Goal: Task Accomplishment & Management: Manage account settings

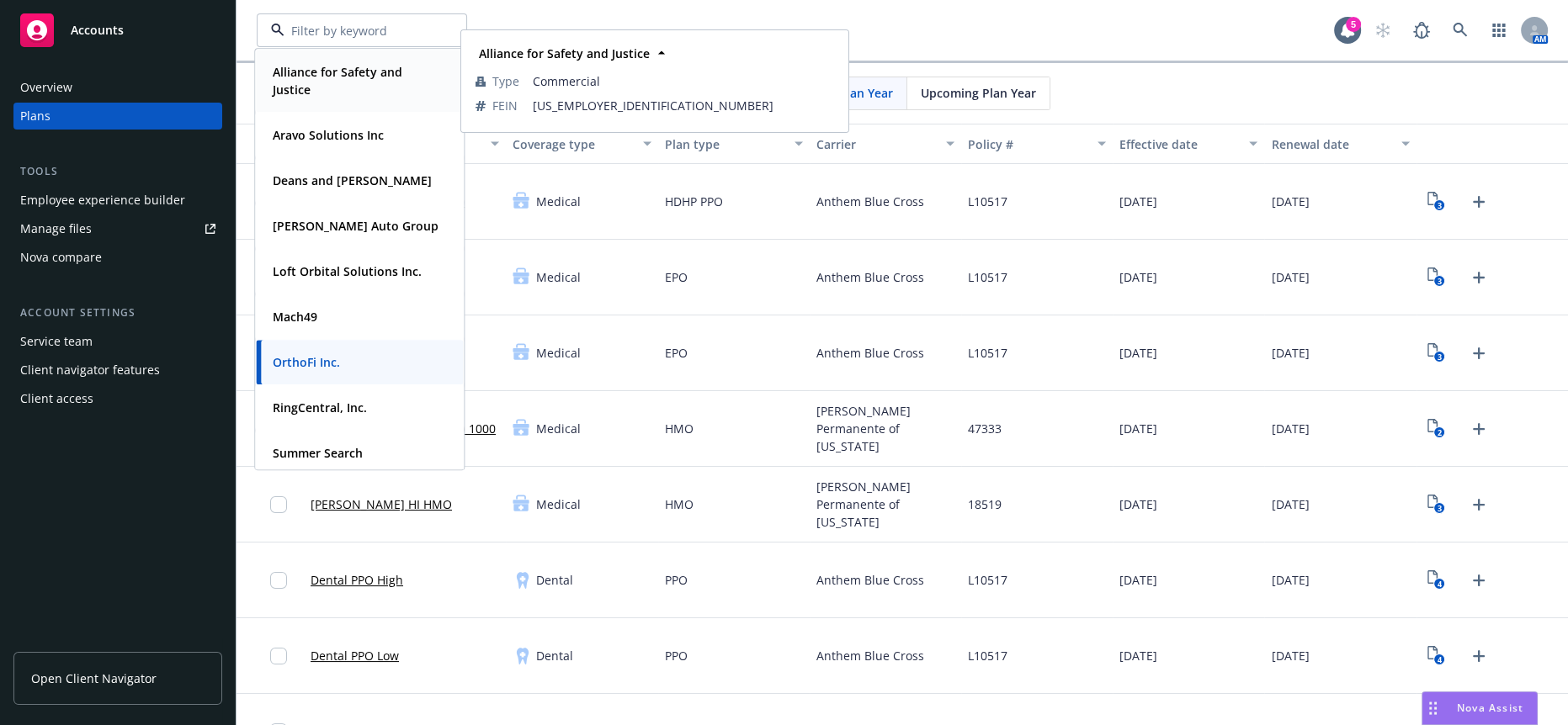
click at [324, 77] on strong "Alliance for Safety and Justice" at bounding box center [338, 80] width 129 height 33
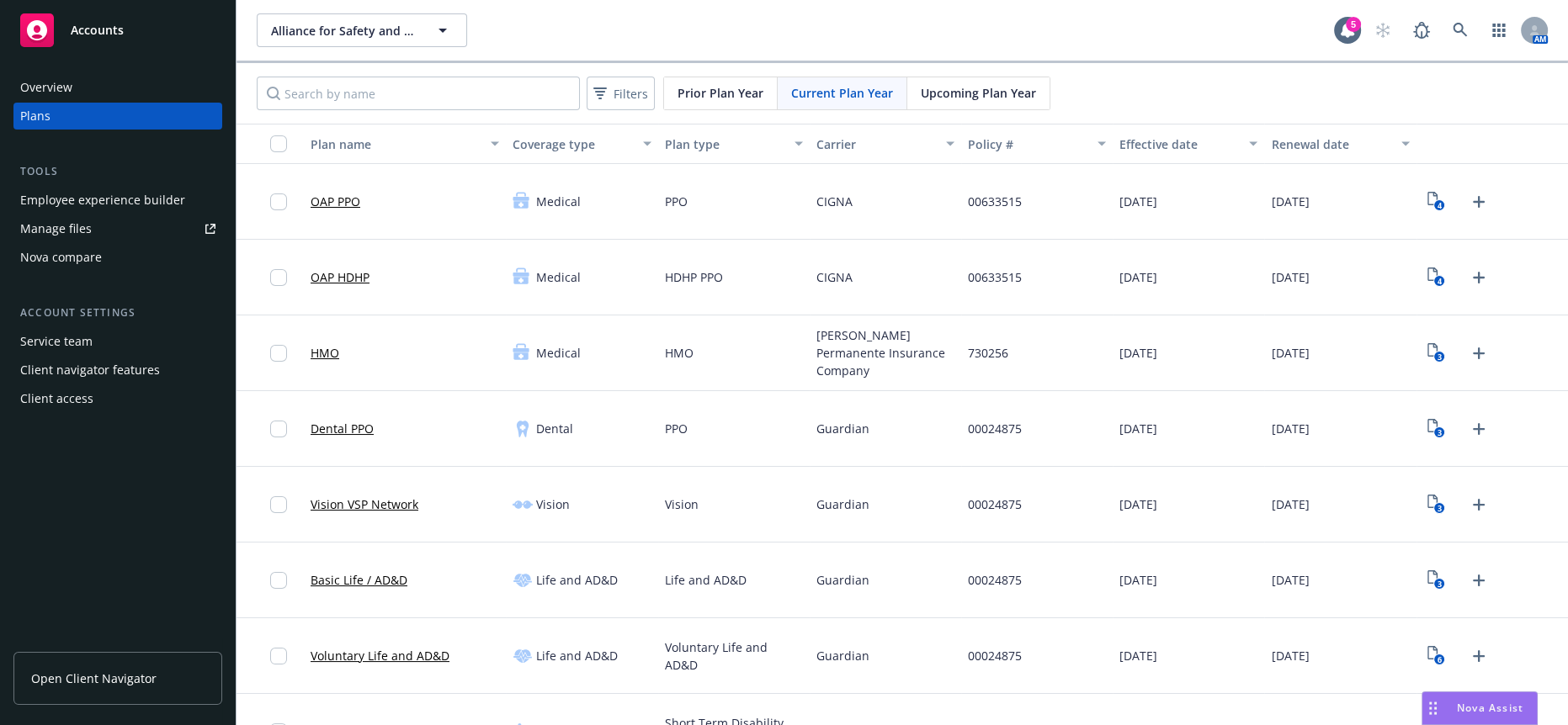
click at [89, 186] on div "Employee experience builder" at bounding box center [102, 200] width 165 height 27
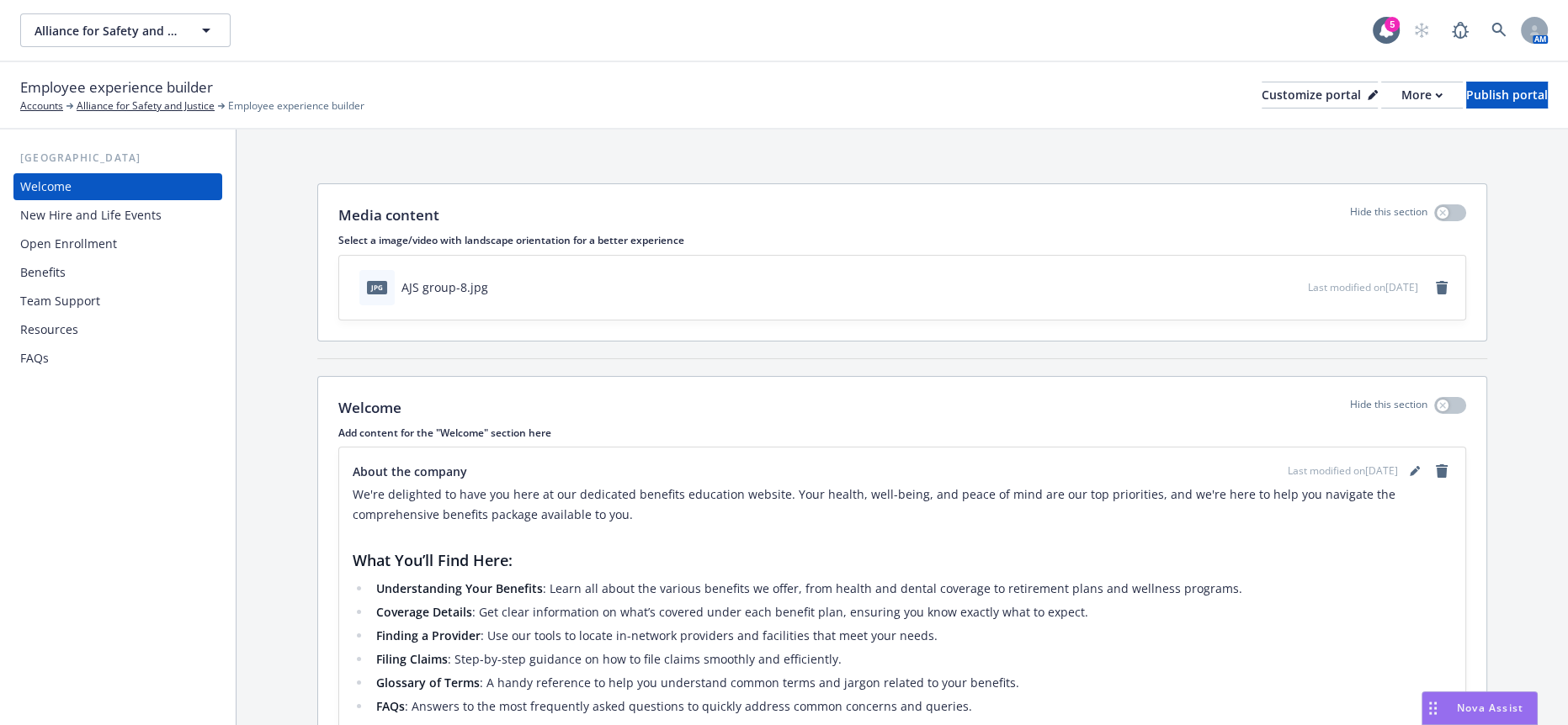
scroll to position [78, 0]
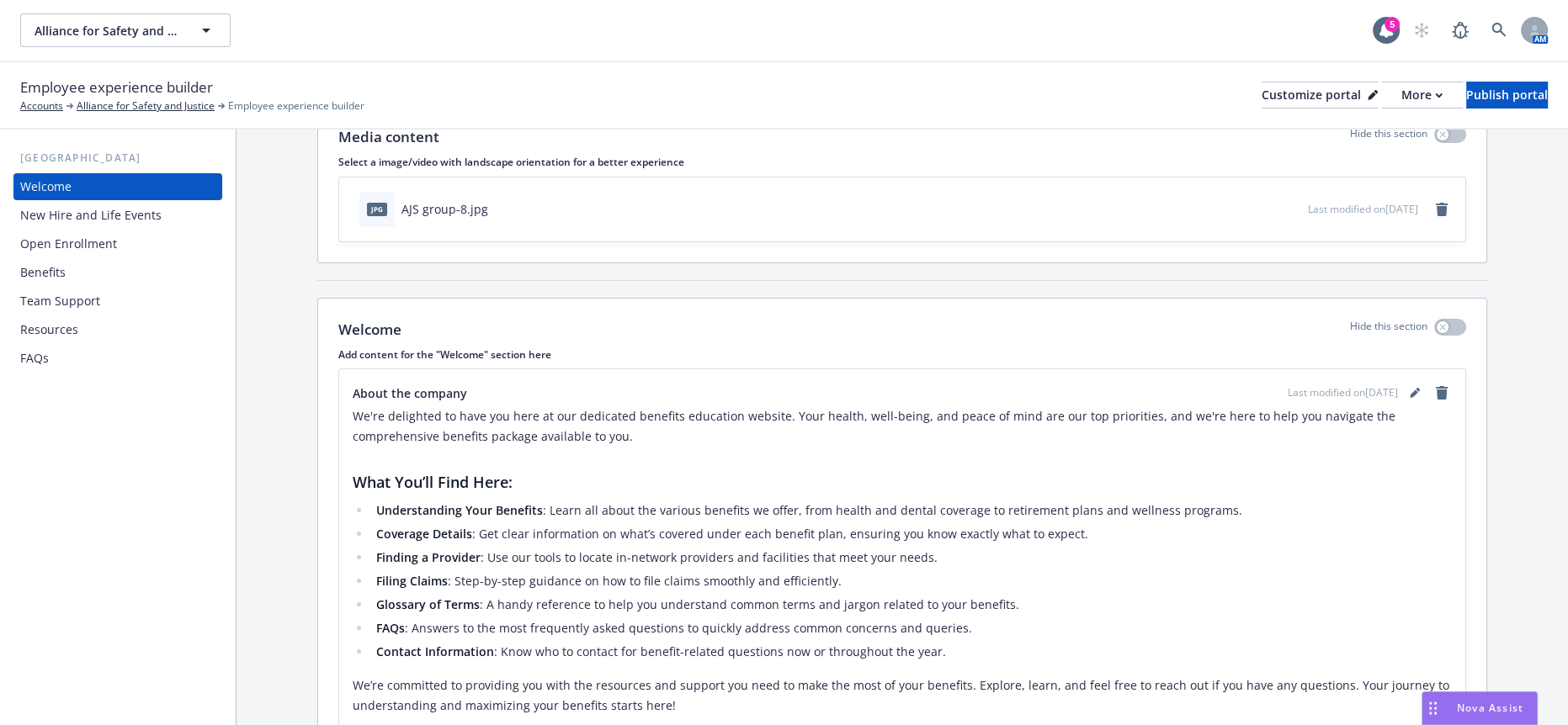
click at [134, 230] on div "Open Enrollment" at bounding box center [117, 244] width 195 height 27
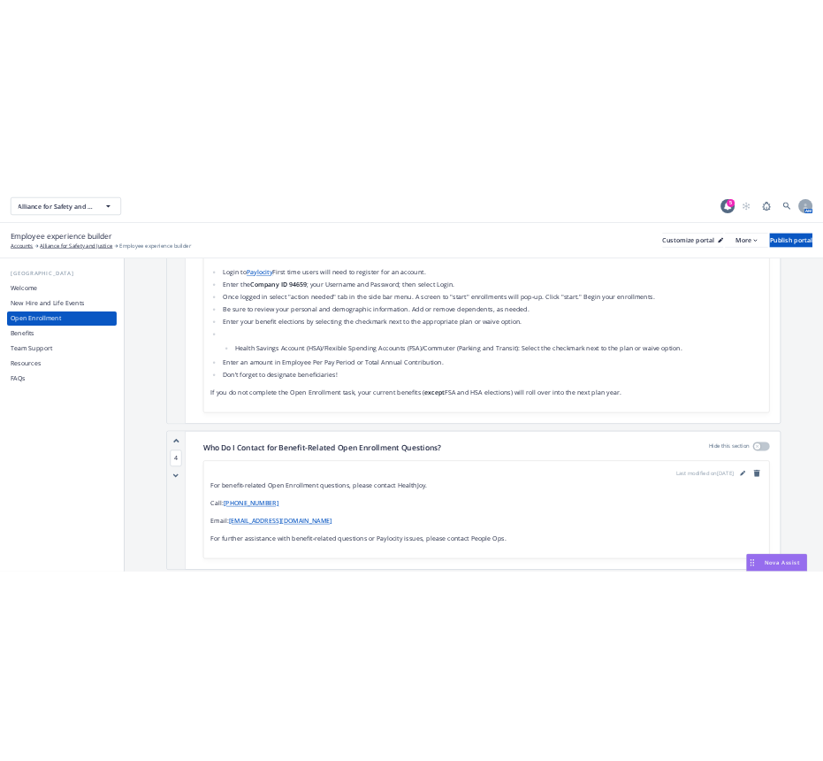
scroll to position [1828, 0]
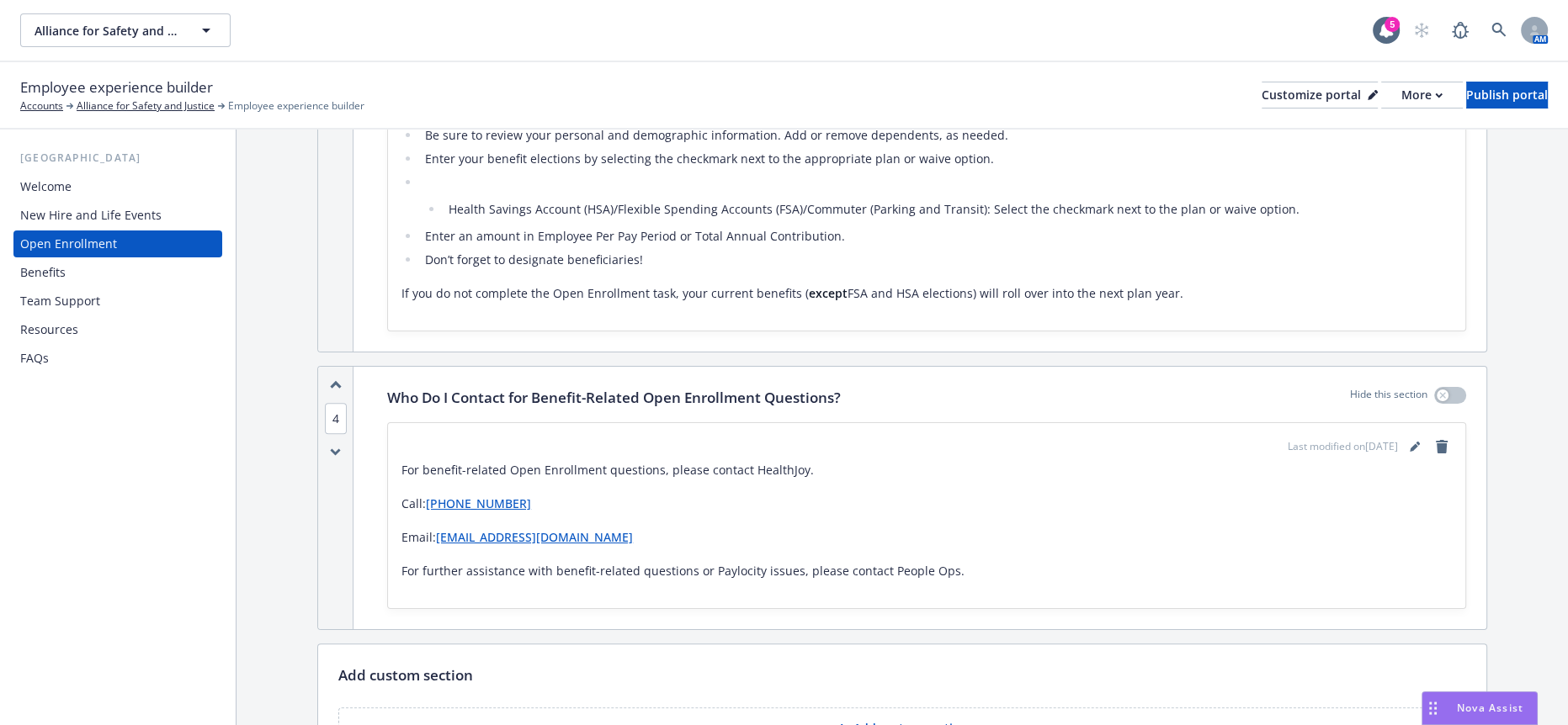
click at [950, 708] on button "Add custom section" at bounding box center [902, 729] width 1128 height 42
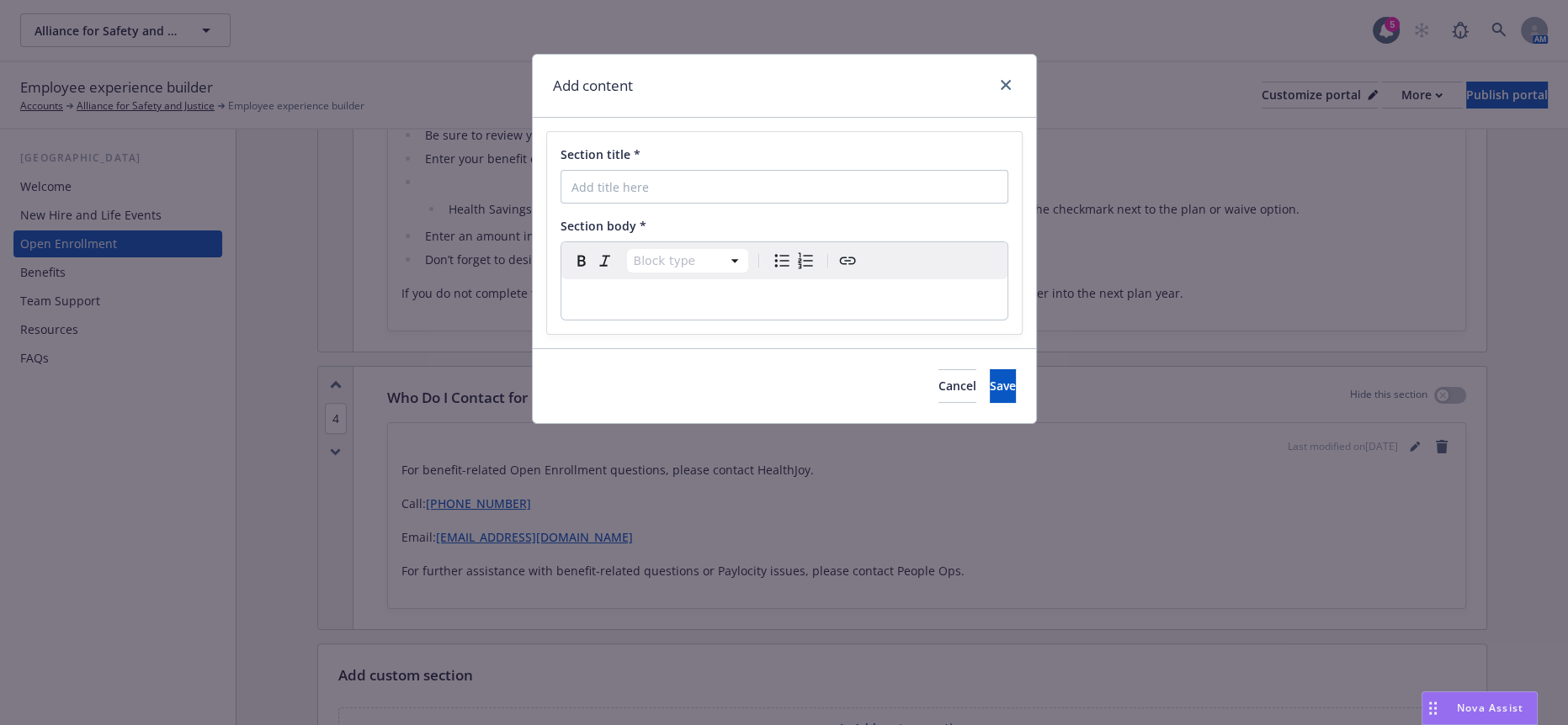
select select "paragraph"
click at [619, 289] on p "editable markdown" at bounding box center [784, 299] width 426 height 20
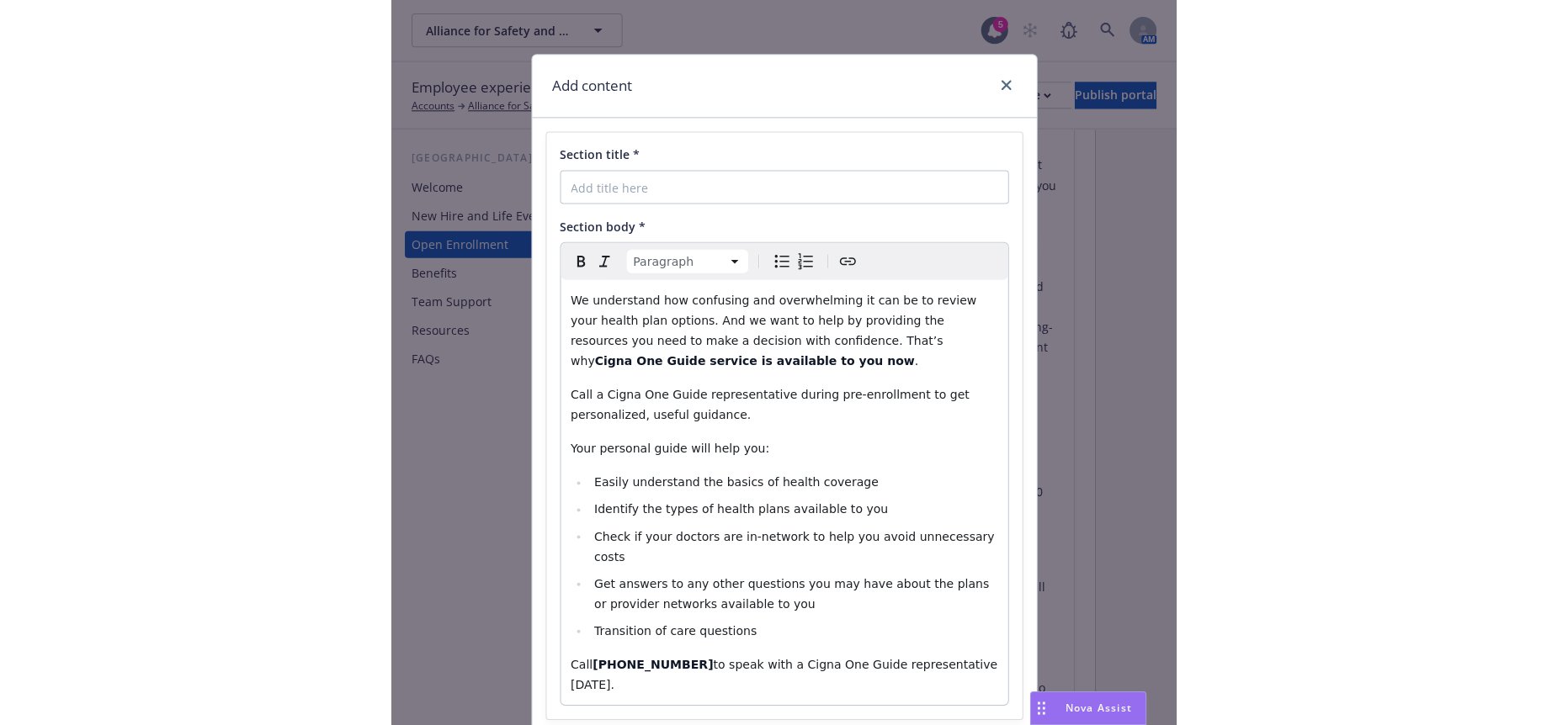
scroll to position [2945, 0]
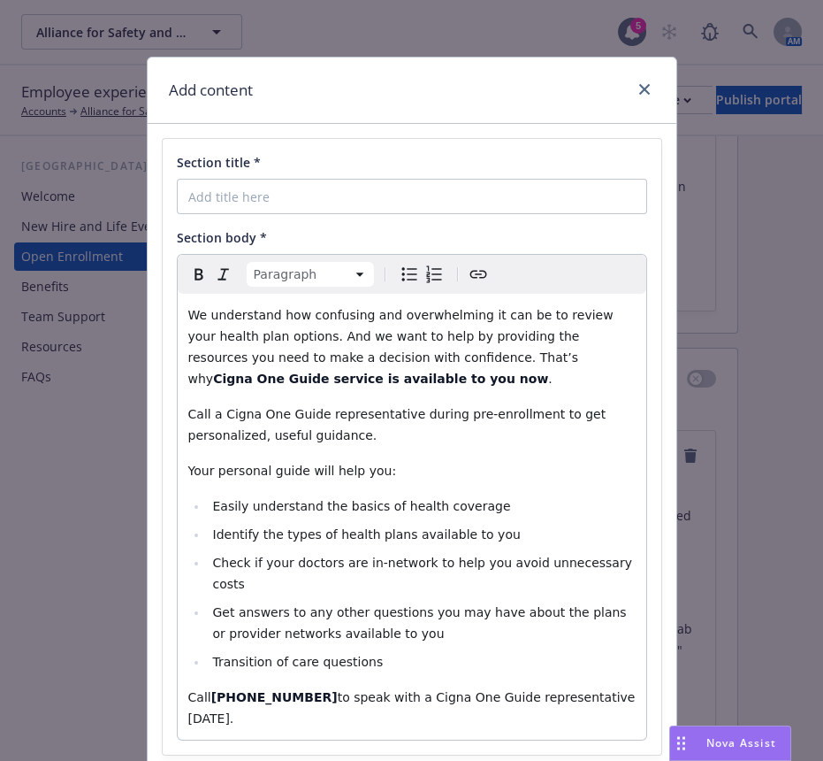
click at [424, 690] on span "to speak with a Cigna One Guide representative today." at bounding box center [413, 707] width 451 height 35
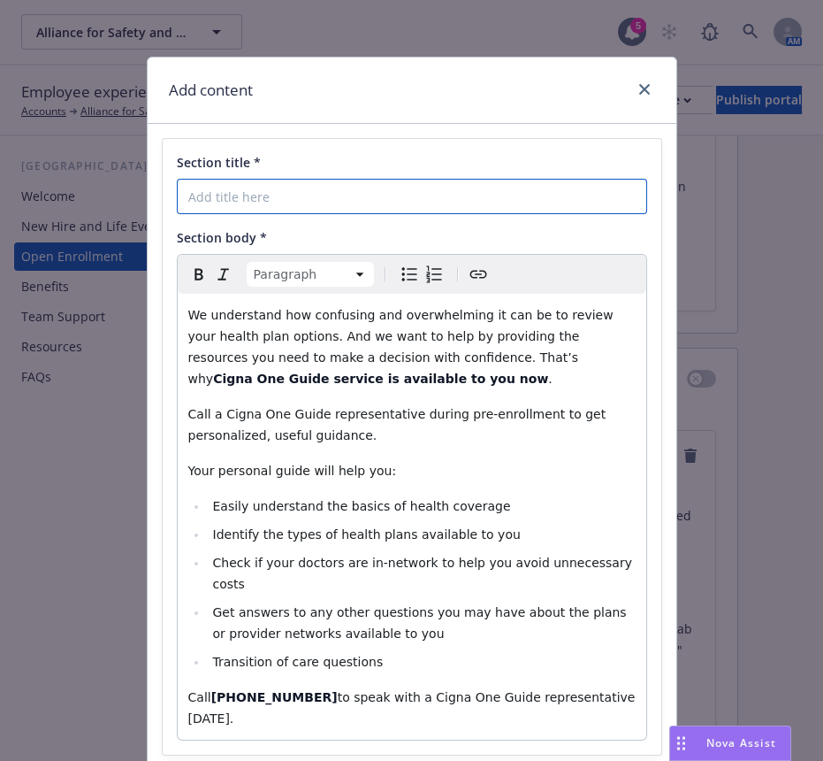
click at [232, 179] on input "Section title *" at bounding box center [412, 196] width 470 height 35
type input "Cigna Pre-enrollment"
click at [387, 191] on input "Cigna Pre-enrollment" at bounding box center [412, 196] width 470 height 35
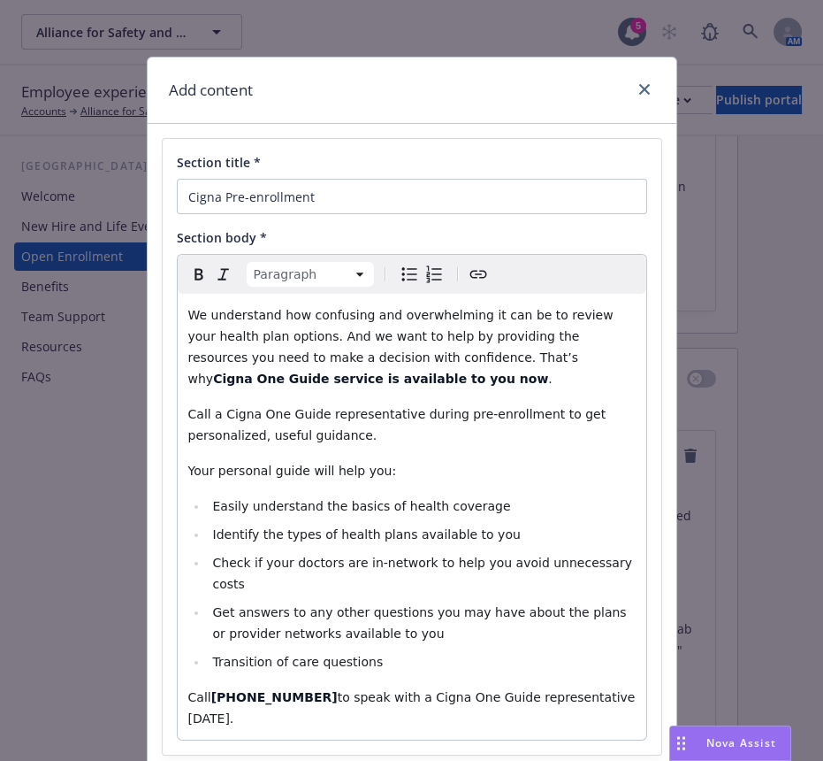
click at [194, 690] on span "Call" at bounding box center [199, 697] width 23 height 14
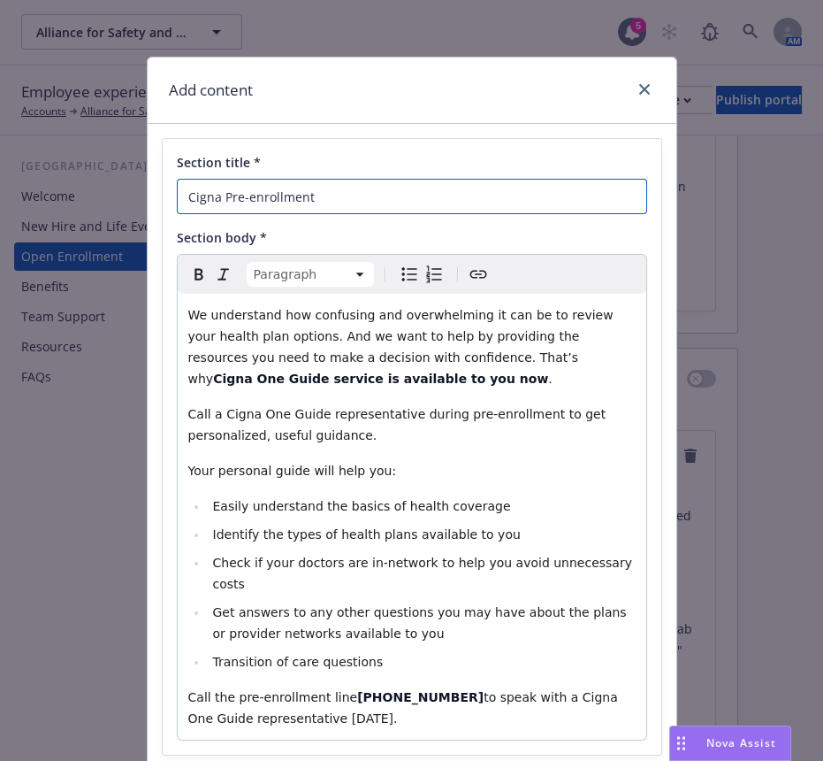
click at [333, 186] on input "Cigna Pre-enrollment" at bounding box center [412, 196] width 470 height 35
drag, startPoint x: 333, startPoint y: 186, endPoint x: 110, endPoint y: 195, distance: 223.1
click at [110, 195] on div "Add content Section title * Cigna Pre-enrollment Section body * Paragraph Parag…" at bounding box center [411, 380] width 823 height 761
click at [364, 184] on input "Cigna One Guide" at bounding box center [412, 196] width 470 height 35
click at [275, 185] on input "Cigna One Guide Pre-Enrollment Assistance" at bounding box center [412, 196] width 470 height 35
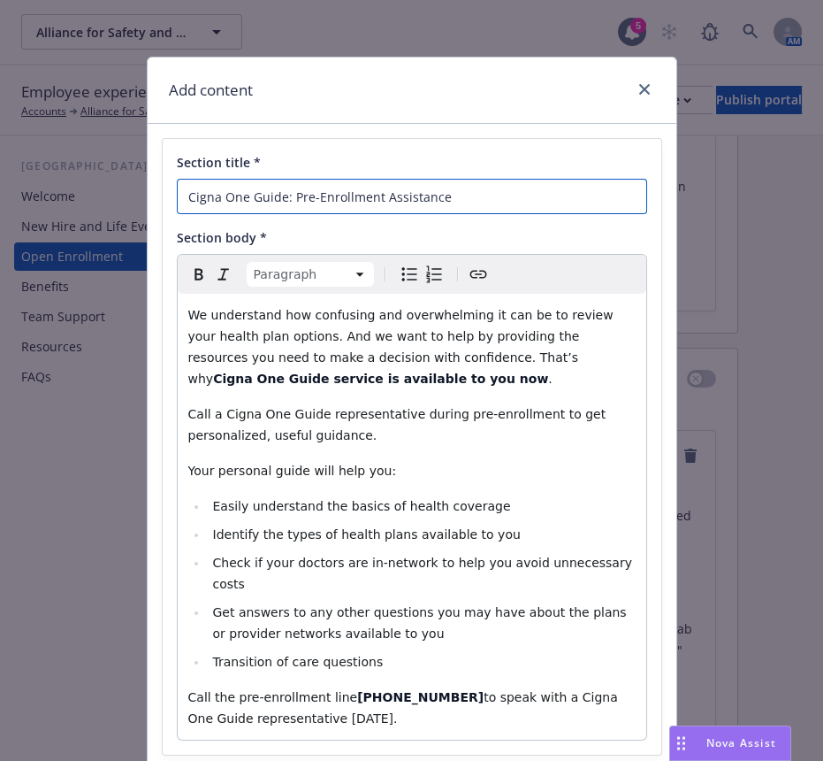
click at [486, 192] on input "Cigna One Guide: Pre-Enrollment Assistance" at bounding box center [412, 196] width 470 height 35
type input "Cigna One Guide: Pre-Enrollment Assistance Line"
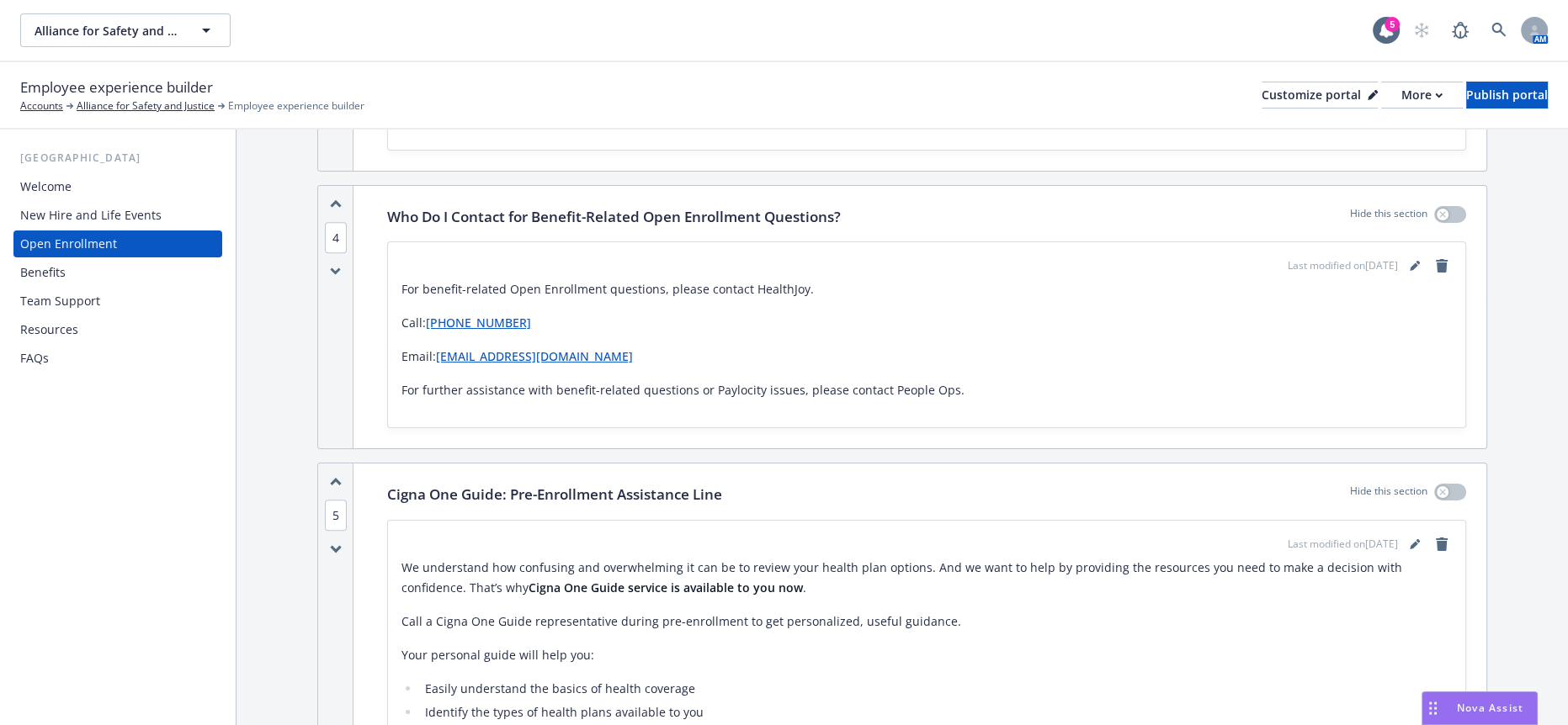
scroll to position [1926, 0]
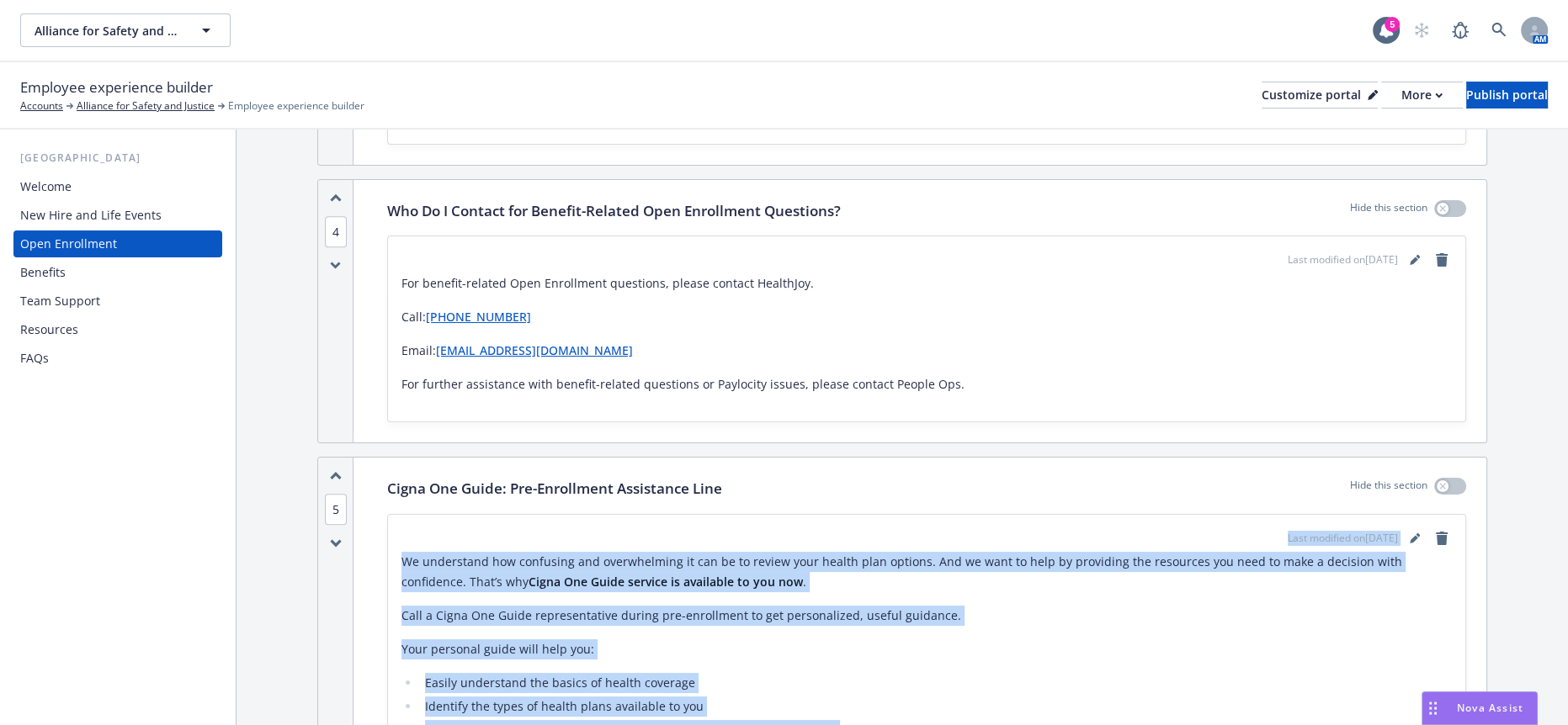
drag, startPoint x: 884, startPoint y: 491, endPoint x: 400, endPoint y: 231, distance: 549.4
click at [400, 515] on div "Last modified on 08/12/2025 We understand how confusing and overwhelming it can…" at bounding box center [927, 681] width 1078 height 333
copy div "Last modified on 08/12/2025 We understand how confusing and overwhelming it can…"
click at [1466, 83] on div "Publish portal" at bounding box center [1507, 95] width 82 height 26
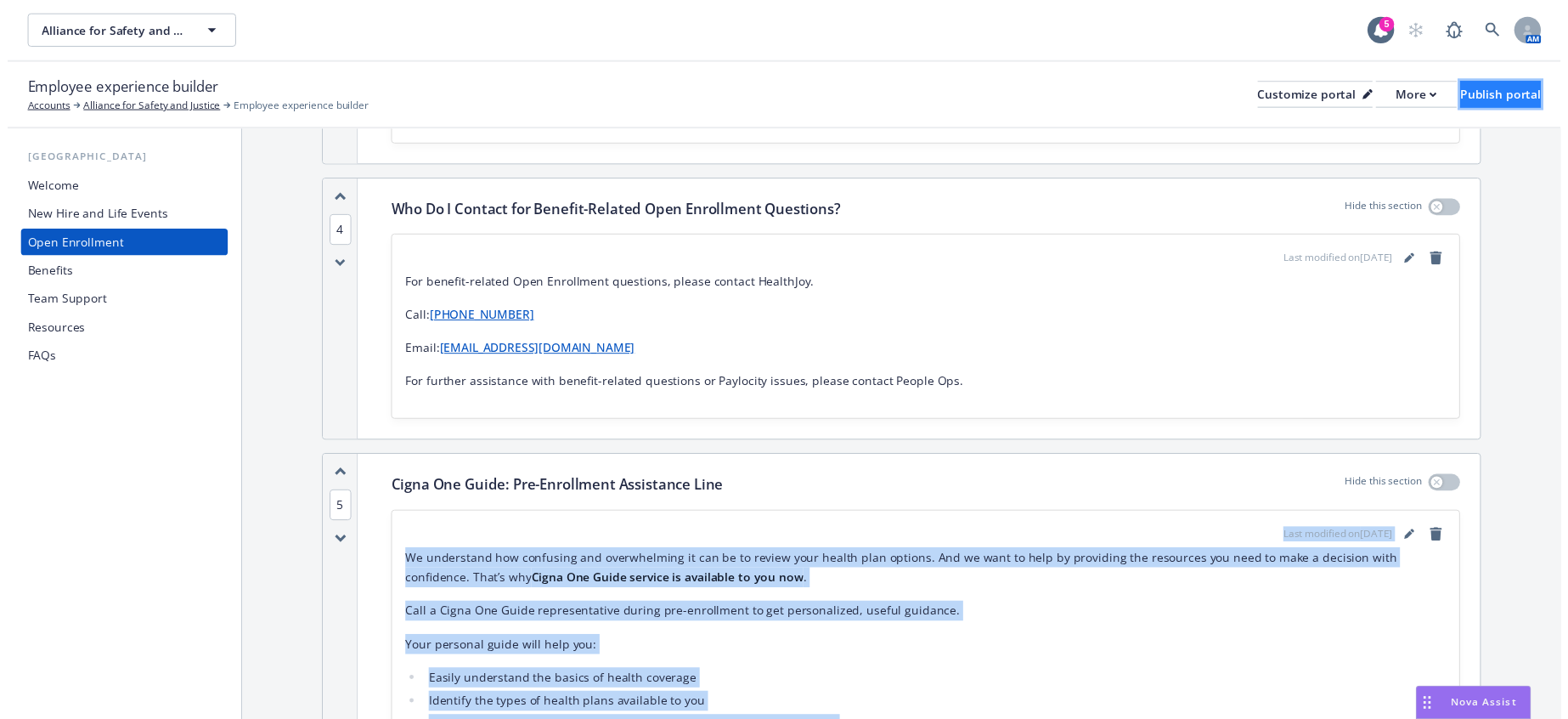
scroll to position [0, 0]
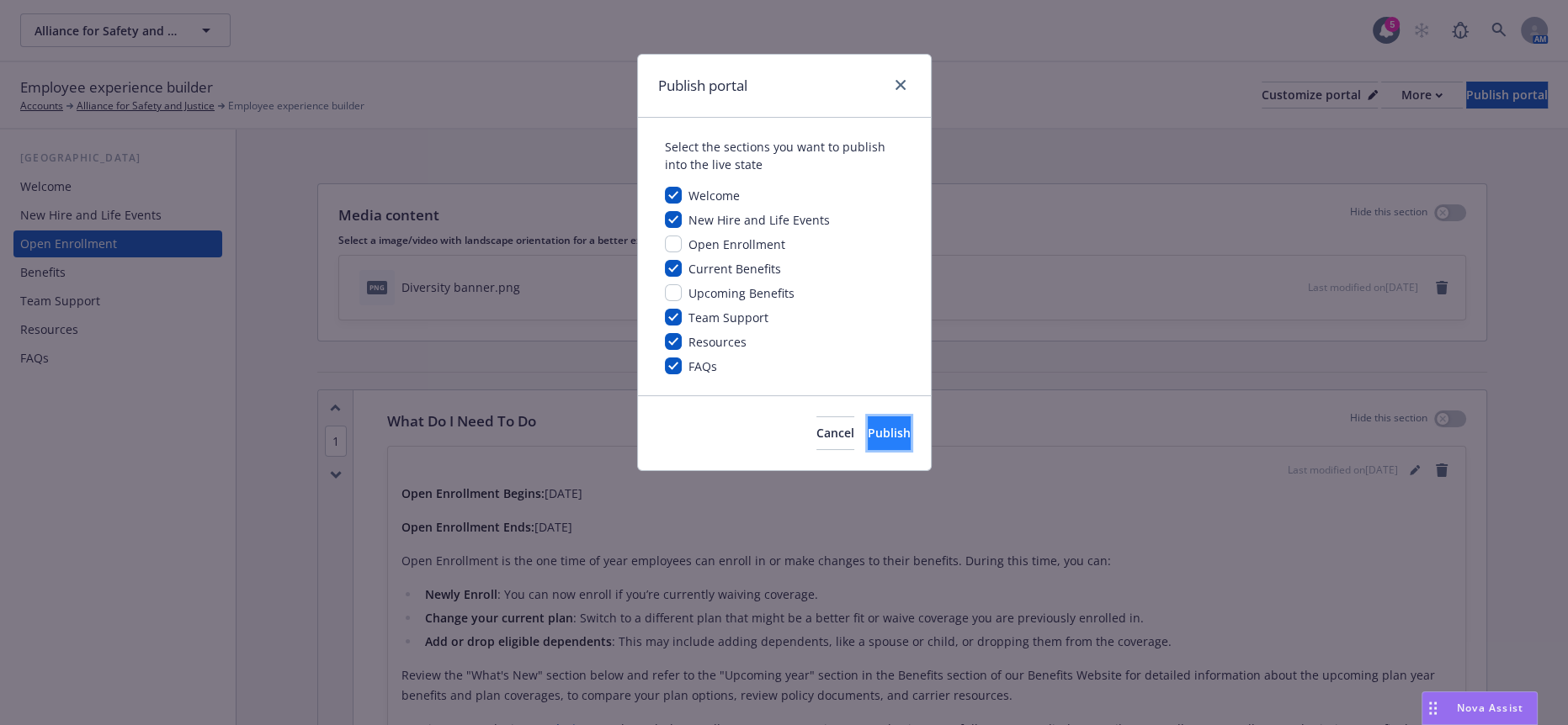
click at [868, 417] on button "Publish" at bounding box center [889, 433] width 43 height 33
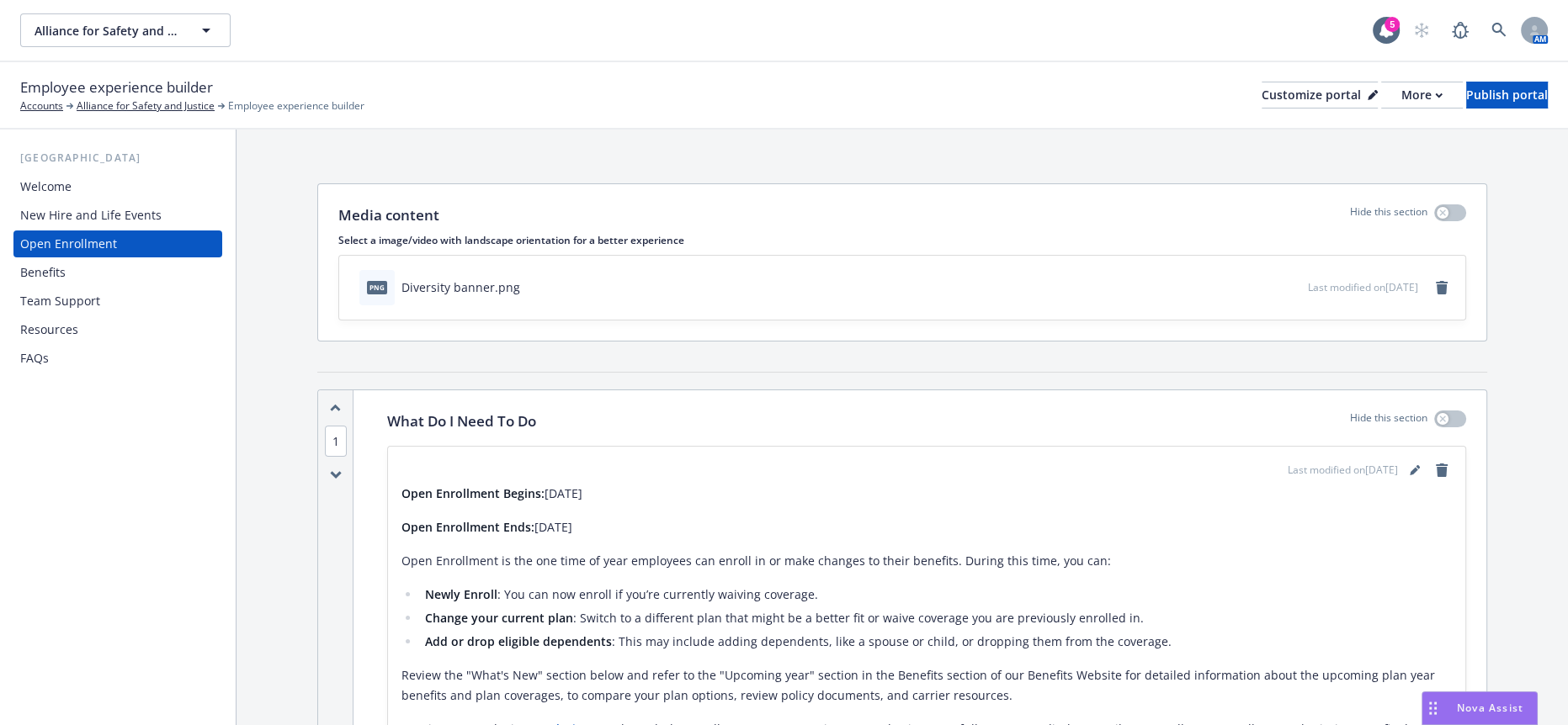
click at [65, 259] on div "Benefits" at bounding box center [117, 272] width 195 height 27
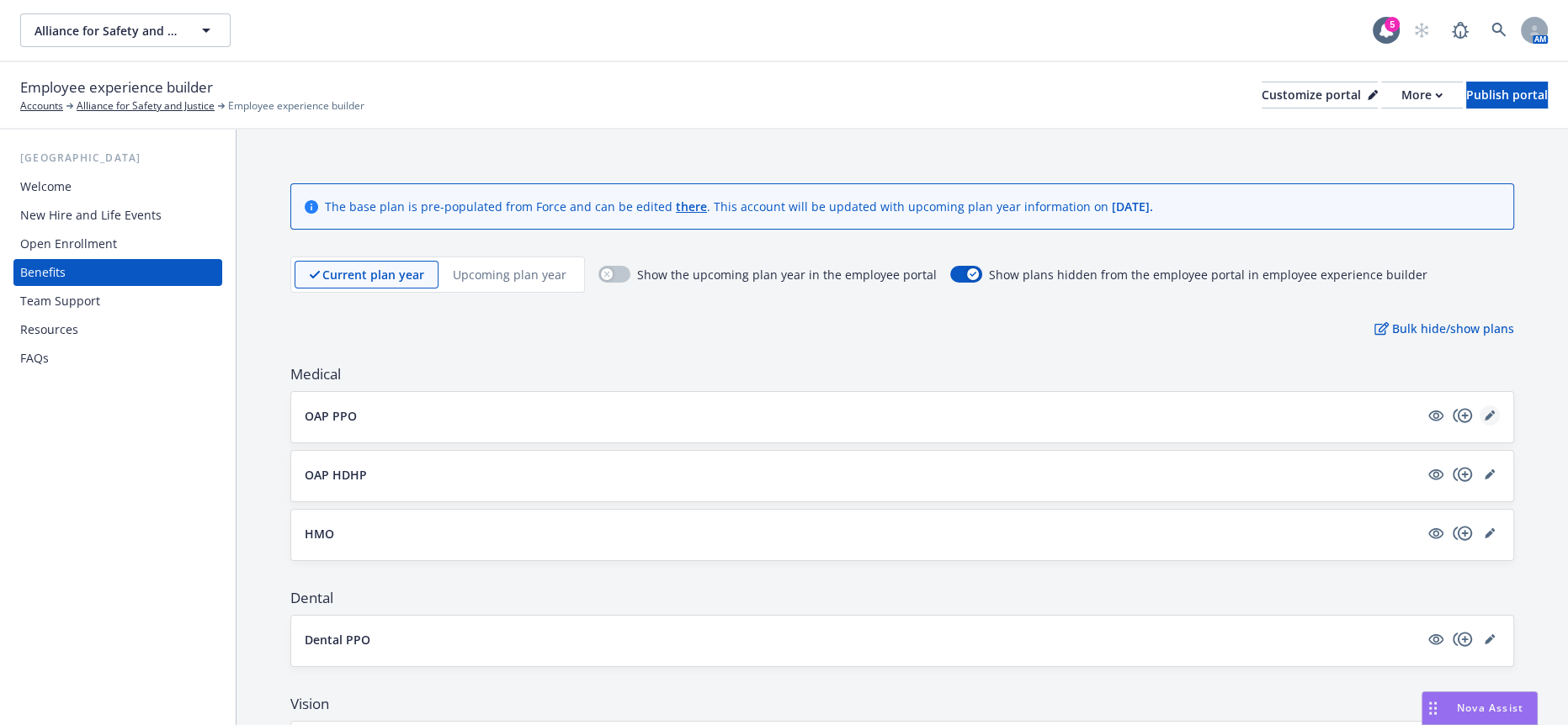
click at [1488, 405] on link "editPencil" at bounding box center [1490, 415] width 20 height 20
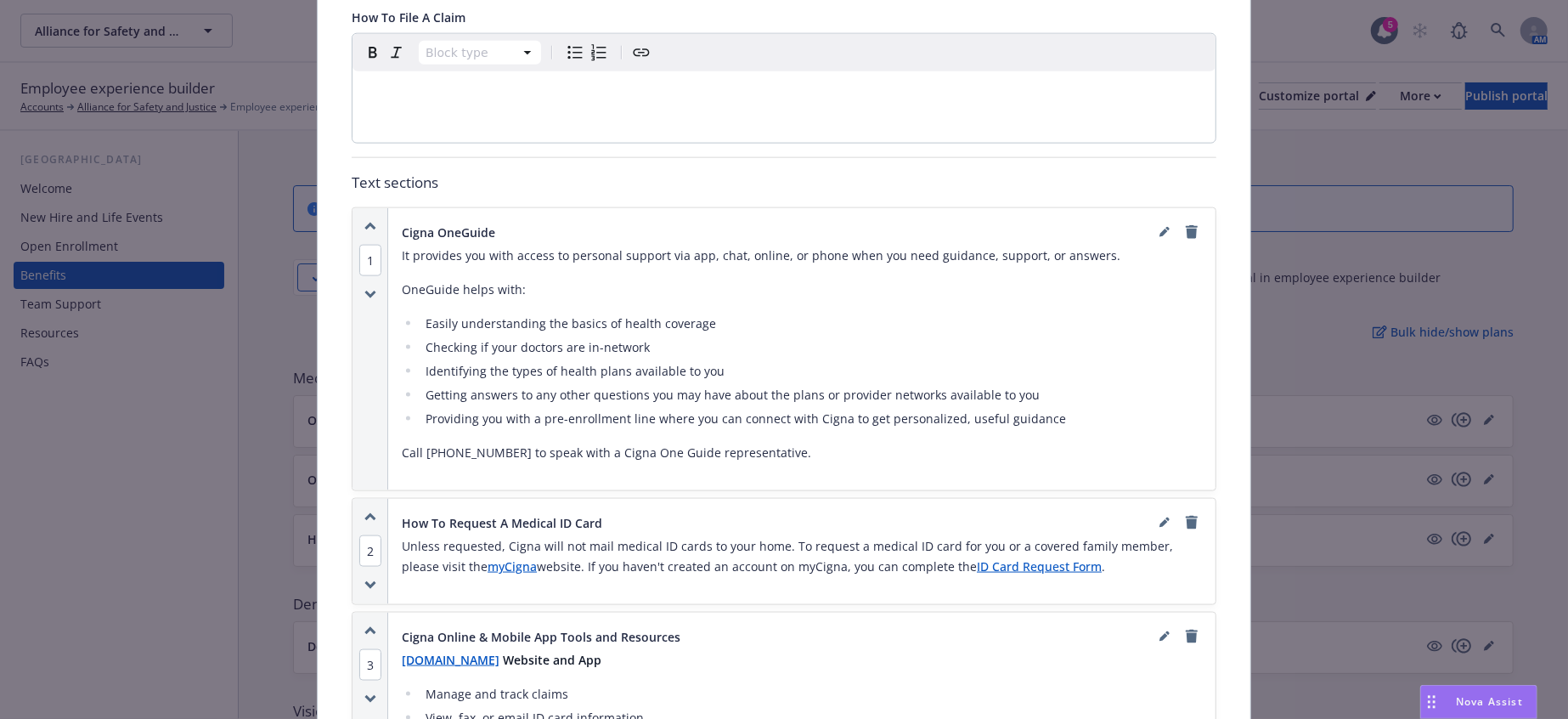
scroll to position [1561, 0]
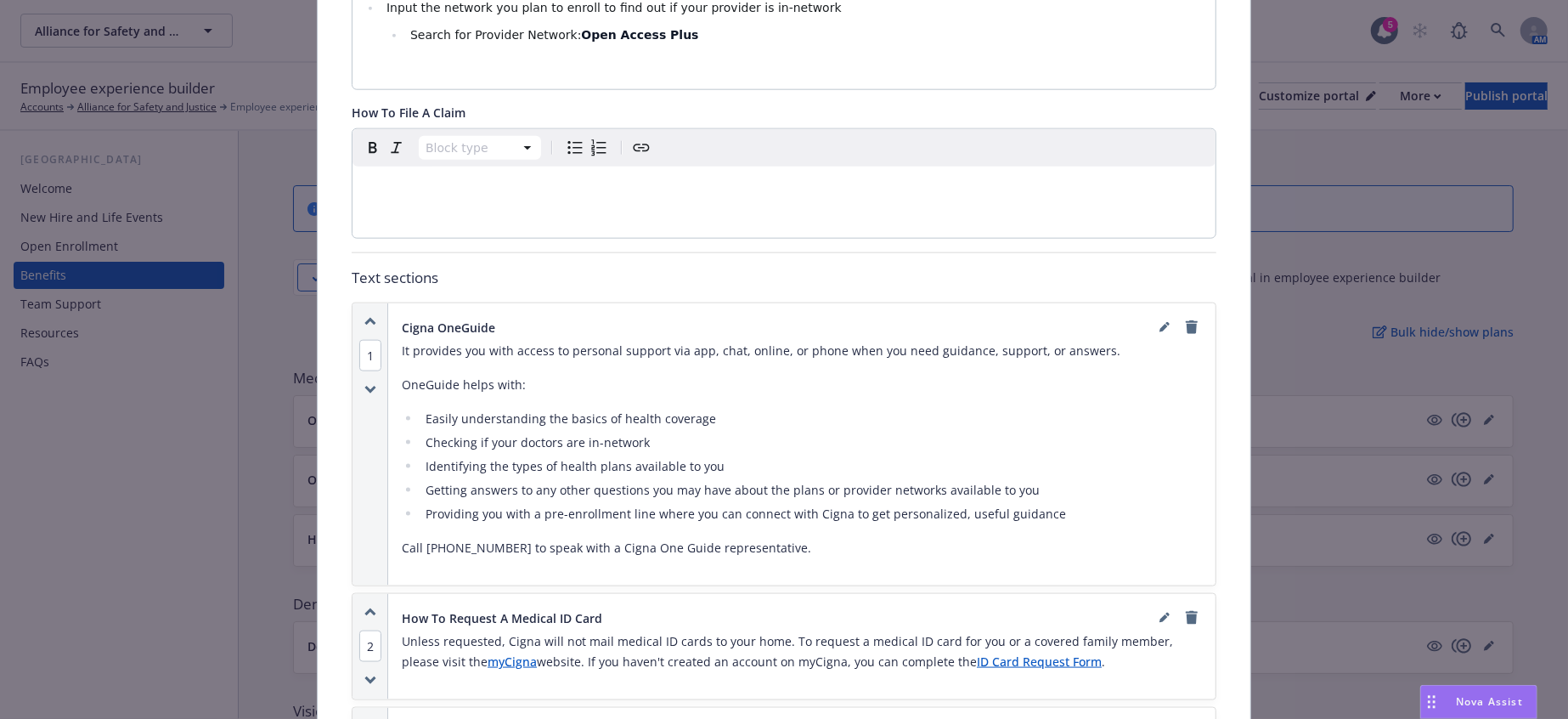
click at [724, 538] on p "Call 888-806-5094 to speak with a Cigna One Guide representative." at bounding box center [801, 548] width 800 height 20
click at [1160, 322] on icon "editPencil" at bounding box center [1164, 327] width 11 height 11
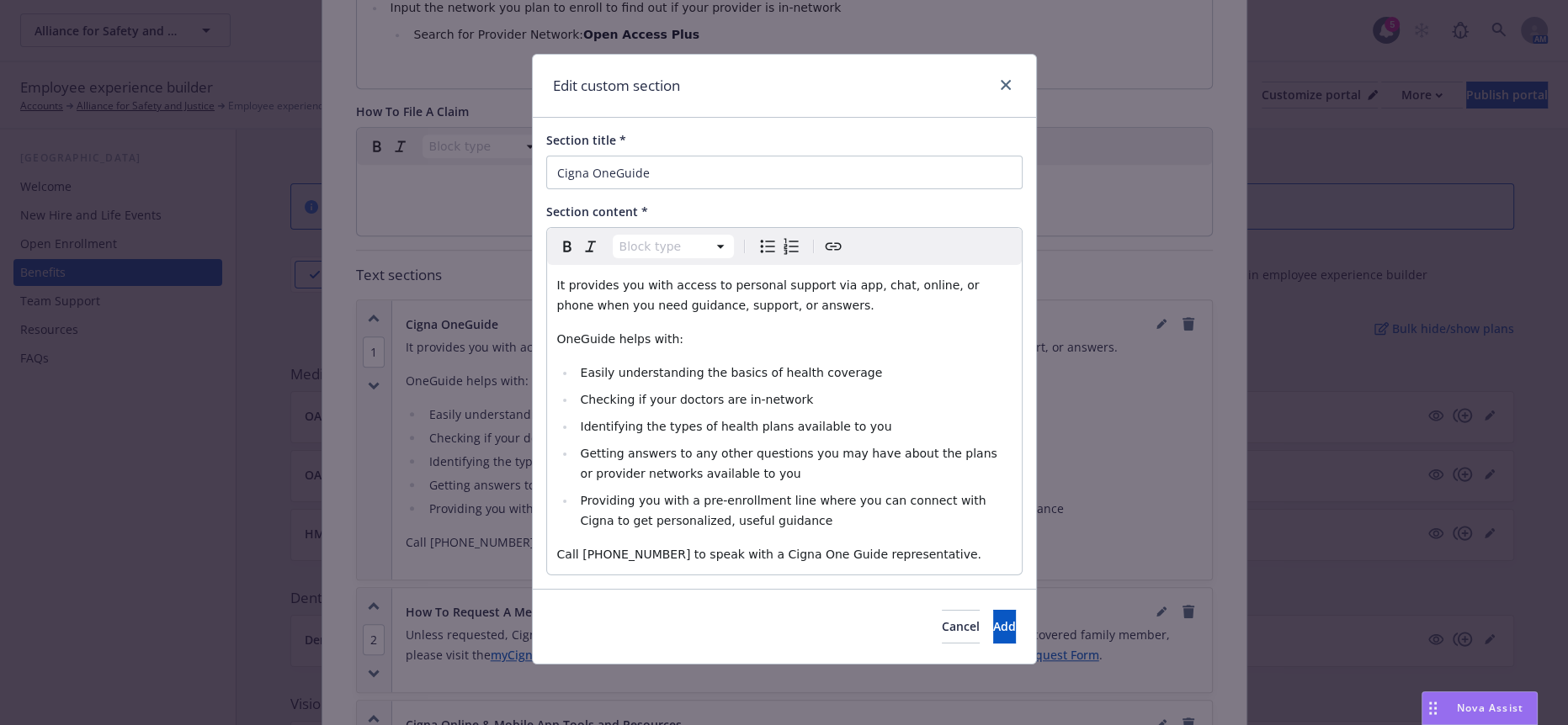
select select "paragraph"
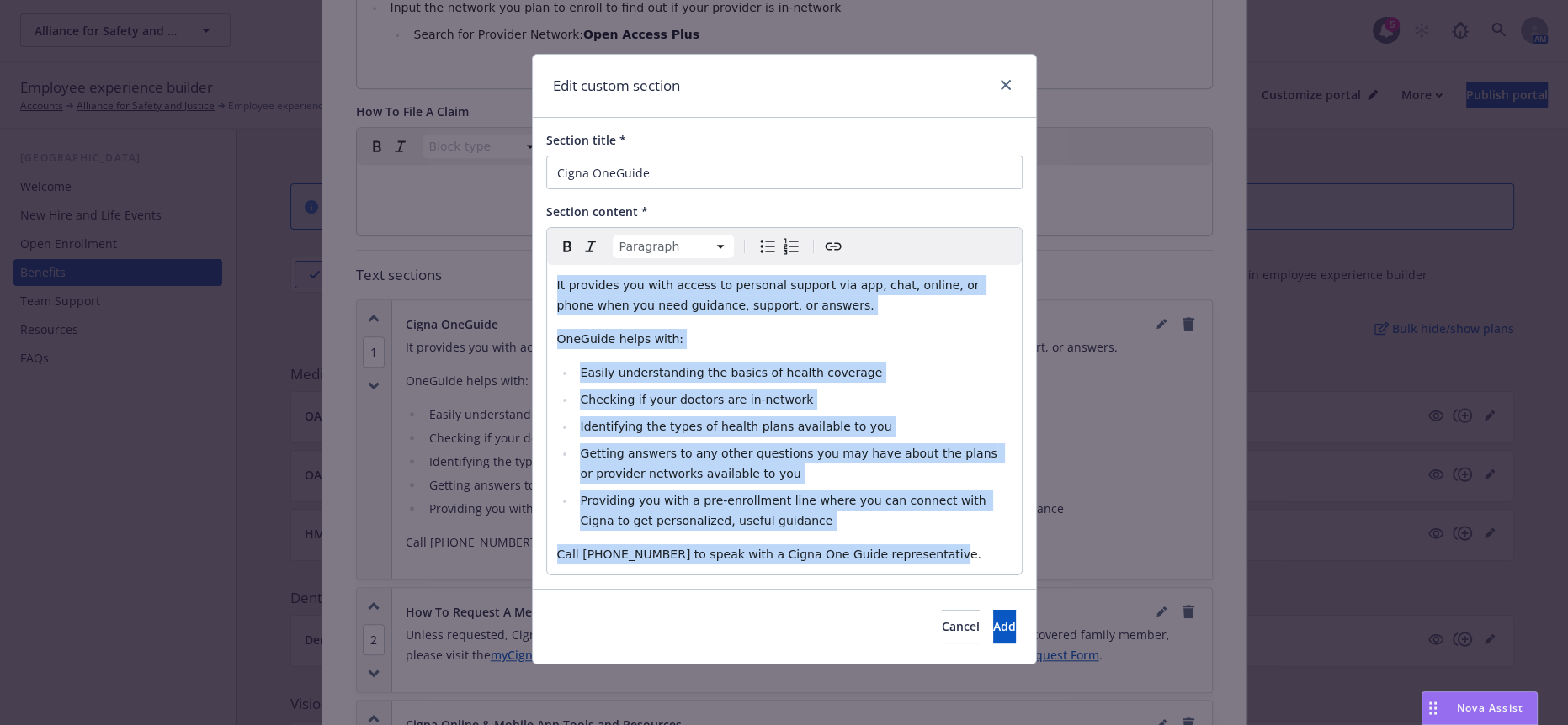
drag, startPoint x: 906, startPoint y: 500, endPoint x: 430, endPoint y: 205, distance: 560.0
click at [430, 205] on div "Edit custom section Section title * Cigna OneGuide Section content * Paragraph …" at bounding box center [784, 362] width 1568 height 725
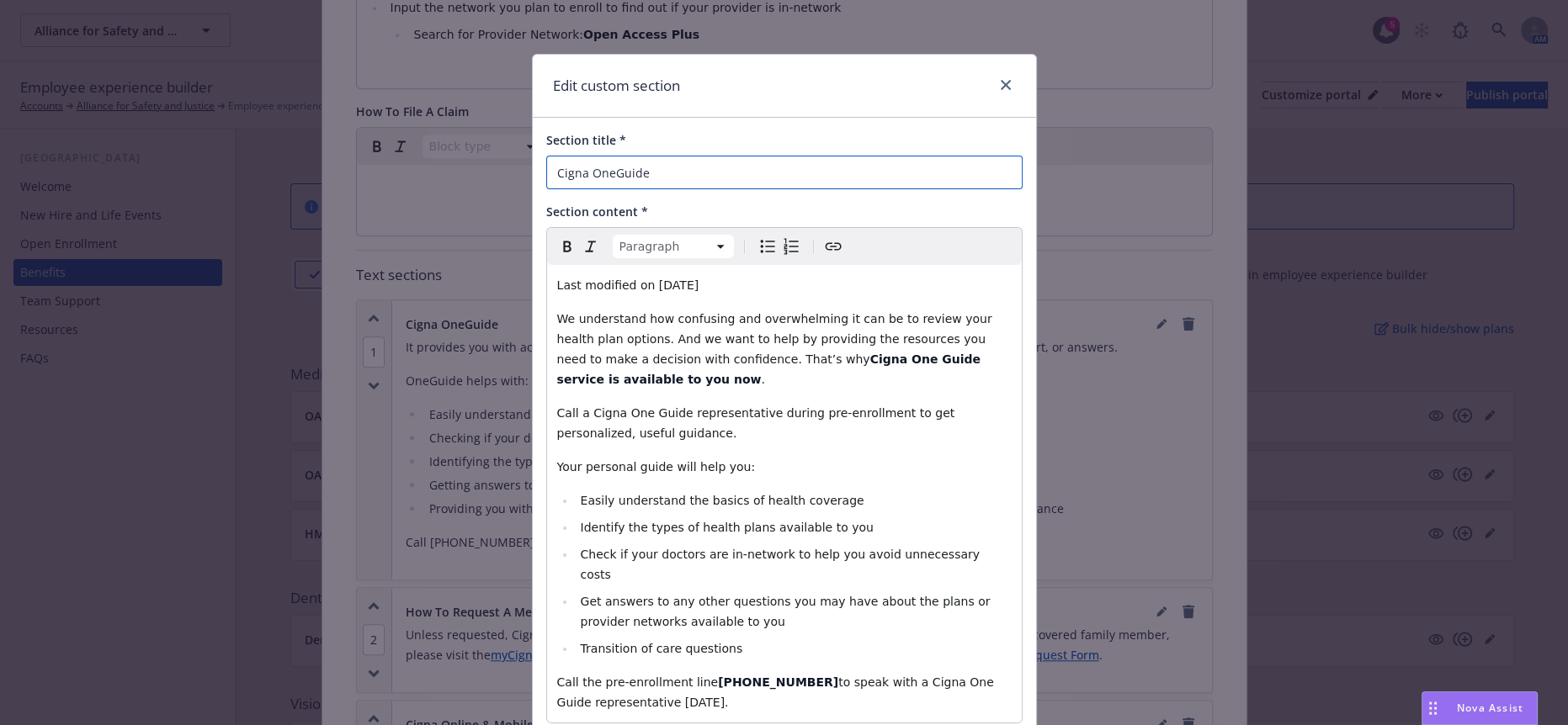
click at [665, 159] on input "Cigna OneGuide" at bounding box center [784, 172] width 477 height 33
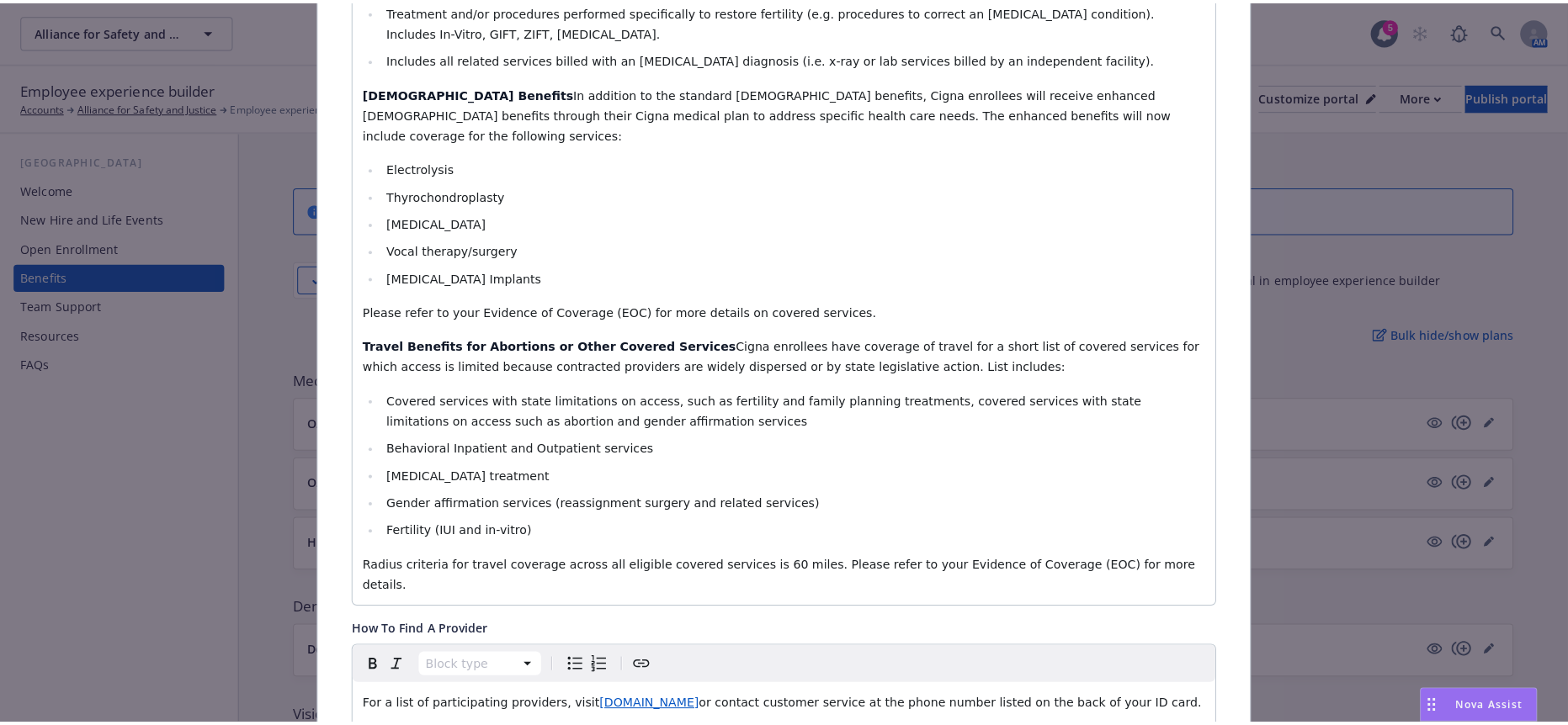
scroll to position [0, 0]
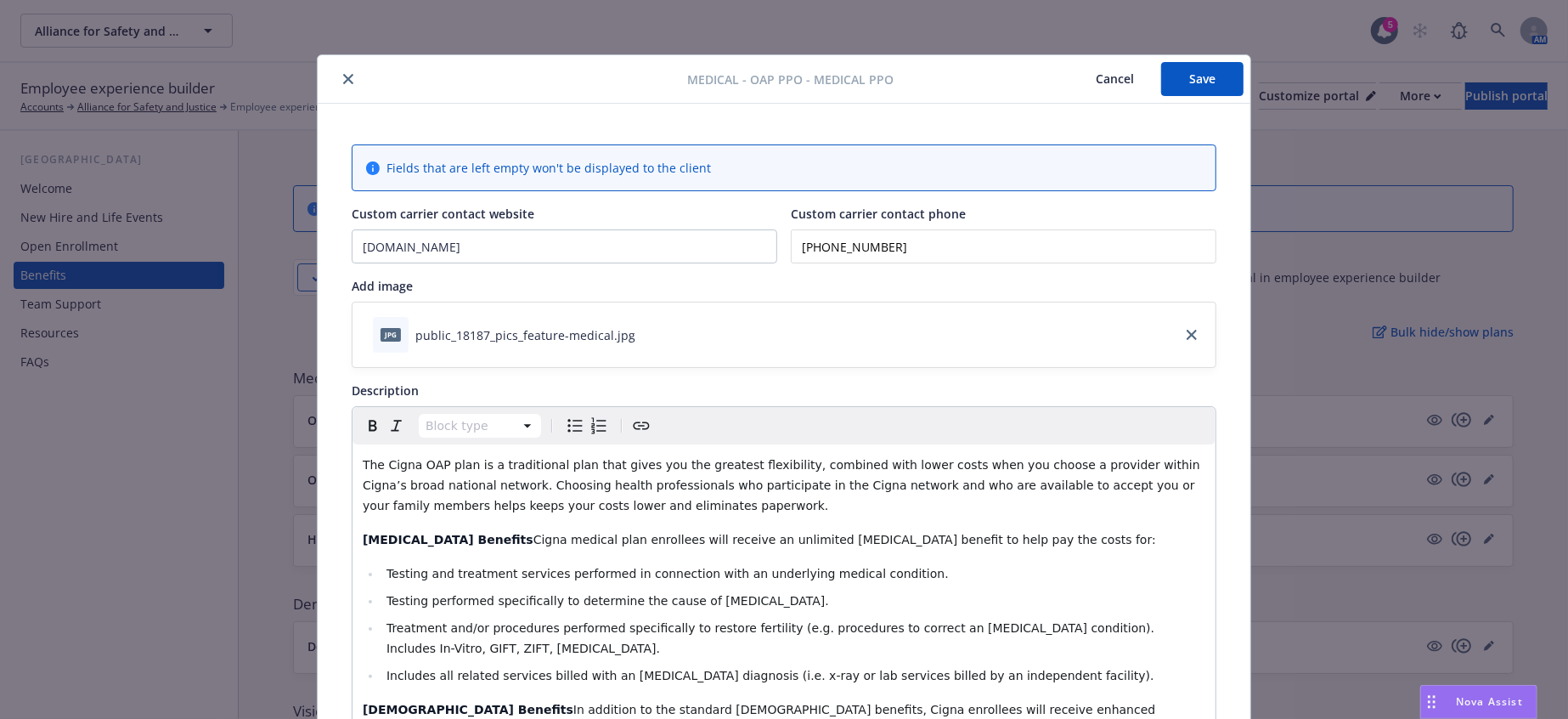
click at [1200, 75] on button "Save" at bounding box center [1203, 79] width 83 height 34
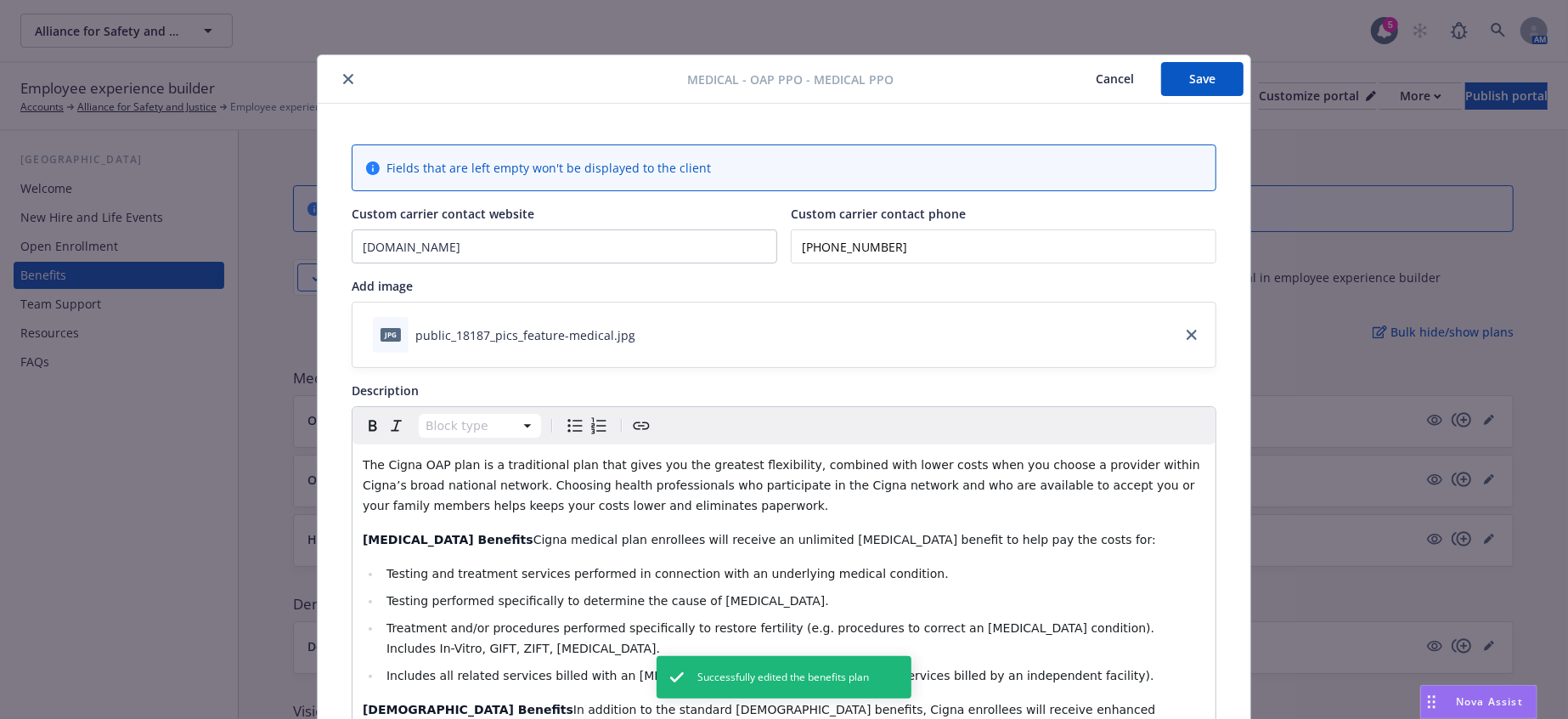
click at [339, 65] on div "Medical - OAP PPO - Medical PPO Cancel Save" at bounding box center [784, 79] width 933 height 48
click at [338, 69] on button "close" at bounding box center [348, 79] width 20 height 20
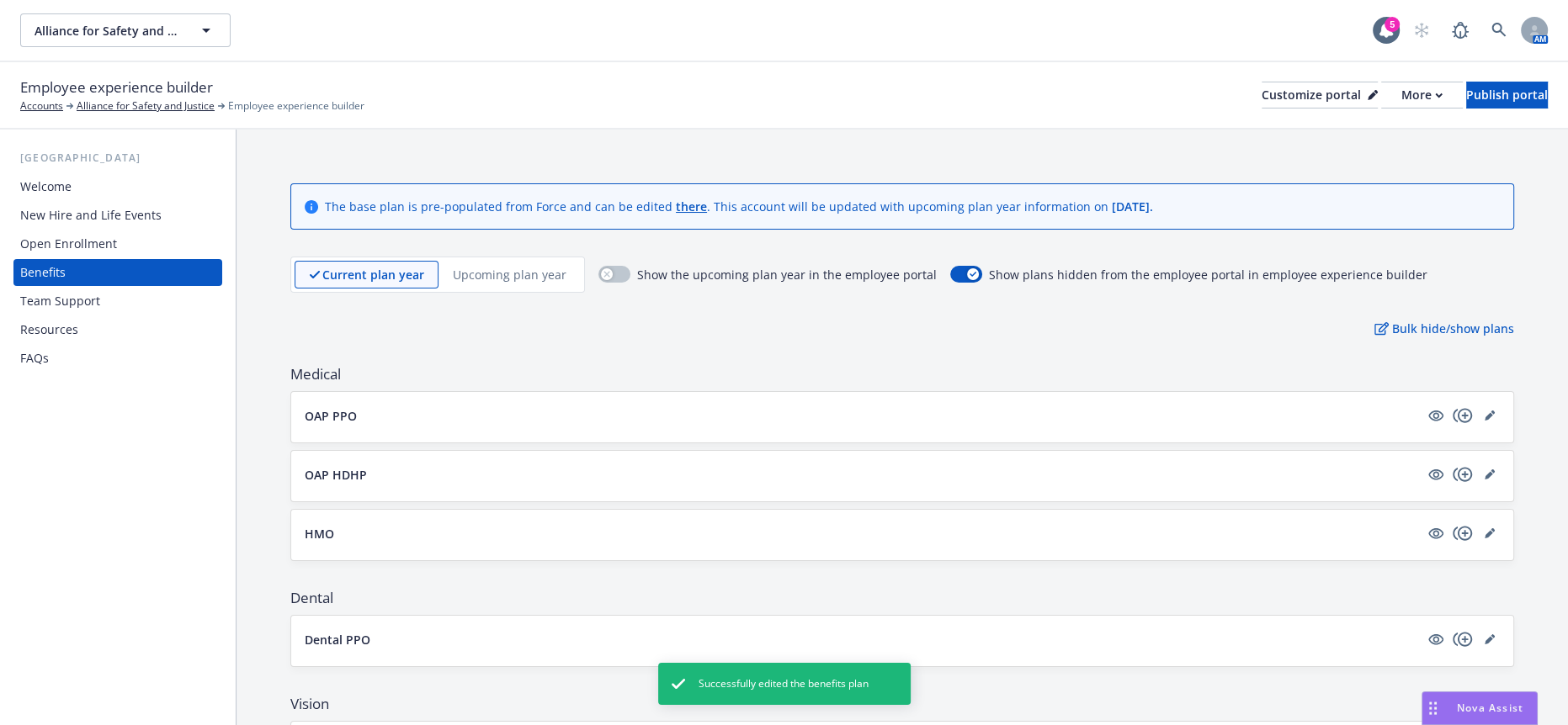
click at [344, 466] on p "OAP HDHP" at bounding box center [335, 475] width 62 height 18
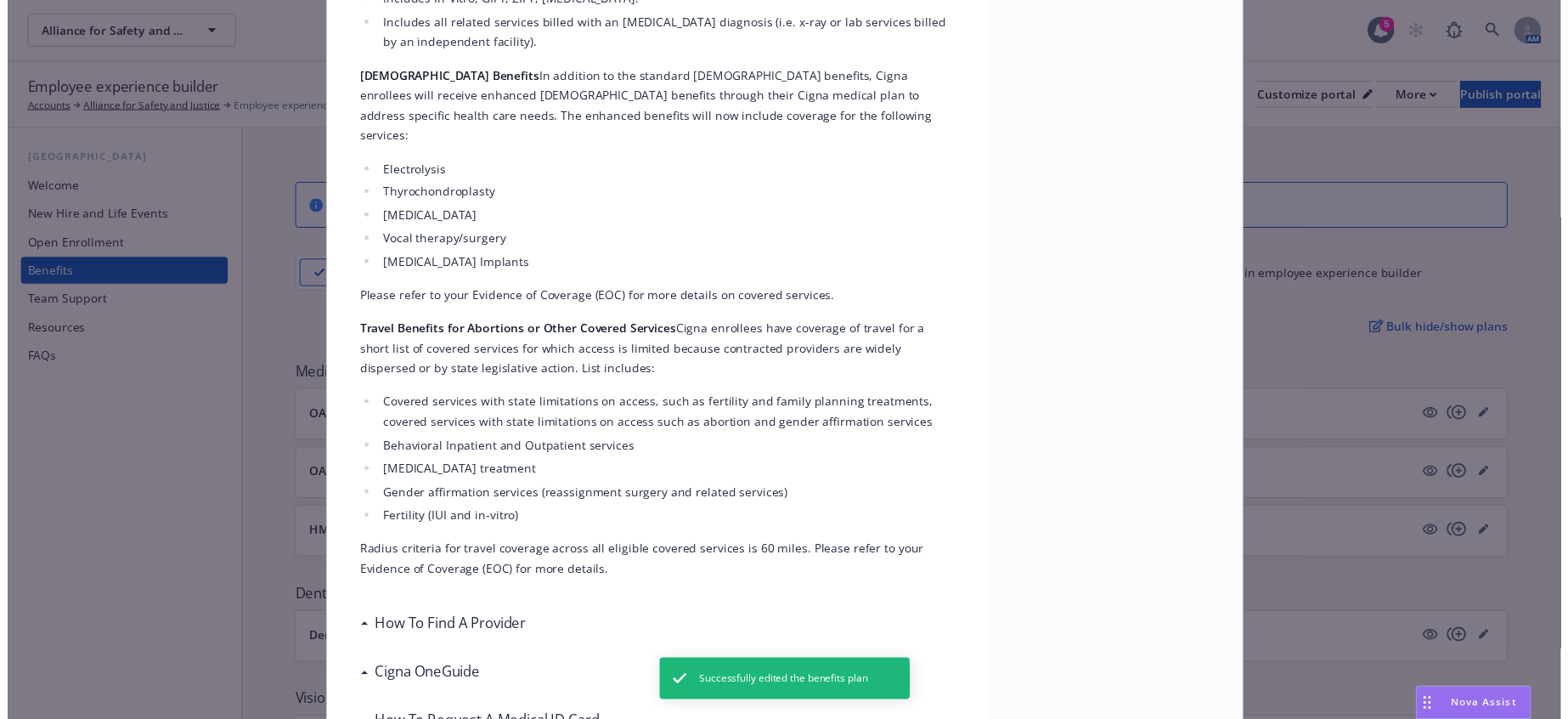
scroll to position [51, 0]
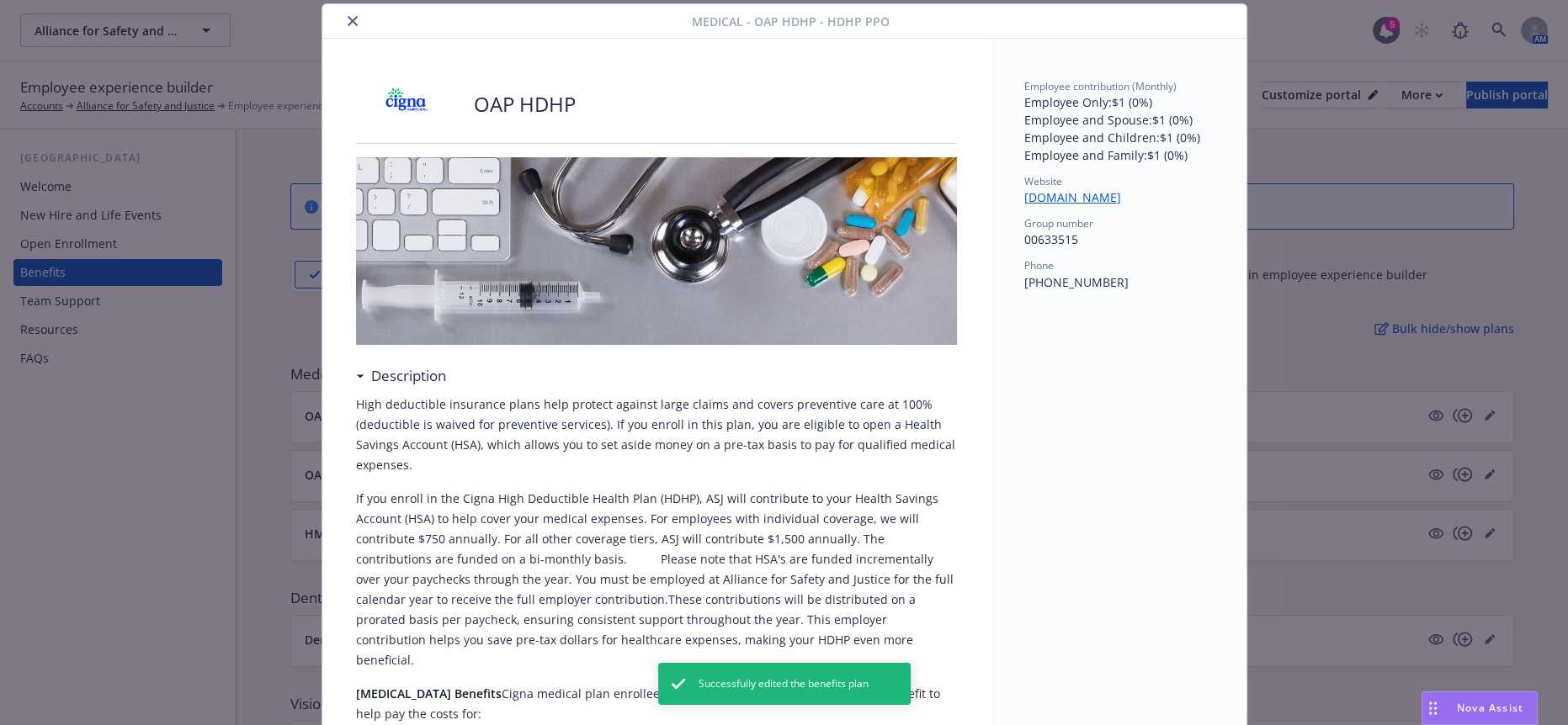
click at [347, 16] on icon "close" at bounding box center [352, 21] width 10 height 10
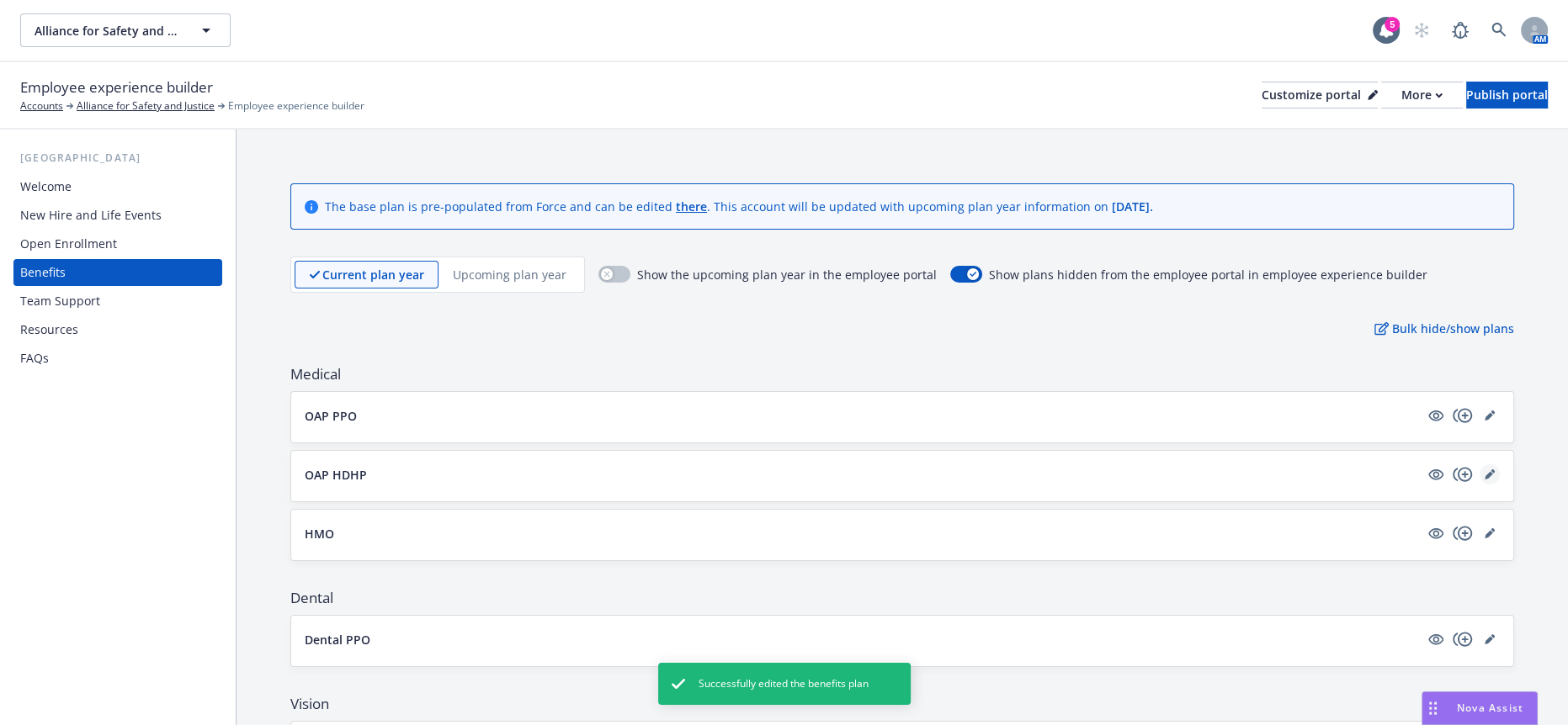
click at [1485, 469] on icon "editPencil" at bounding box center [1490, 474] width 10 height 10
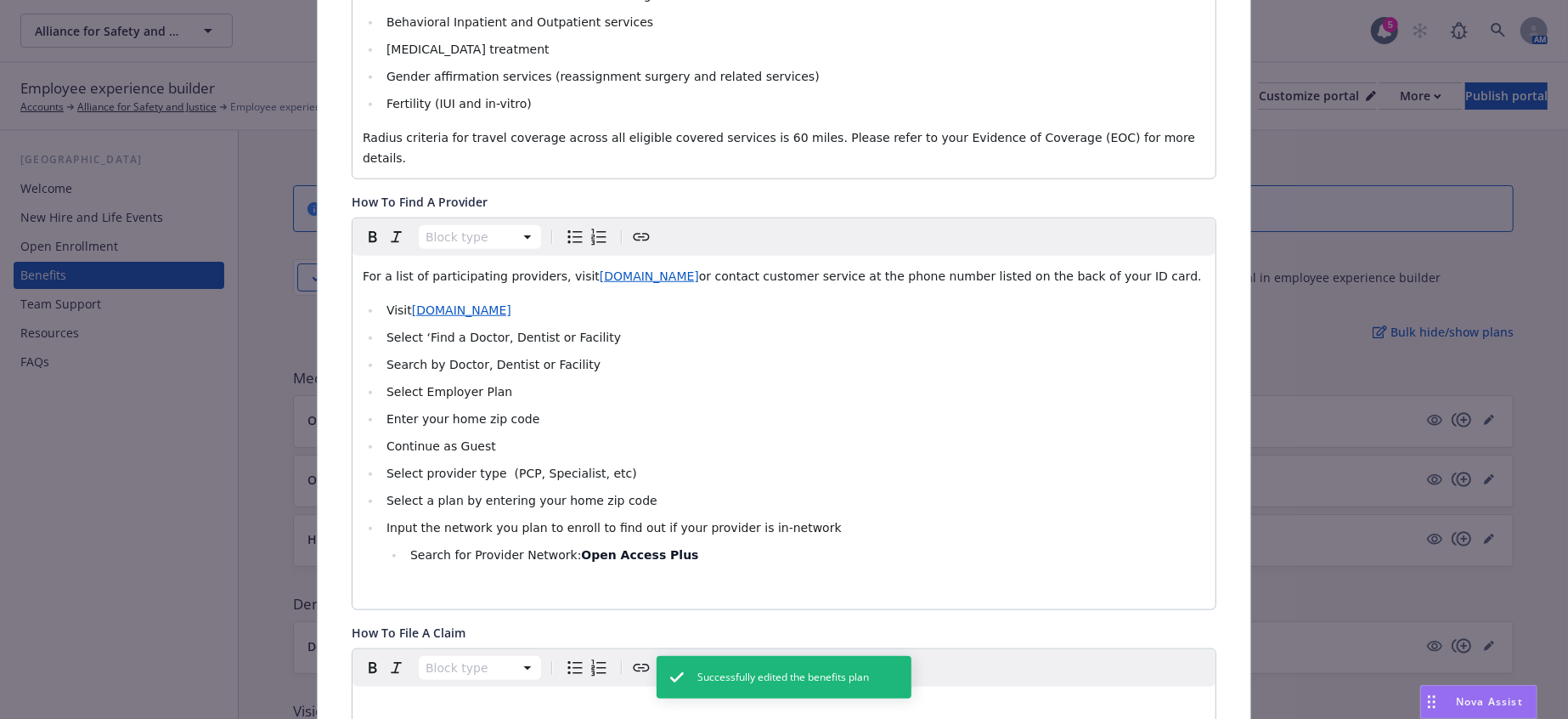
scroll to position [1561, 0]
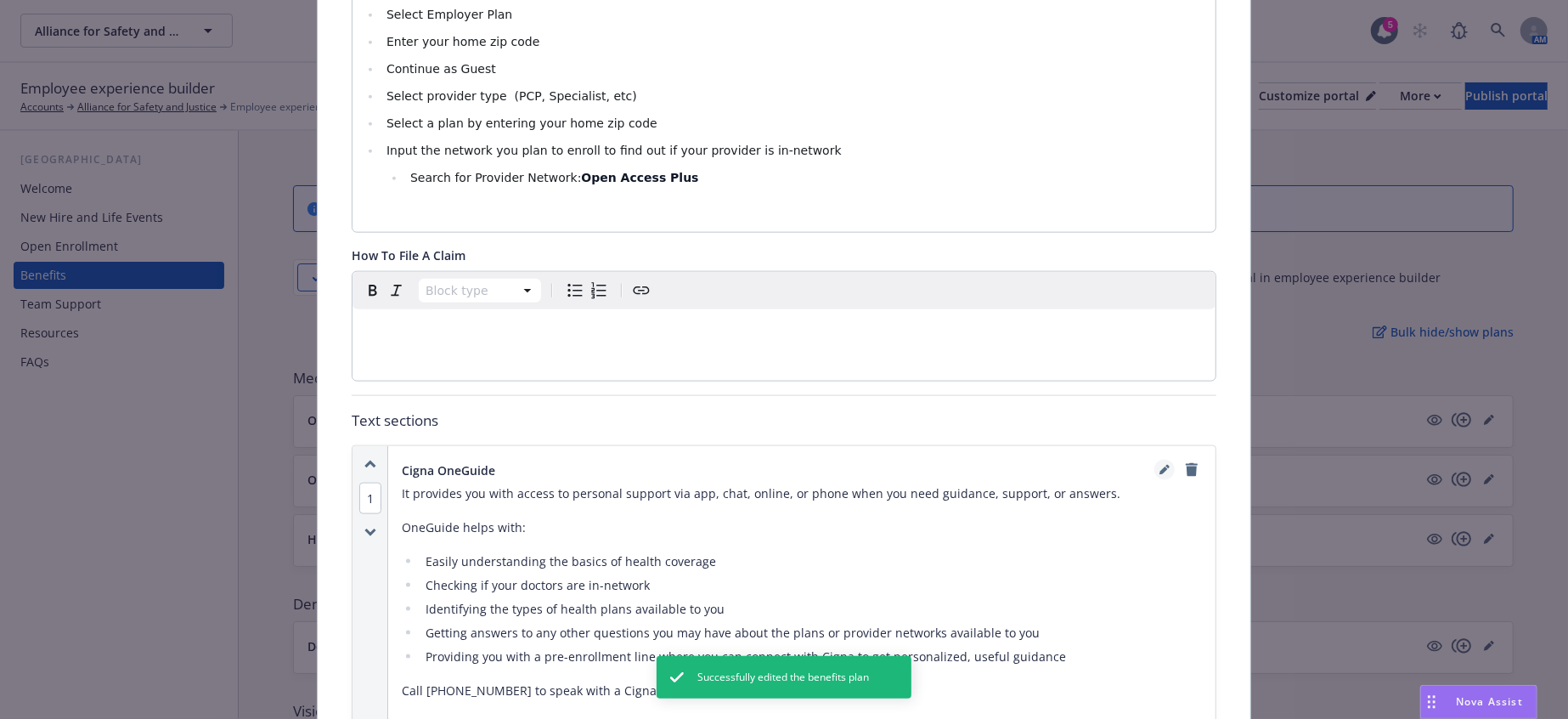
click at [1160, 465] on icon "editPencil" at bounding box center [1164, 470] width 11 height 11
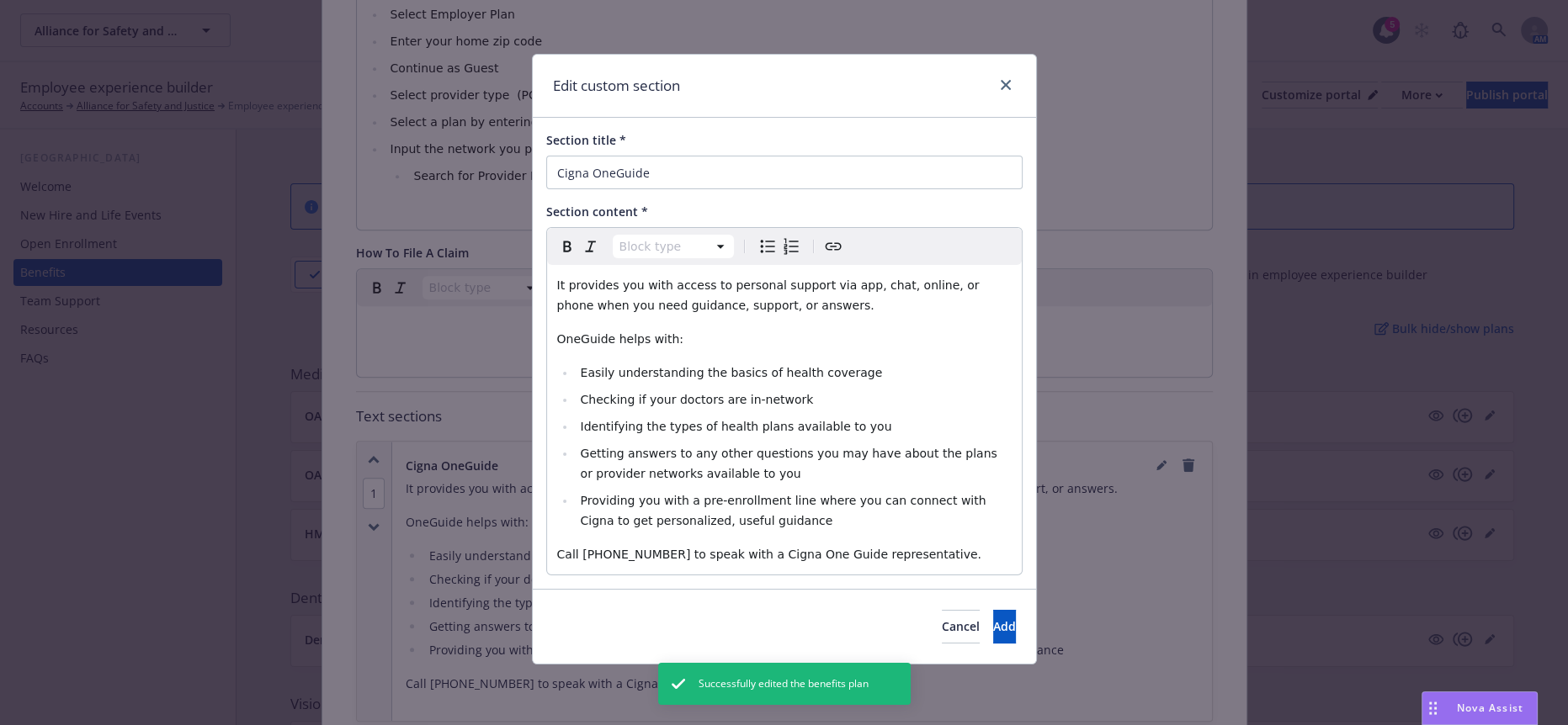
select select "paragraph"
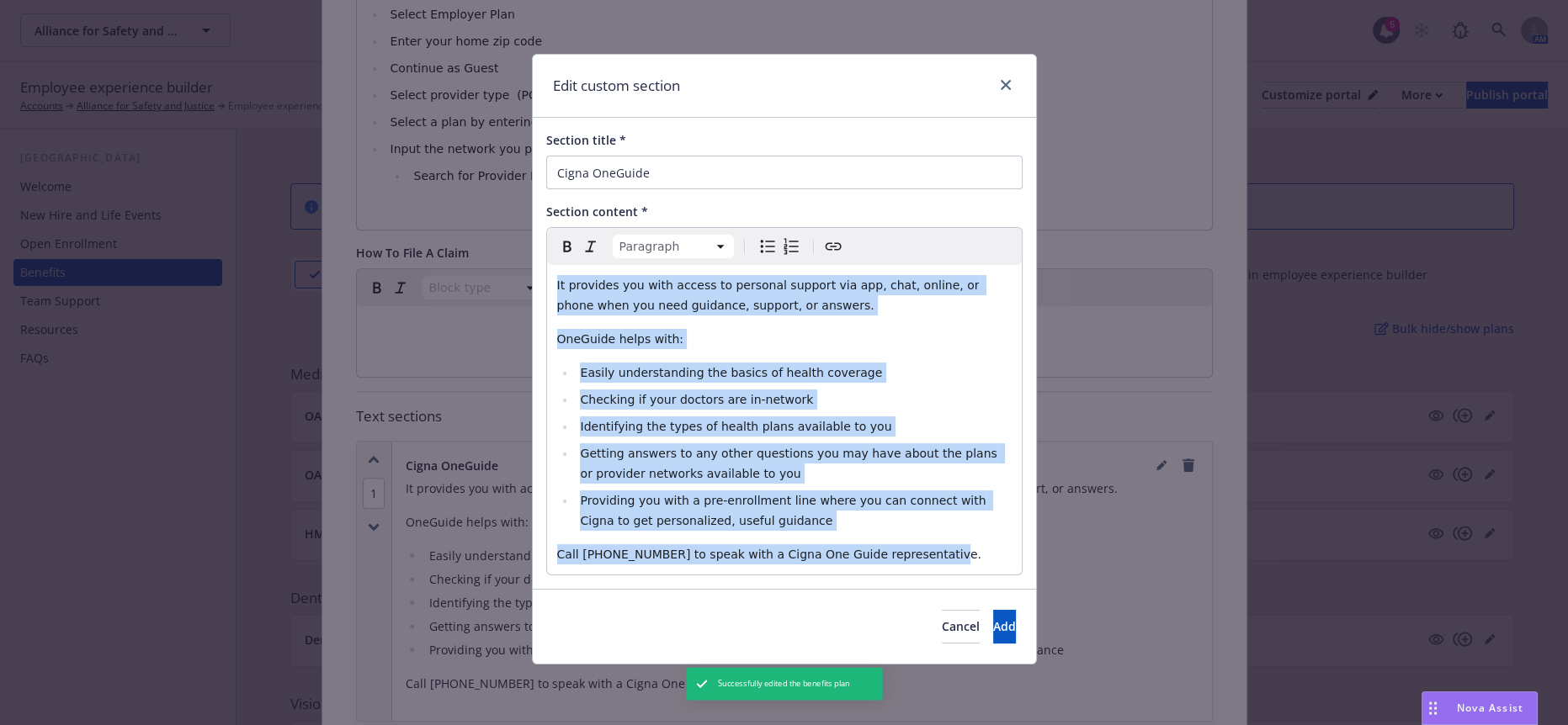
drag, startPoint x: 879, startPoint y: 499, endPoint x: 508, endPoint y: 260, distance: 441.3
click at [508, 260] on div "Edit custom section Section title * Cigna OneGuide Section content * Paragraph …" at bounding box center [784, 362] width 1568 height 725
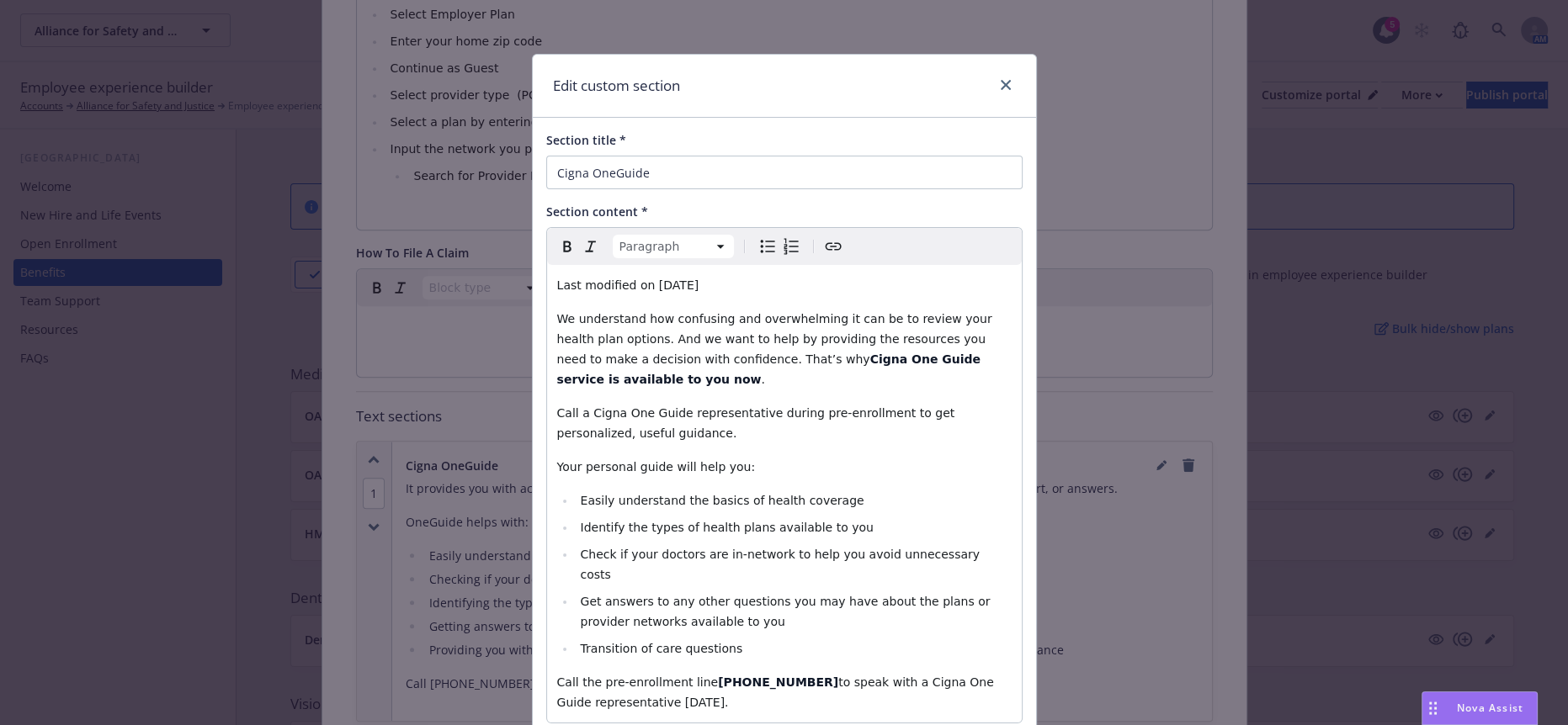
drag, startPoint x: 713, startPoint y: 274, endPoint x: 456, endPoint y: 236, distance: 259.8
click at [456, 236] on div "Edit custom section Section title * Cigna OneGuide Section content * Paragraph …" at bounding box center [784, 362] width 1568 height 725
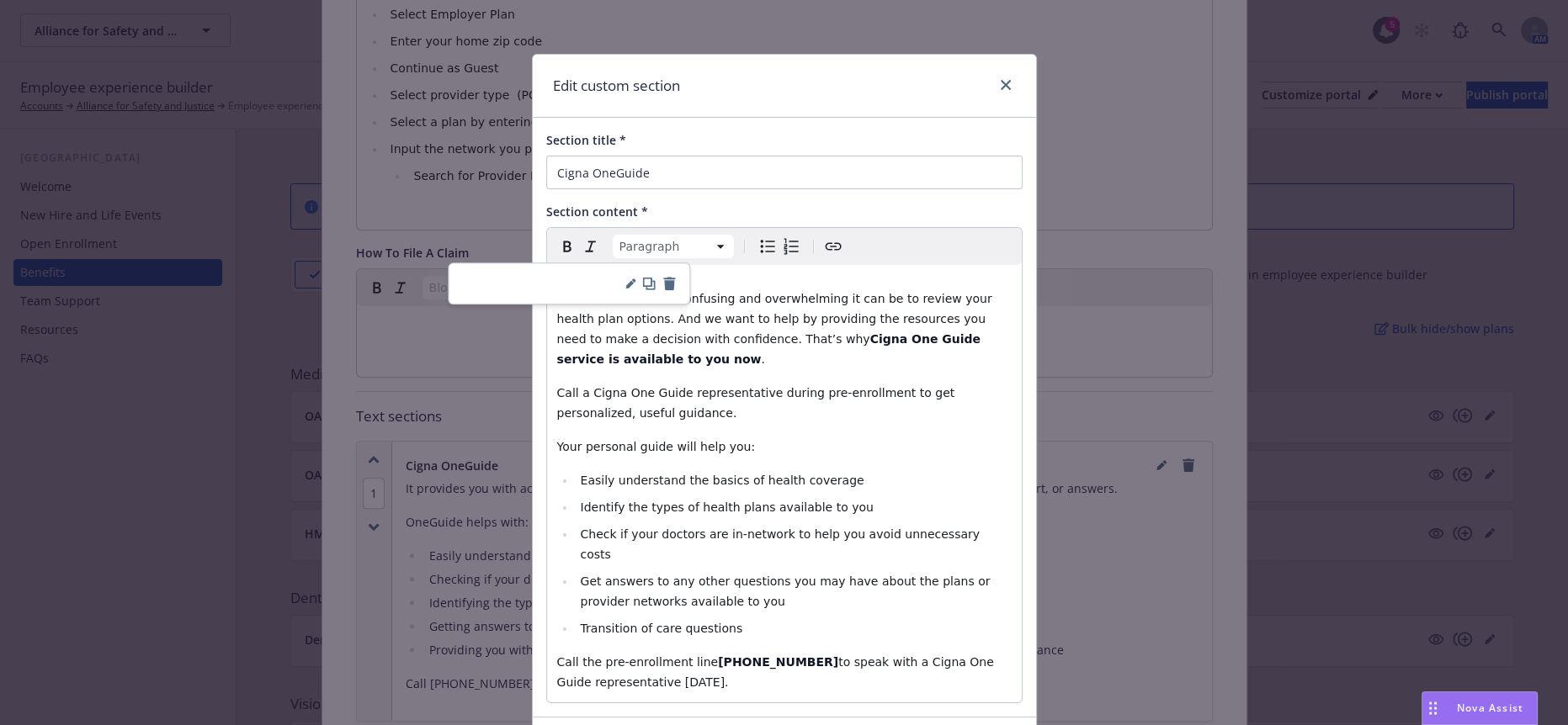
click at [673, 357] on div "We understand how confusing and overwhelming it can be to review your health pl…" at bounding box center [784, 484] width 475 height 438
click at [550, 279] on div "We understand how confusing and overwhelming it can be to review your health pl…" at bounding box center [784, 484] width 475 height 438
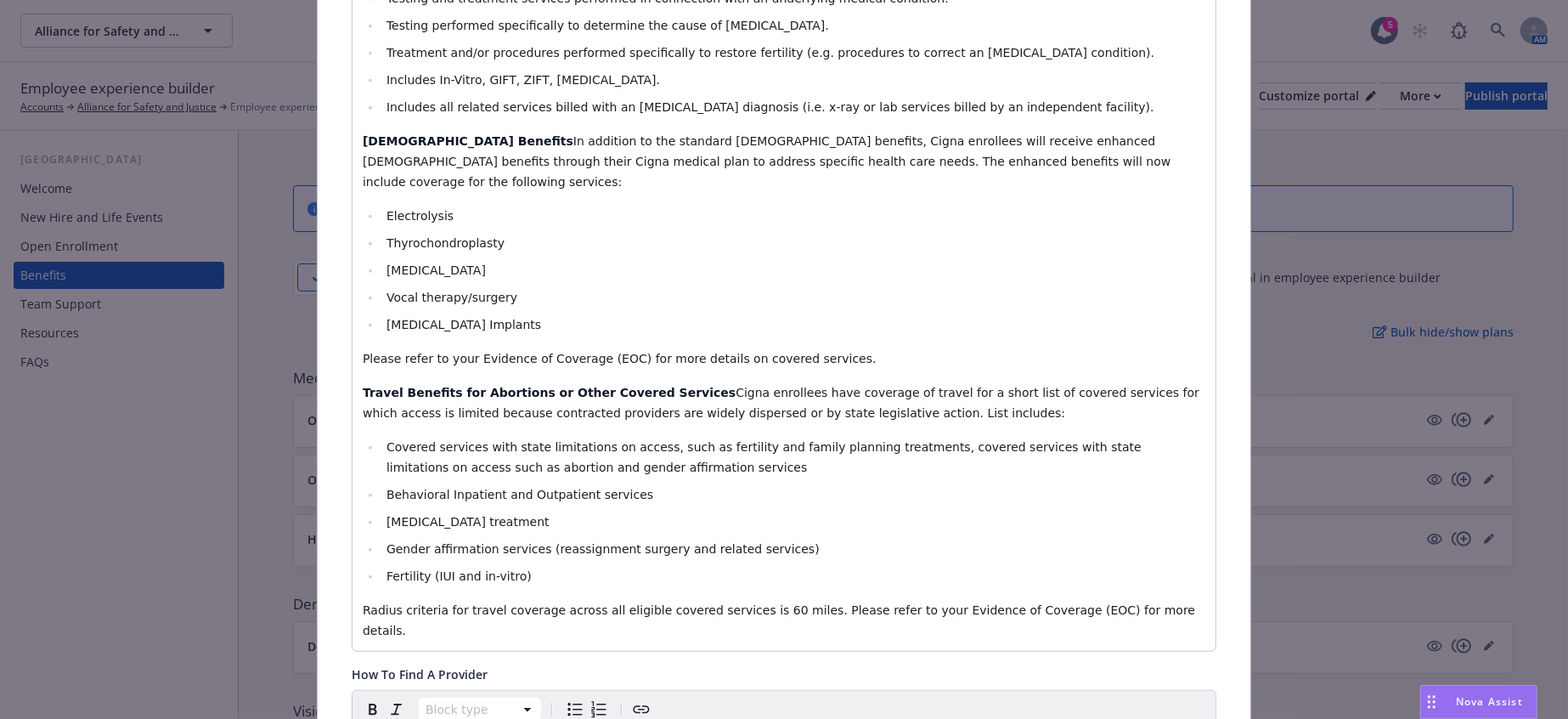
scroll to position [0, 0]
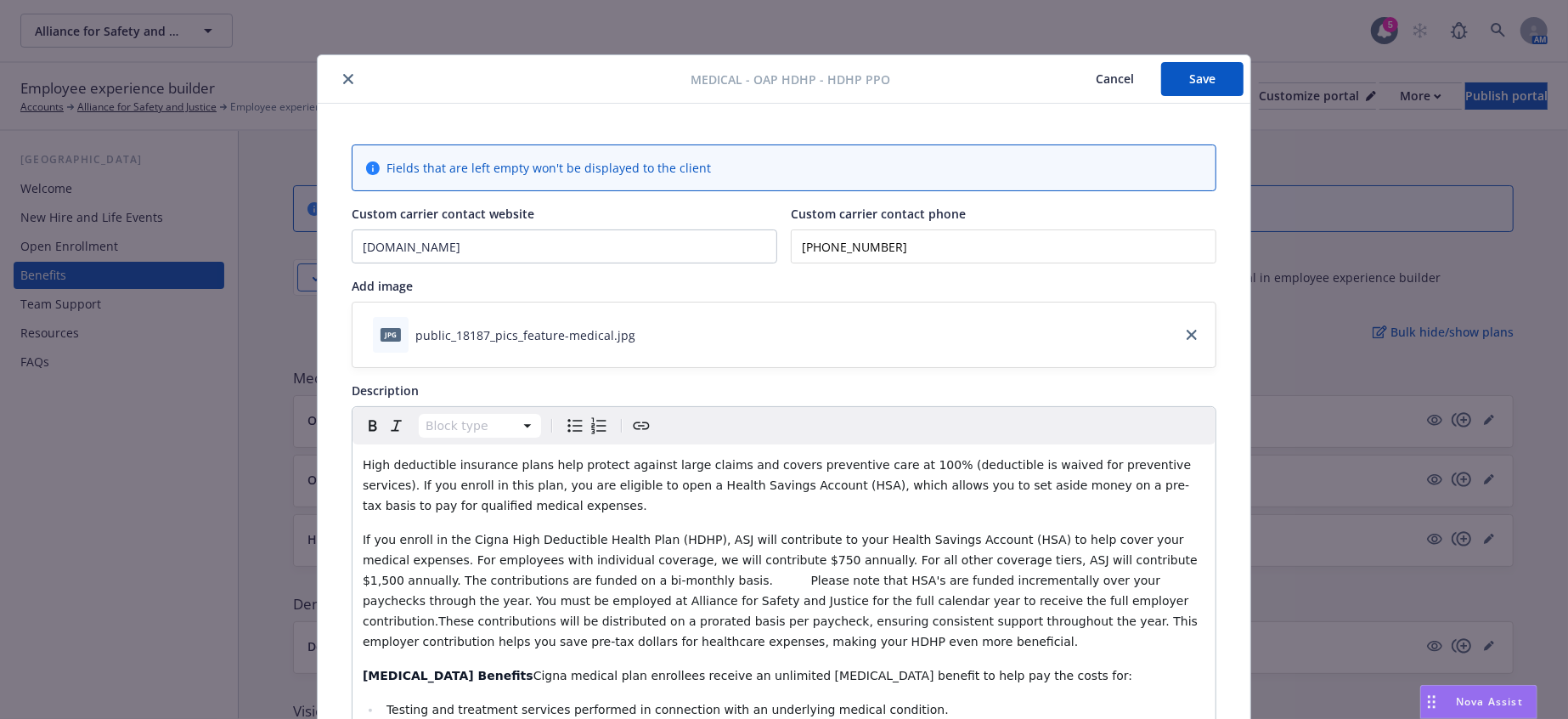
click at [1208, 70] on button "Save" at bounding box center [1203, 79] width 83 height 34
click at [342, 79] on button "close" at bounding box center [348, 79] width 20 height 20
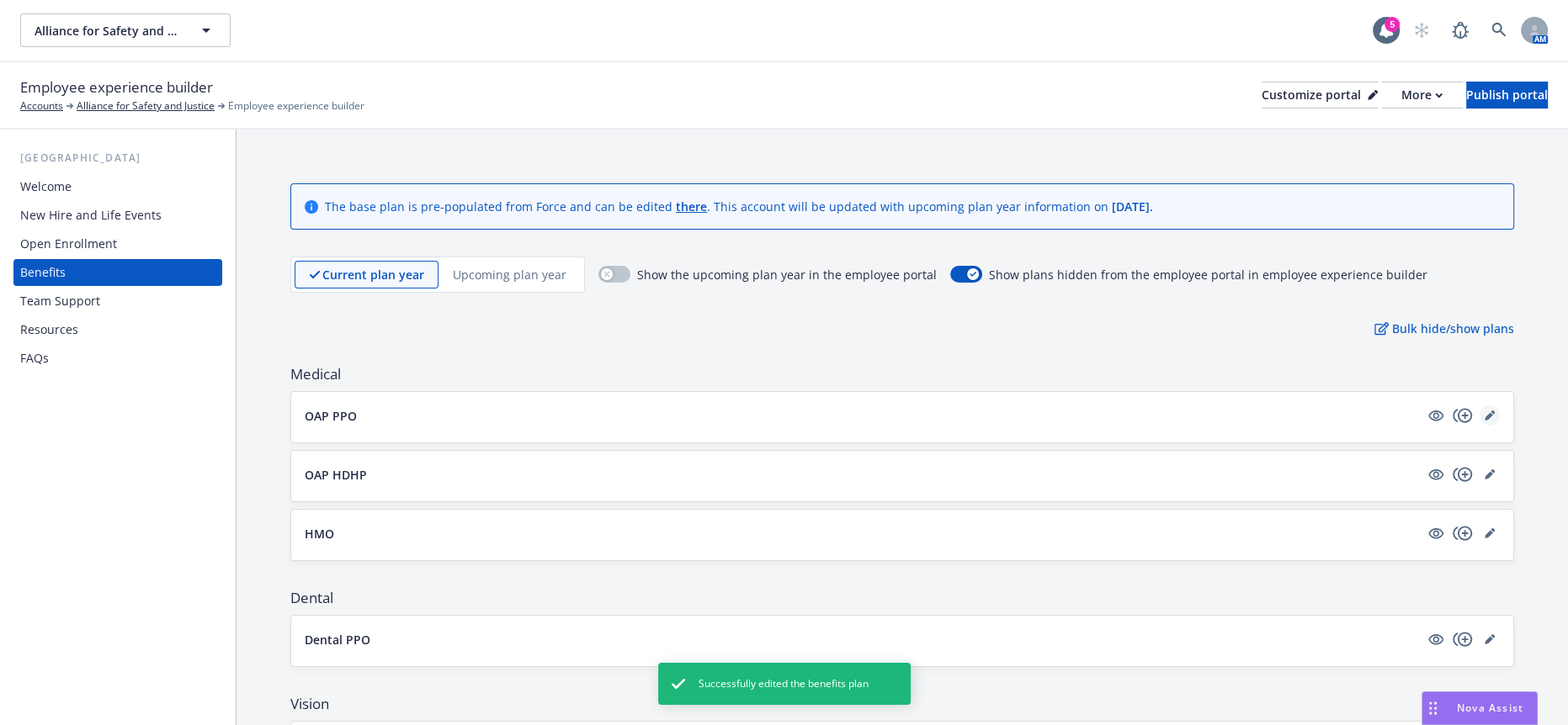
click at [1485, 411] on icon "editPencil" at bounding box center [1490, 416] width 10 height 10
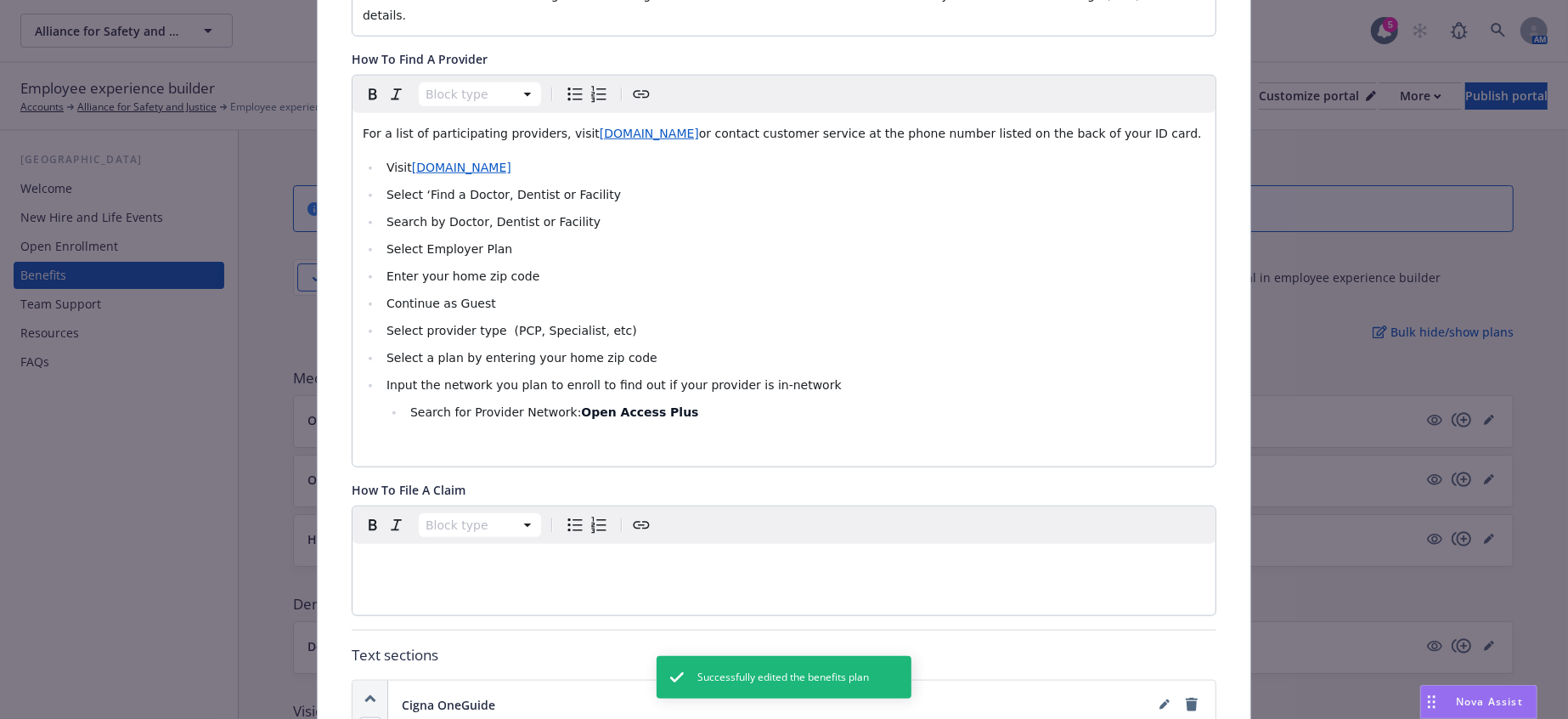
scroll to position [1373, 0]
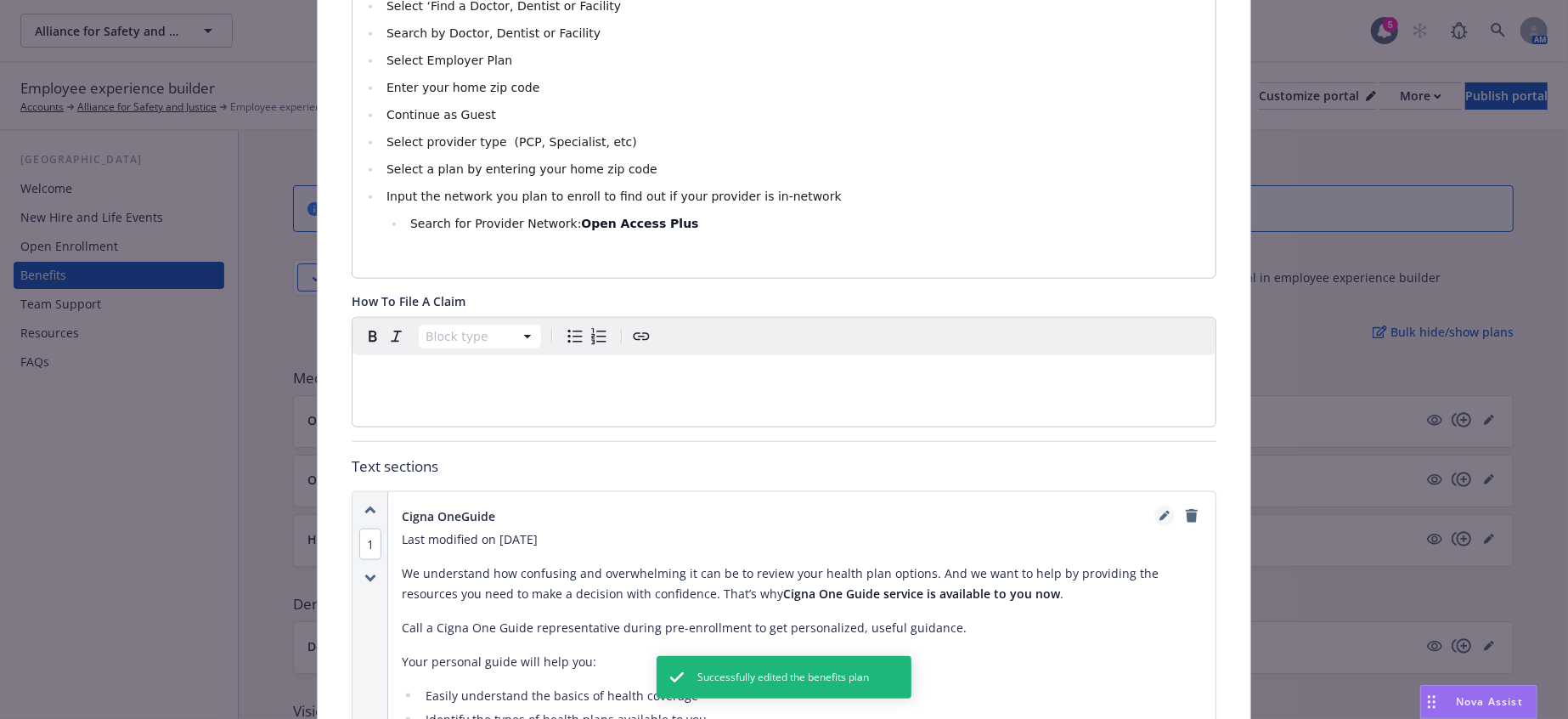
click at [1155, 506] on link "editPencil" at bounding box center [1164, 515] width 20 height 20
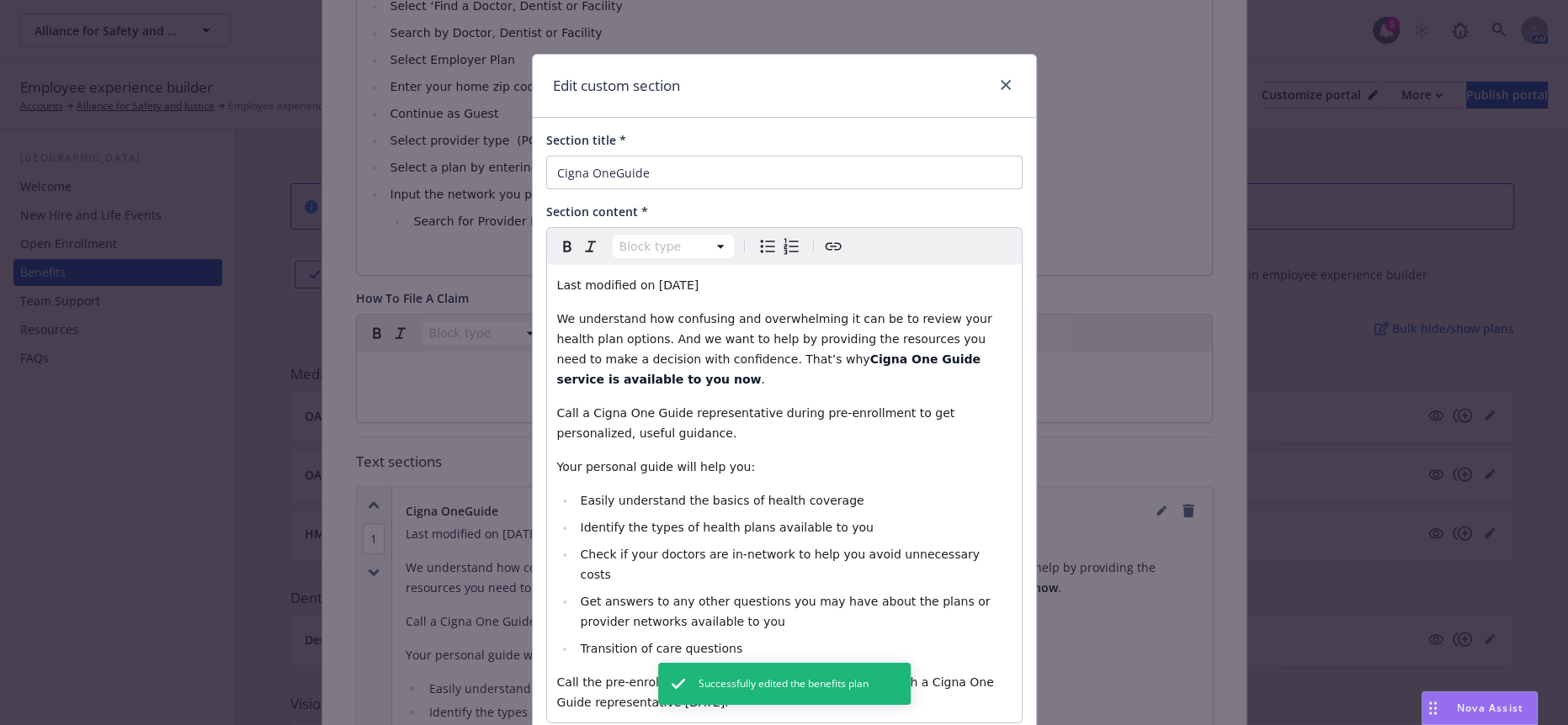
select select "paragraph"
drag, startPoint x: 721, startPoint y: 272, endPoint x: 447, endPoint y: 258, distance: 274.4
click at [447, 258] on div "Edit custom section Section title * Cigna OneGuide Section content * Paragraph …" at bounding box center [784, 362] width 1568 height 725
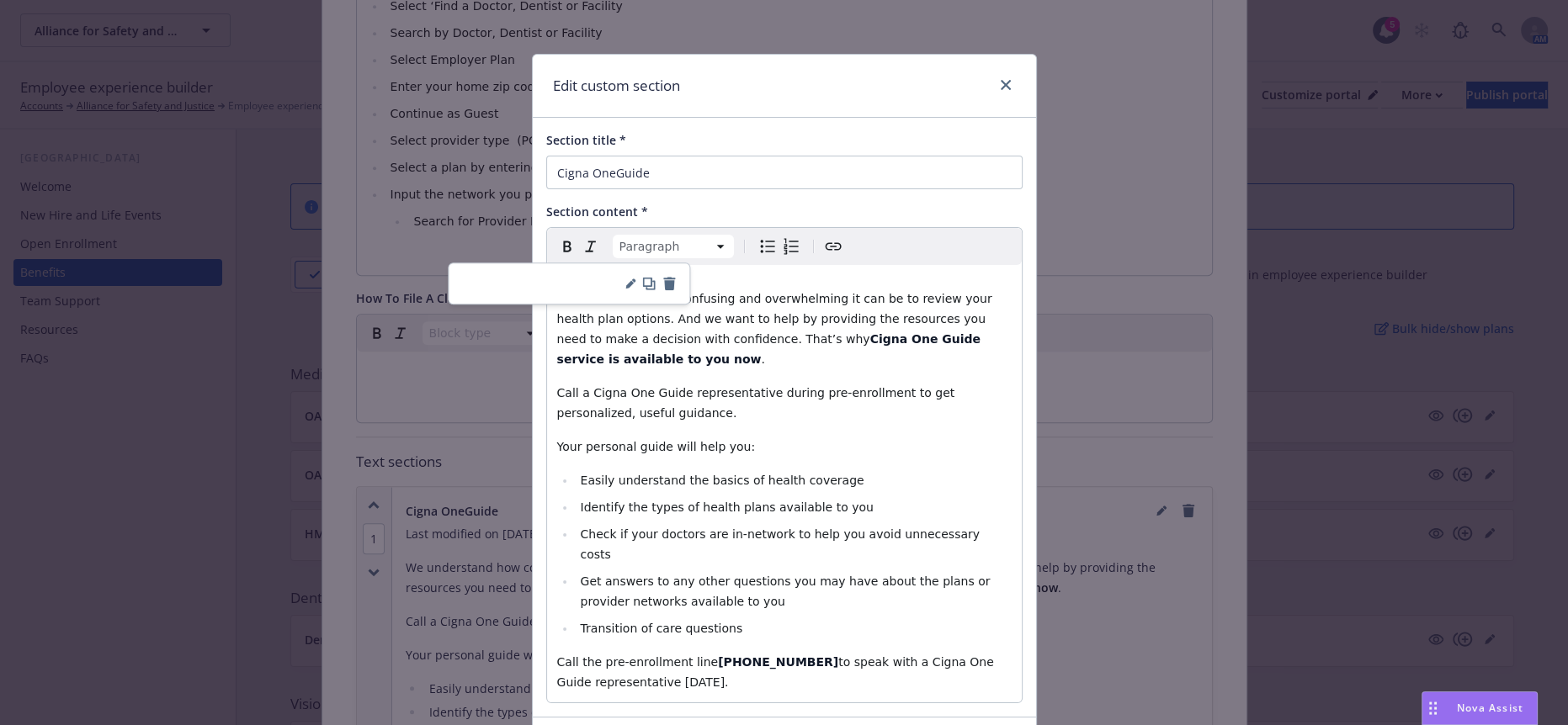
click at [715, 470] on li "Easily understand the basics of health coverage" at bounding box center [794, 480] width 436 height 20
select select "paragraph"
click at [551, 279] on div "We understand how confusing and overwhelming it can be to review your health pl…" at bounding box center [784, 484] width 475 height 438
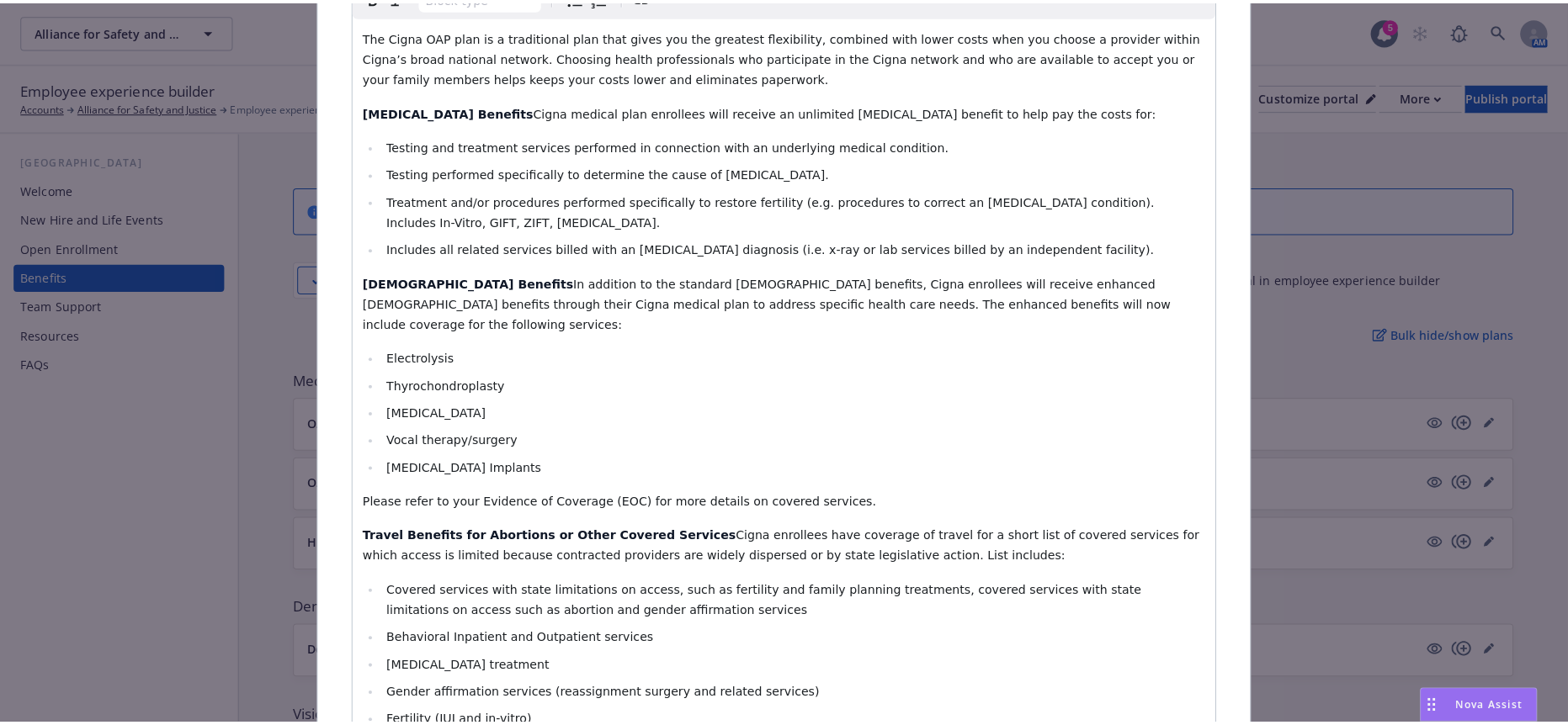
scroll to position [0, 0]
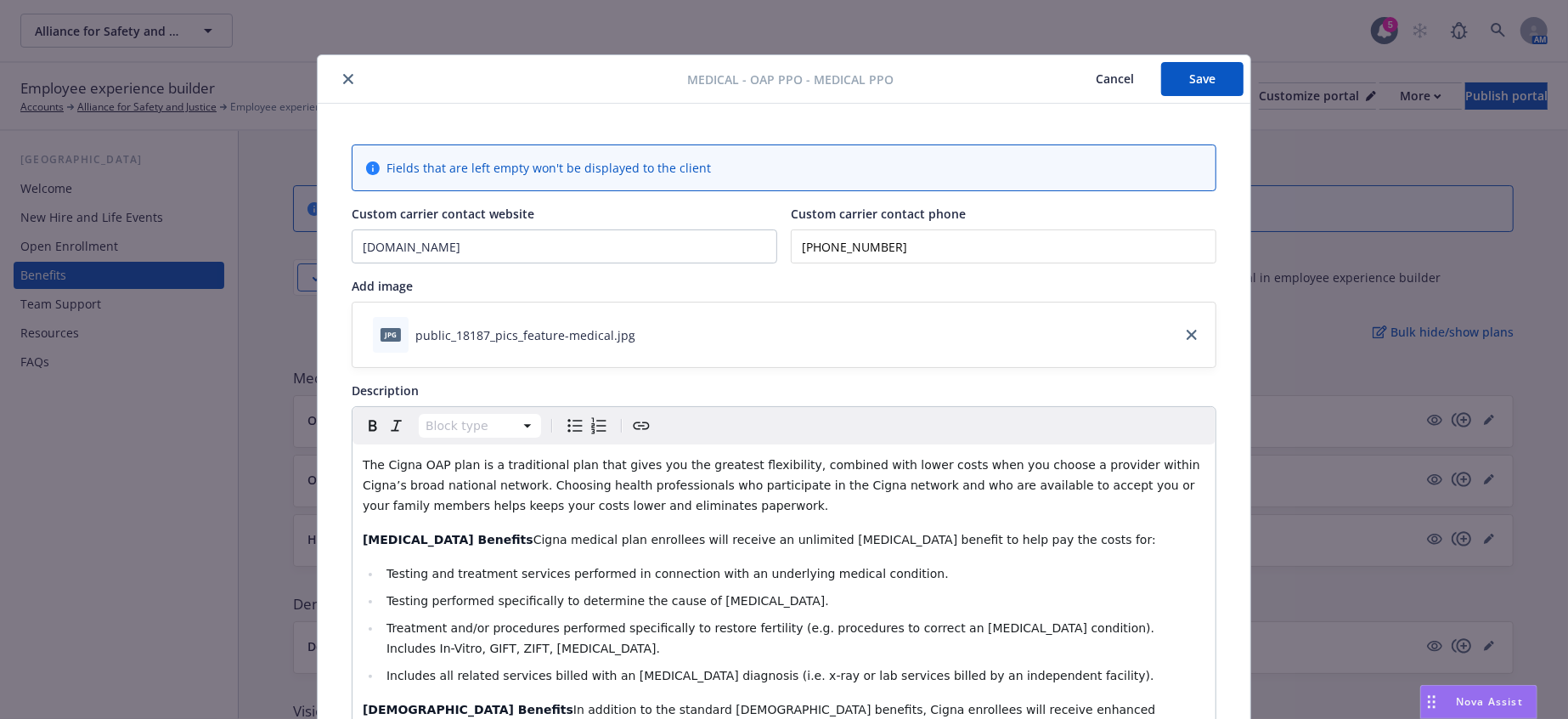
click at [1189, 70] on button "Save" at bounding box center [1203, 79] width 83 height 34
click at [343, 76] on icon "close" at bounding box center [348, 79] width 11 height 11
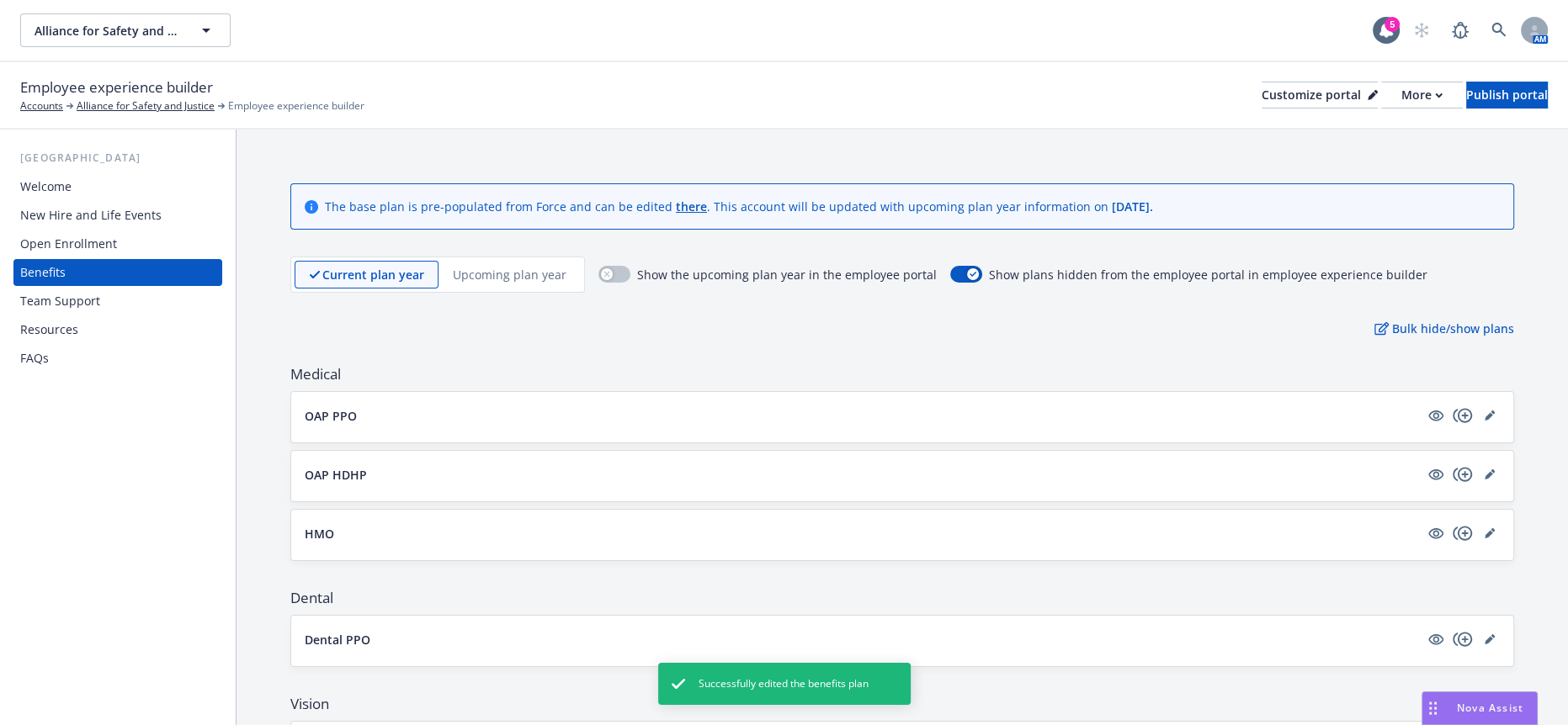
click at [69, 200] on div "Welcome New Hire and Life Events Open Enrollment Benefits Team Support Resource…" at bounding box center [117, 272] width 208 height 199
click at [69, 230] on div "Open Enrollment" at bounding box center [69, 244] width 97 height 27
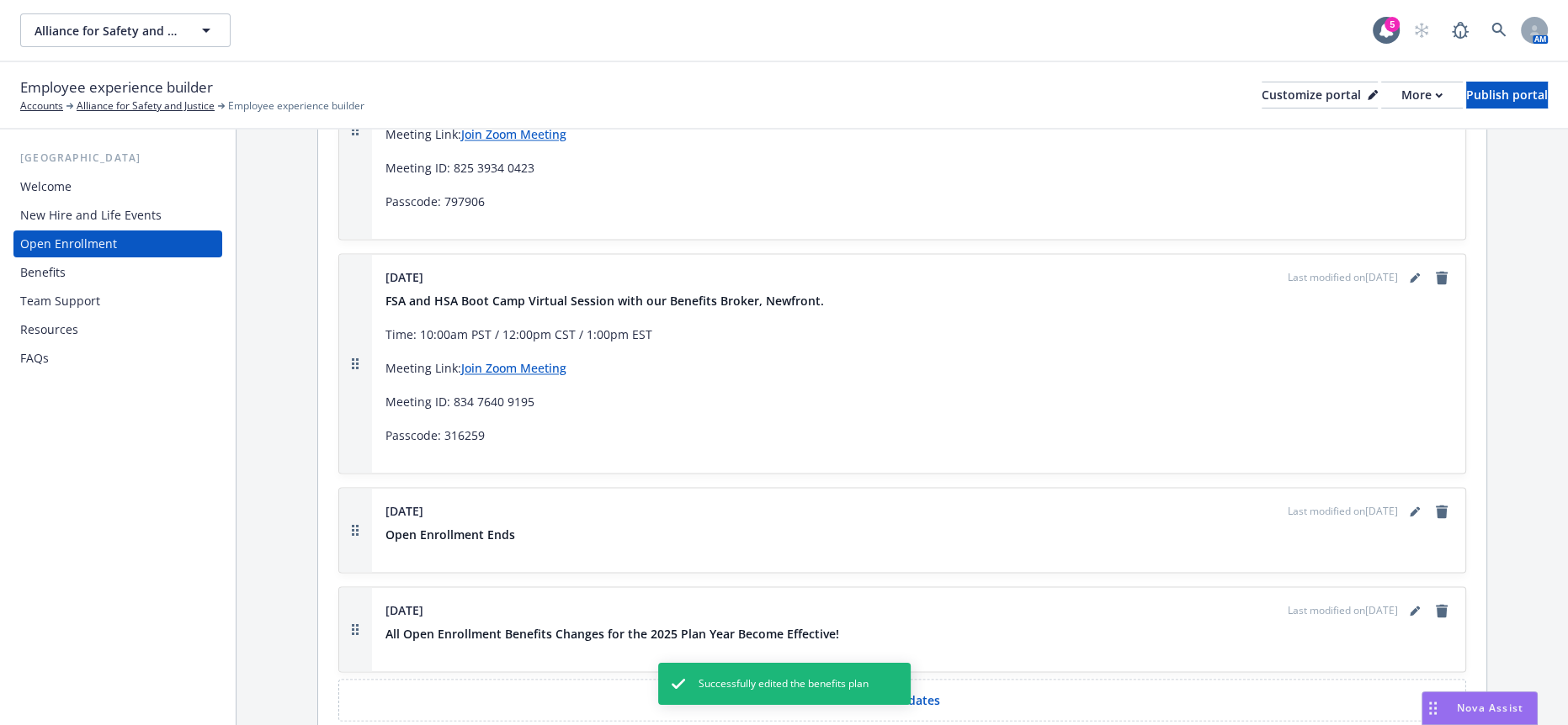
scroll to position [3145, 0]
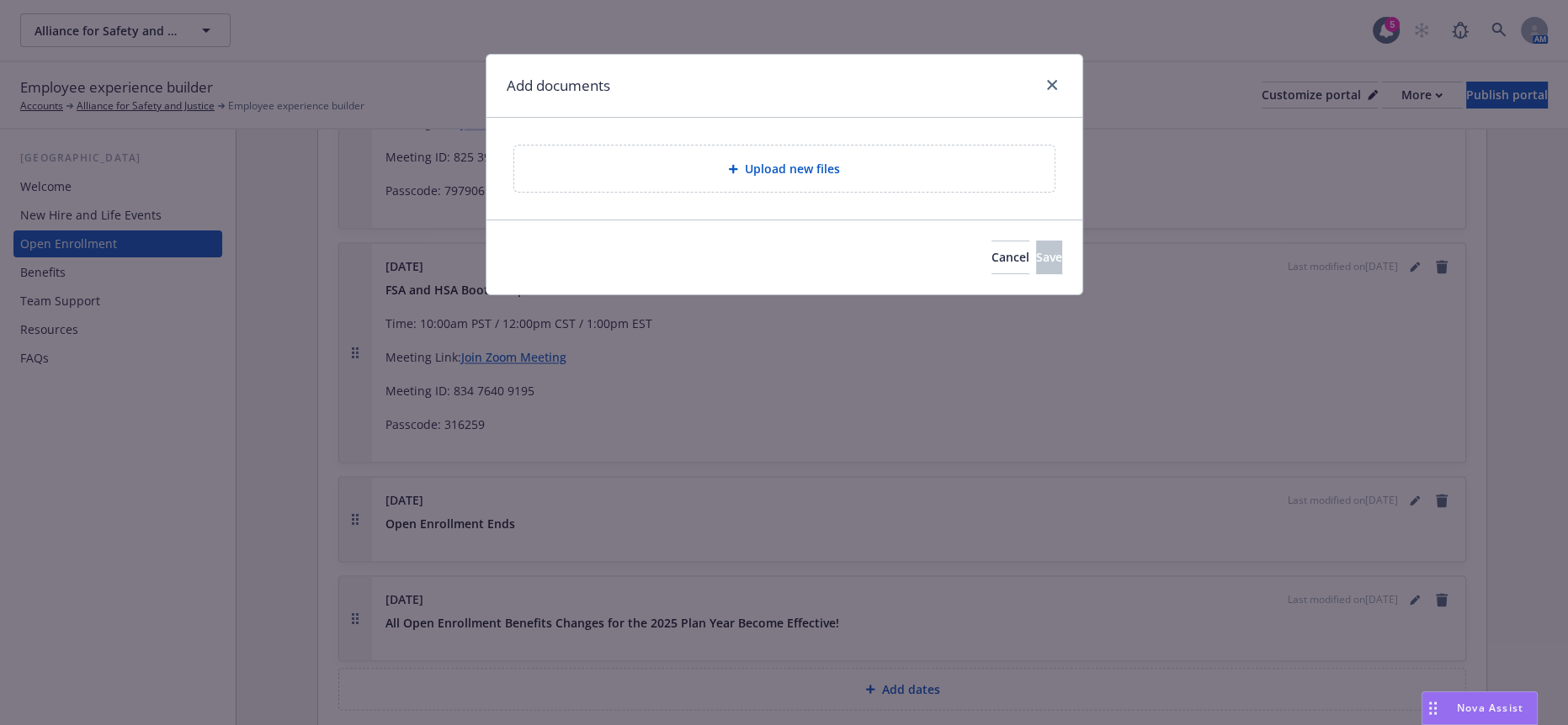
click at [753, 160] on span "Upload new files" at bounding box center [793, 168] width 95 height 18
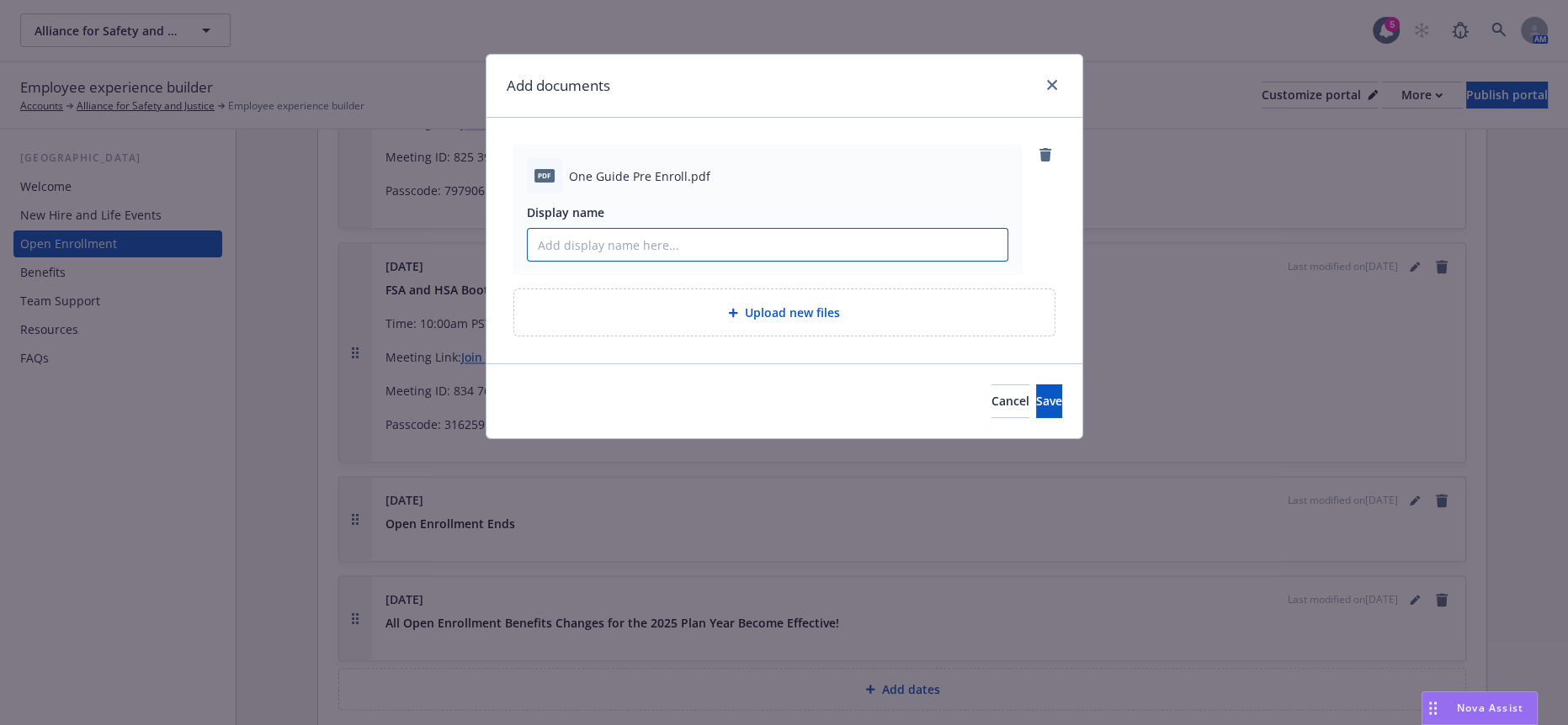
click at [695, 229] on input "Display name" at bounding box center [767, 245] width 480 height 32
type input "Cigna One Guide: Pre-Enrollment Assistance Line"
click at [1038, 384] on button "Save" at bounding box center [1049, 401] width 26 height 33
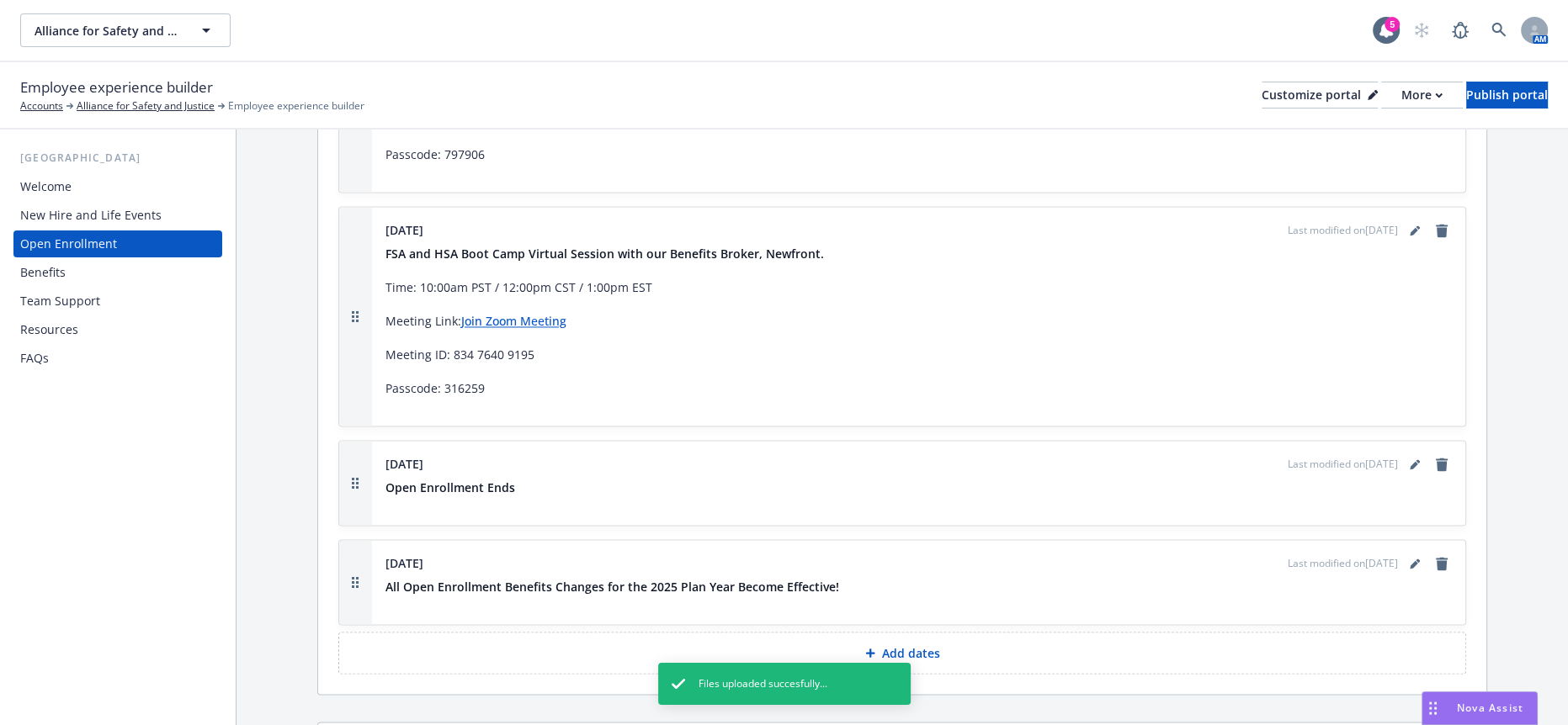
scroll to position [3204, 0]
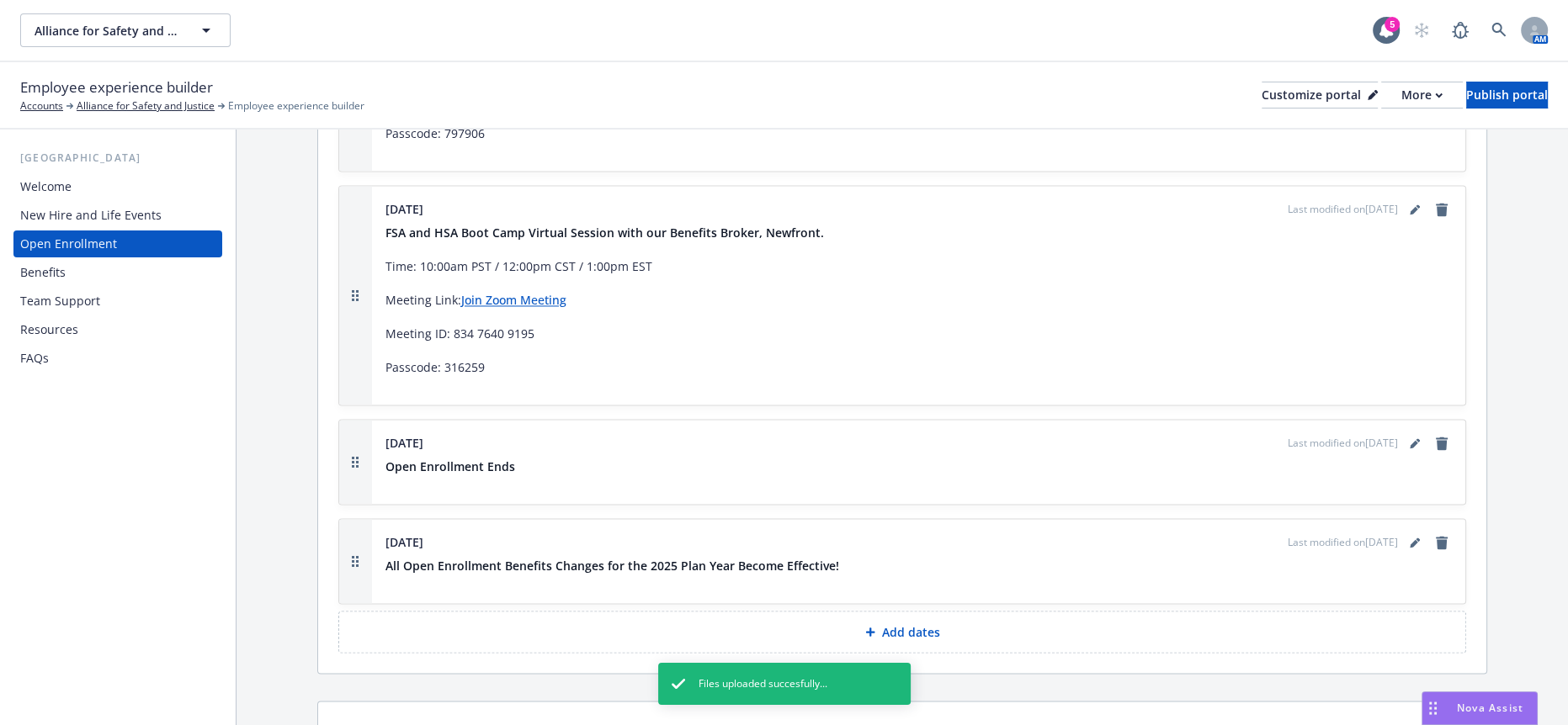
click at [104, 259] on div "Benefits" at bounding box center [117, 272] width 195 height 27
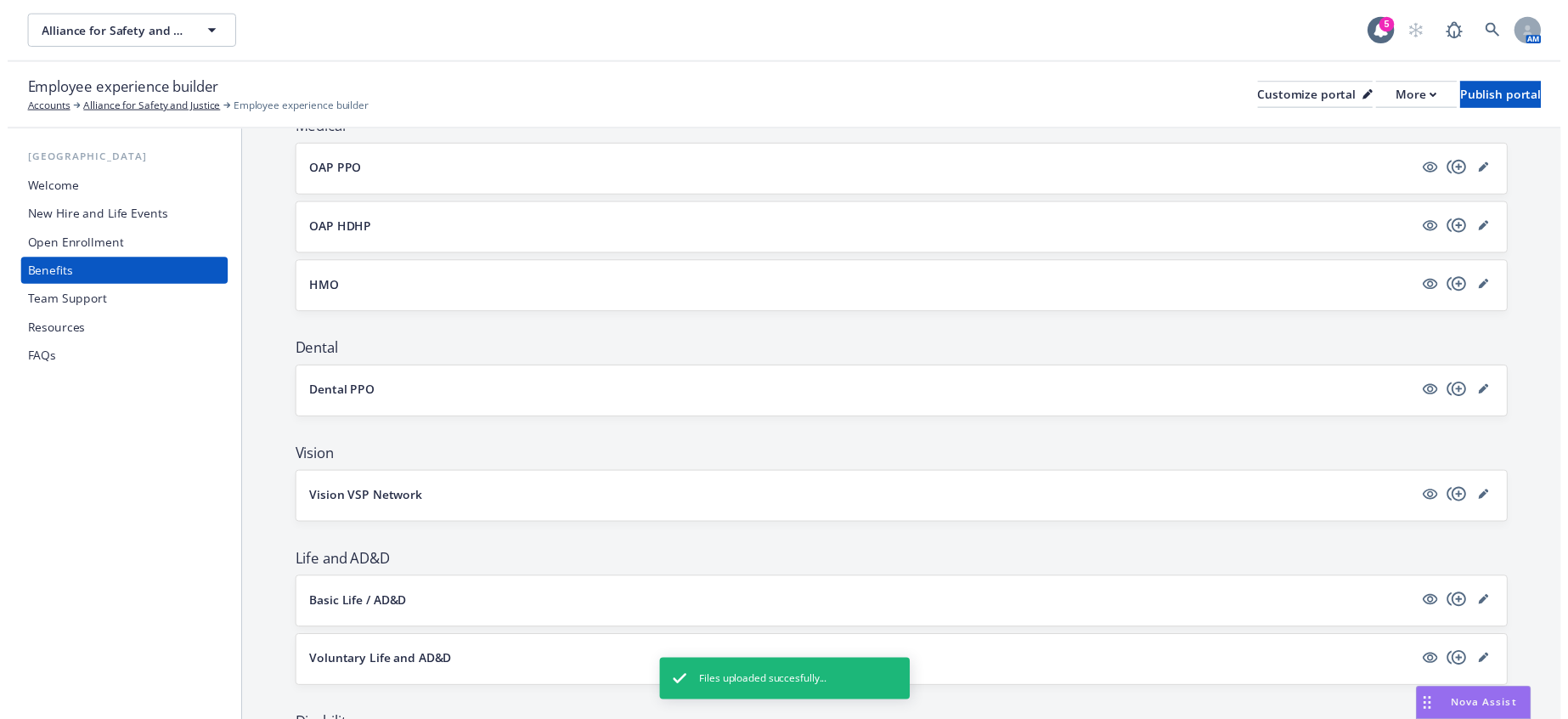
scroll to position [94, 0]
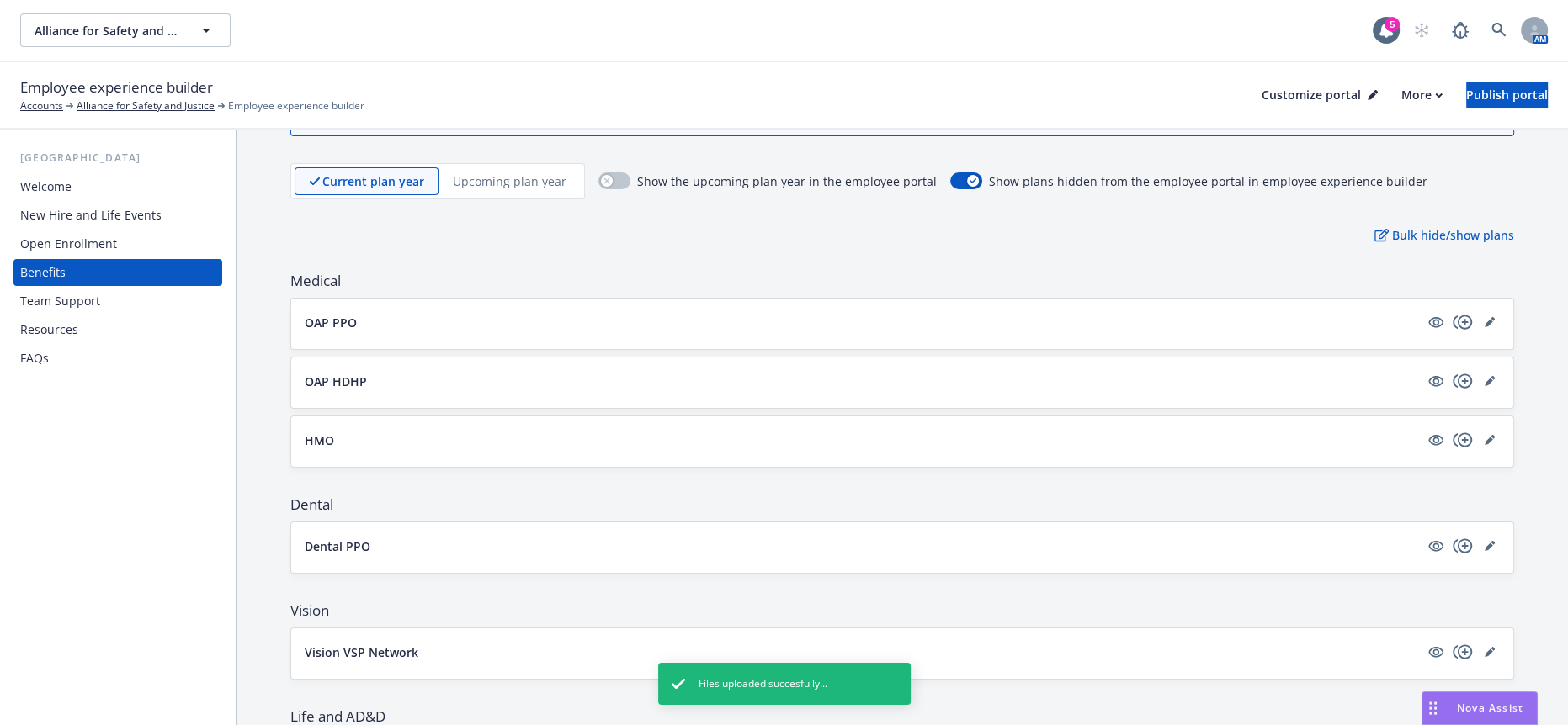
click at [1496, 299] on div "OAP PPO" at bounding box center [903, 323] width 1222 height 50
click at [1485, 317] on icon "editPencil" at bounding box center [1490, 322] width 10 height 10
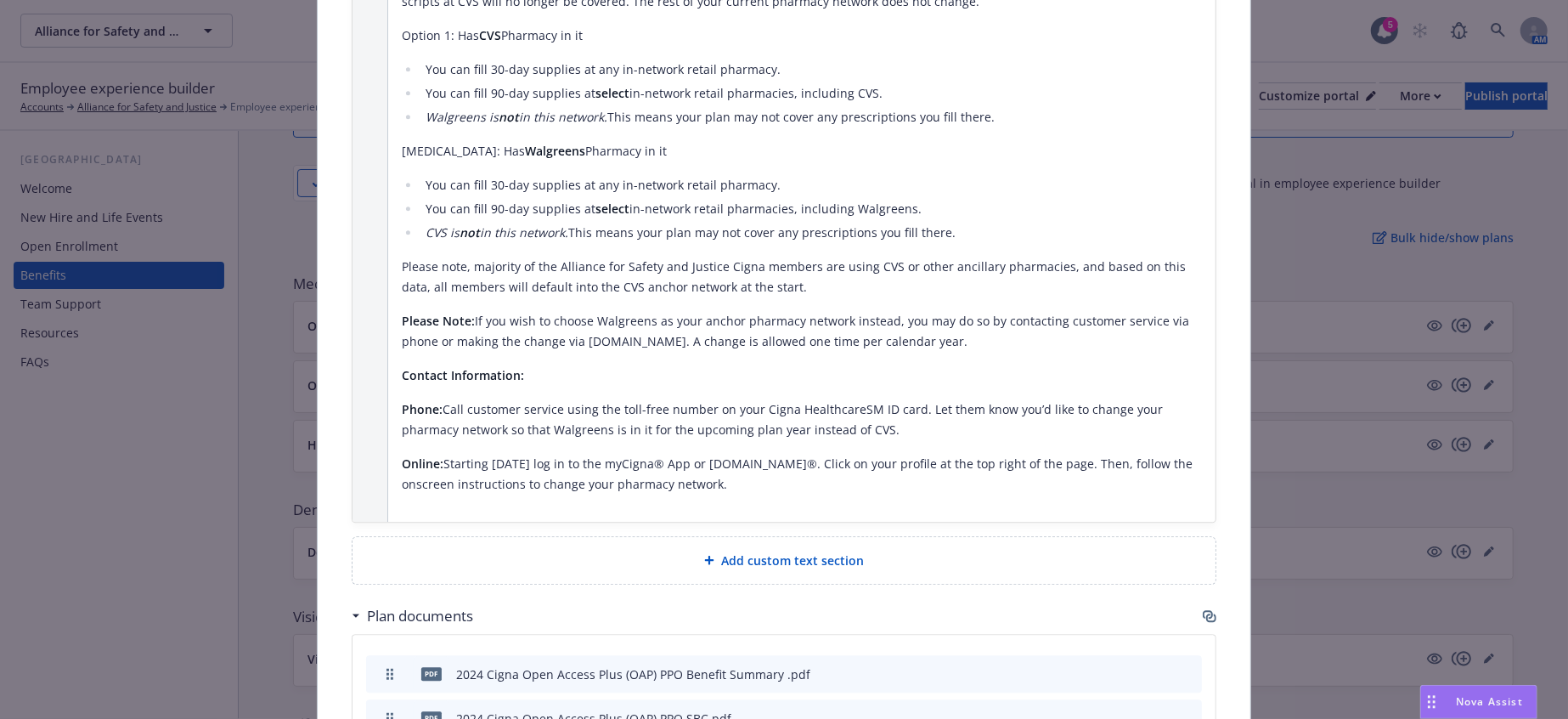
scroll to position [3451, 0]
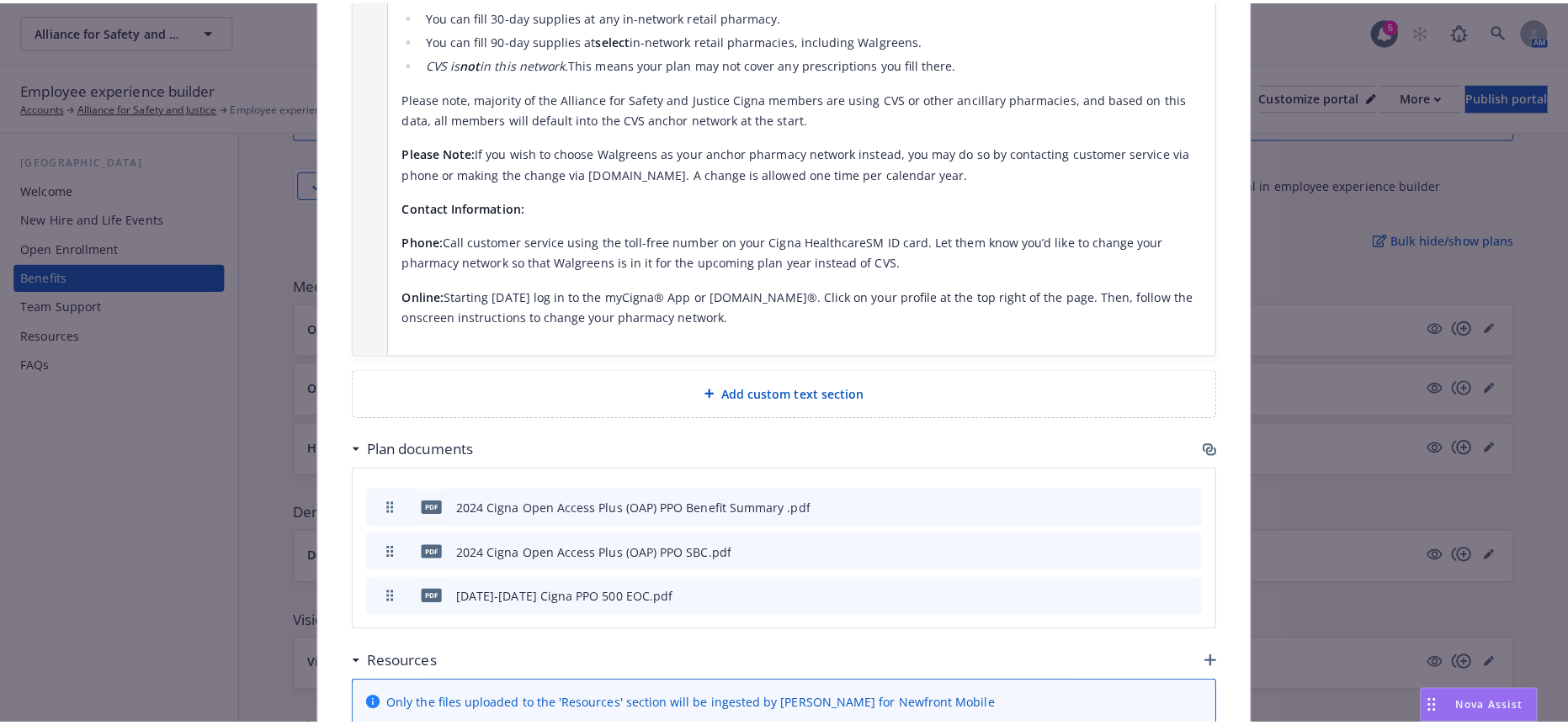
scroll to position [3603, 0]
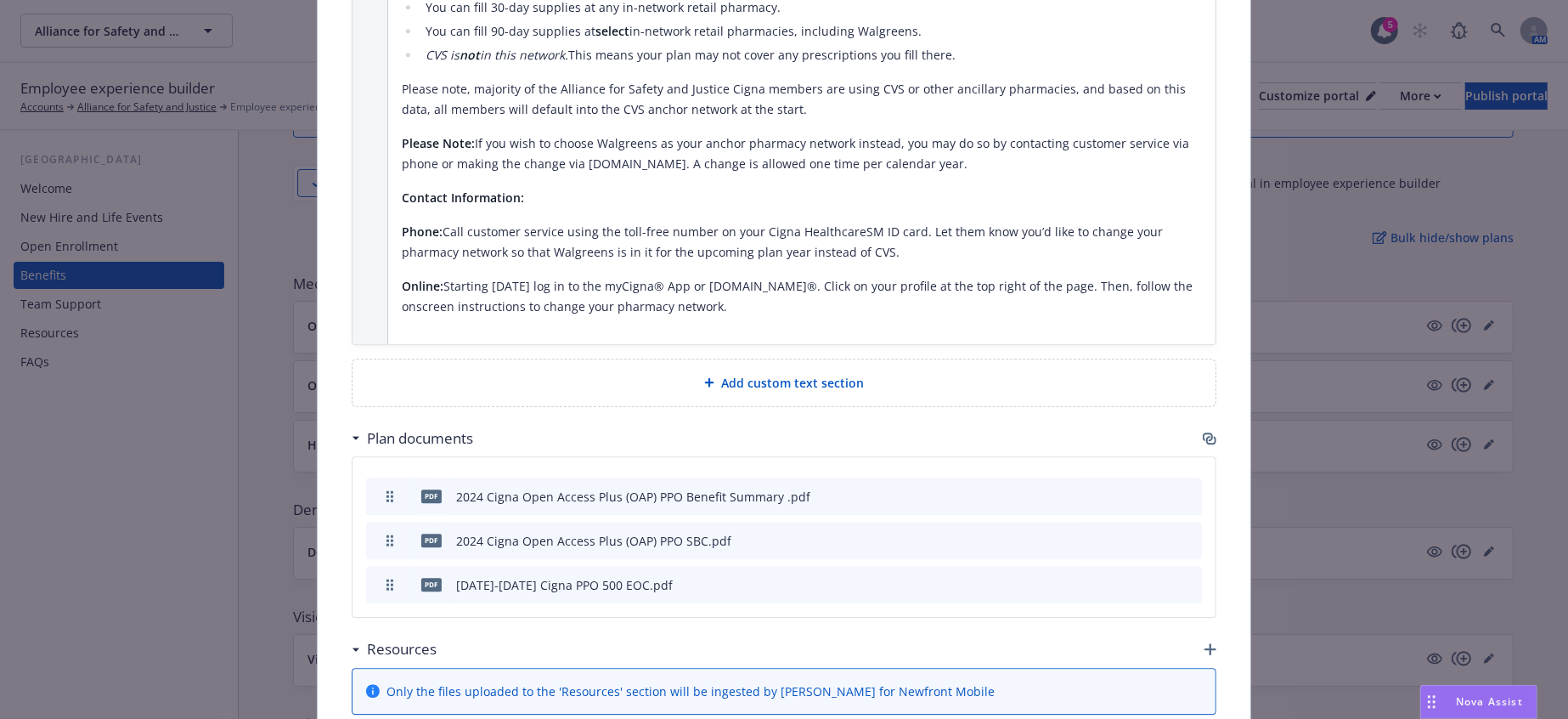
click at [1205, 643] on icon "button" at bounding box center [1211, 649] width 12 height 12
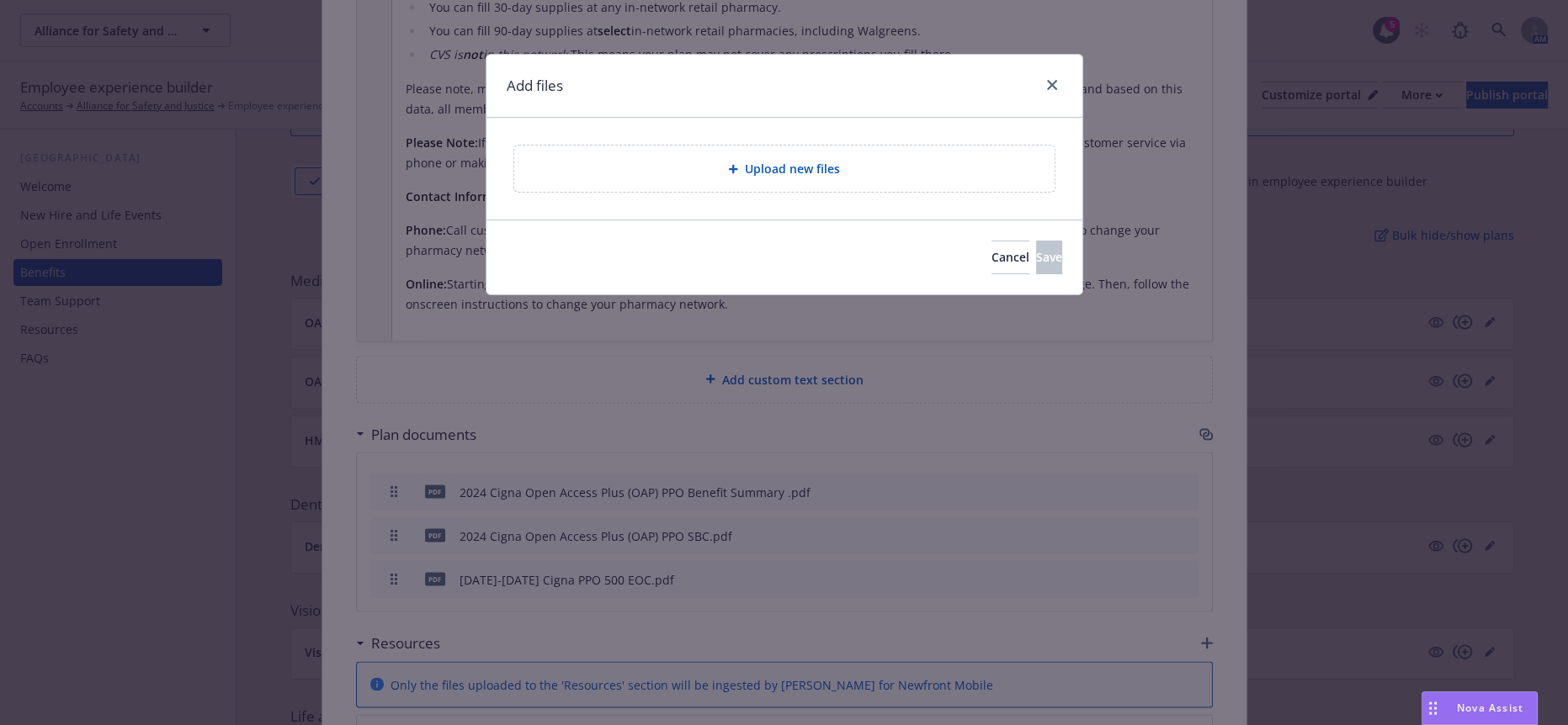
click at [862, 146] on div "Upload new files" at bounding box center [784, 168] width 541 height 47
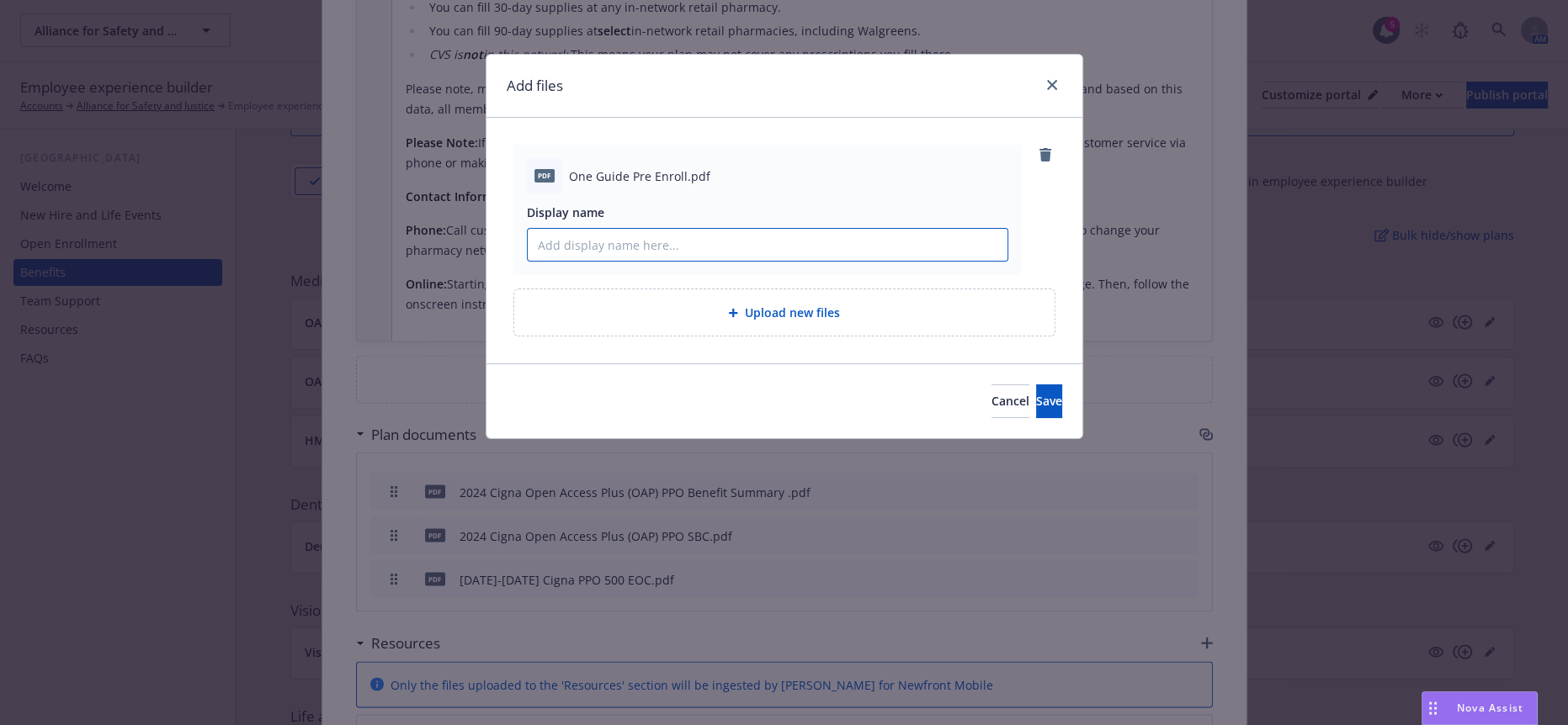
click at [659, 229] on input "Display name" at bounding box center [767, 245] width 480 height 32
paste input "Last modified on 08/12/2025 We understand how confusing and overwhelming it can…"
type input "Last modified on 08/12/2025 We understand how confusing and overwhelming it can…"
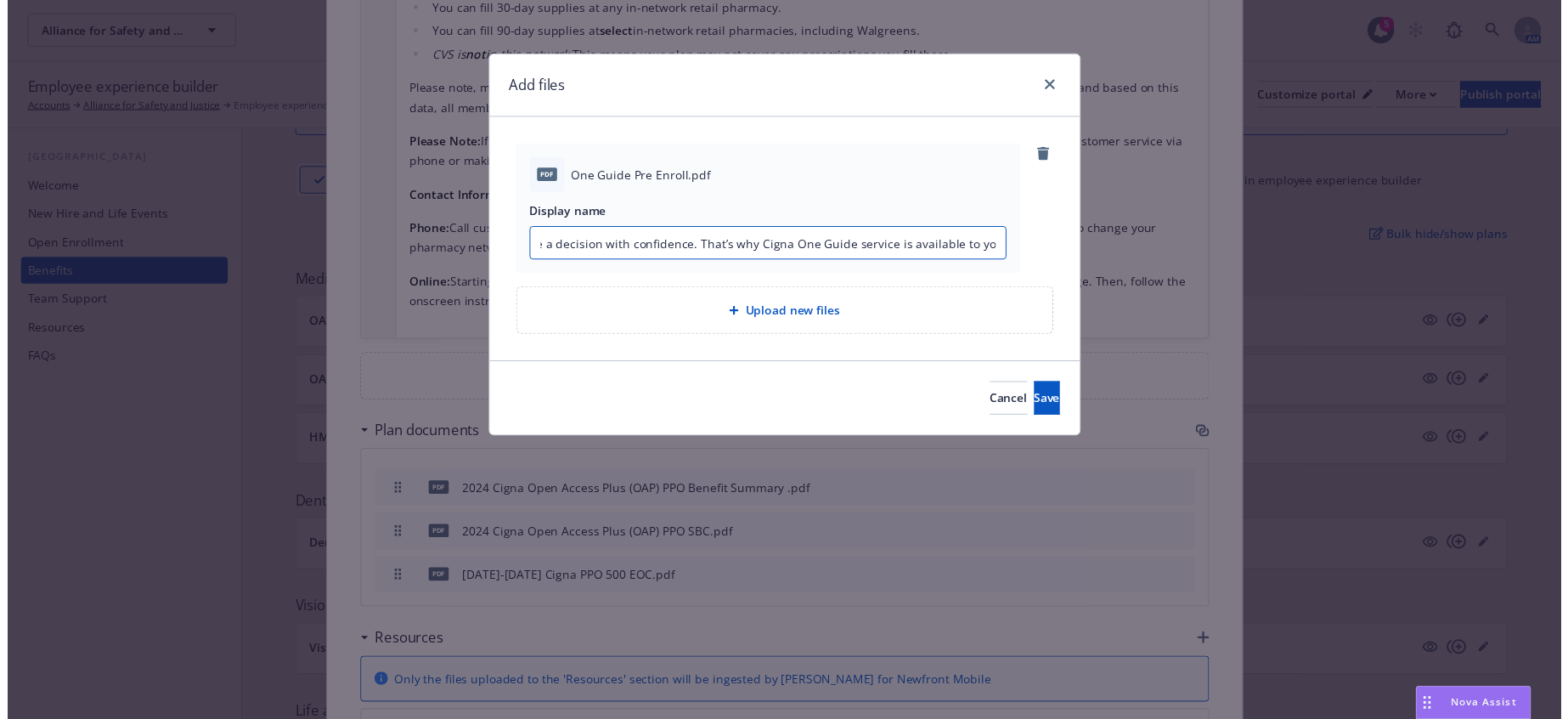
scroll to position [0, 0]
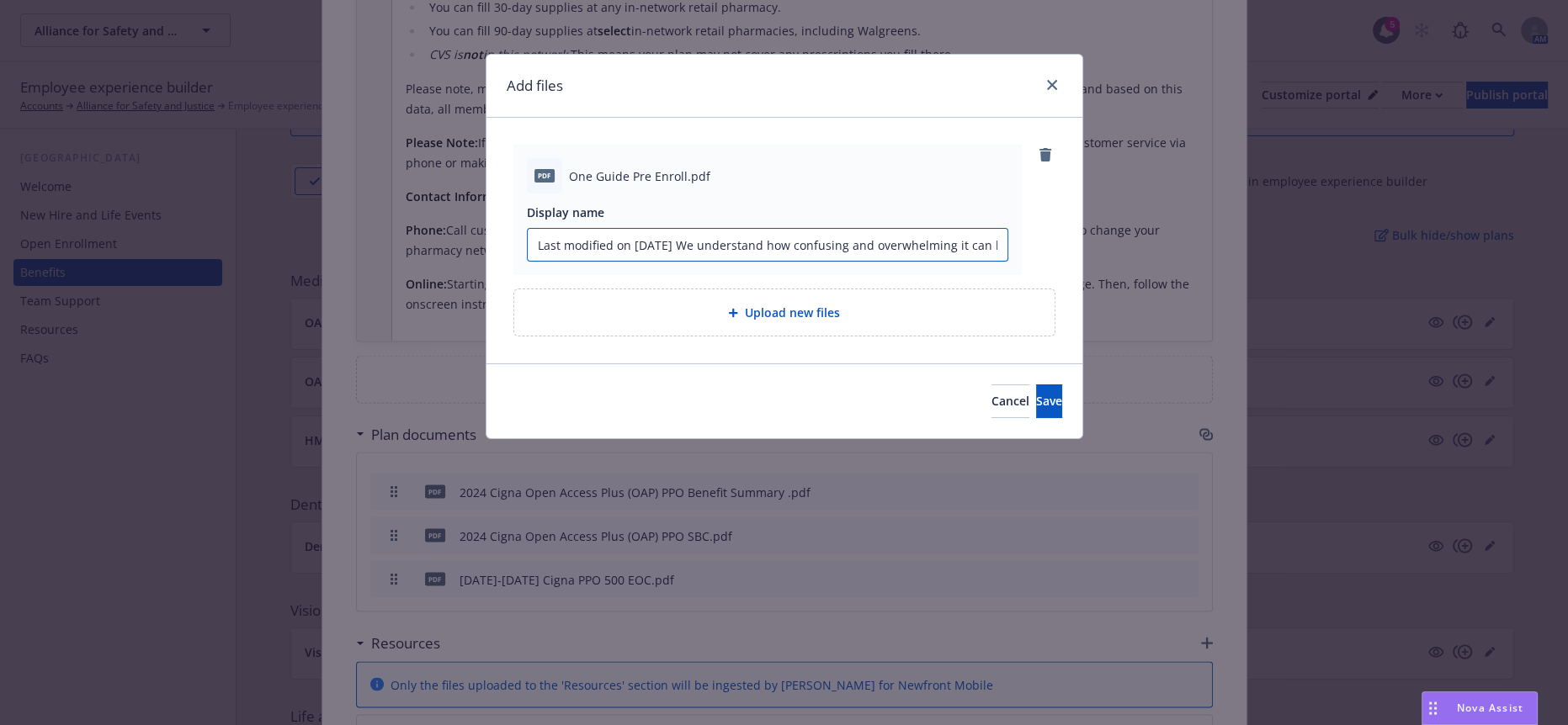
drag, startPoint x: 1005, startPoint y: 229, endPoint x: 251, endPoint y: 180, distance: 755.6
click at [257, 179] on div "Add files pdf One Guide Pre Enroll.pdf Display name Last modified on 08/12/2025…" at bounding box center [784, 362] width 1568 height 725
type input "Cigna One Guide: Pre-Enrollment Assistance Line"
click at [1037, 384] on button "Save" at bounding box center [1049, 401] width 26 height 33
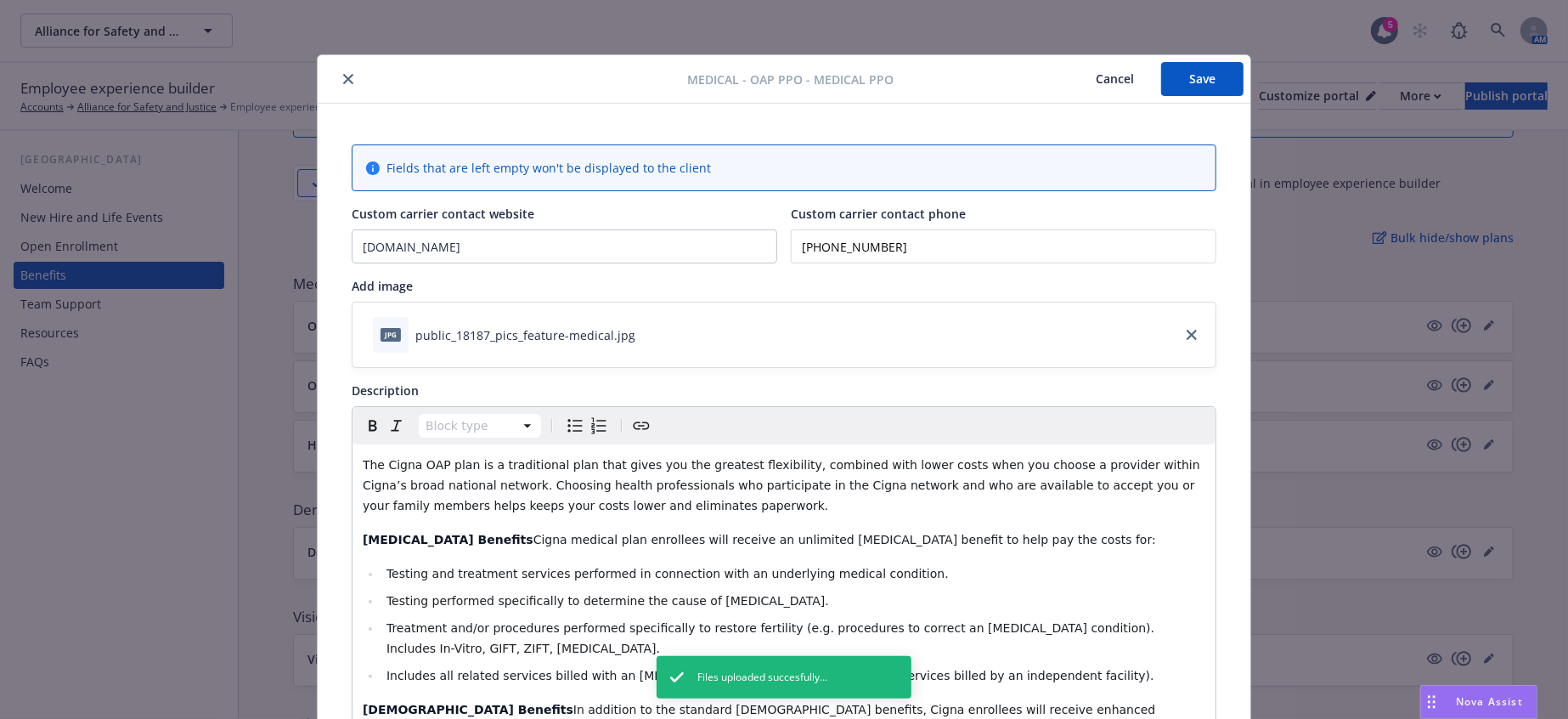
click at [1164, 71] on button "Save" at bounding box center [1203, 79] width 83 height 34
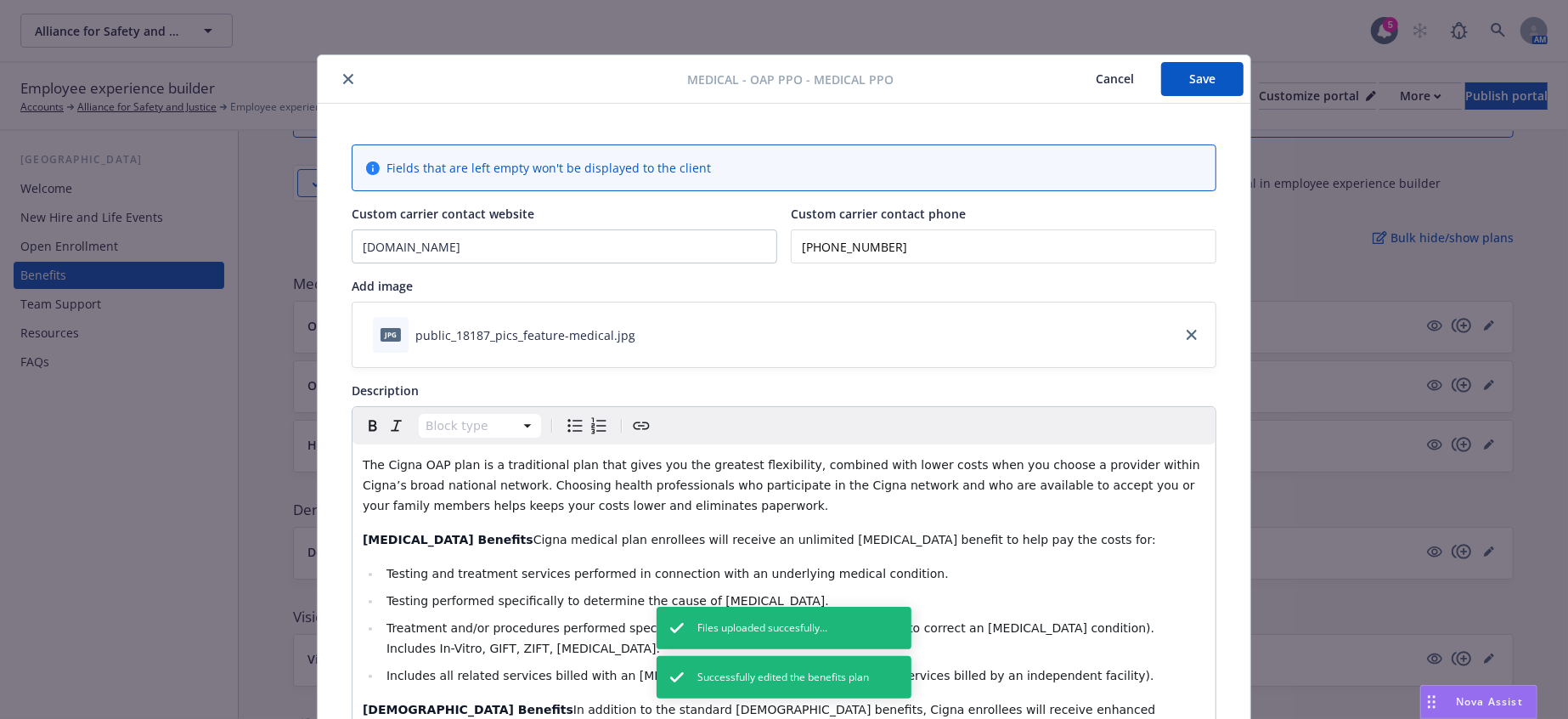
click at [327, 70] on div at bounding box center [506, 79] width 363 height 20
click at [343, 77] on icon "close" at bounding box center [348, 79] width 11 height 11
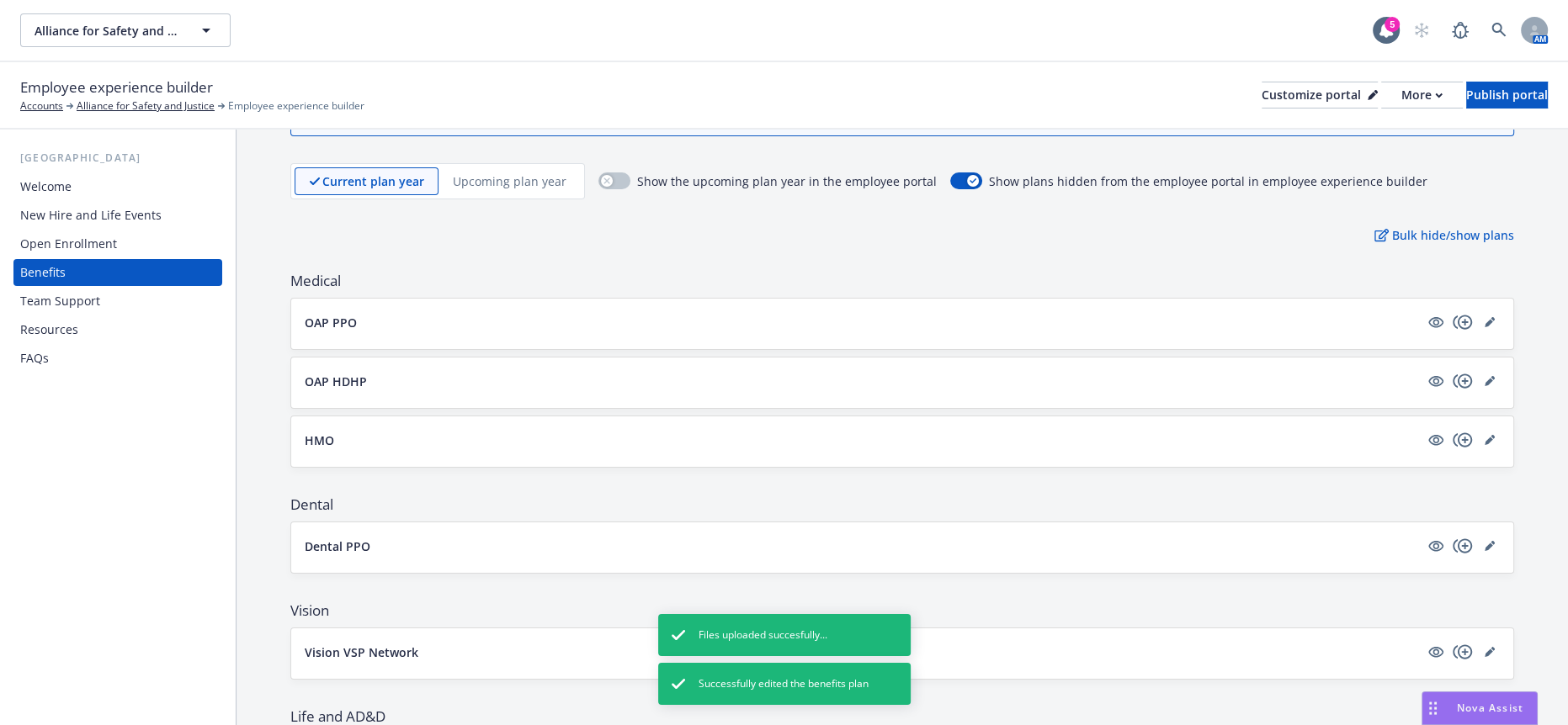
click at [334, 373] on p "OAP HDHP" at bounding box center [335, 382] width 62 height 18
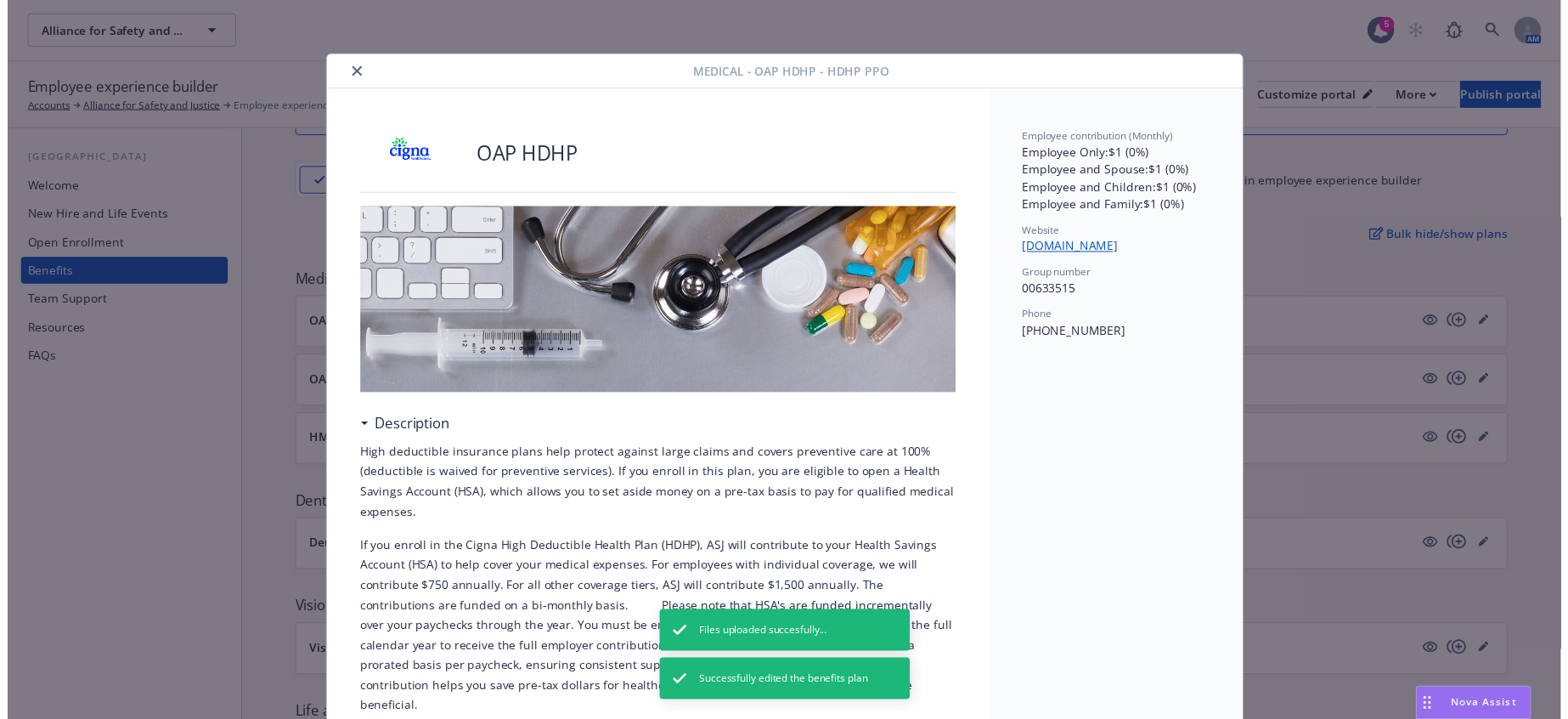
scroll to position [51, 0]
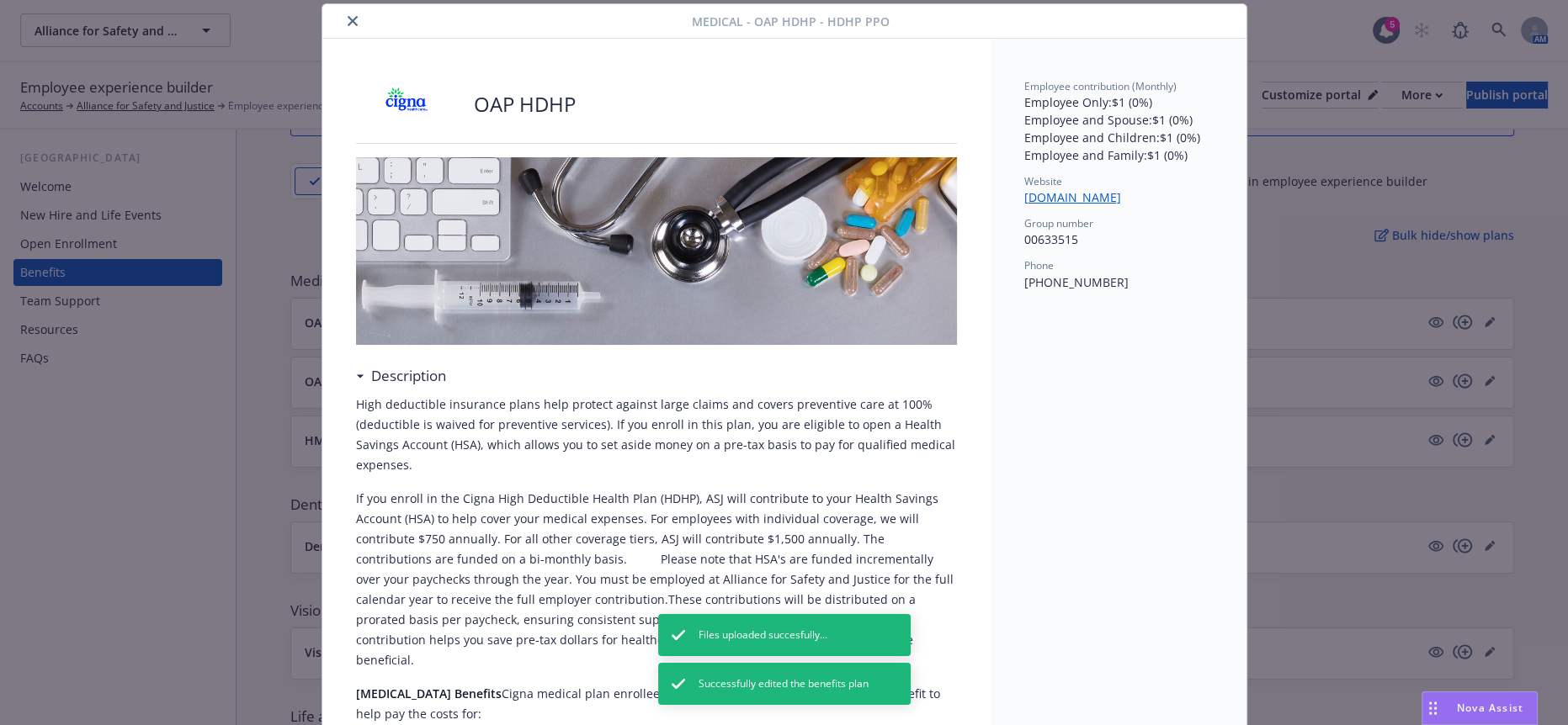
click at [347, 20] on icon "close" at bounding box center [352, 21] width 10 height 10
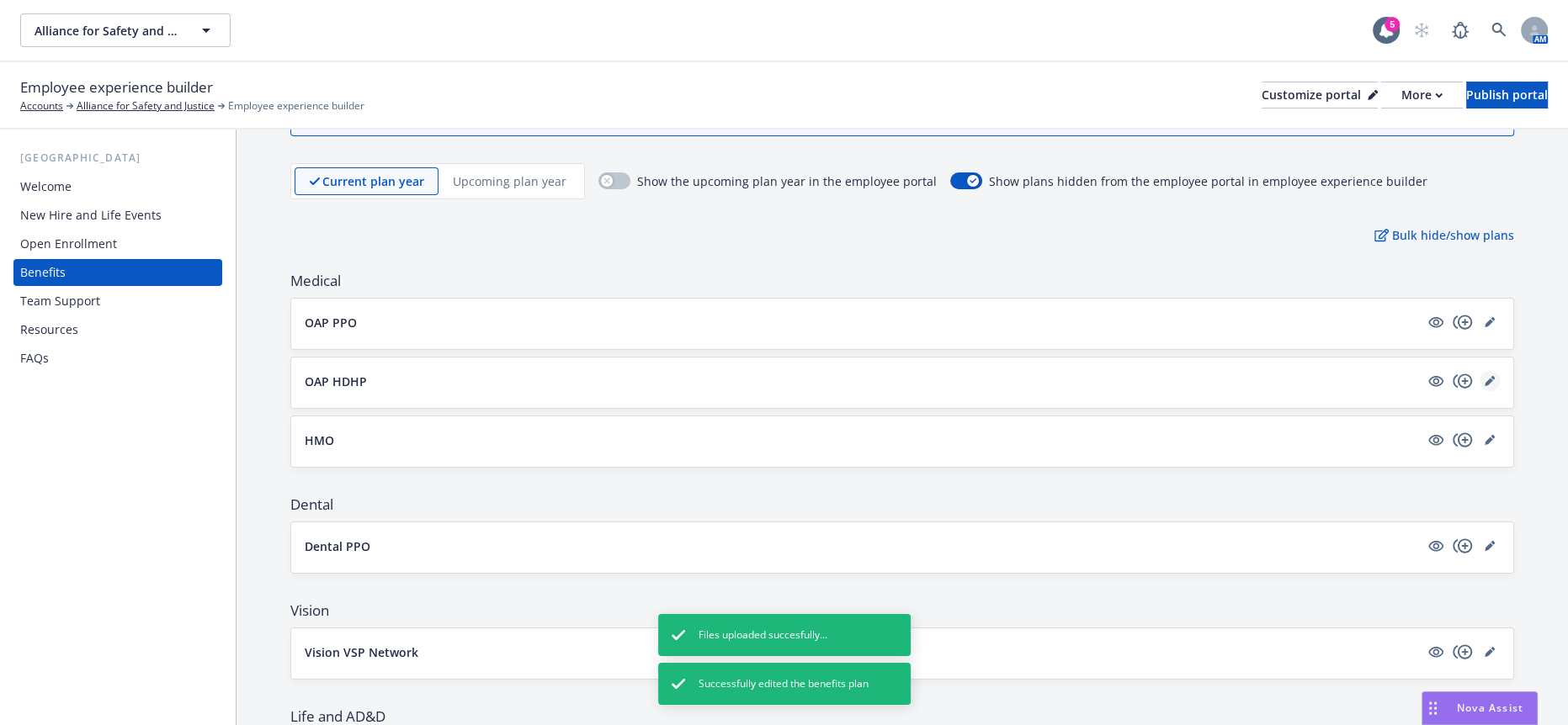
click at [1491, 376] on icon "editPencil" at bounding box center [1493, 378] width 4 height 4
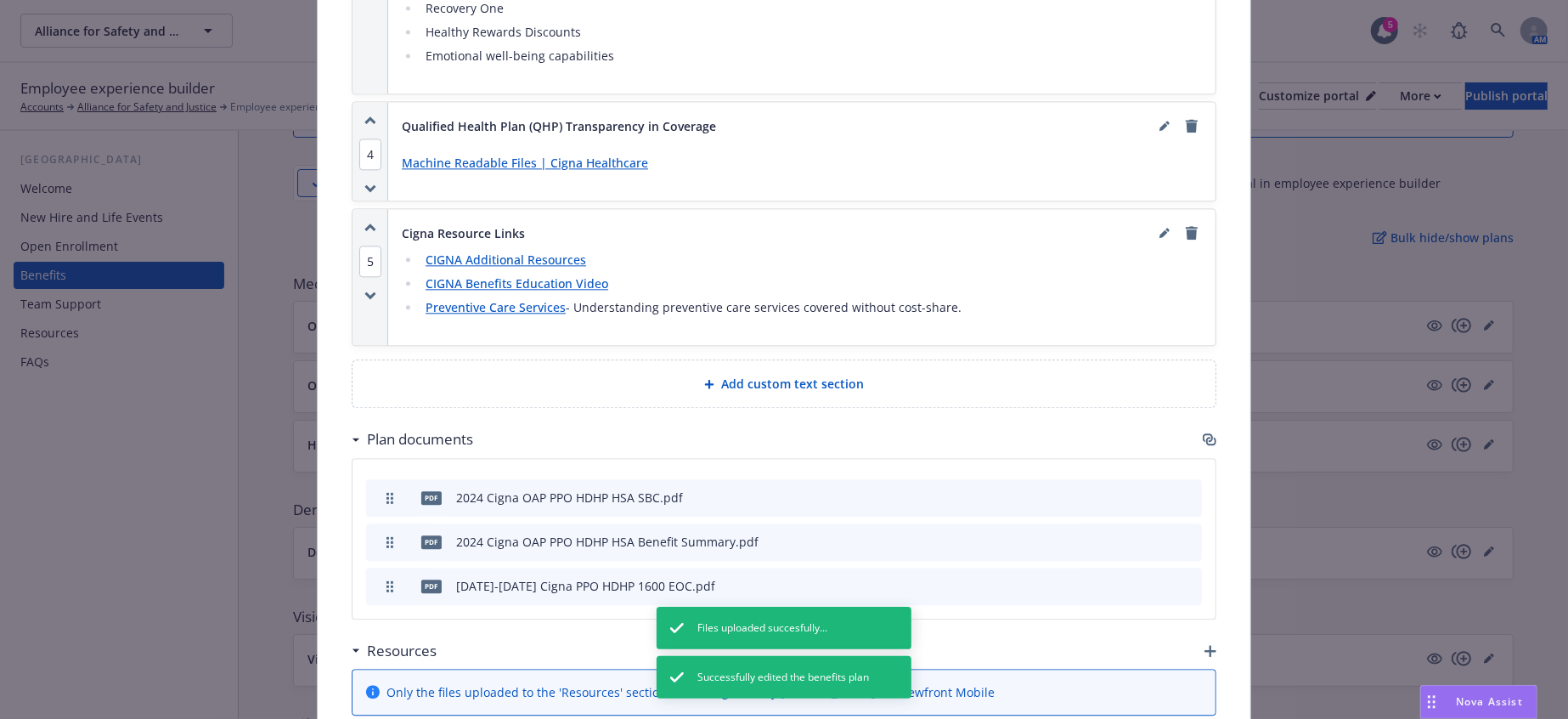
scroll to position [3117, 0]
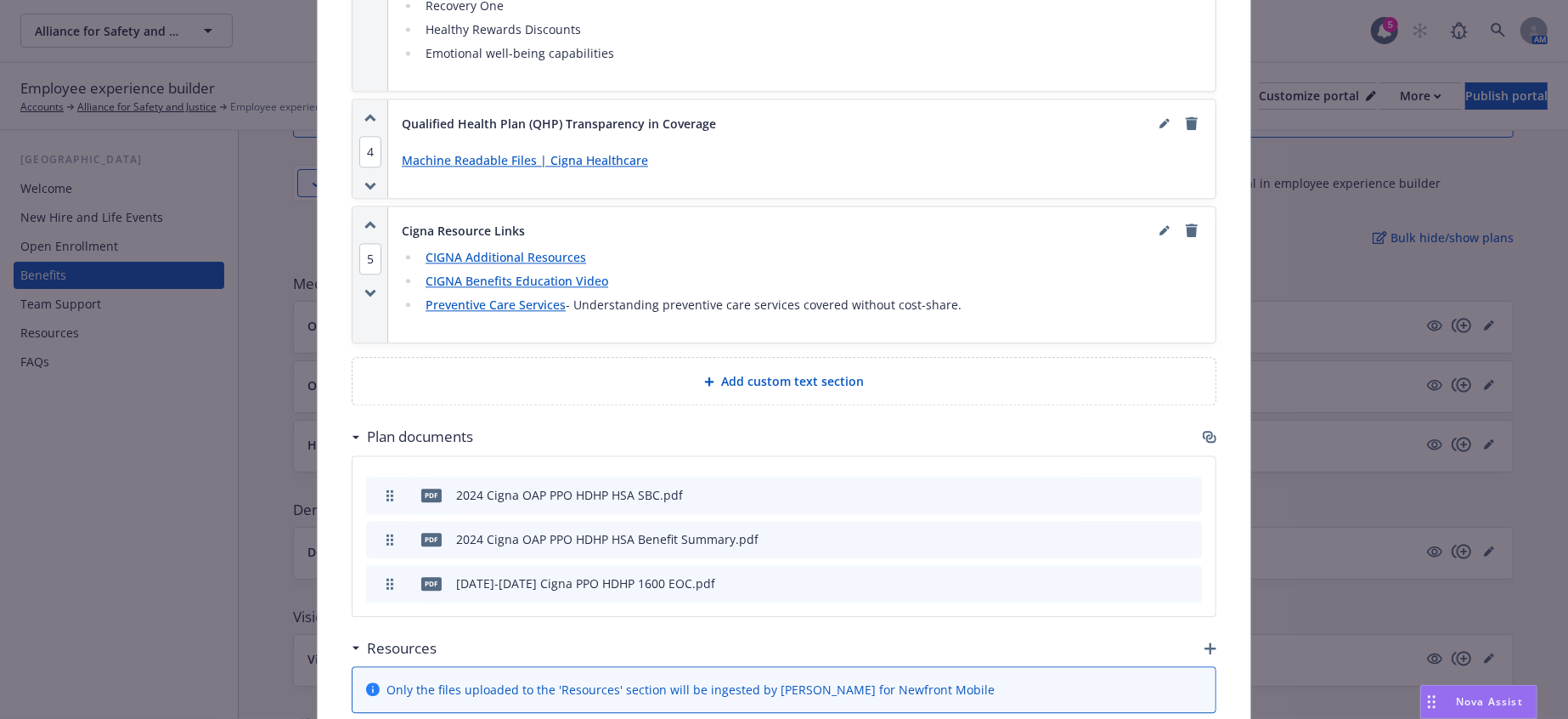
click at [1205, 643] on icon "button" at bounding box center [1211, 649] width 12 height 12
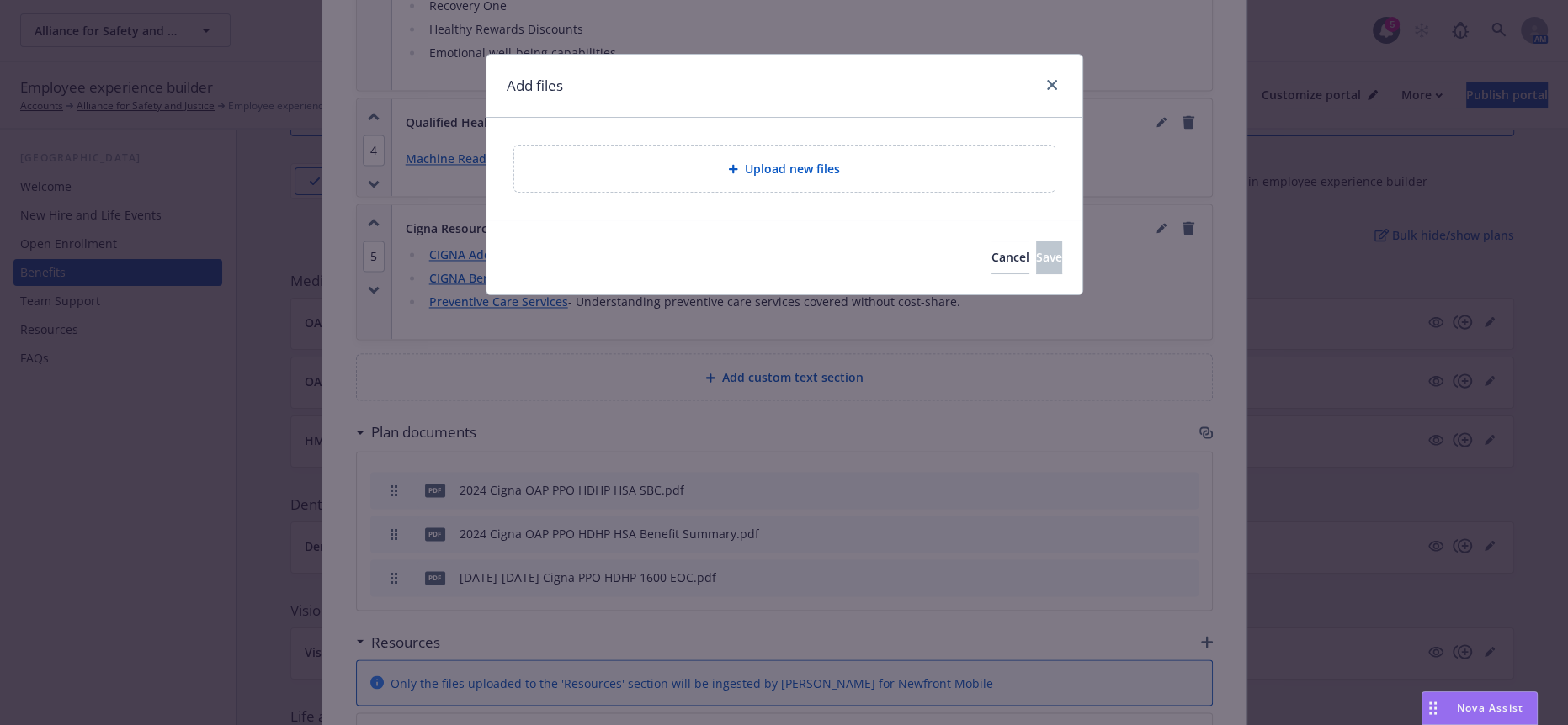
click at [693, 165] on div "Upload new files" at bounding box center [784, 168] width 513 height 19
click at [992, 249] on span "Cancel" at bounding box center [1011, 257] width 38 height 16
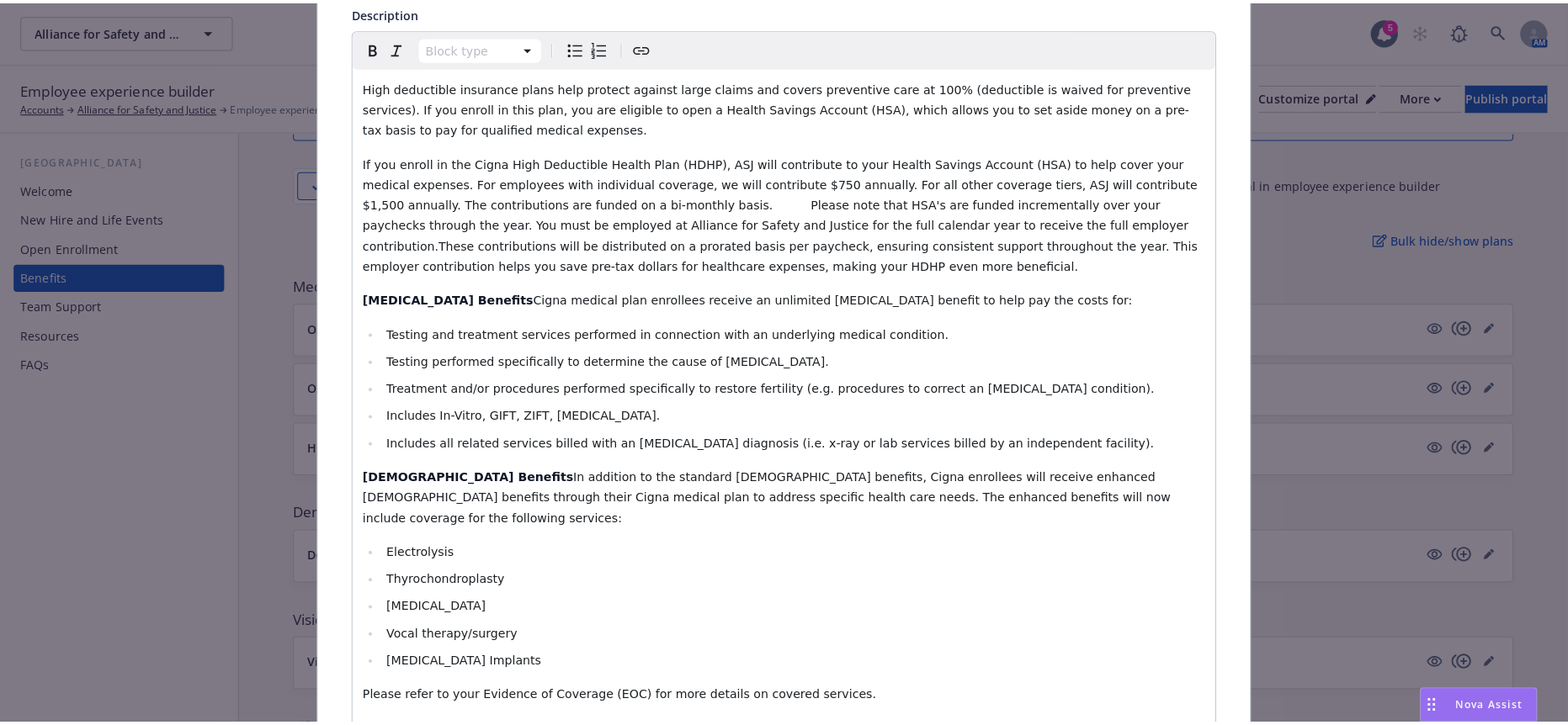
scroll to position [0, 0]
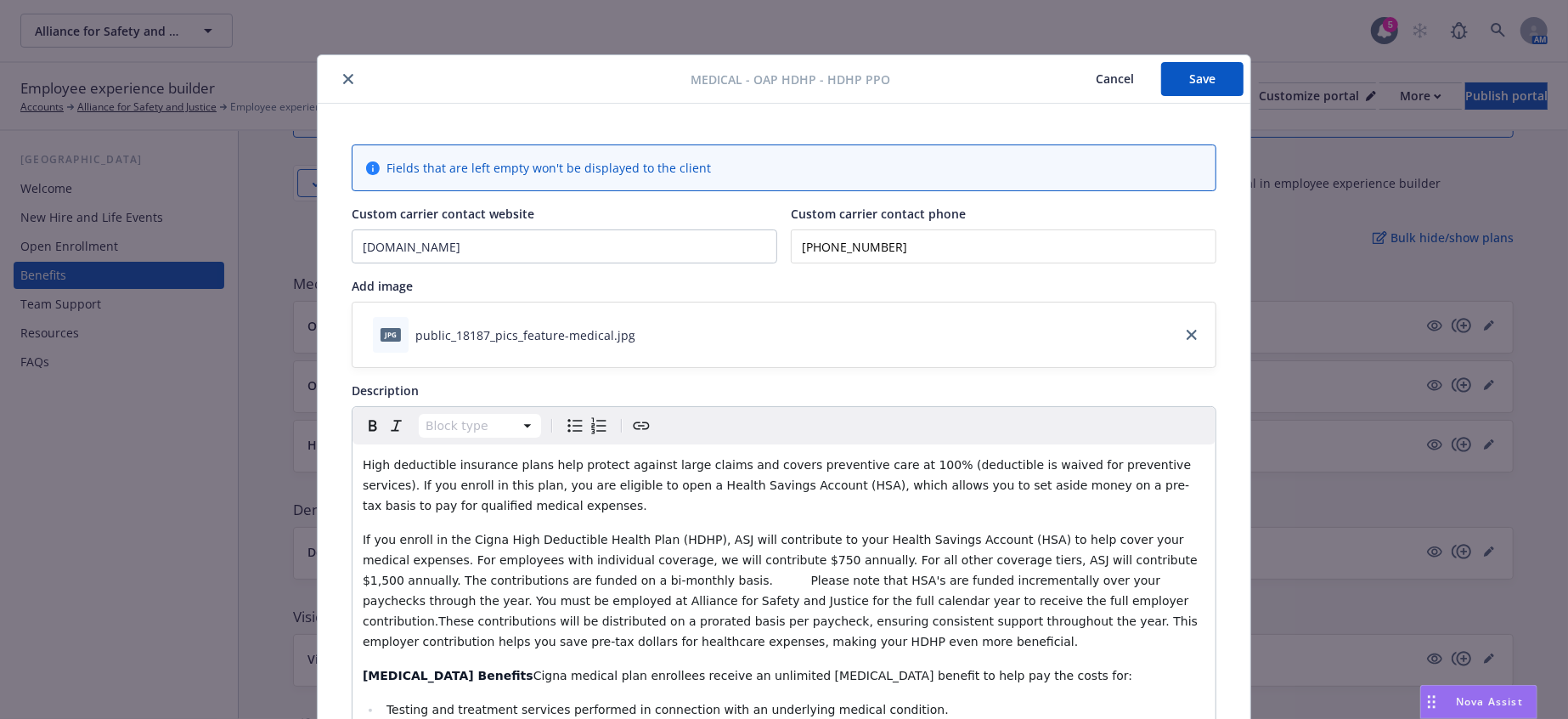
click at [343, 80] on icon "close" at bounding box center [348, 79] width 11 height 11
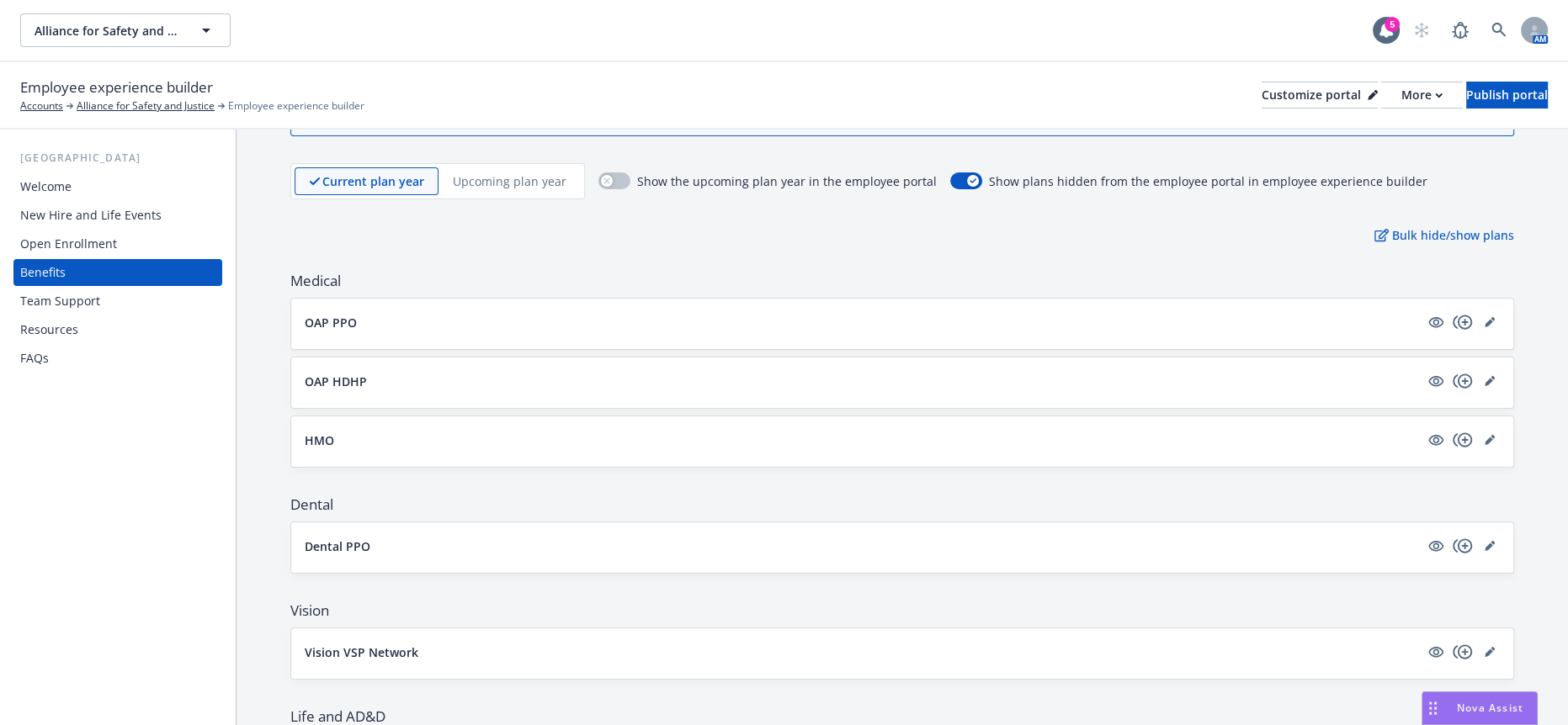
click at [517, 167] on div "Upcoming plan year" at bounding box center [509, 181] width 142 height 28
click at [320, 314] on p "OAP PPO" at bounding box center [330, 323] width 52 height 18
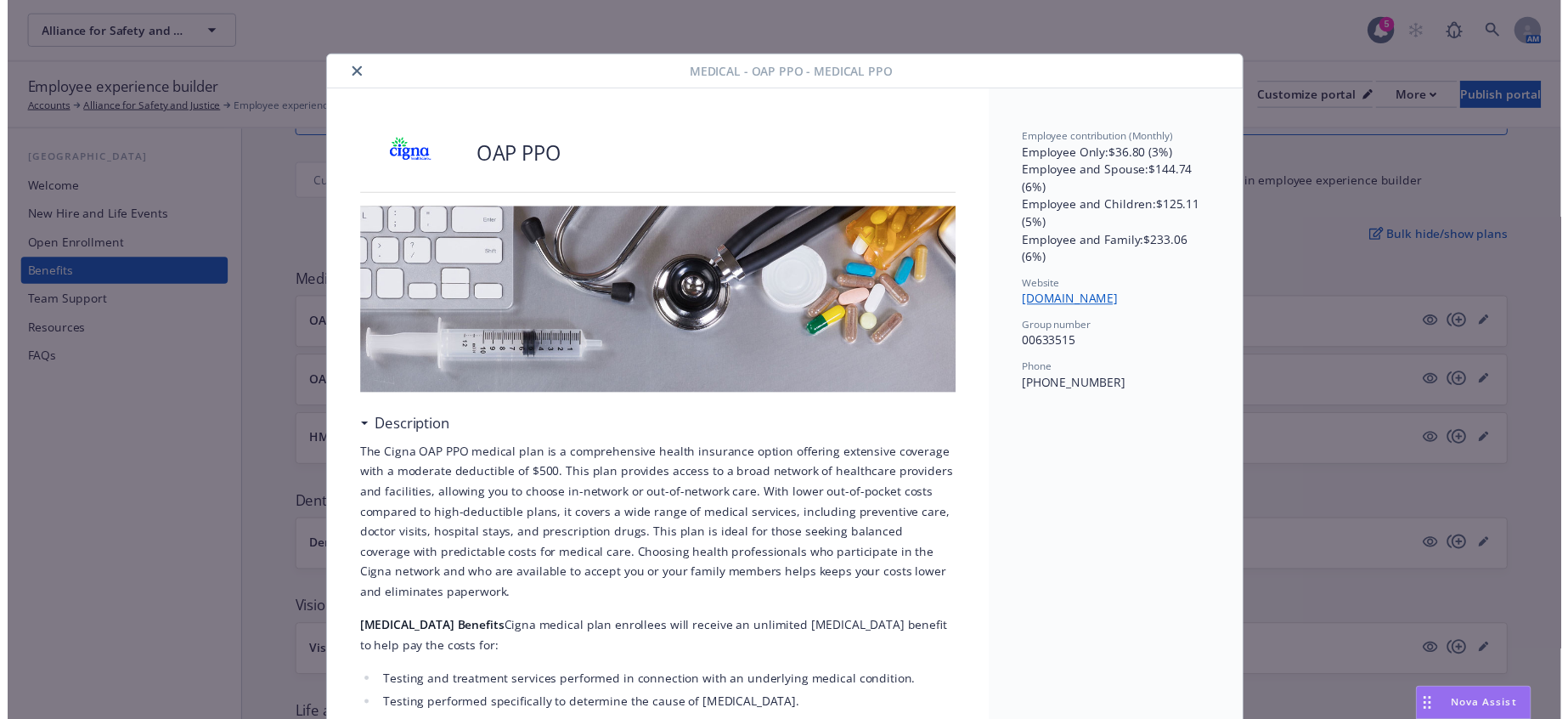
scroll to position [51, 0]
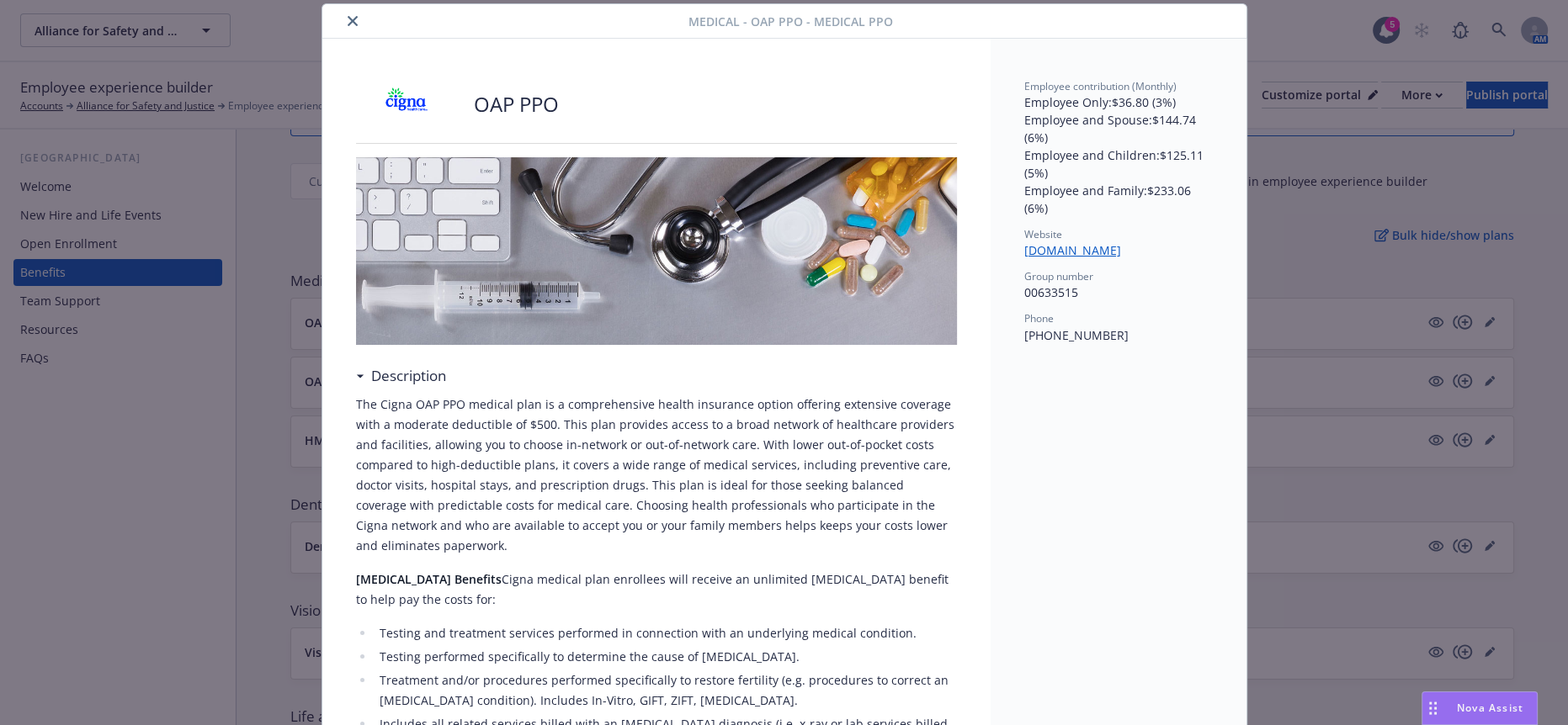
click at [330, 25] on div at bounding box center [509, 20] width 360 height 20
click at [347, 18] on icon "close" at bounding box center [352, 21] width 10 height 10
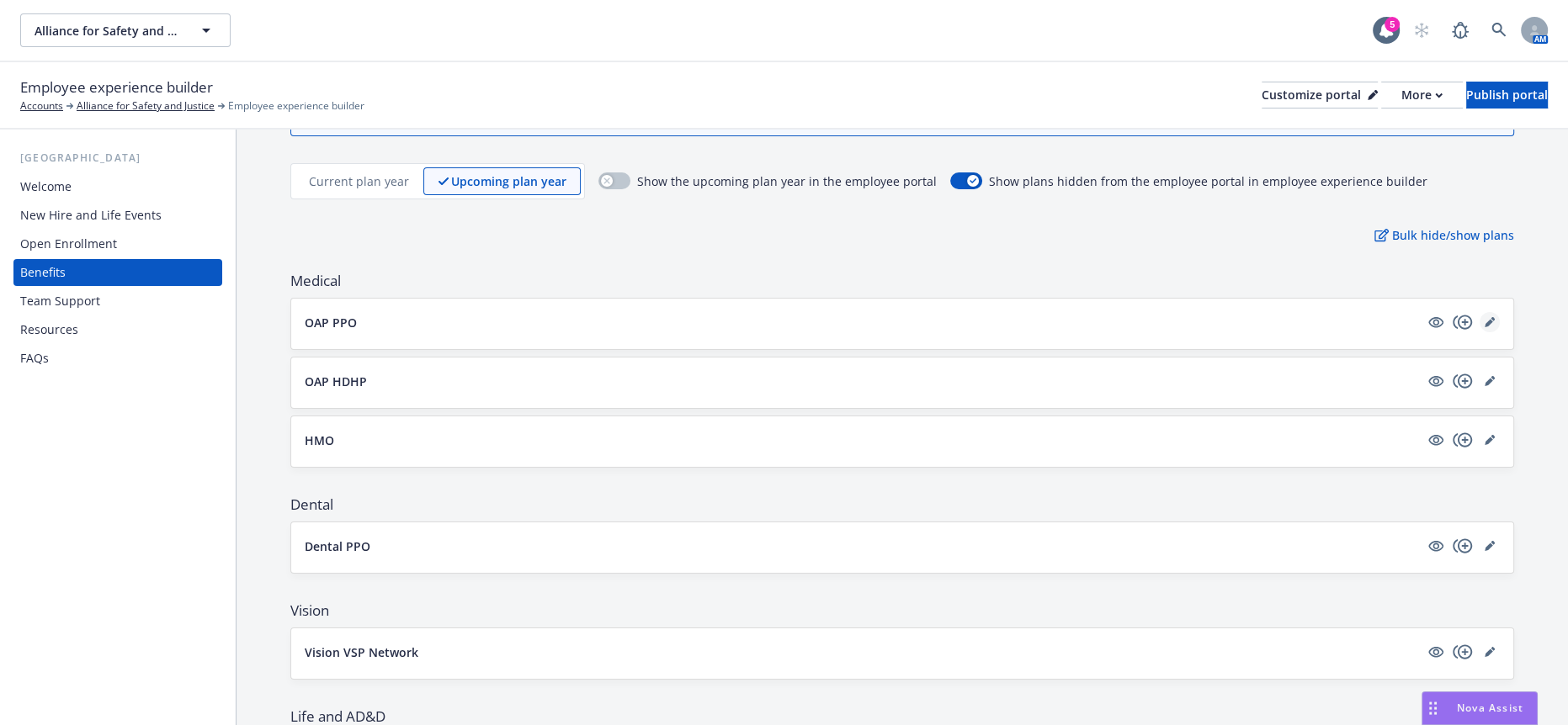
click at [1485, 312] on link "editPencil" at bounding box center [1490, 322] width 20 height 20
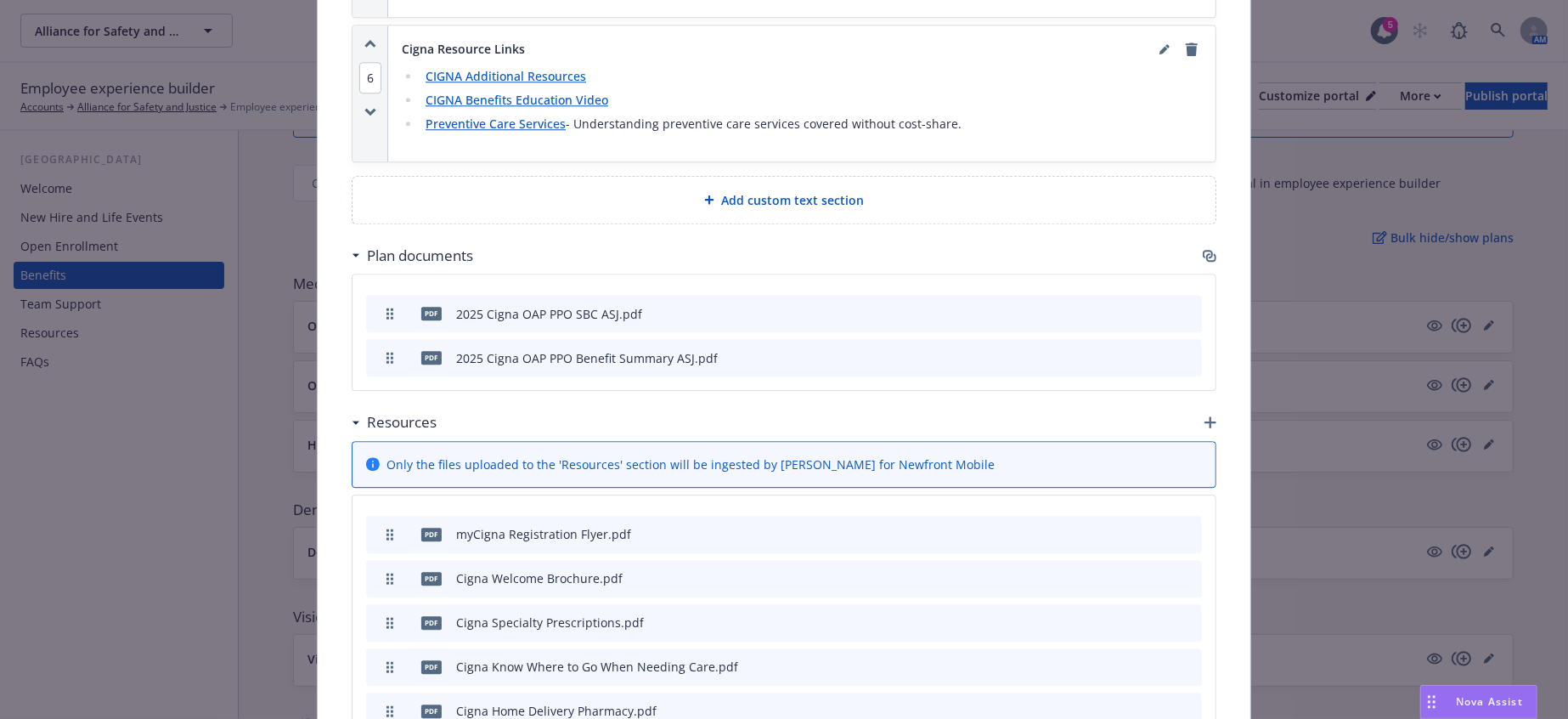
scroll to position [3545, 0]
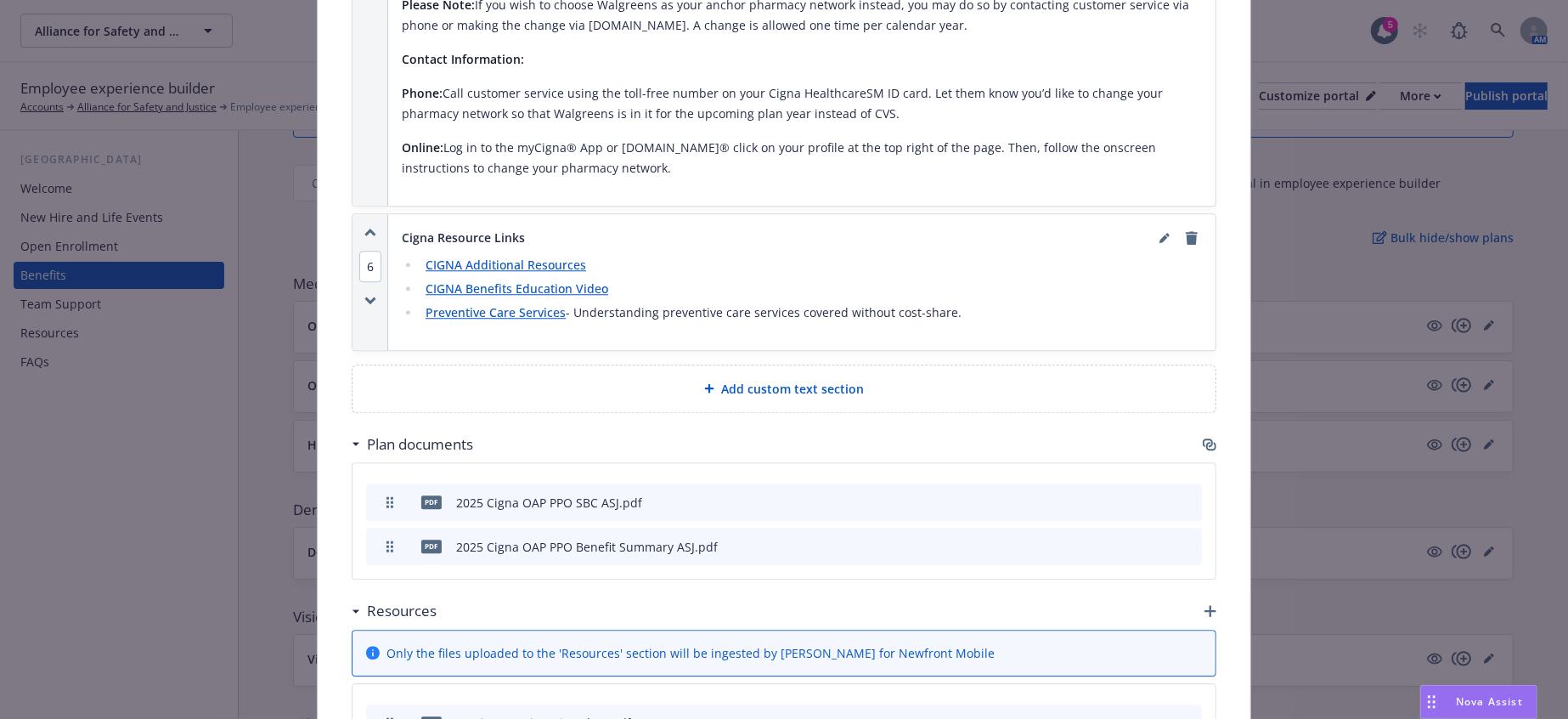
click at [1205, 606] on icon "button" at bounding box center [1211, 611] width 12 height 12
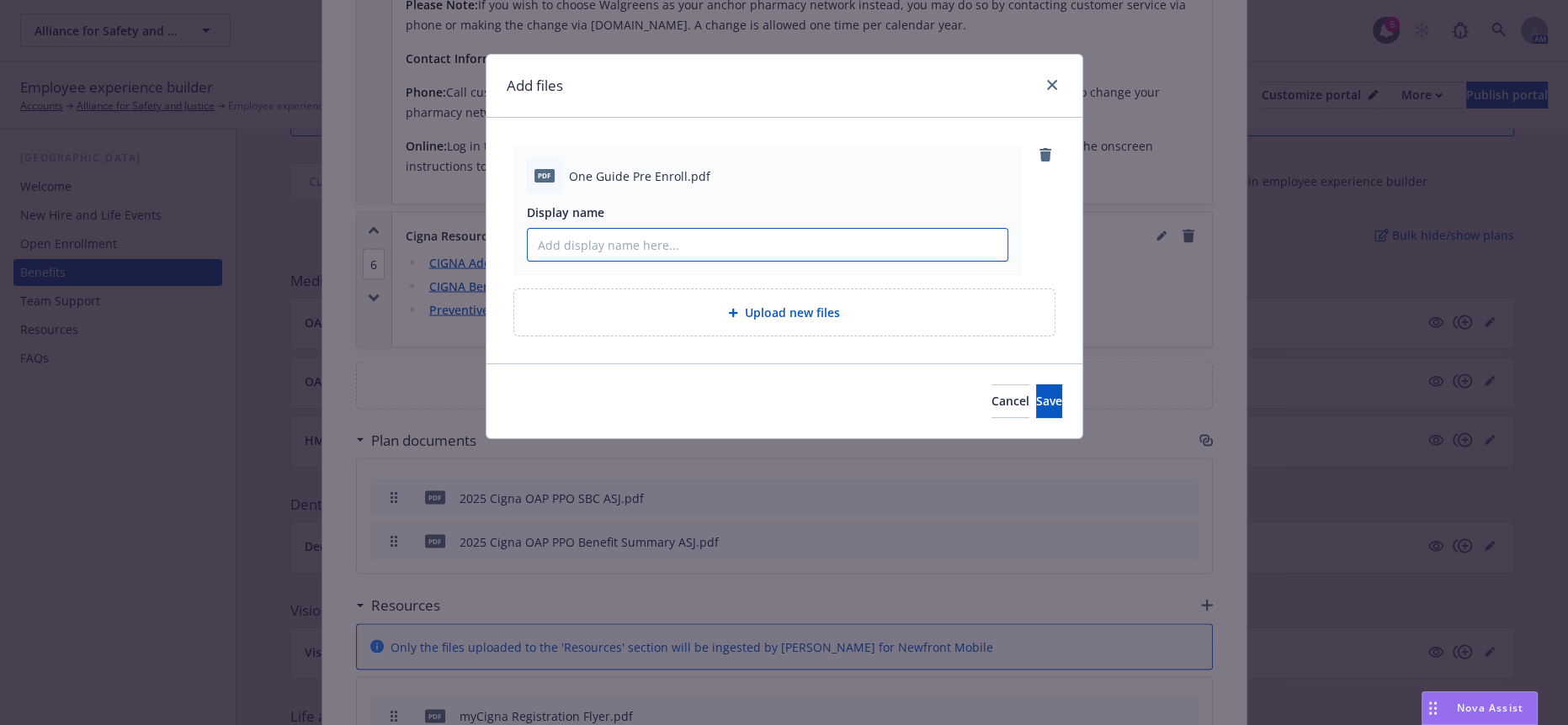
click at [671, 233] on input "Display name" at bounding box center [767, 245] width 480 height 32
drag, startPoint x: 834, startPoint y: 238, endPoint x: 348, endPoint y: 213, distance: 486.6
click at [348, 213] on div "Add files pdf One Guide Pre Enroll.pdf Display name Cigna One Guide: Pre-Enroll…" at bounding box center [784, 362] width 1568 height 725
type input "Cigna One Guide: Pre-Enrollment Assistance Line"
click at [1047, 384] on button "Save" at bounding box center [1049, 401] width 26 height 33
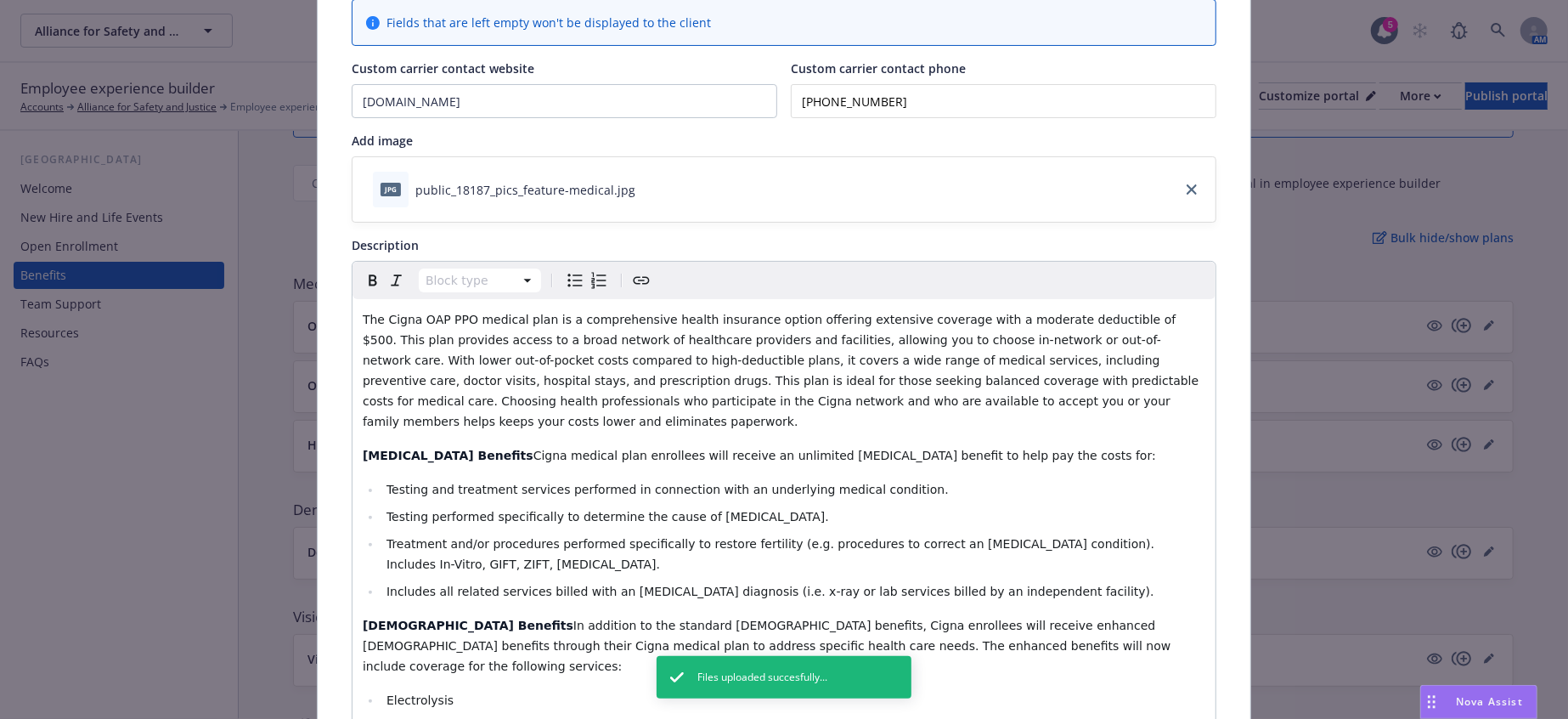
scroll to position [0, 0]
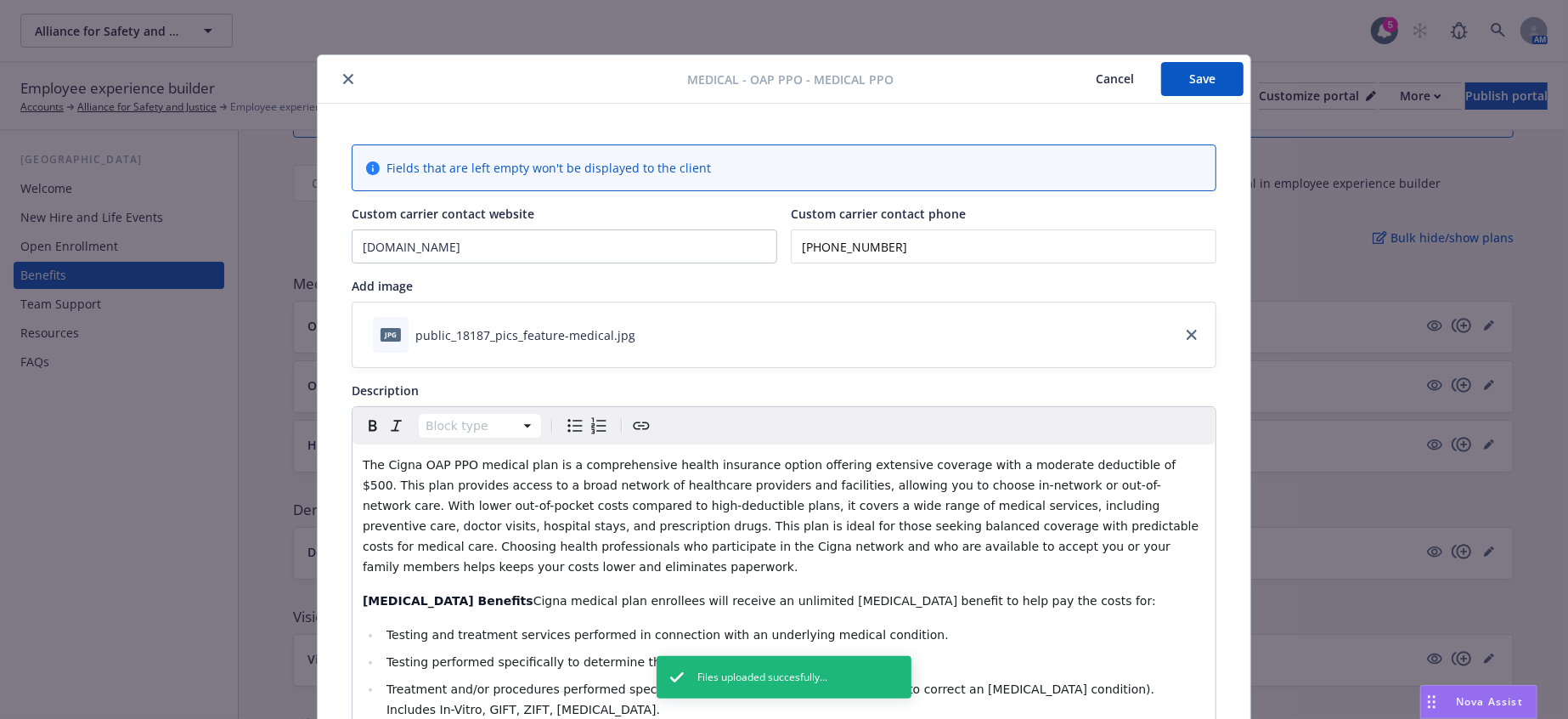
click at [1196, 80] on button "Save" at bounding box center [1203, 79] width 83 height 34
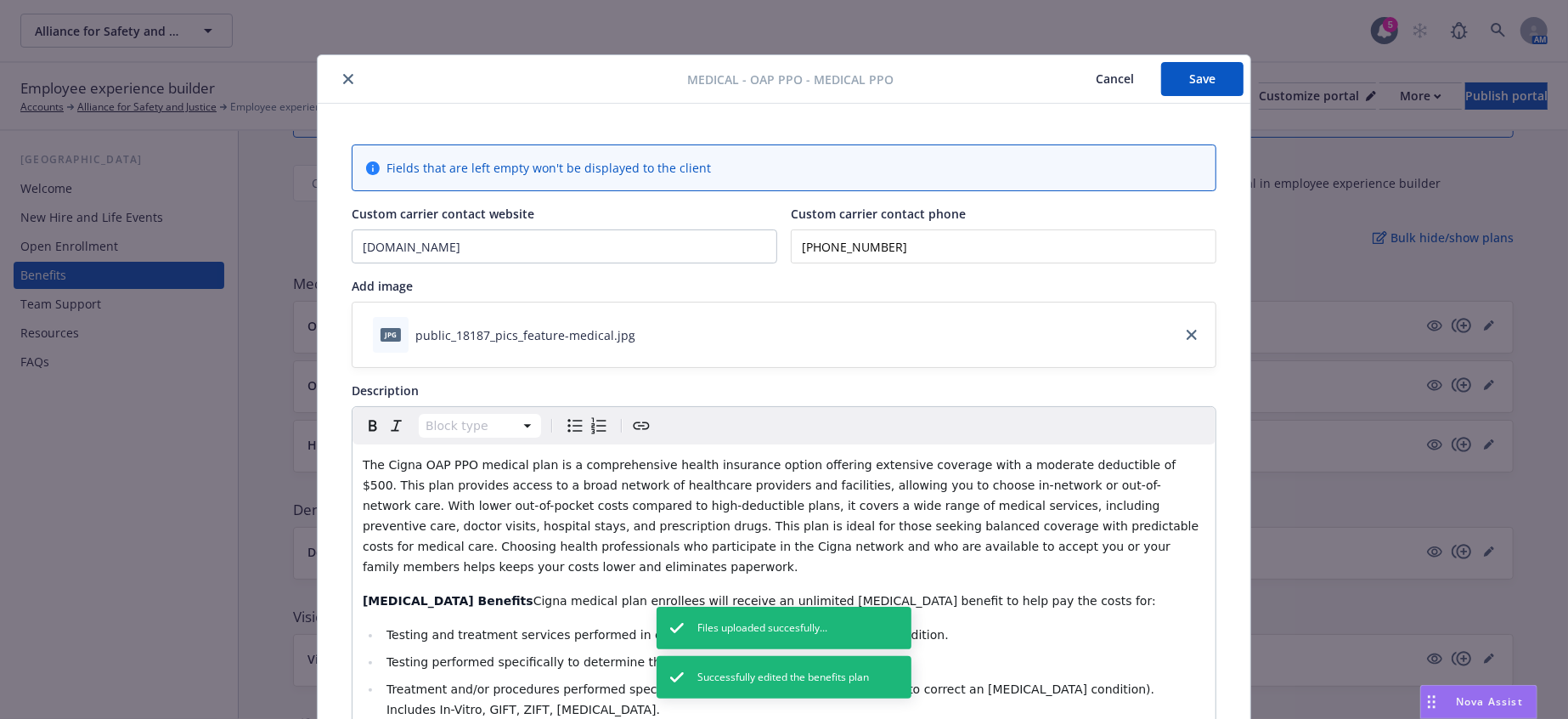
click at [331, 65] on div "Medical - OAP PPO - Medical PPO Cancel Save" at bounding box center [784, 79] width 933 height 48
click at [349, 80] on div at bounding box center [506, 79] width 363 height 20
click at [343, 80] on icon "close" at bounding box center [348, 79] width 11 height 11
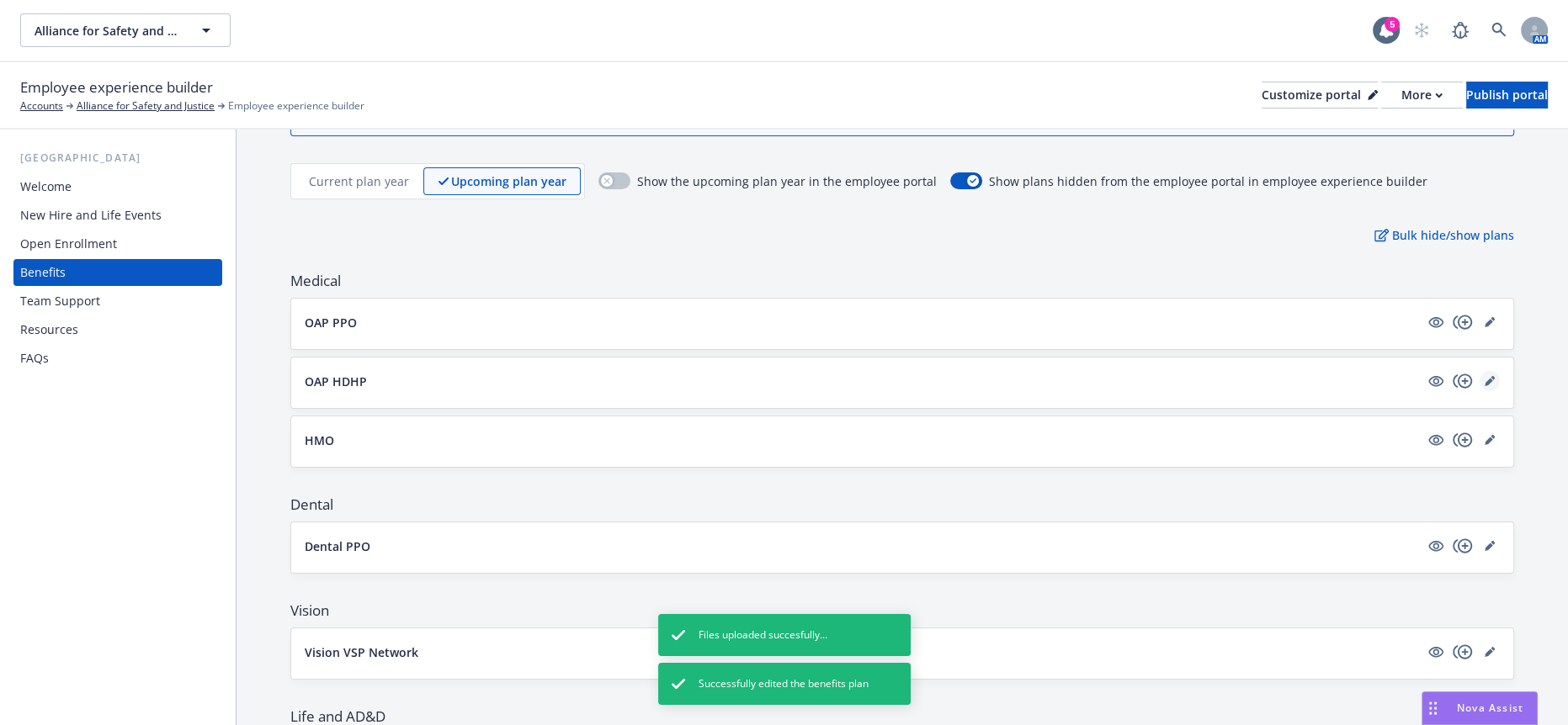
click at [1485, 378] on icon "editPencil" at bounding box center [1489, 382] width 9 height 9
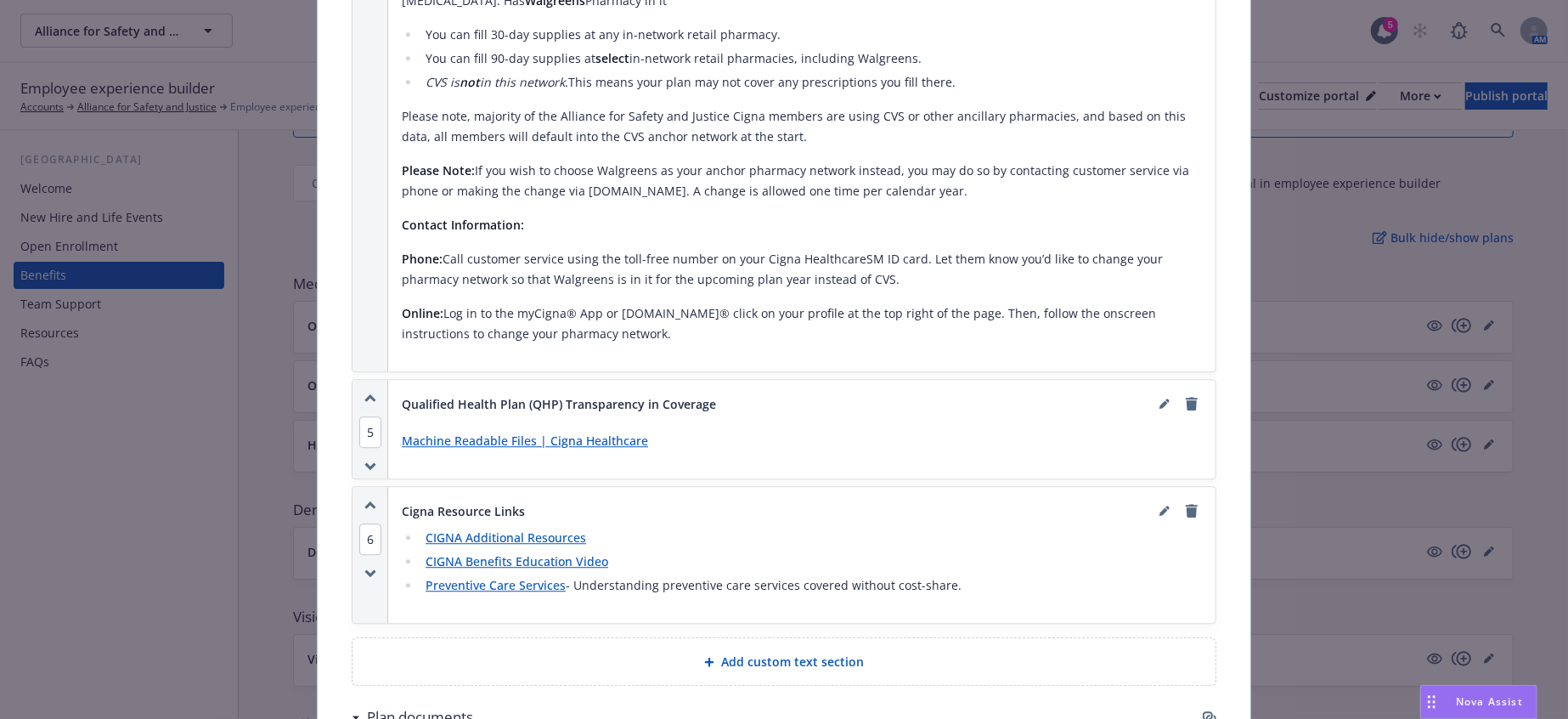
scroll to position [3451, 0]
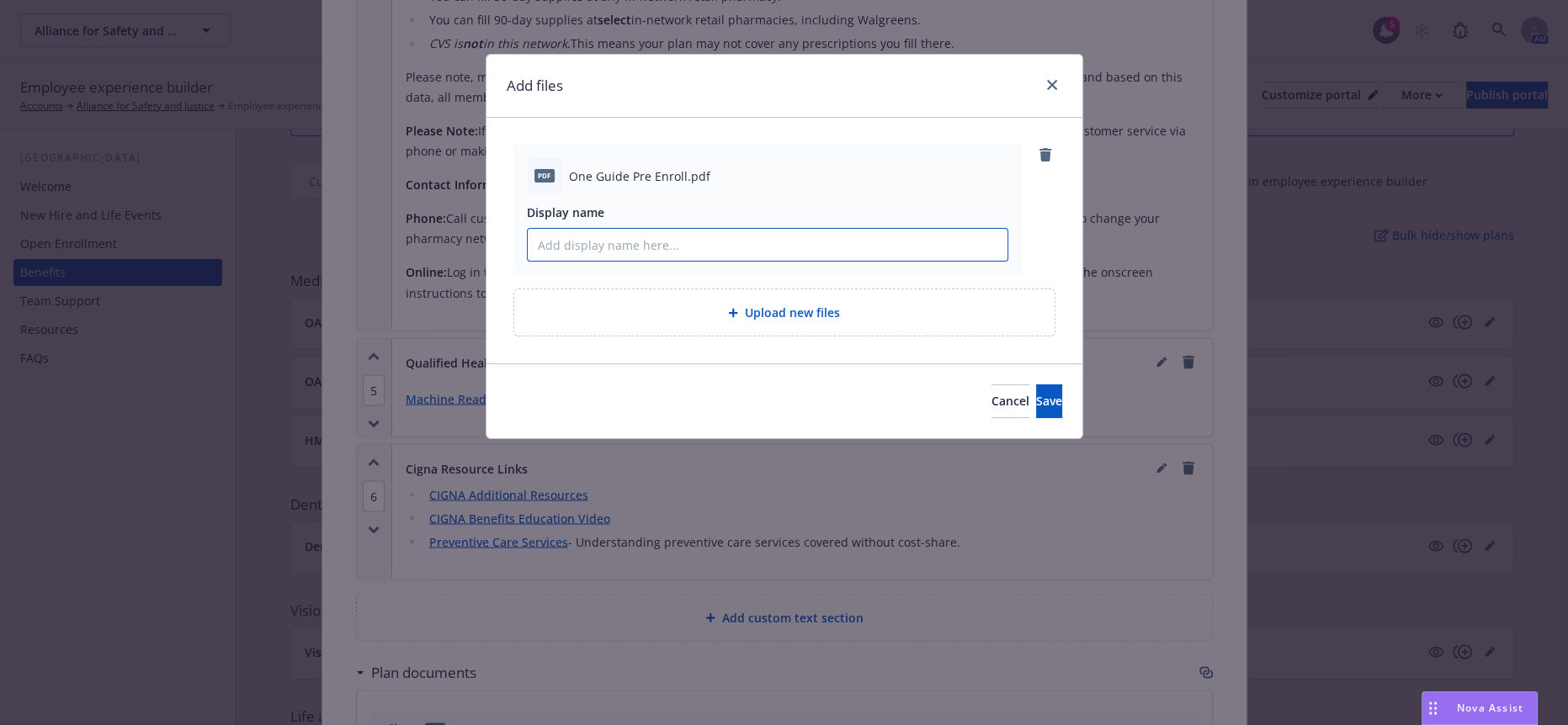
click at [717, 235] on input "Display name" at bounding box center [767, 245] width 480 height 32
paste input "Cigna One Guide: Pre-Enrollment Assistance Line"
type input "Cigna One Guide: Pre-Enrollment Assistance Line"
click at [1037, 393] on span "Save" at bounding box center [1049, 401] width 26 height 16
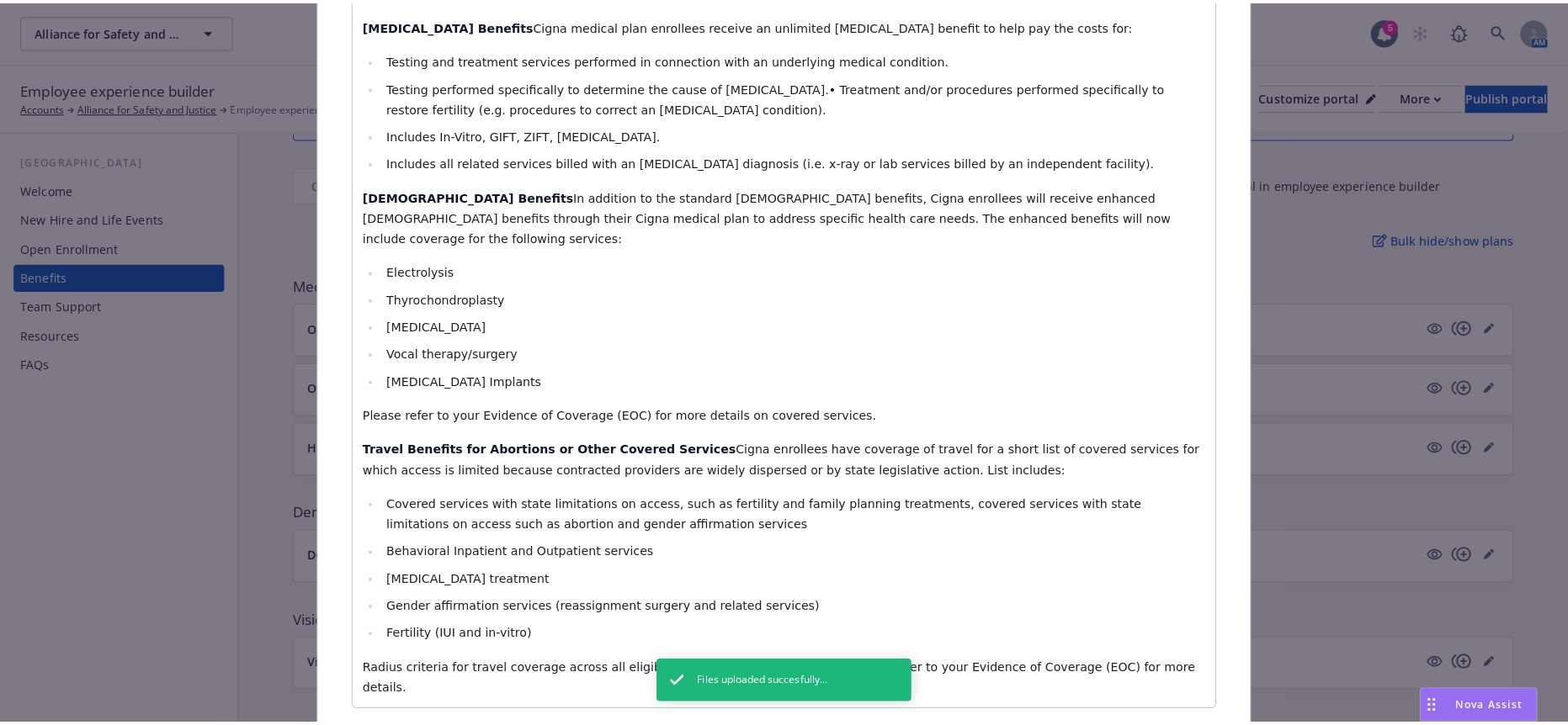
scroll to position [0, 0]
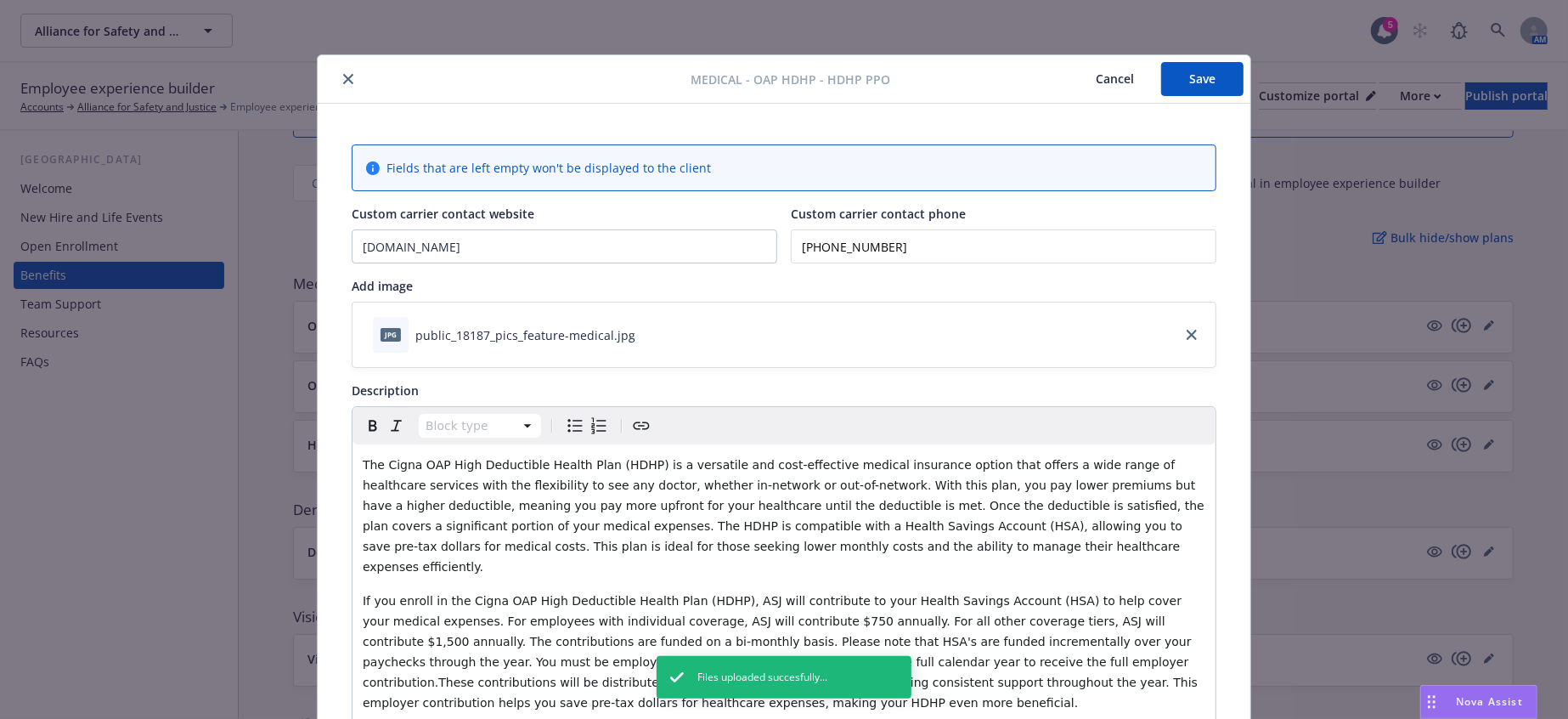
click at [1219, 68] on button "Save" at bounding box center [1203, 79] width 83 height 34
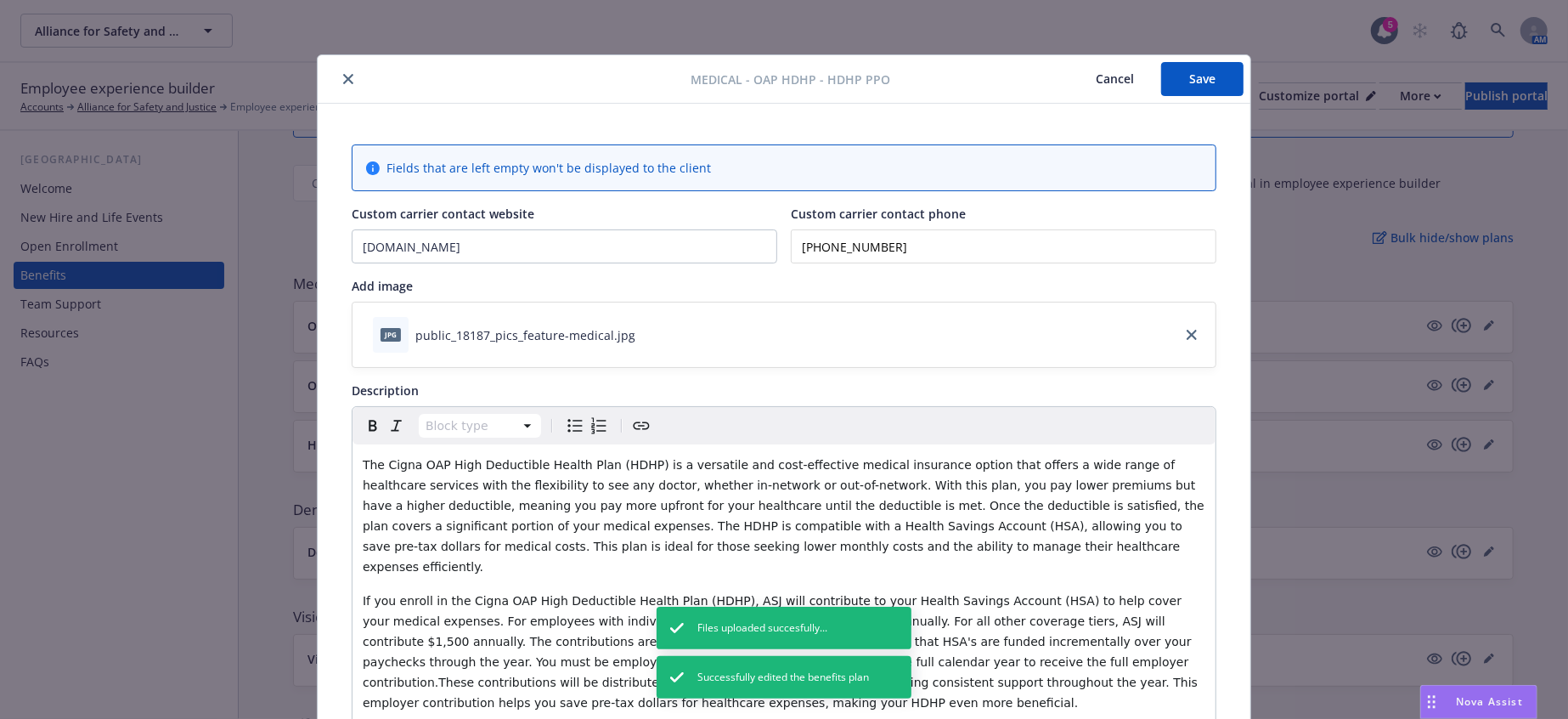
click at [338, 83] on button "close" at bounding box center [348, 79] width 20 height 20
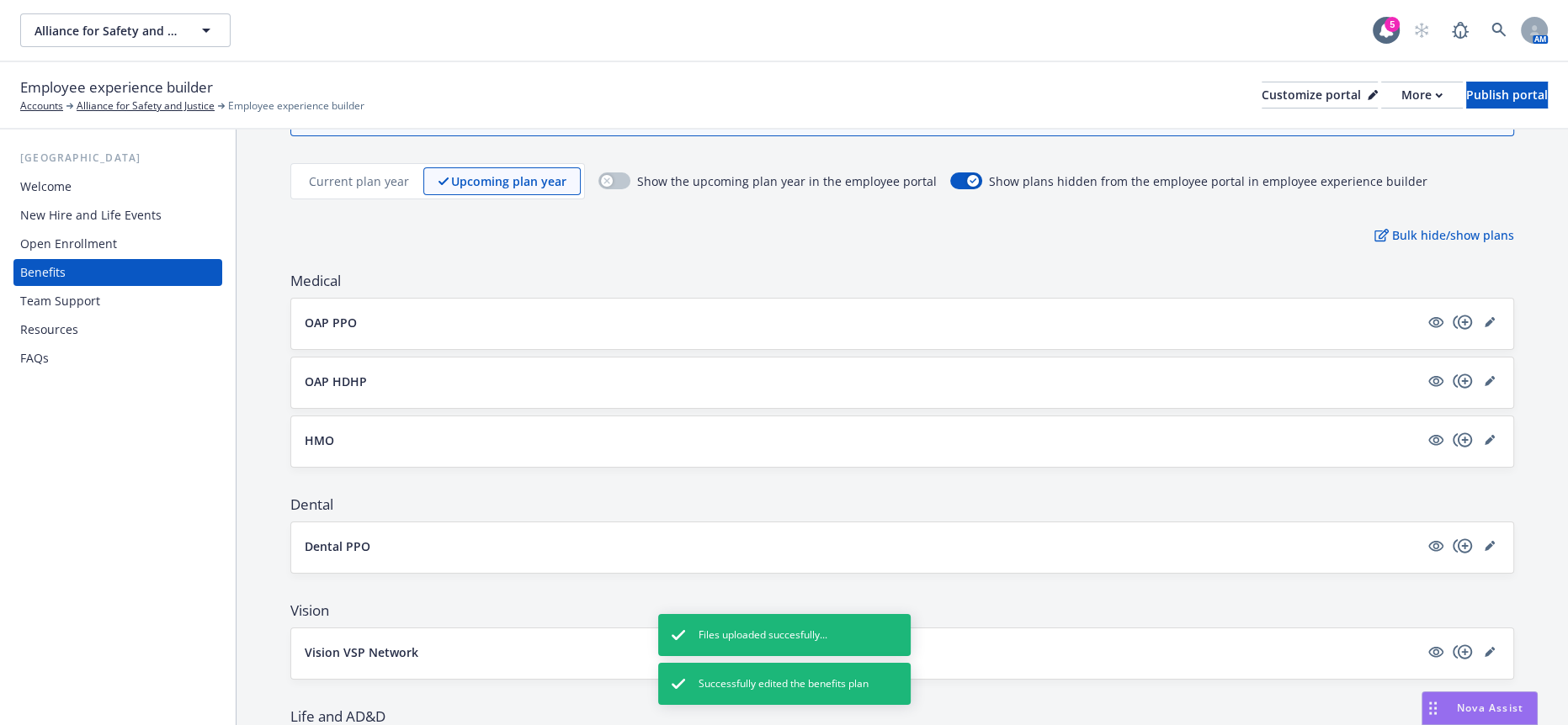
click at [375, 172] on p "Current plan year" at bounding box center [359, 181] width 100 height 18
click at [352, 314] on button "OAP PPO" at bounding box center [862, 323] width 1115 height 18
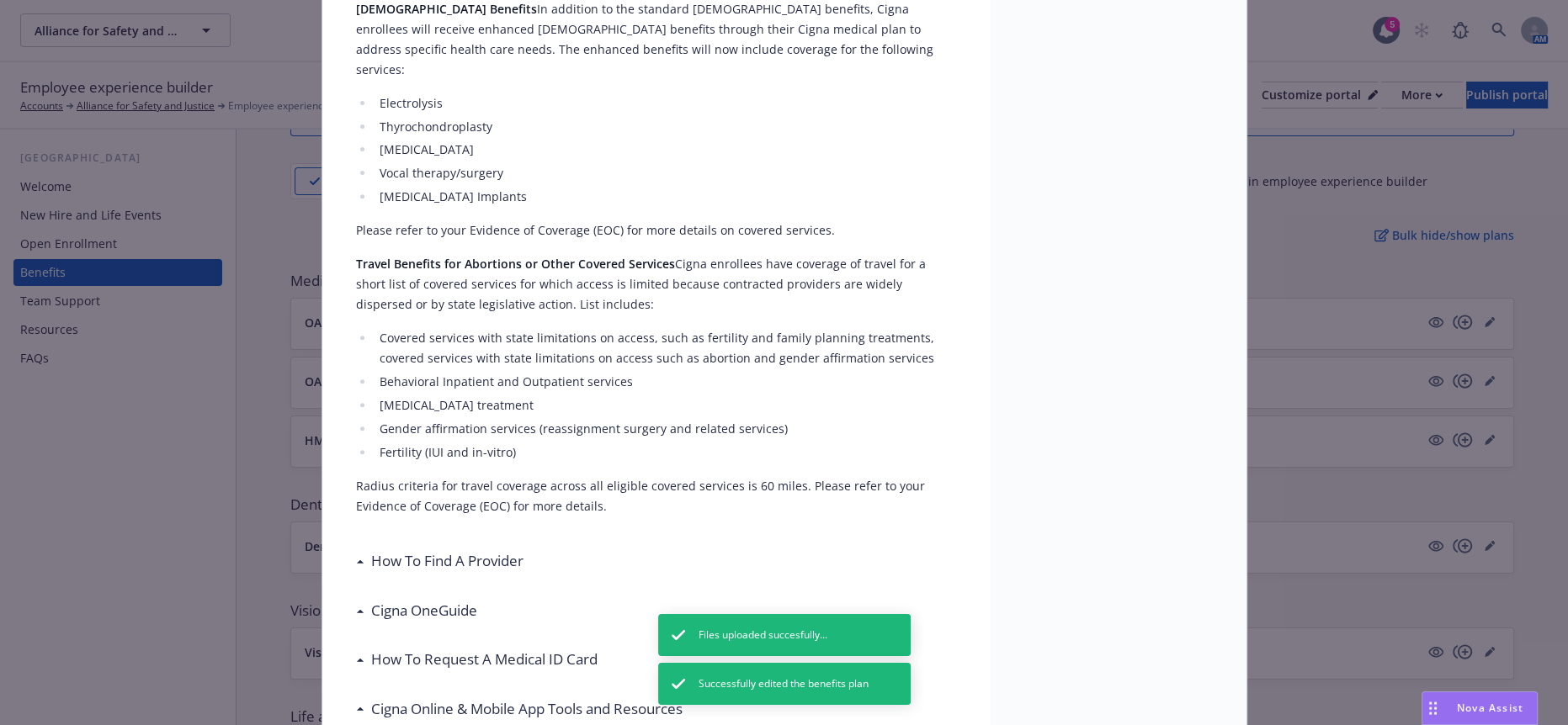
scroll to position [986, 0]
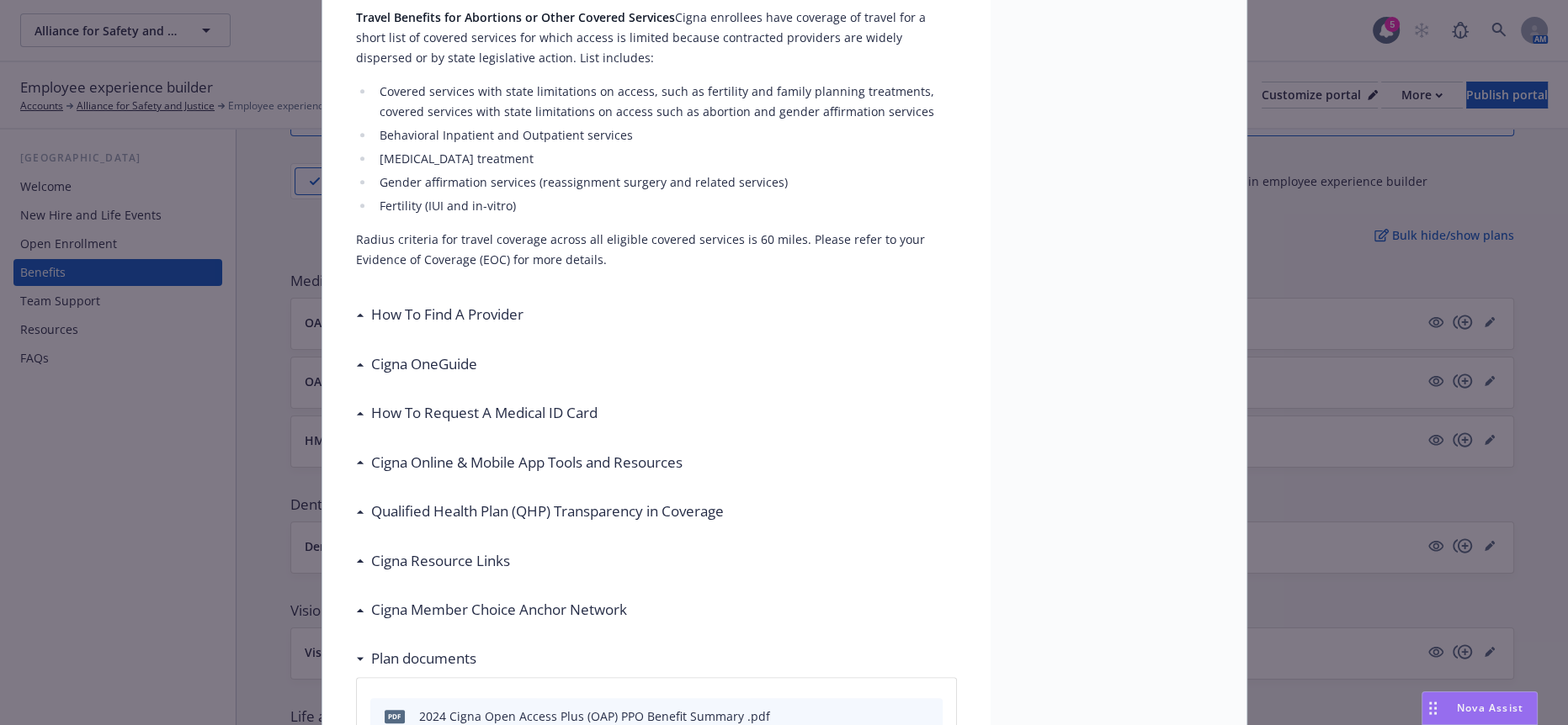
click at [446, 353] on h3 "Cigna OneGuide" at bounding box center [424, 363] width 106 height 22
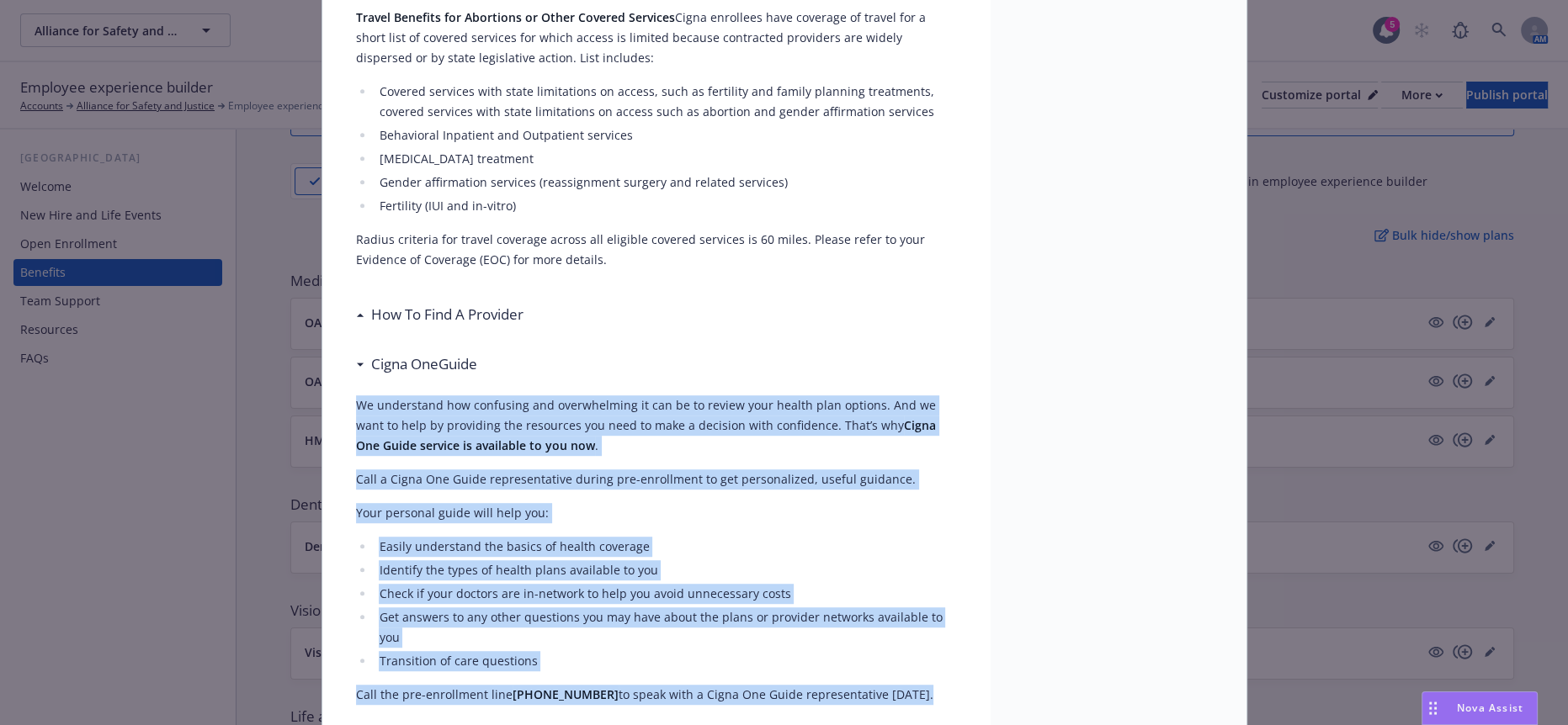
drag, startPoint x: 836, startPoint y: 456, endPoint x: 352, endPoint y: 212, distance: 542.0
click at [356, 382] on div "We understand how confusing and overwhelming it can be to review your health pl…" at bounding box center [656, 550] width 601 height 337
copy div "We understand how confusing and overwhelming it can be to review your health pl…"
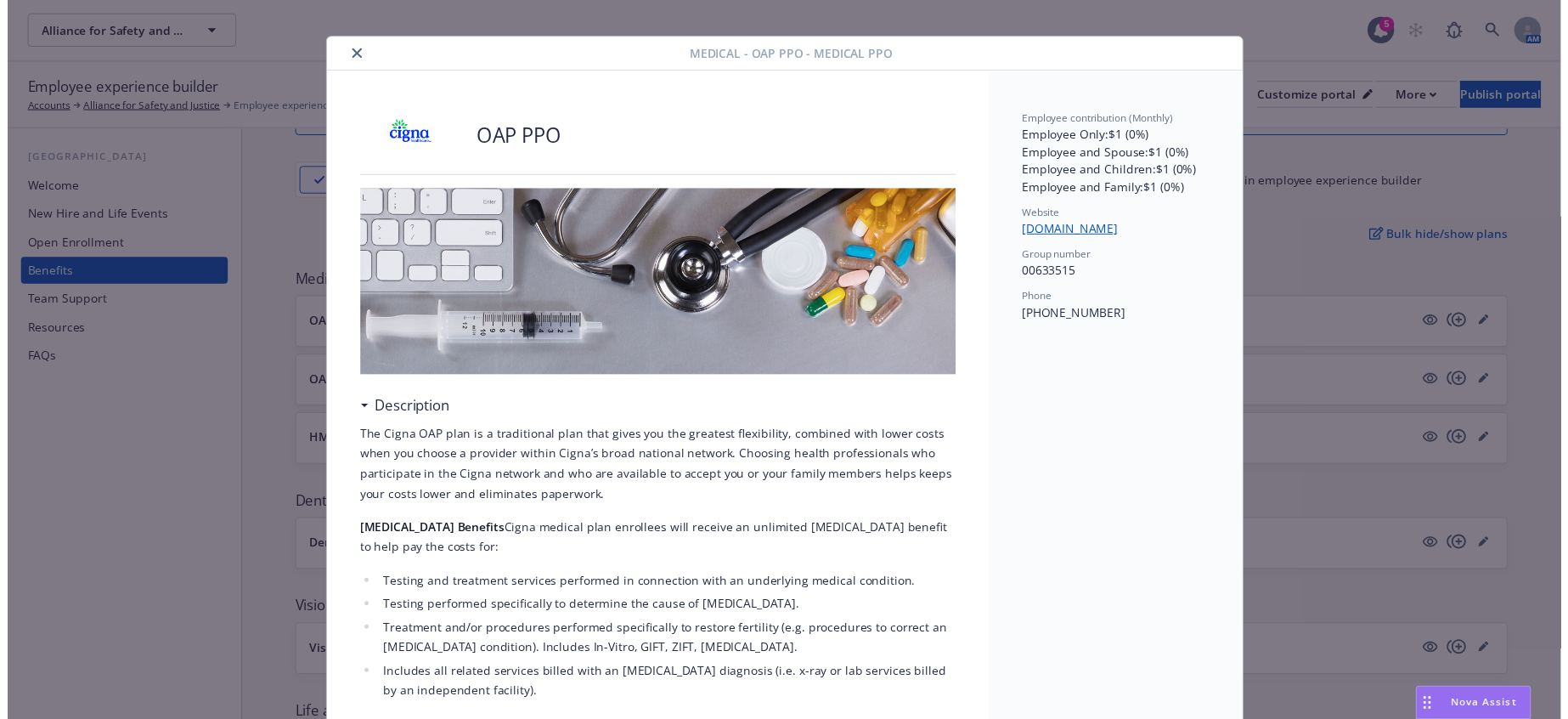
scroll to position [0, 0]
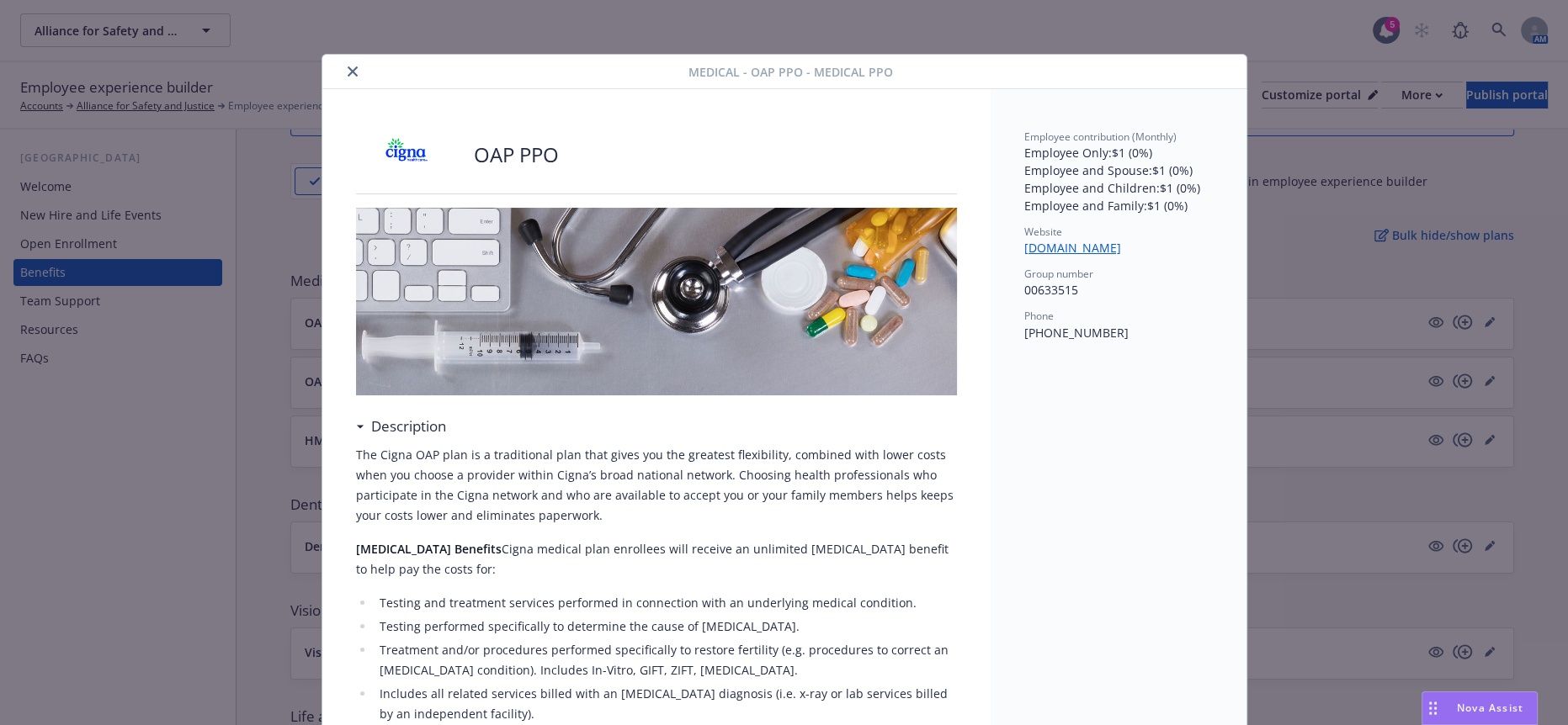
click at [347, 69] on icon "close" at bounding box center [352, 71] width 10 height 10
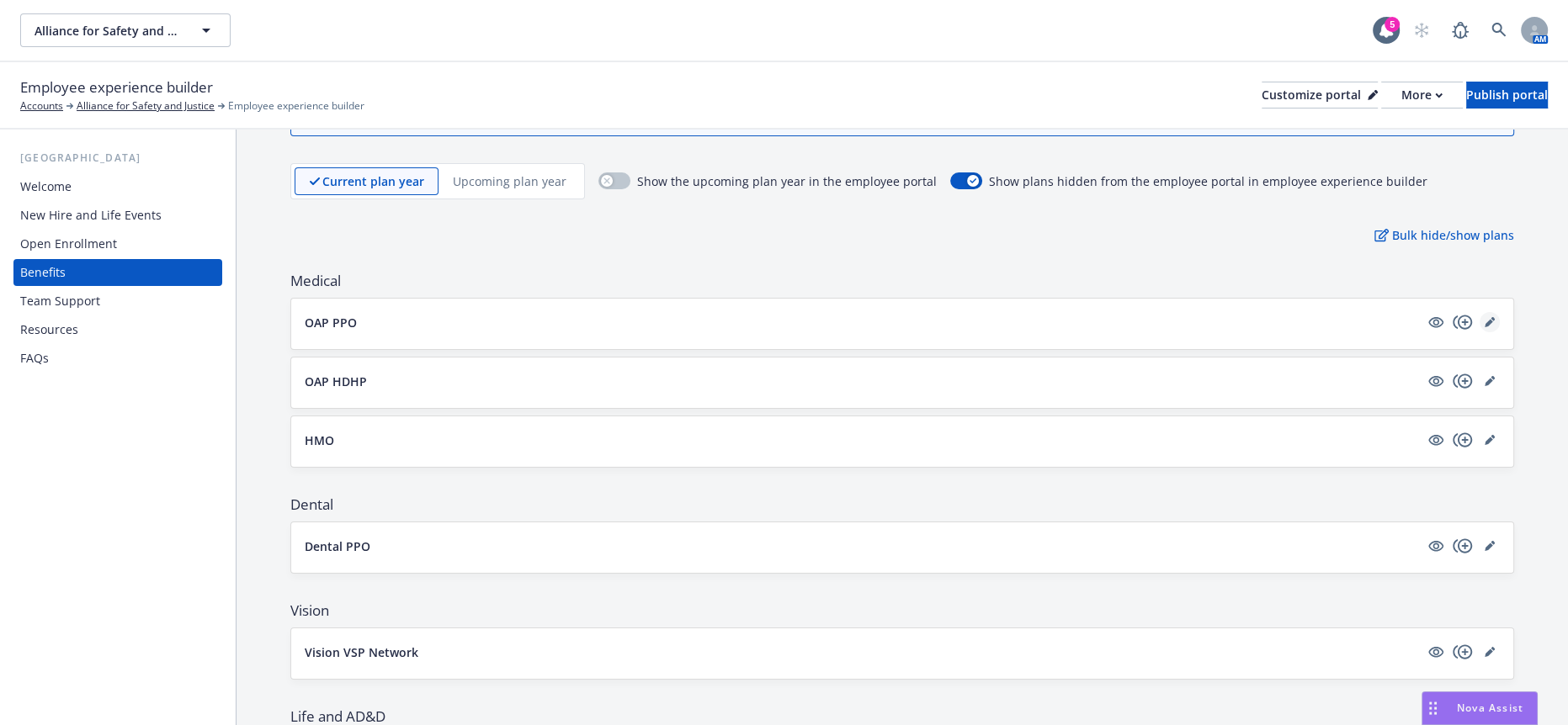
click at [1485, 317] on icon "editPencil" at bounding box center [1490, 322] width 10 height 10
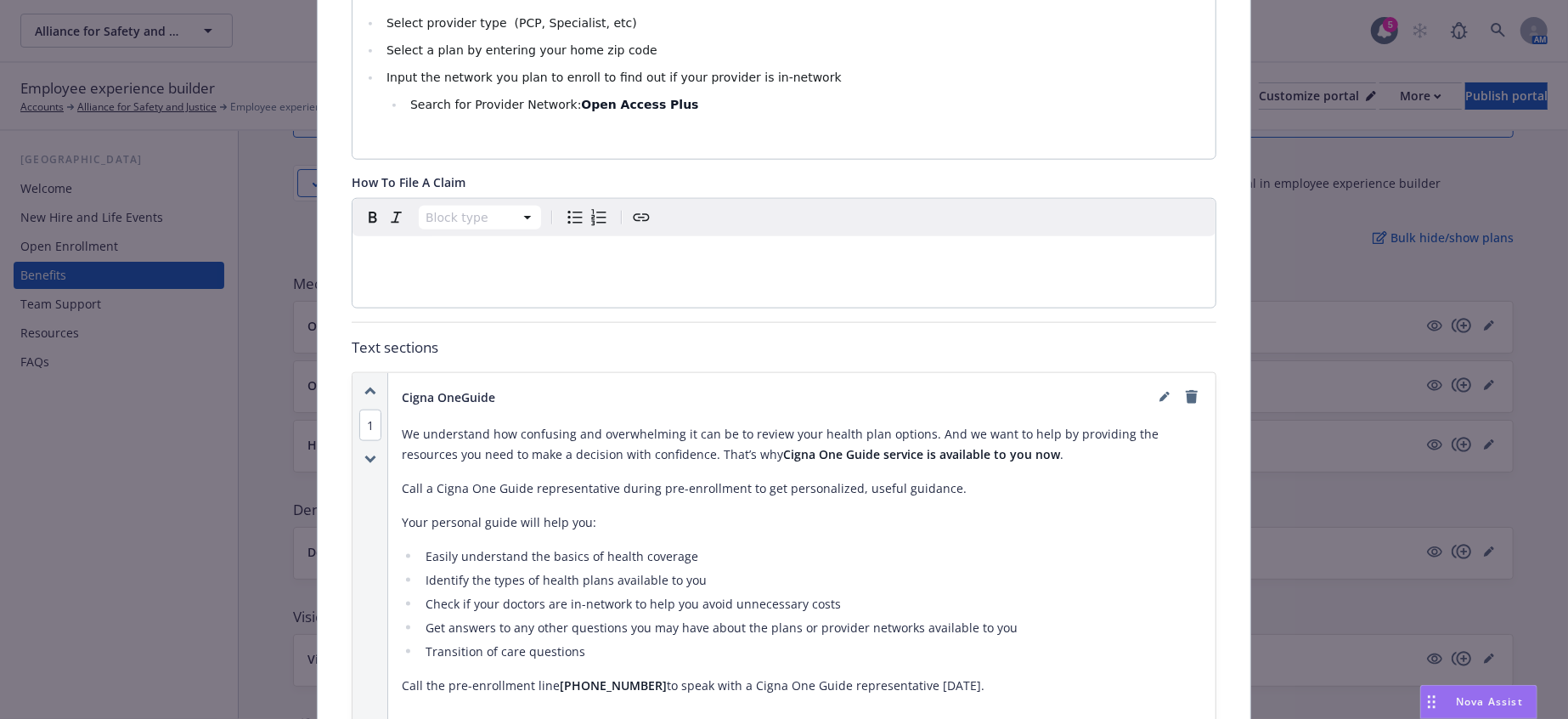
scroll to position [1561, 0]
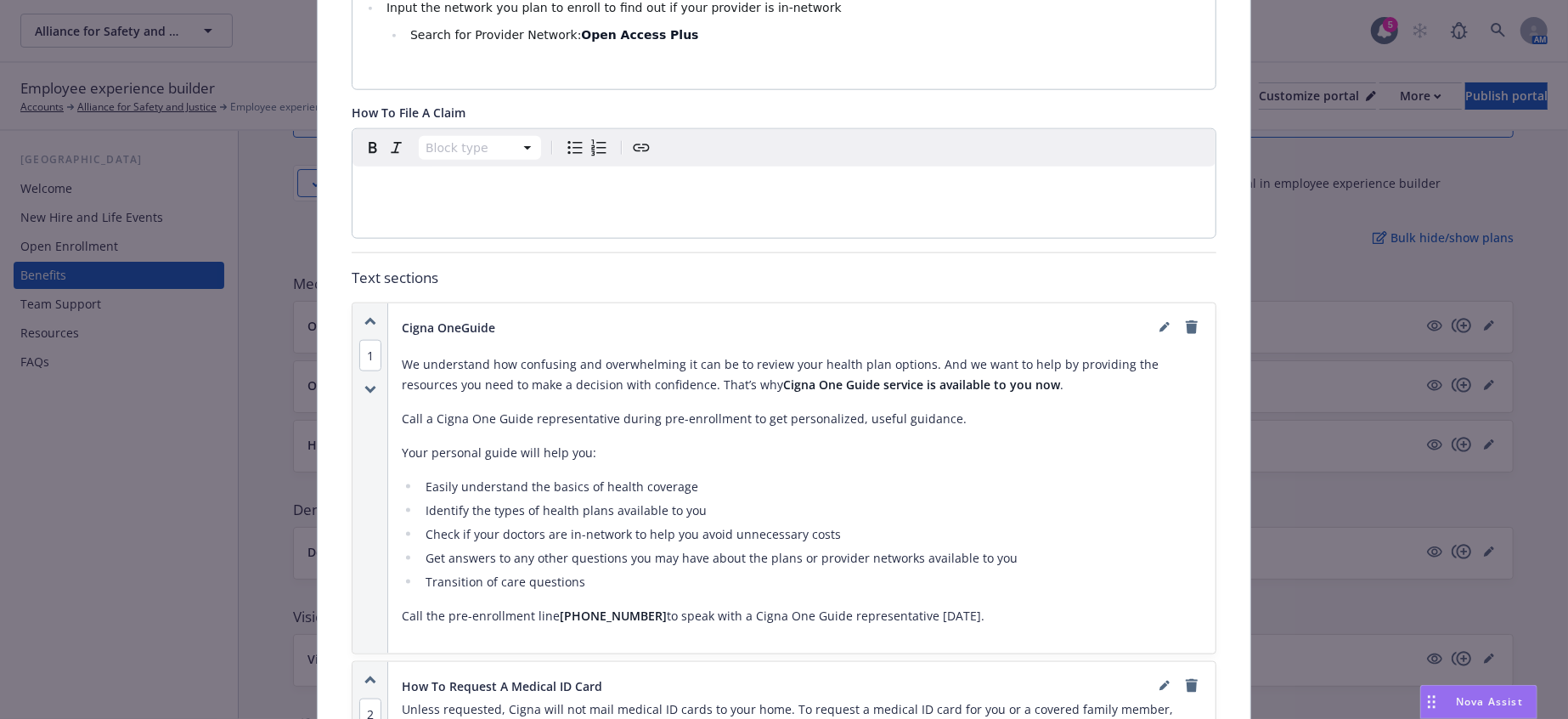
click at [1156, 341] on div "We understand how confusing and overwhelming it can be to review your health pl…" at bounding box center [801, 490] width 800 height 299
click at [1160, 322] on icon "editPencil" at bounding box center [1164, 327] width 11 height 11
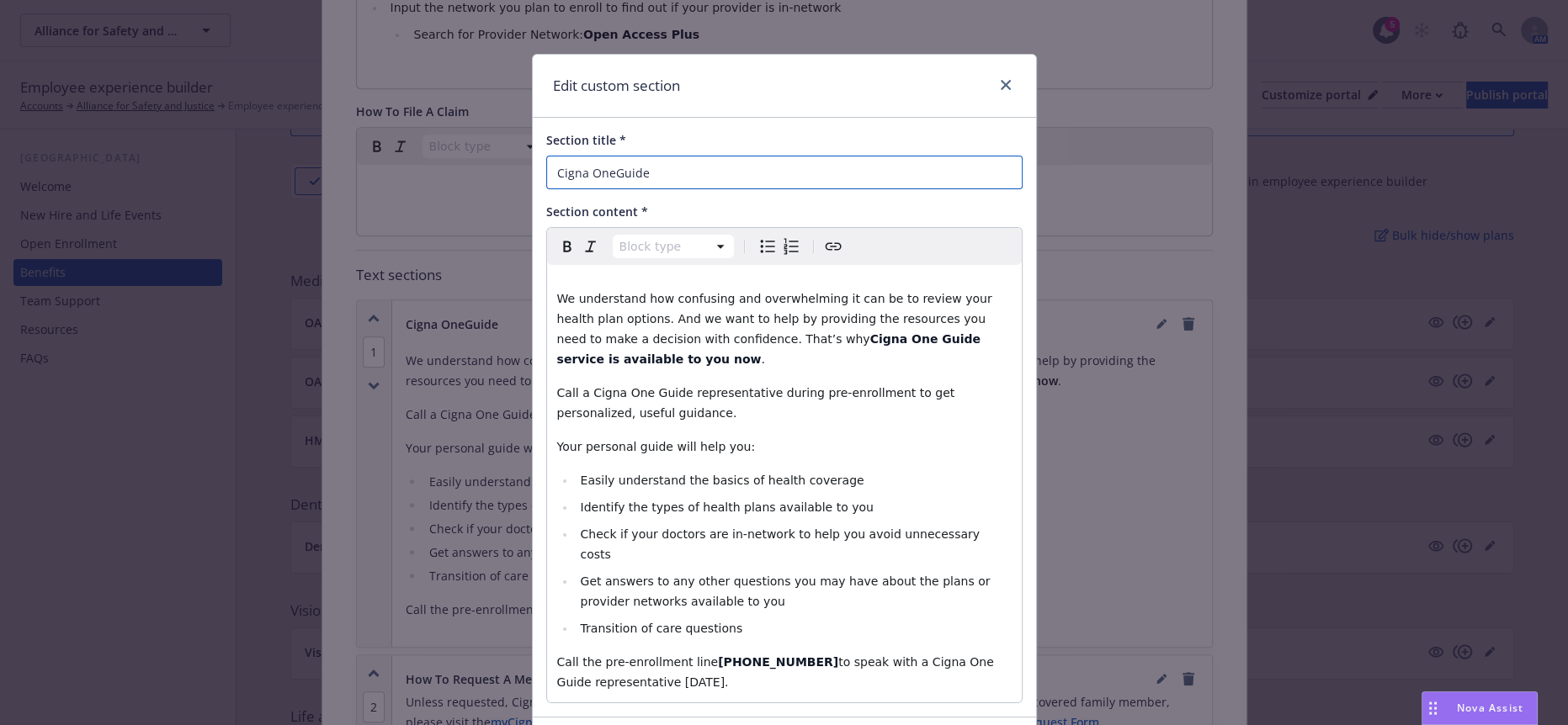
click at [614, 168] on input "Cigna OneGuide" at bounding box center [784, 172] width 477 height 33
click at [734, 156] on input "Cigna One Guide" at bounding box center [784, 172] width 477 height 33
type input "Cigna One Guide"
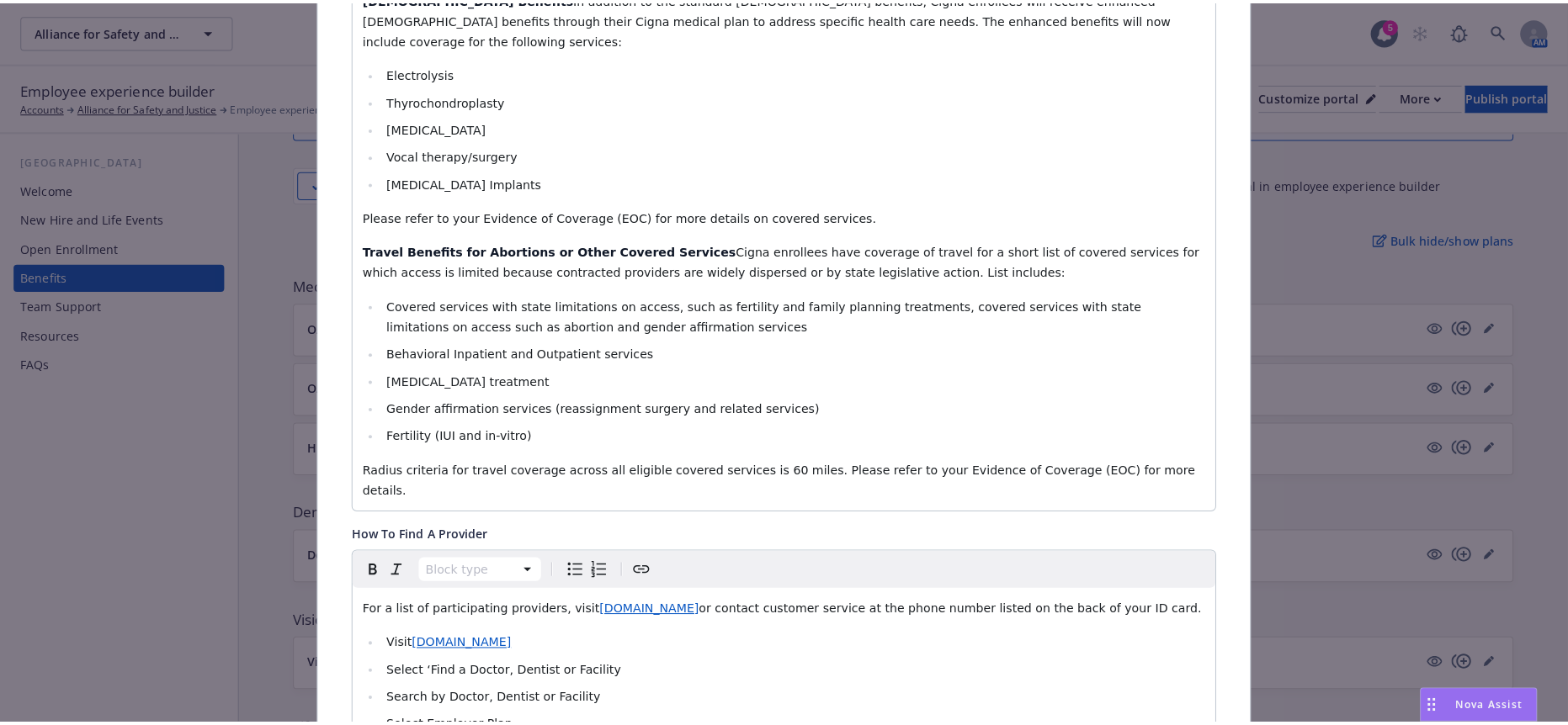
scroll to position [0, 0]
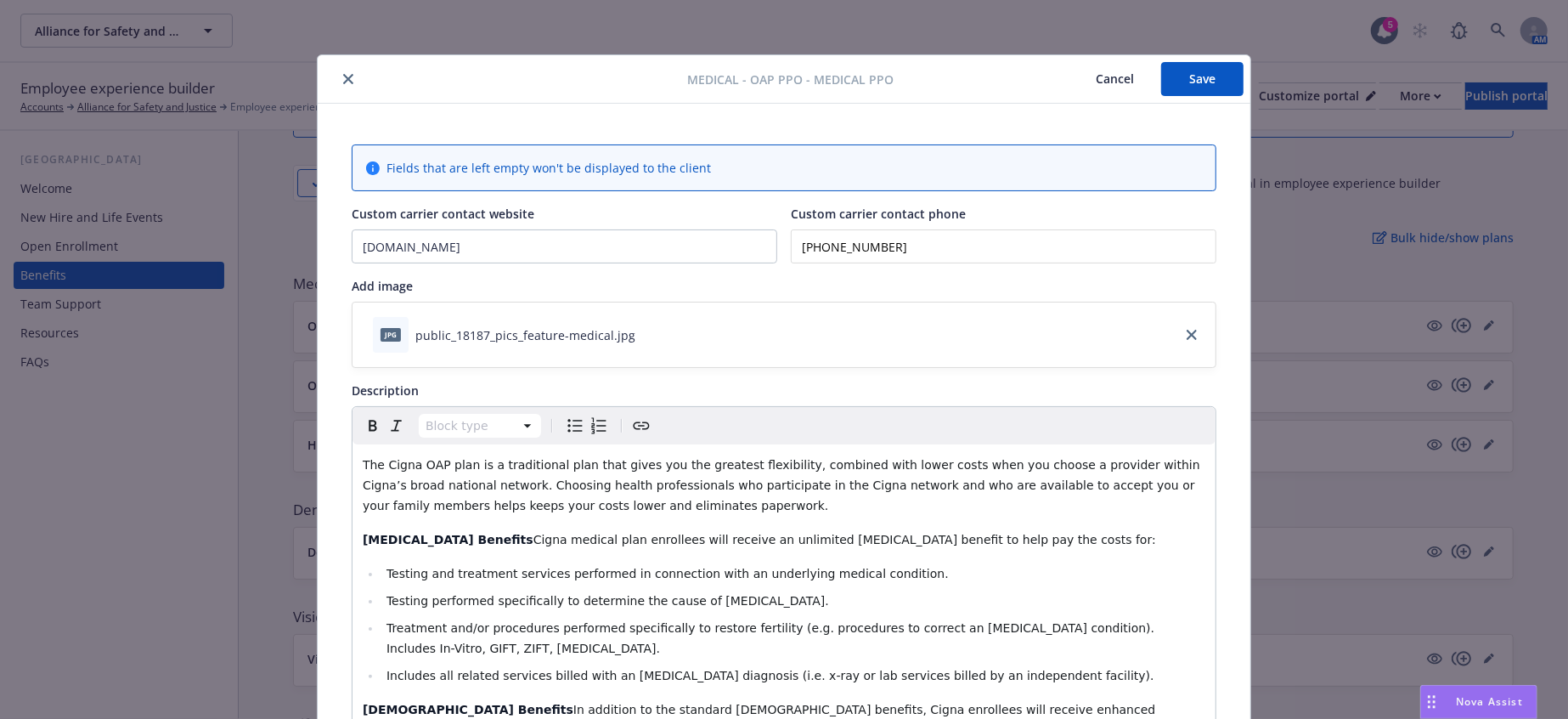
click at [1201, 79] on button "Save" at bounding box center [1203, 79] width 83 height 34
click at [327, 77] on div at bounding box center [506, 79] width 363 height 20
click at [343, 74] on icon "close" at bounding box center [348, 79] width 11 height 11
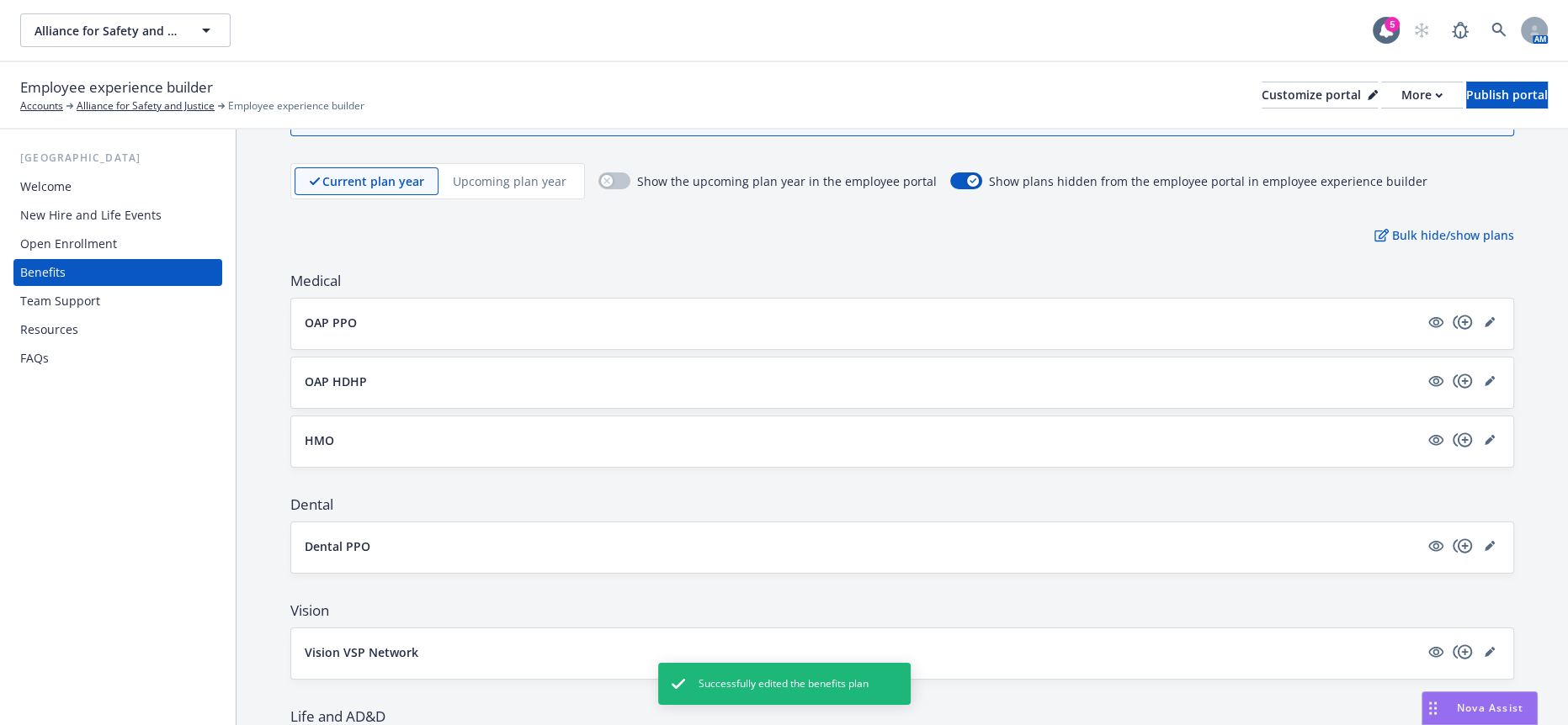
click at [506, 167] on div "Upcoming plan year" at bounding box center [509, 181] width 142 height 28
click at [331, 314] on p "OAP PPO" at bounding box center [330, 323] width 52 height 18
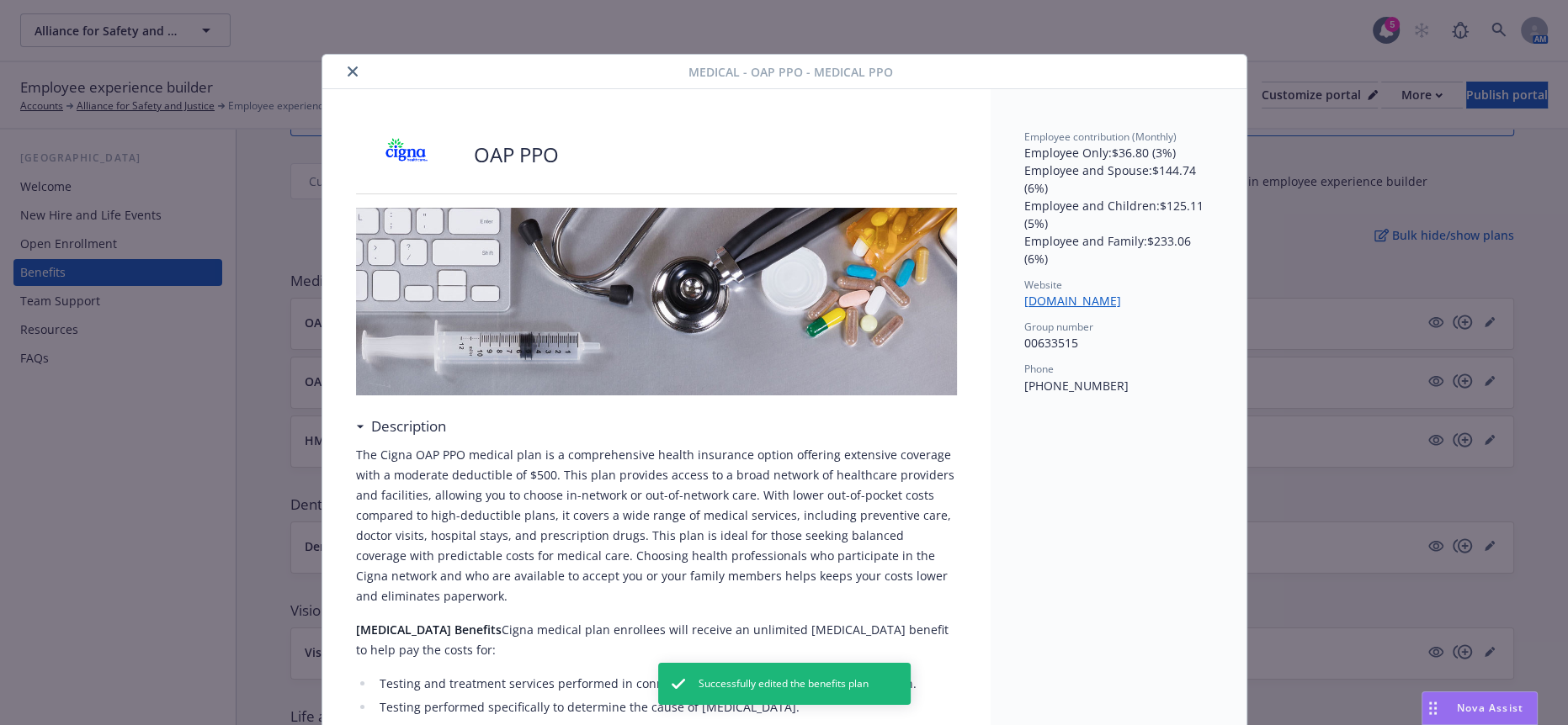
click at [347, 69] on icon "close" at bounding box center [352, 71] width 10 height 10
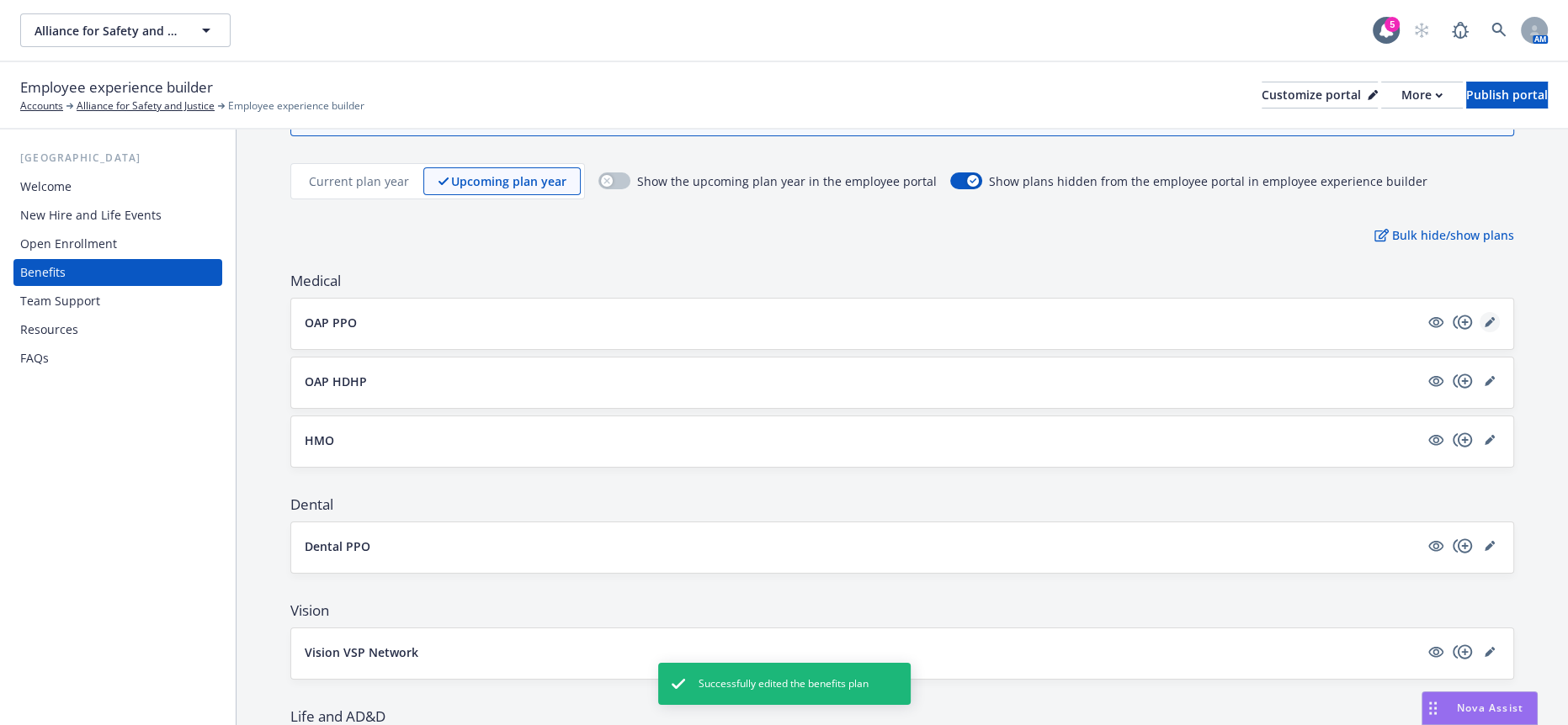
click at [1483, 312] on link "editPencil" at bounding box center [1490, 322] width 20 height 20
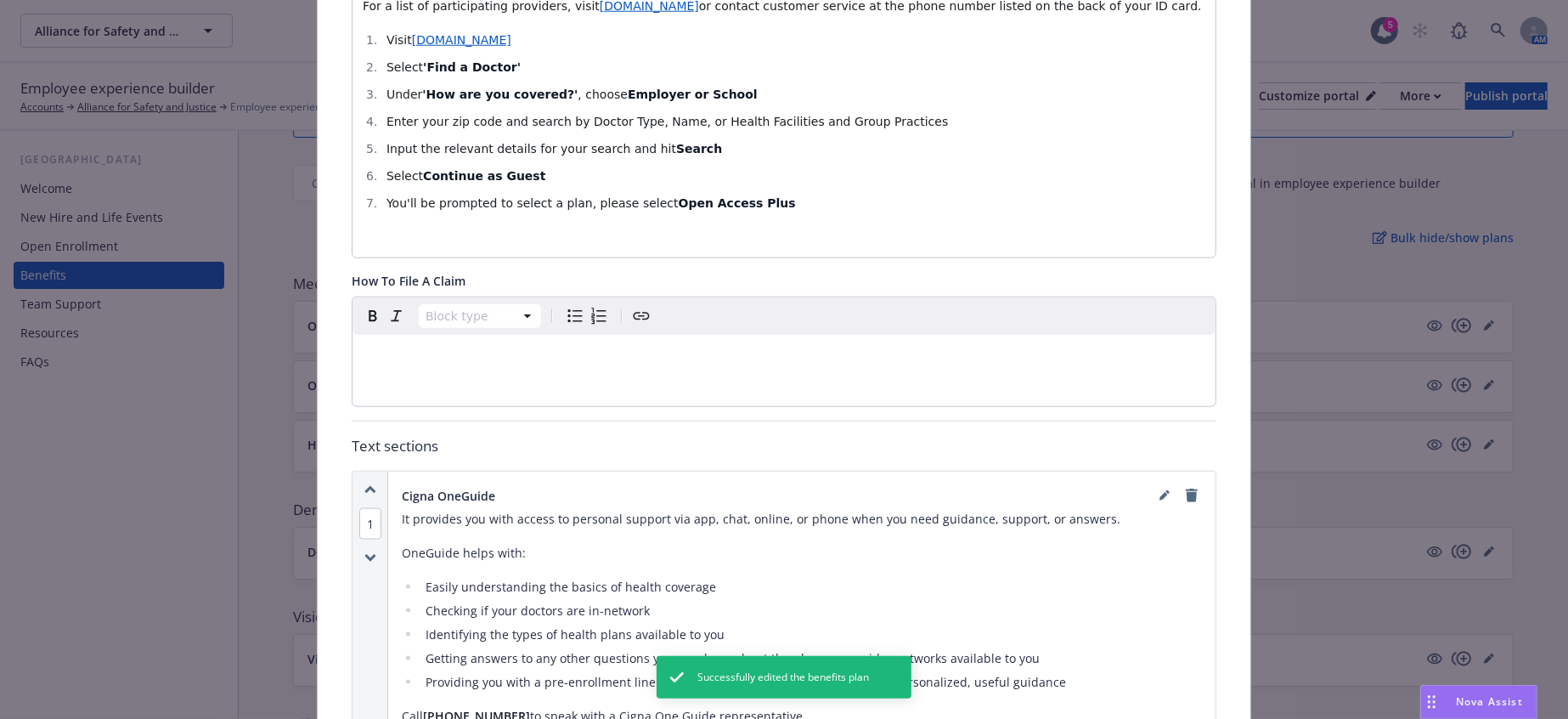
scroll to position [1561, 0]
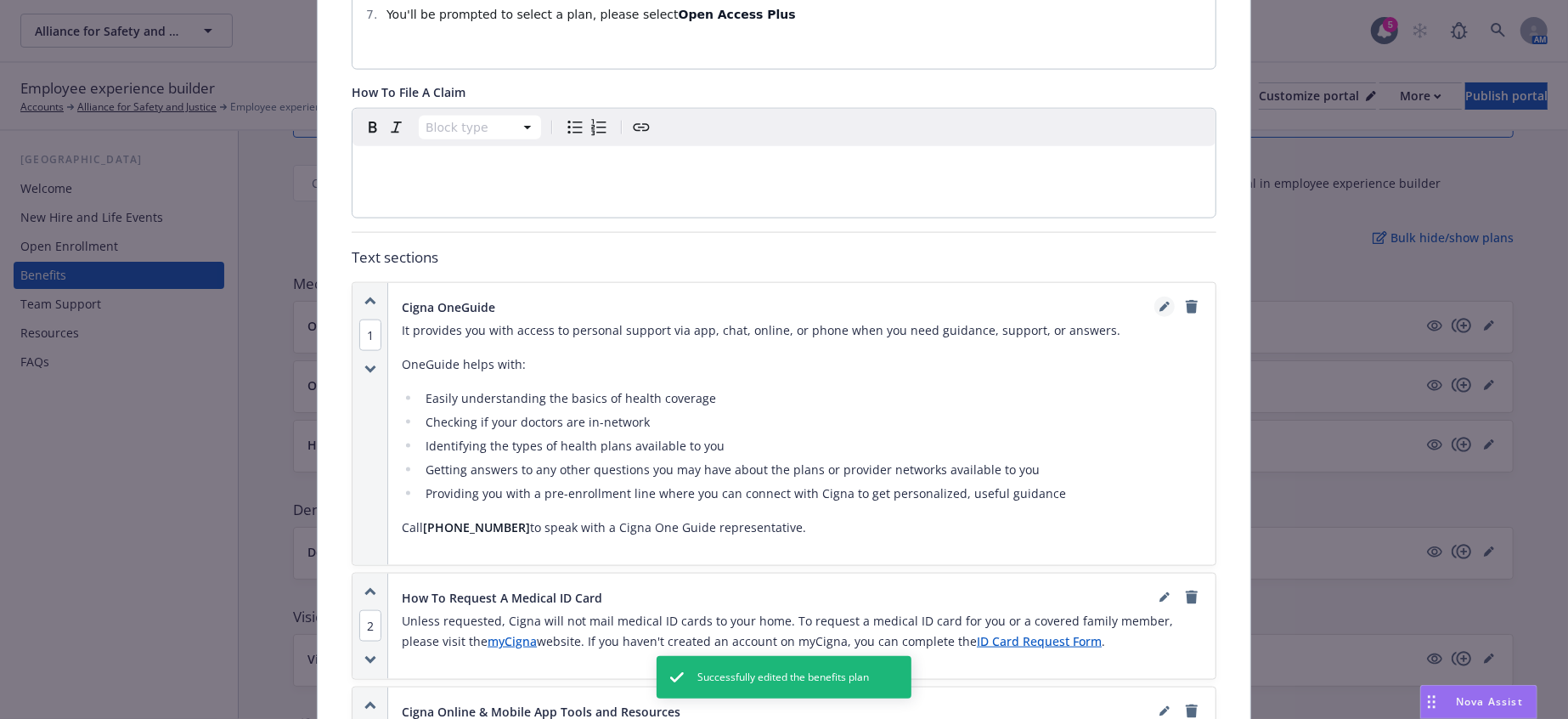
click at [1162, 302] on icon "editPencil" at bounding box center [1164, 307] width 11 height 11
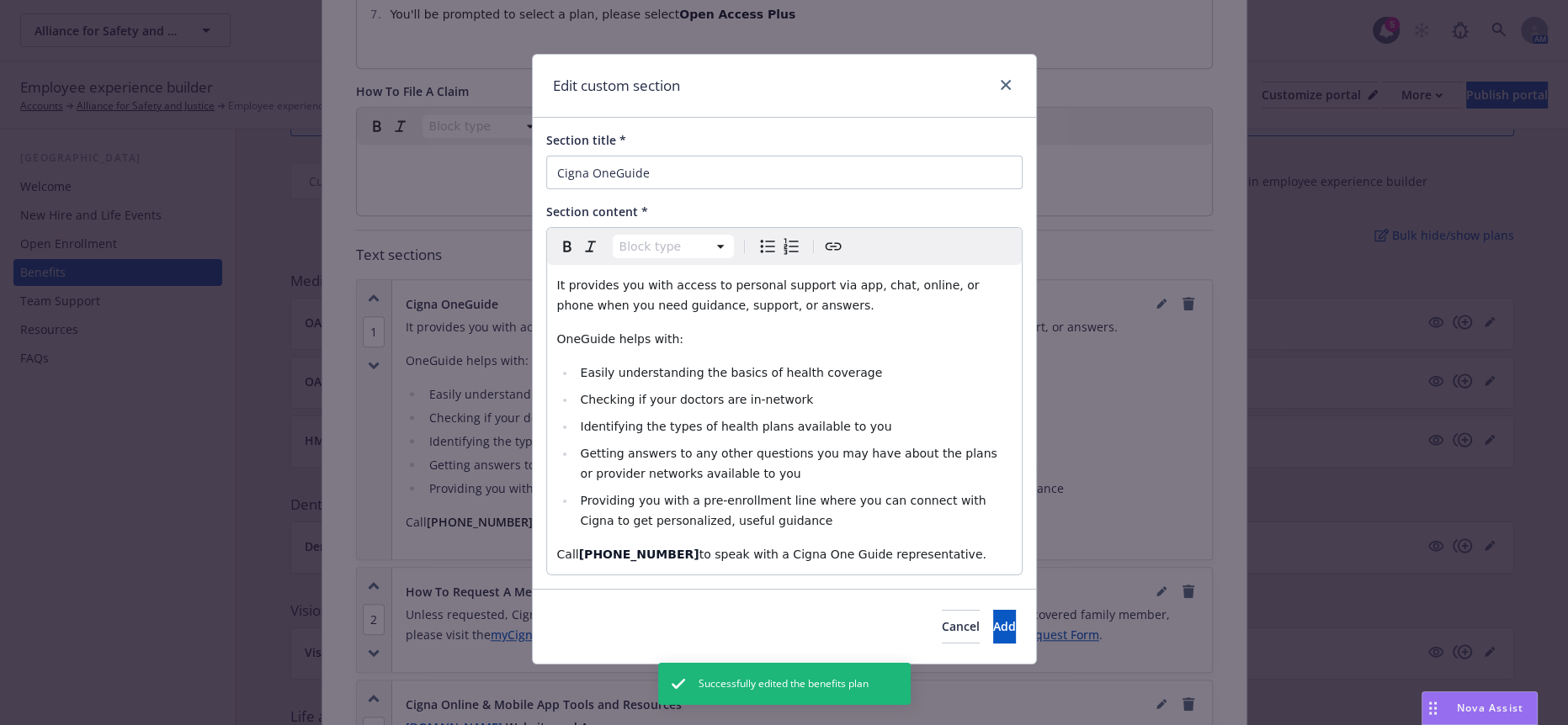
select select "paragraph"
drag, startPoint x: 900, startPoint y: 514, endPoint x: 393, endPoint y: 266, distance: 564.4
click at [393, 266] on div "Edit custom section Section title * Cigna OneGuide Section content * Paragraph …" at bounding box center [784, 362] width 1568 height 725
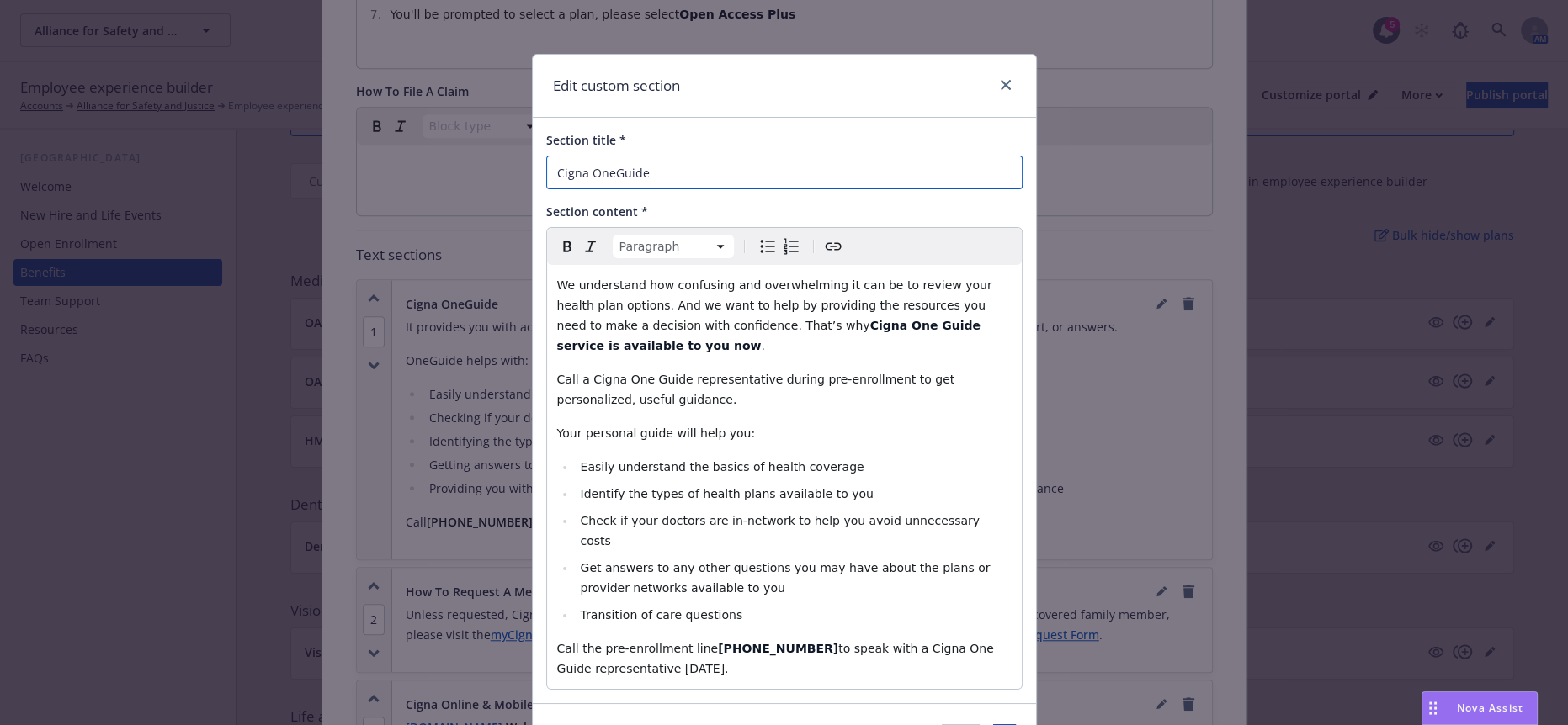
click at [615, 173] on input "Cigna OneGuide" at bounding box center [784, 172] width 477 height 33
click at [681, 171] on input "Cigna One Guide" at bounding box center [784, 172] width 477 height 33
type input "Cigna One Guide: Pre-Enrollment Assistance Line"
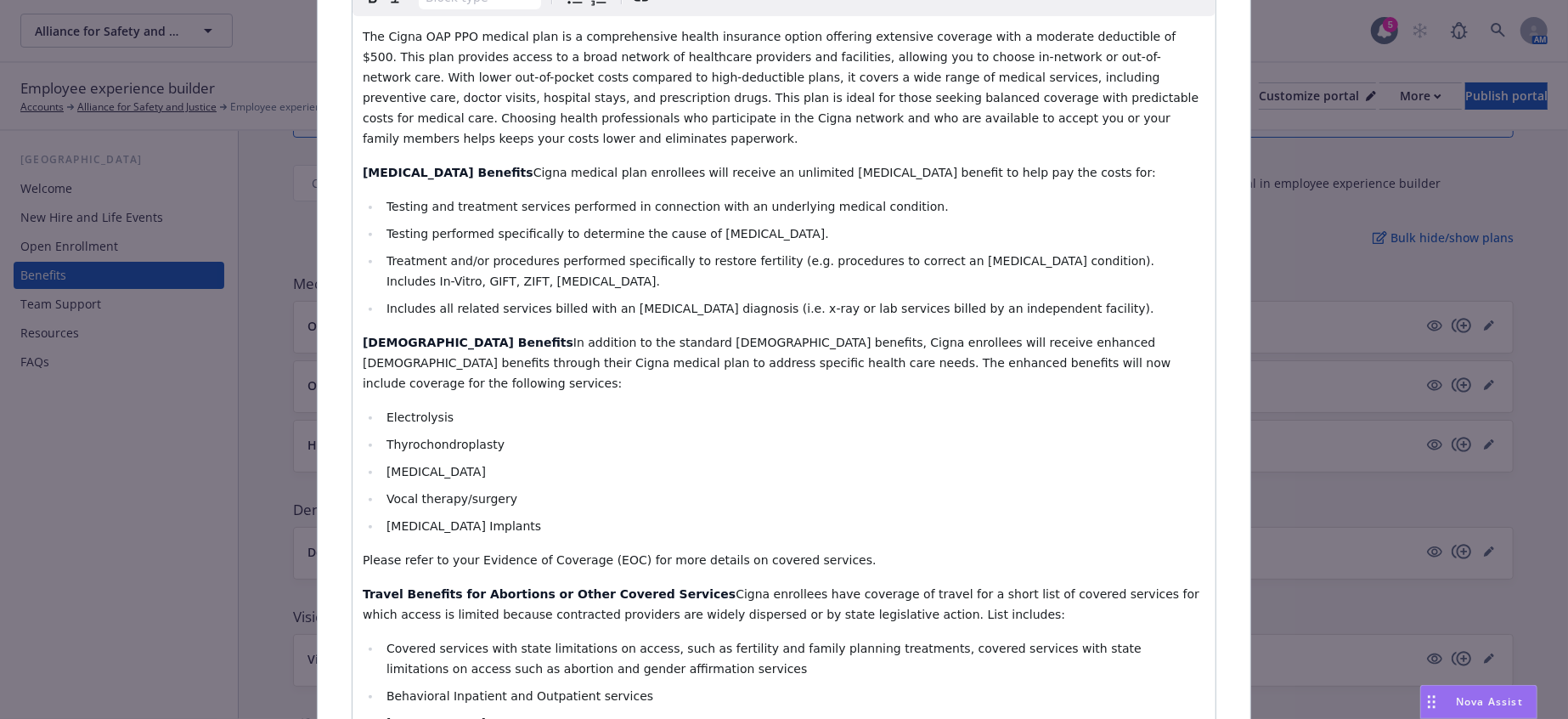
scroll to position [0, 0]
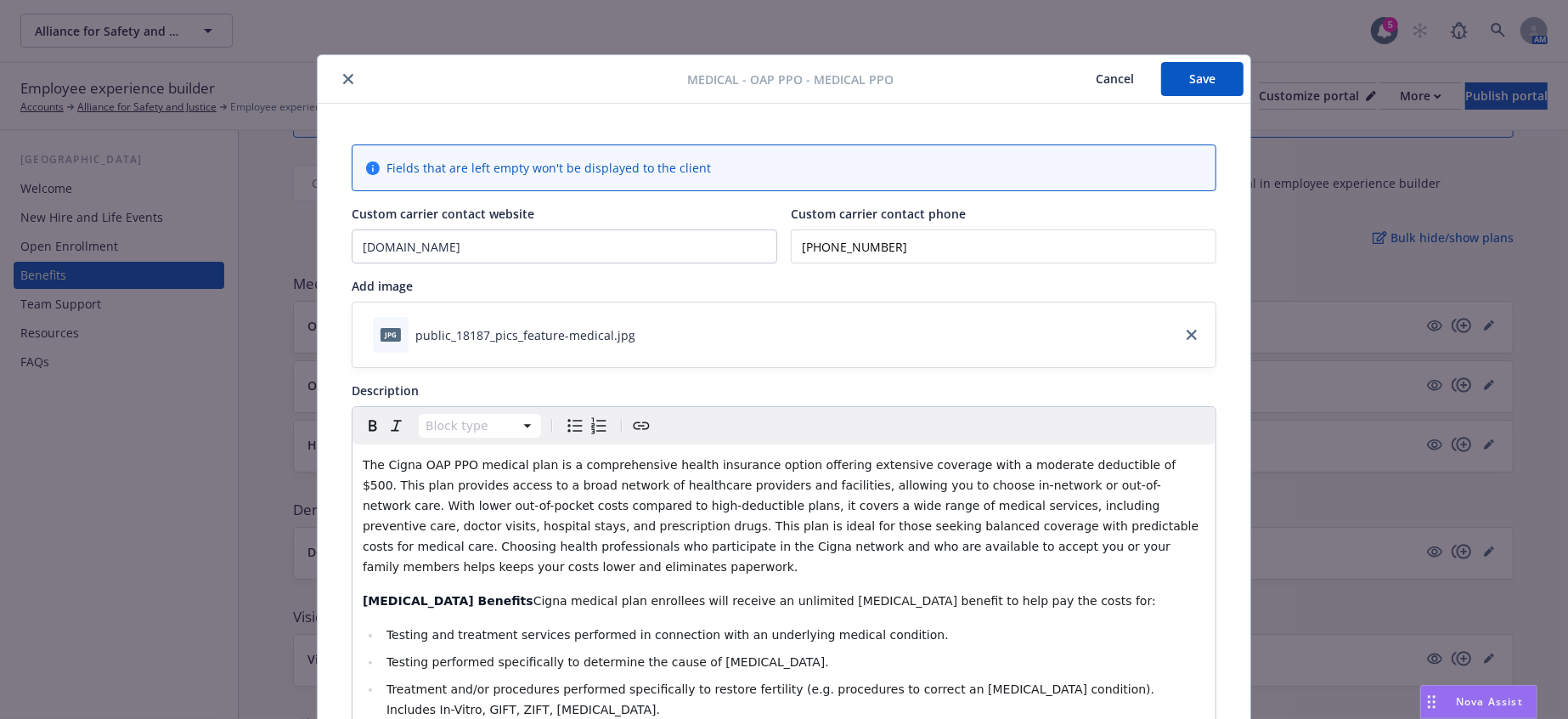
click at [1213, 63] on button "Save" at bounding box center [1203, 79] width 83 height 34
click at [343, 80] on icon "close" at bounding box center [348, 79] width 11 height 11
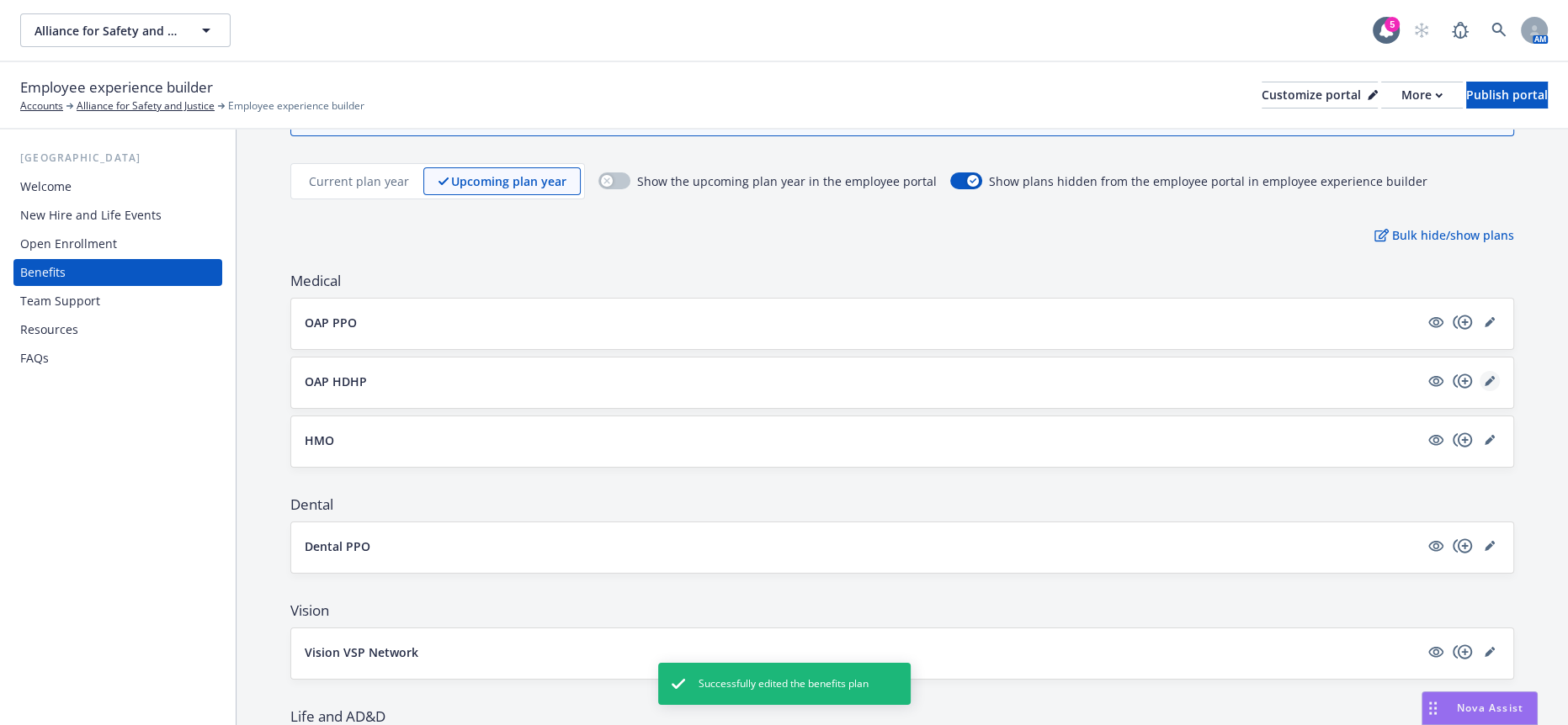
click at [1485, 378] on icon "editPencil" at bounding box center [1489, 382] width 9 height 9
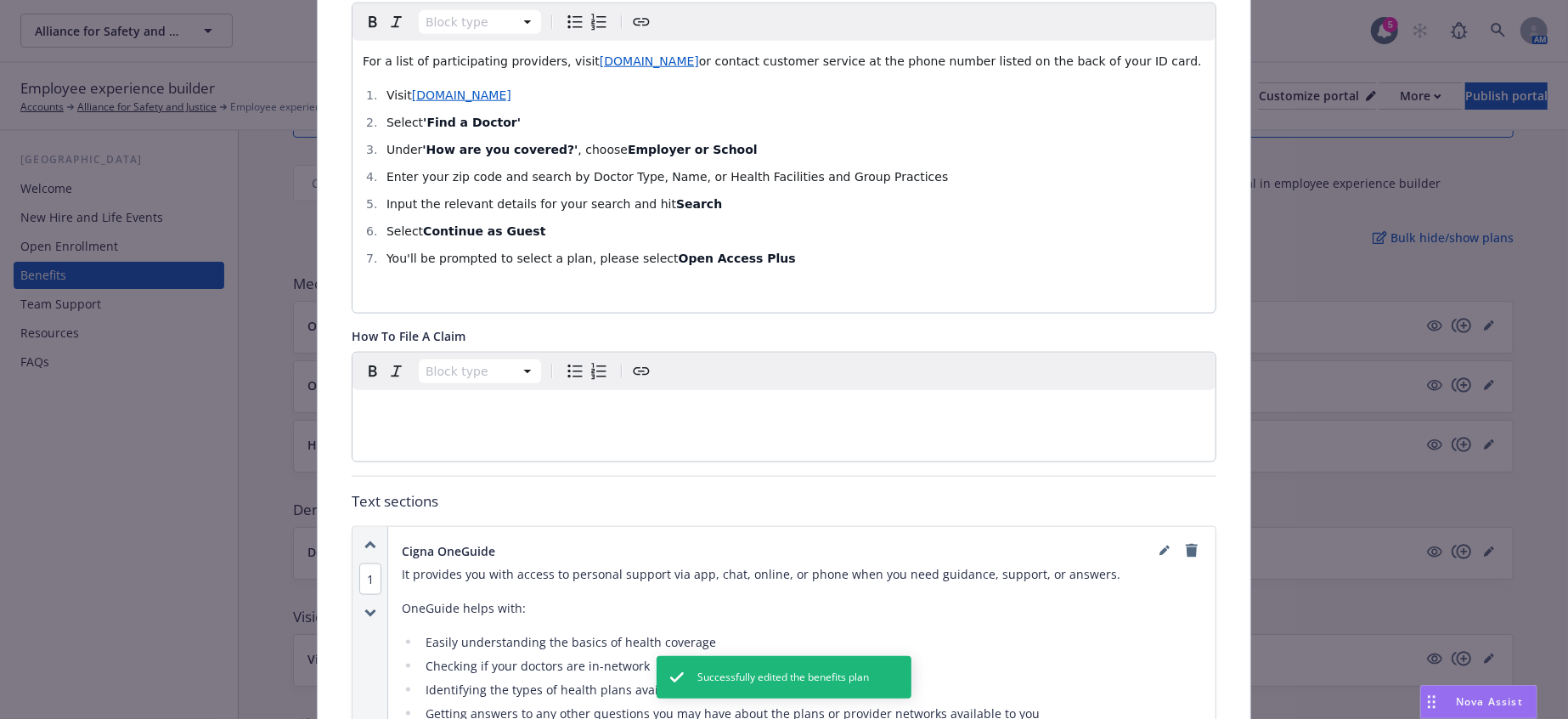
scroll to position [1468, 0]
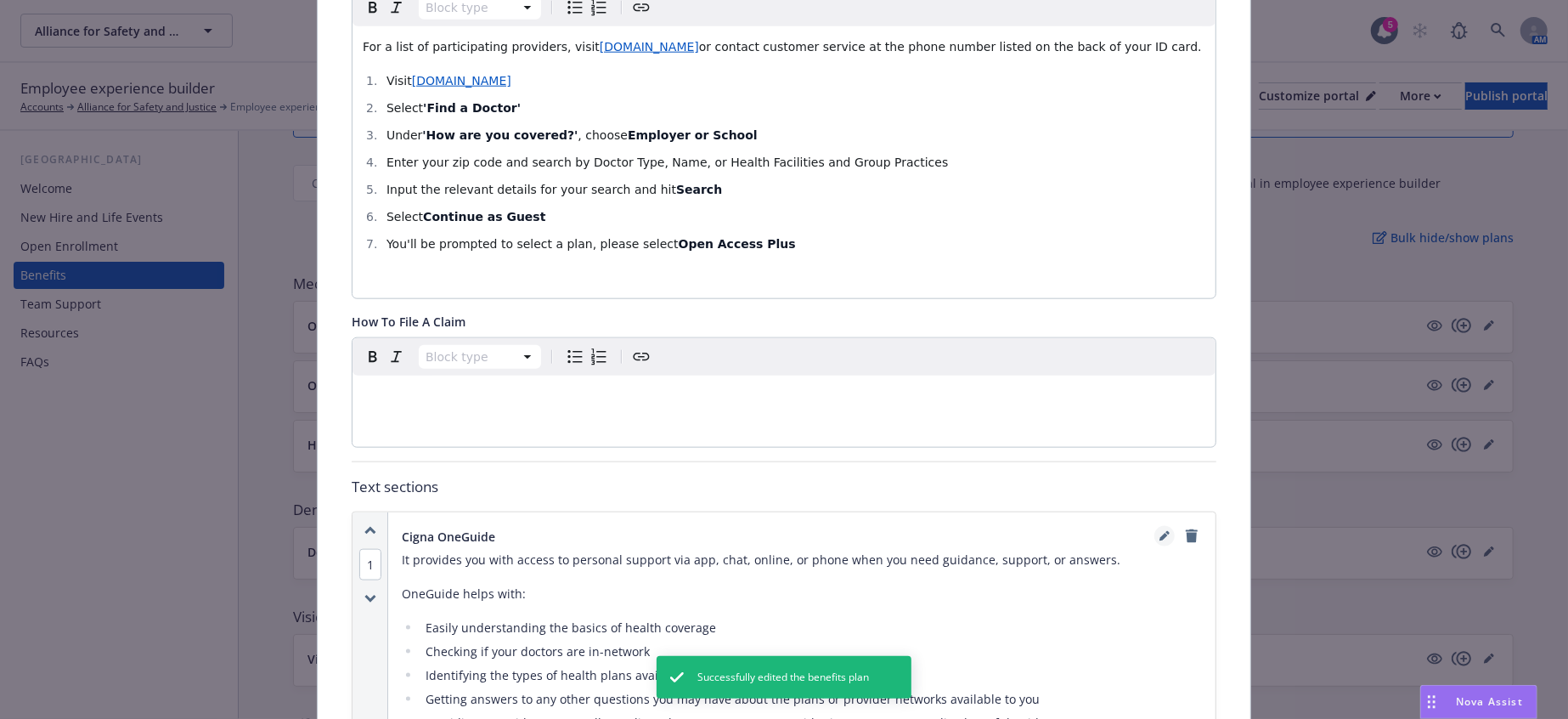
click at [1160, 532] on icon "editPencil" at bounding box center [1164, 536] width 11 height 11
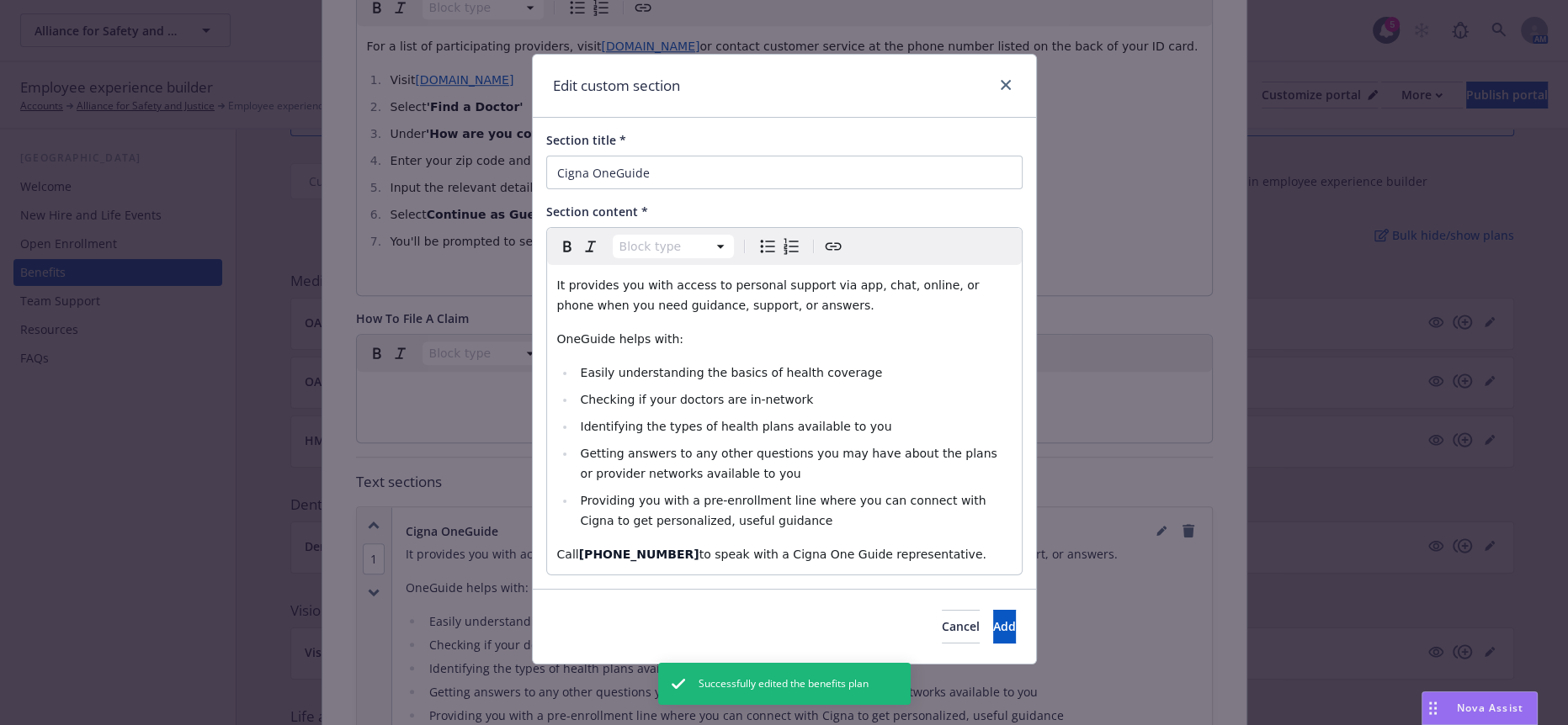
select select "paragraph"
drag, startPoint x: 884, startPoint y: 510, endPoint x: 431, endPoint y: 175, distance: 563.4
click at [431, 175] on div "Edit custom section Section title * Cigna OneGuide Section content * Paragraph …" at bounding box center [784, 362] width 1568 height 725
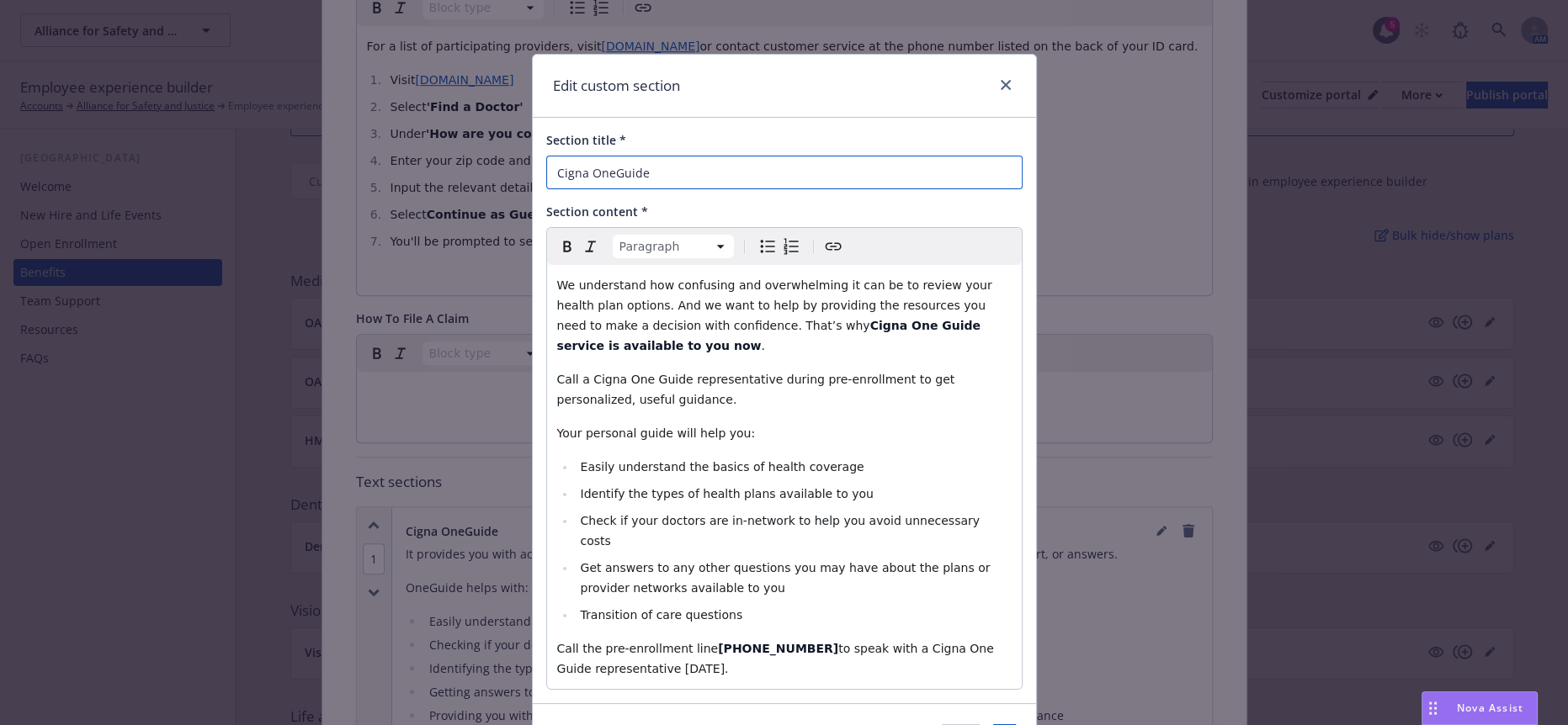
click at [610, 168] on input "Cigna OneGuide" at bounding box center [784, 172] width 477 height 33
click at [666, 170] on input "Cigna One Guide" at bounding box center [784, 172] width 477 height 33
type input "Cigna One Guide: Pre-Enrollment Assistance Line"
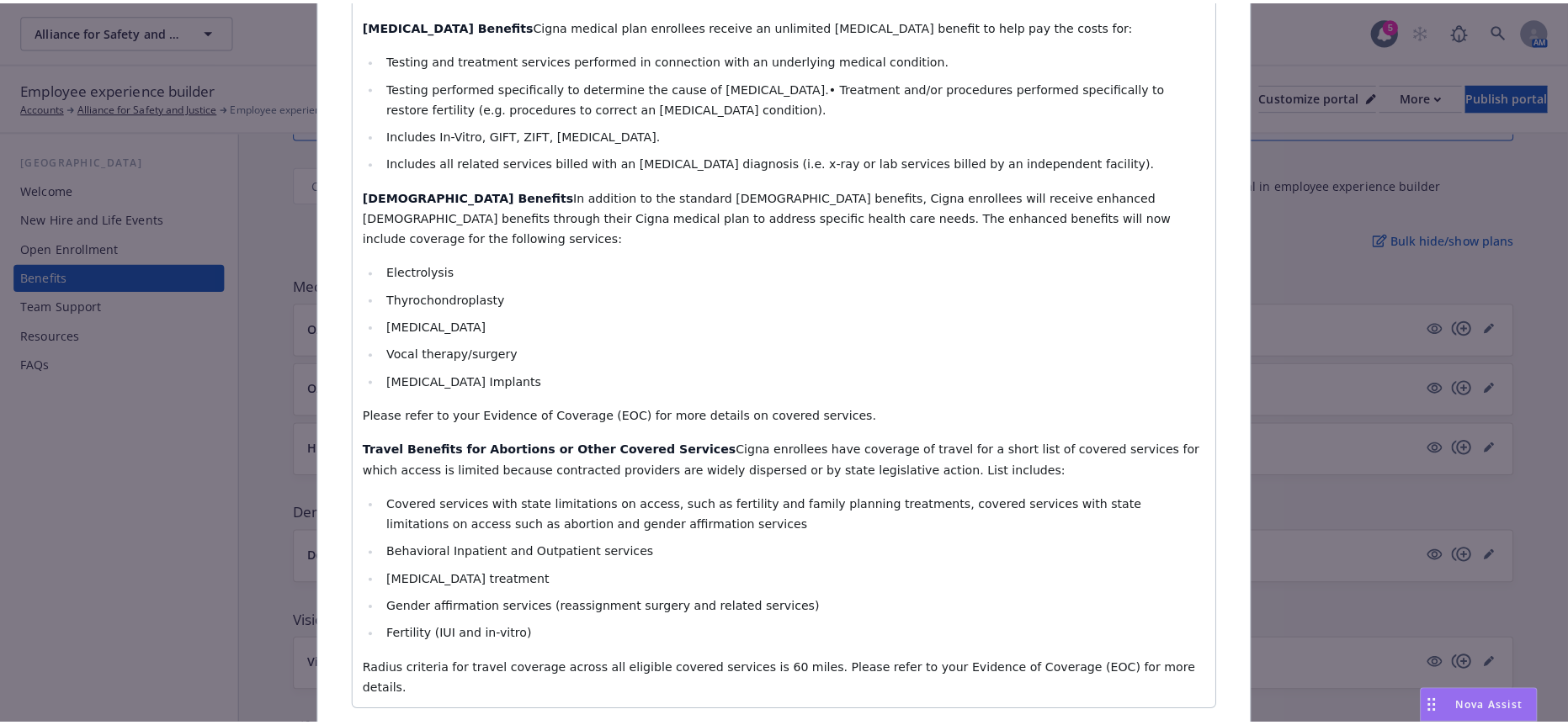
scroll to position [0, 0]
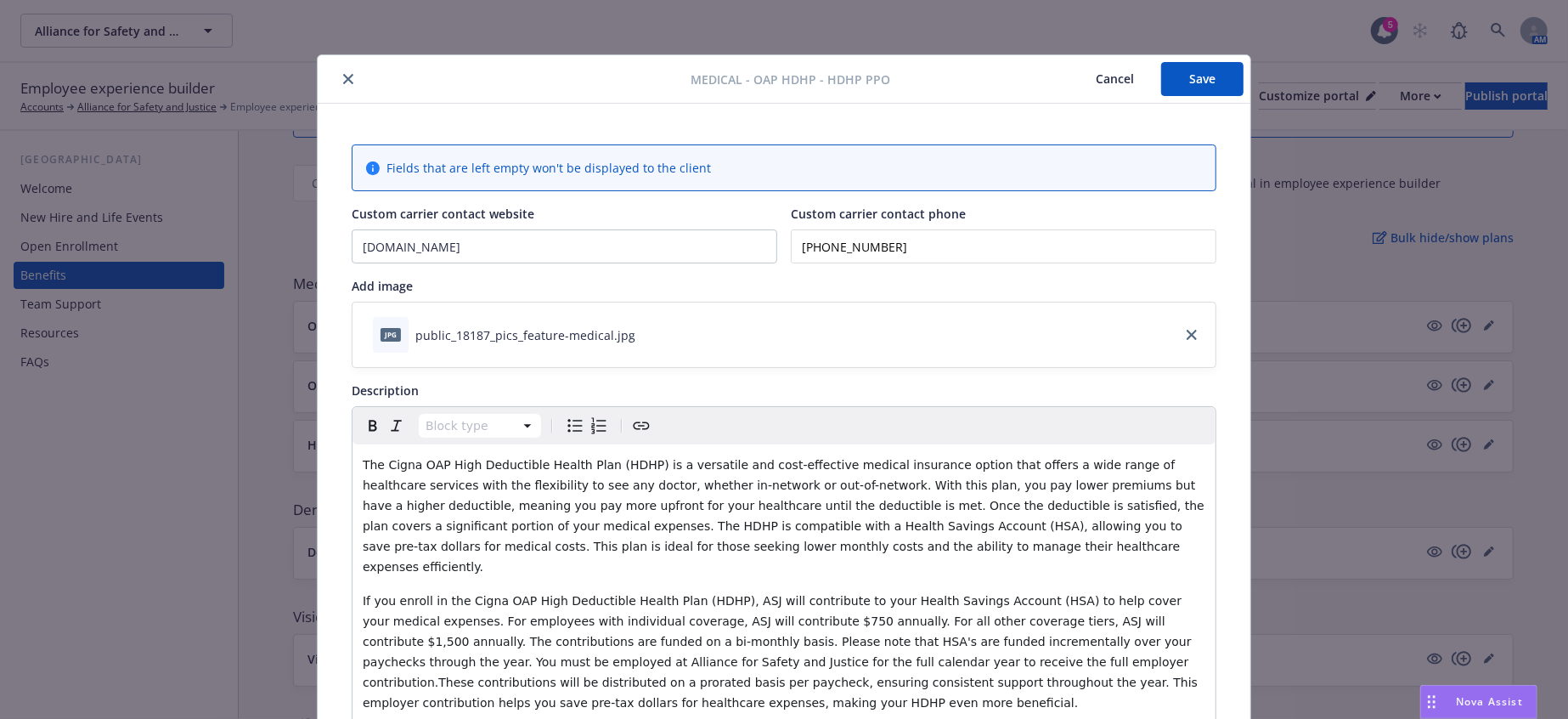
click at [1196, 91] on div "Medical - OAP HDHP - HDHP PPO Cancel Save" at bounding box center [784, 79] width 933 height 48
click at [1200, 77] on button "Save" at bounding box center [1203, 79] width 83 height 34
click at [343, 75] on icon "close" at bounding box center [348, 79] width 11 height 11
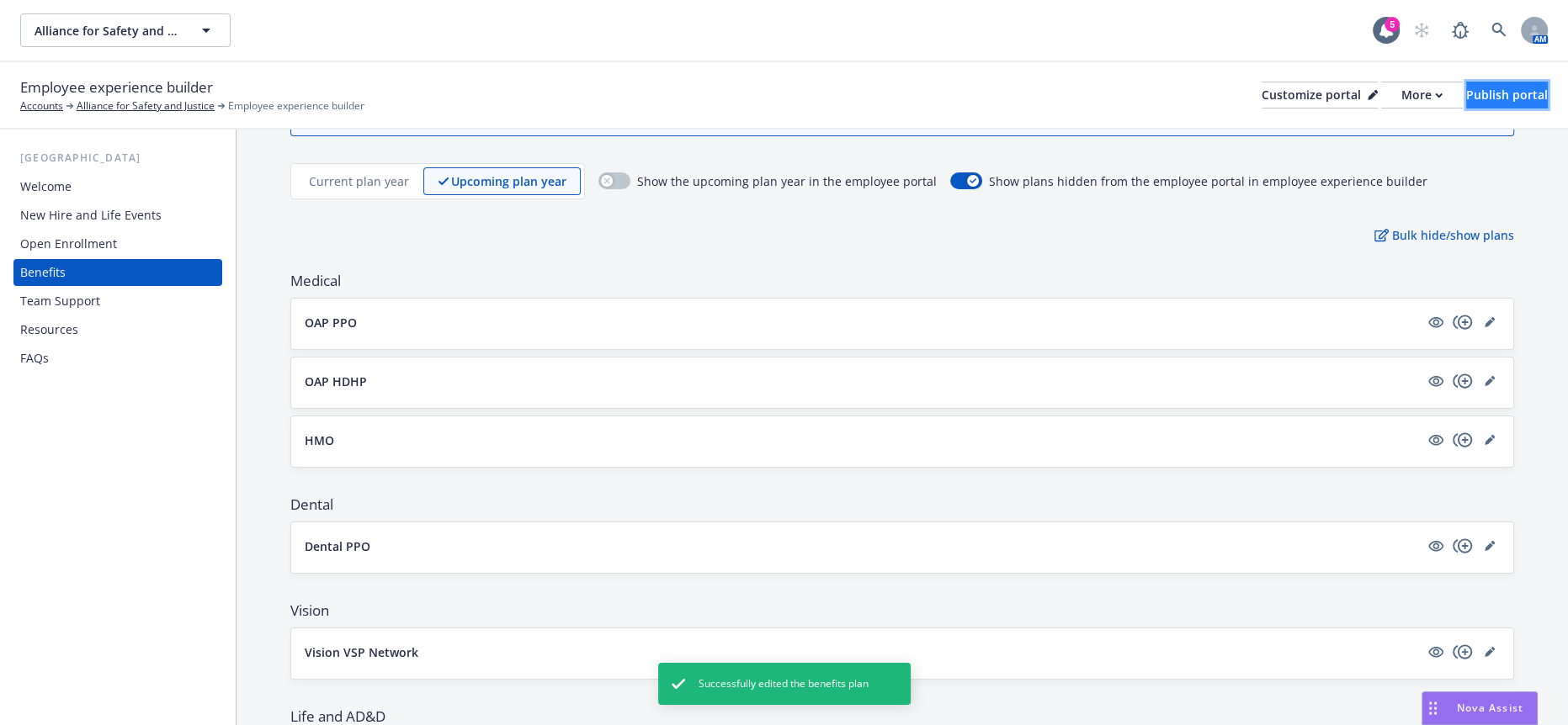
click at [1506, 83] on div "Publish portal" at bounding box center [1507, 95] width 82 height 26
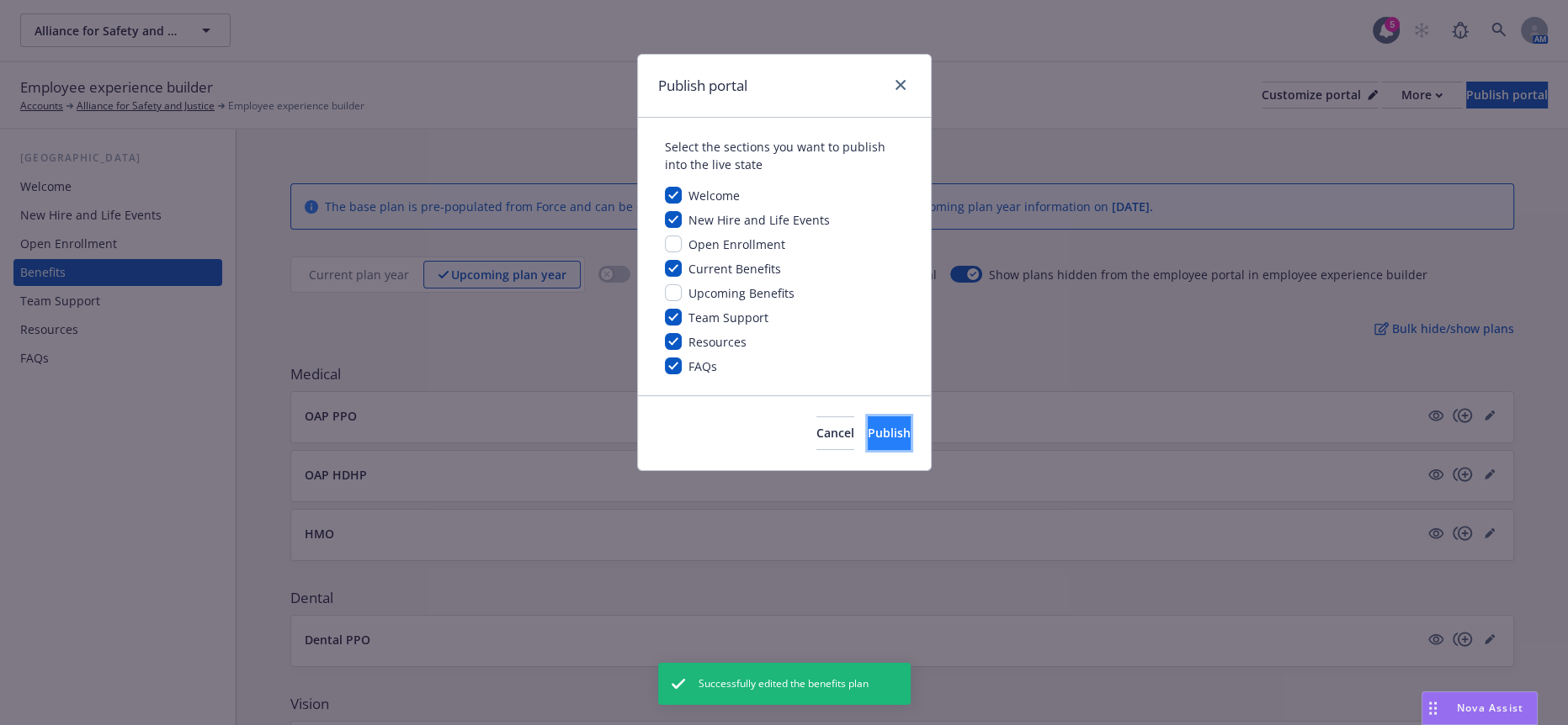
click at [868, 425] on span "Publish" at bounding box center [889, 433] width 43 height 16
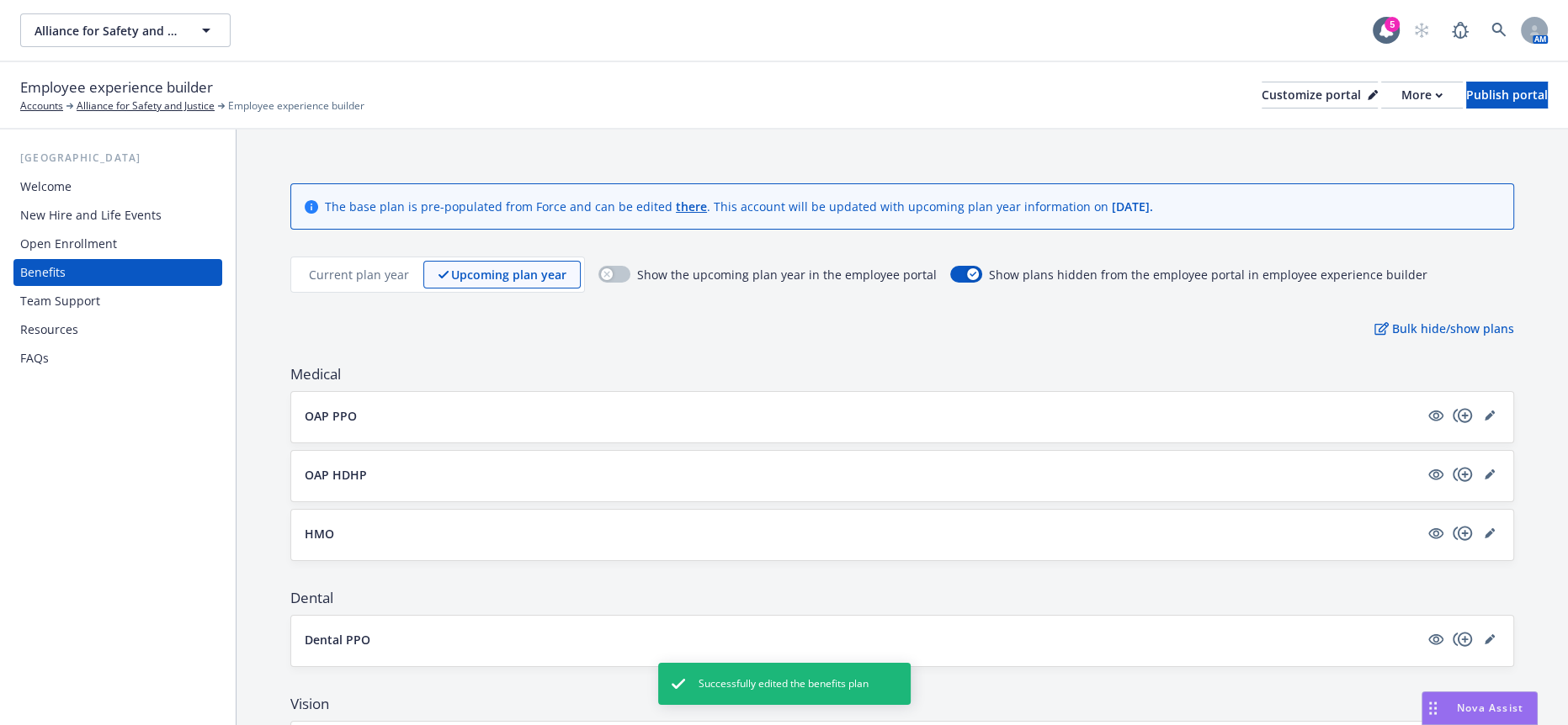
click at [369, 259] on div "Current plan year Upcoming plan year" at bounding box center [438, 275] width 295 height 36
click at [370, 261] on div "Current plan year" at bounding box center [359, 274] width 129 height 28
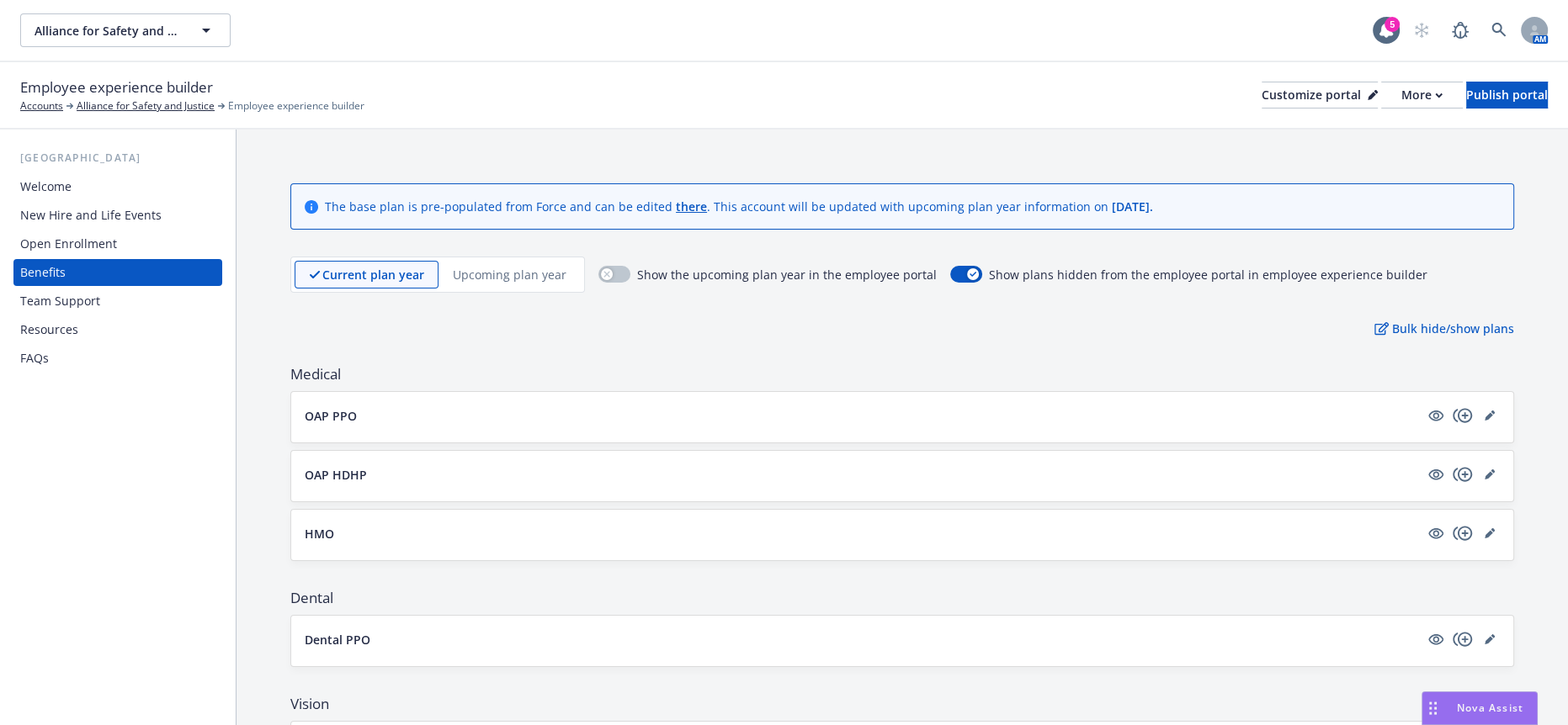
click at [341, 466] on p "OAP HDHP" at bounding box center [335, 475] width 62 height 18
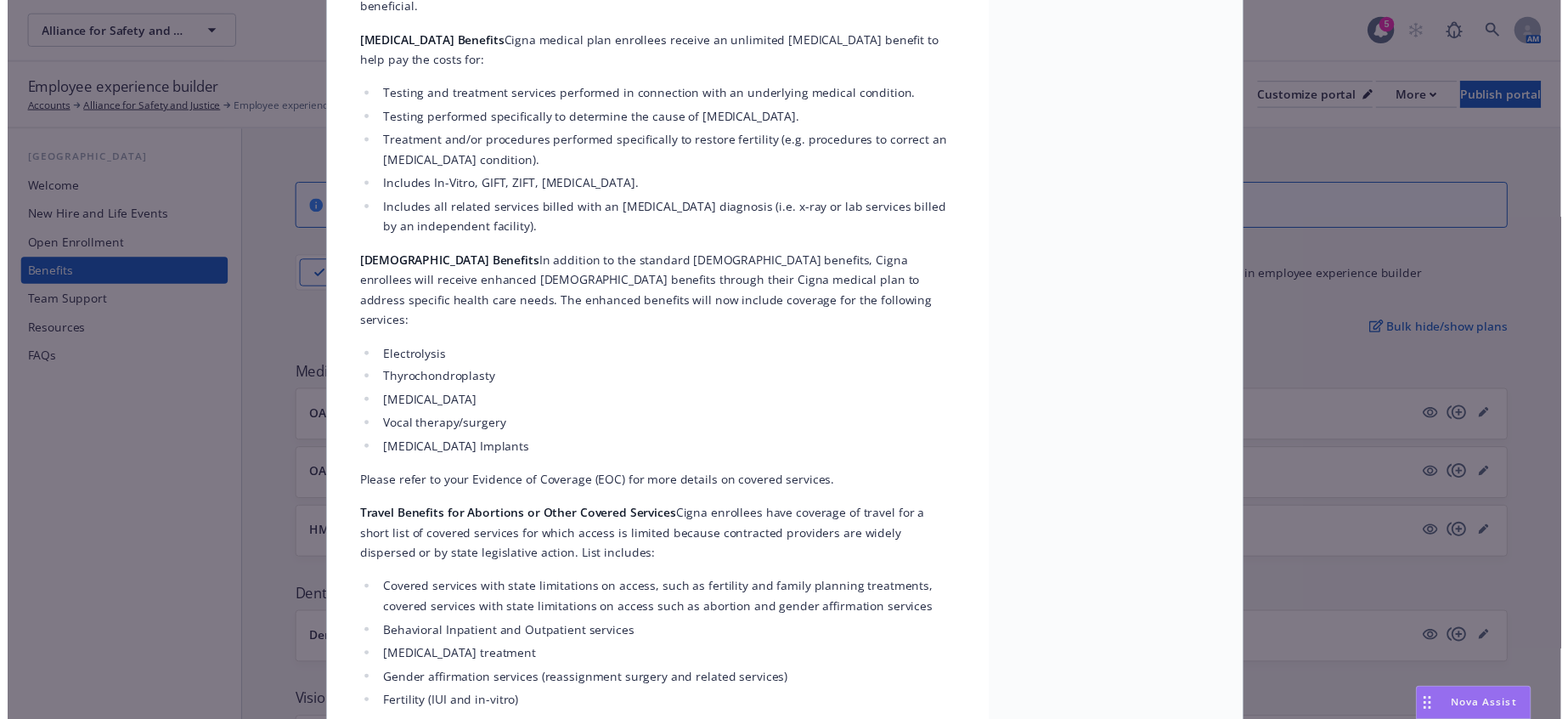
scroll to position [51, 0]
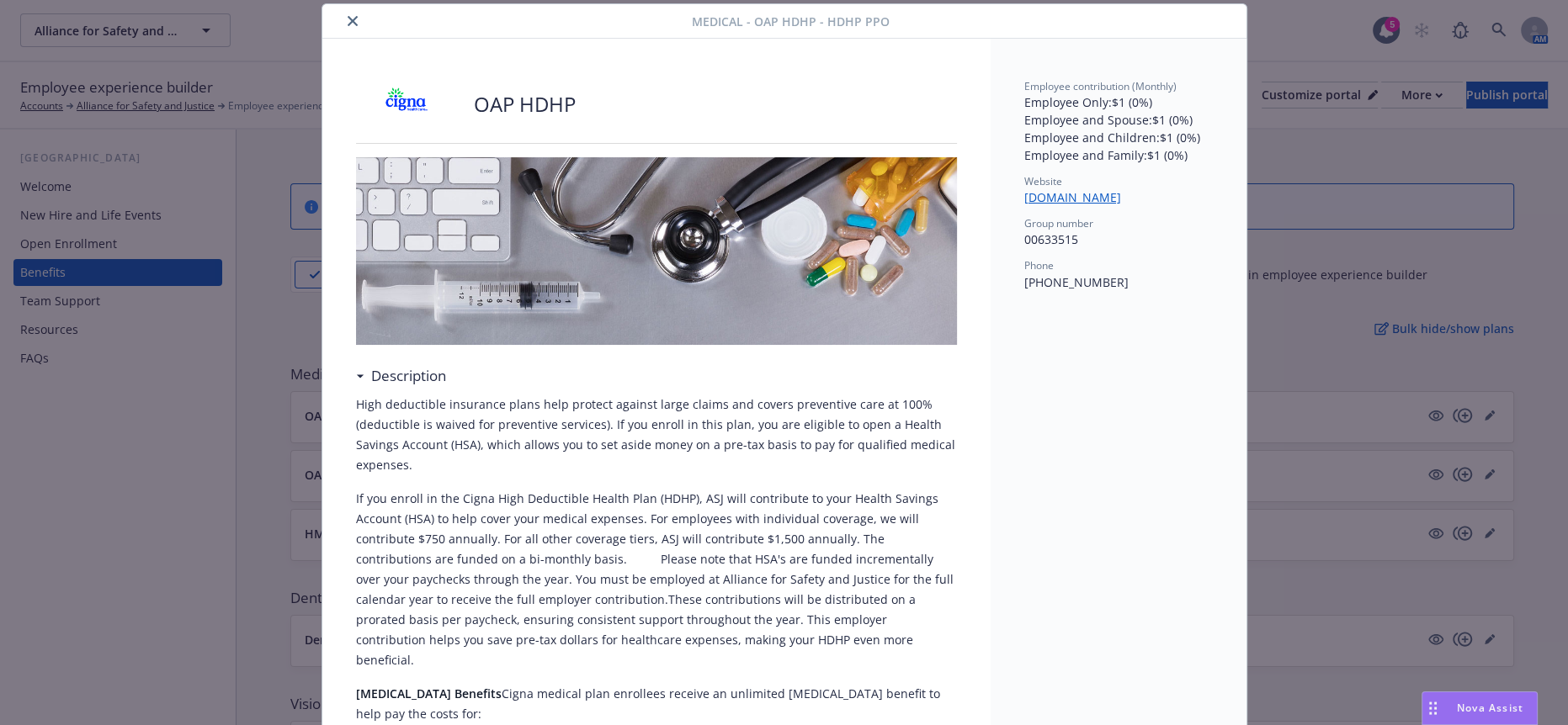
click at [347, 18] on icon "close" at bounding box center [352, 21] width 10 height 10
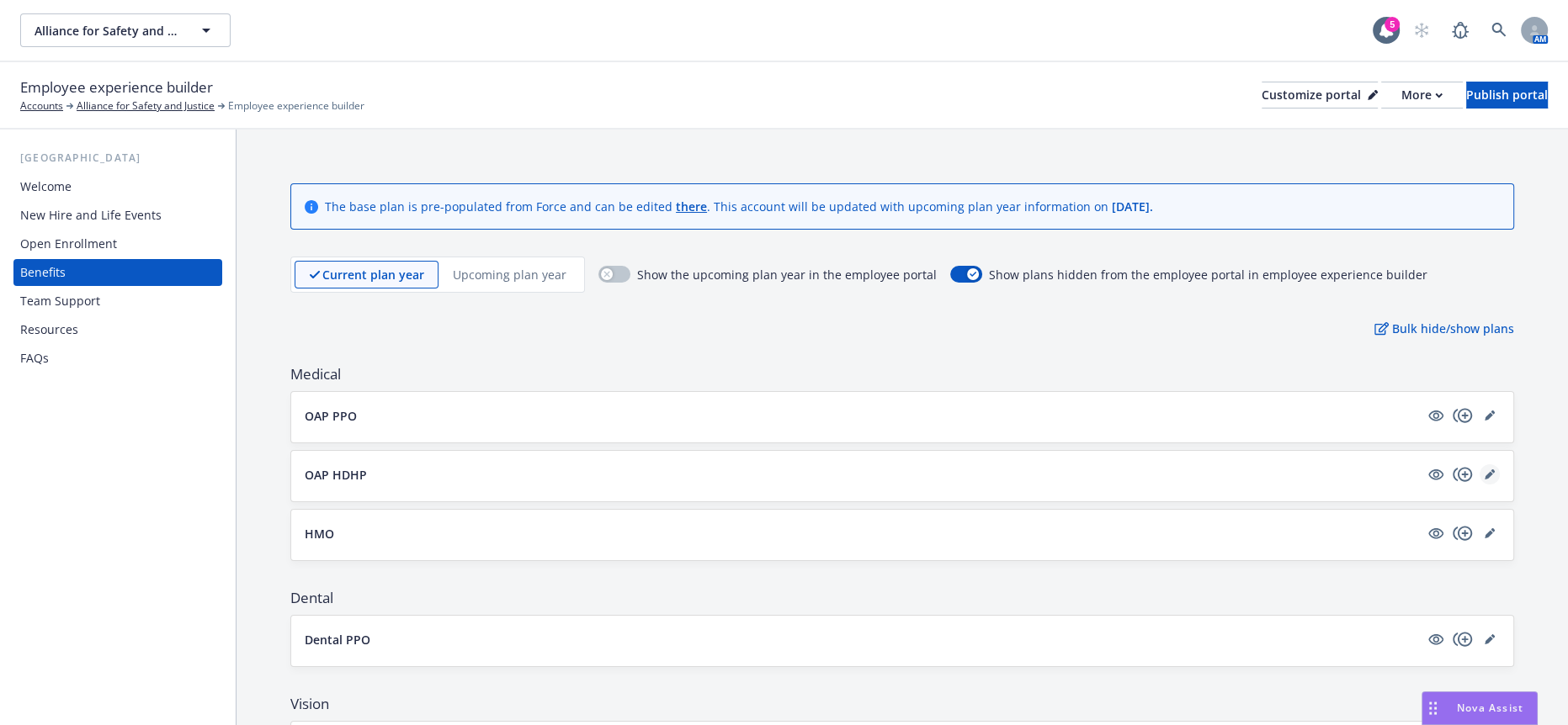
click at [1485, 471] on icon "editPencil" at bounding box center [1489, 475] width 9 height 9
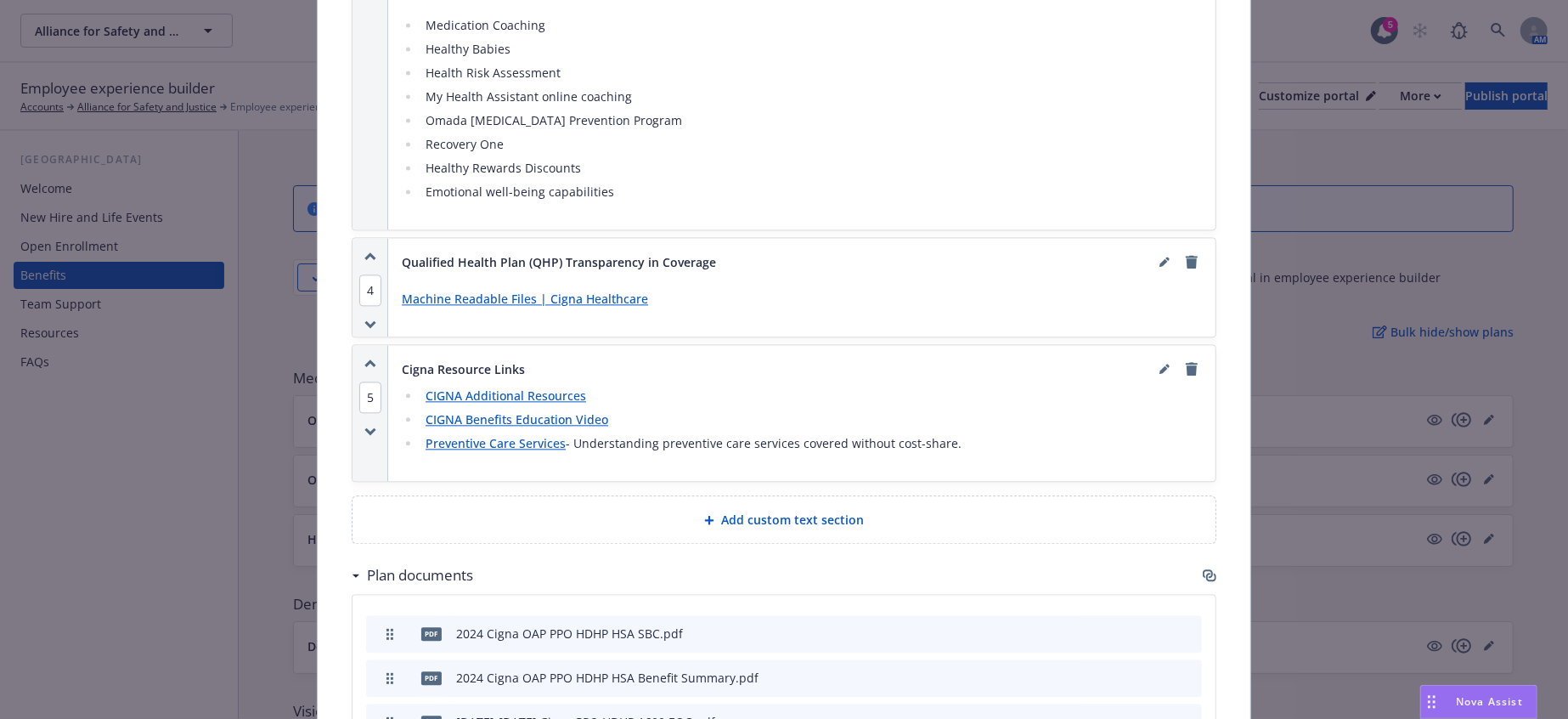
scroll to position [3167, 0]
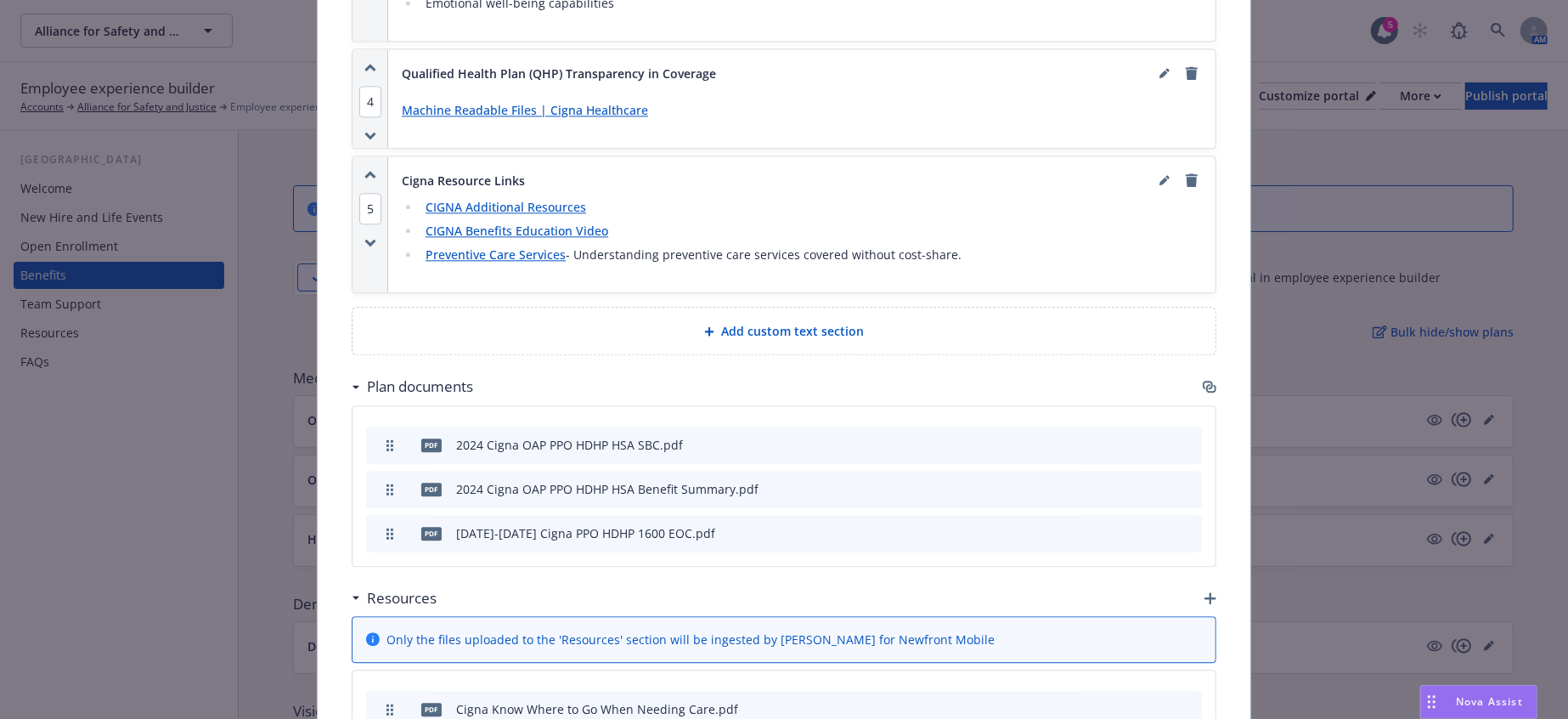
click at [1205, 592] on icon "button" at bounding box center [1211, 598] width 12 height 12
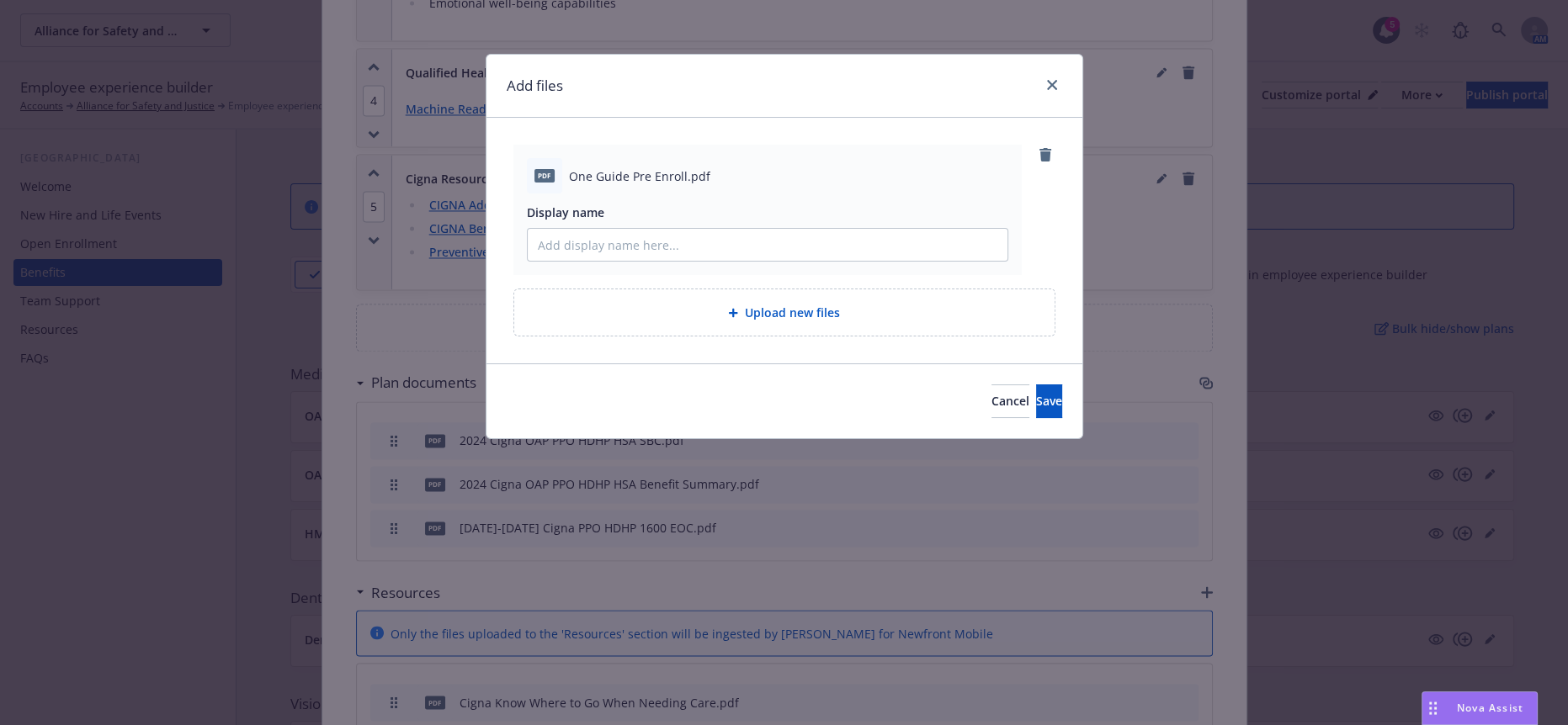
click at [676, 246] on div "pdf One Guide Pre Enroll.pdf Display name" at bounding box center [767, 209] width 508 height 130
click at [676, 234] on input "Display name" at bounding box center [767, 245] width 480 height 32
type input "Cigna One Guide Pre-Enrollment Assistance Line"
click at [1037, 384] on button "Save" at bounding box center [1049, 401] width 26 height 33
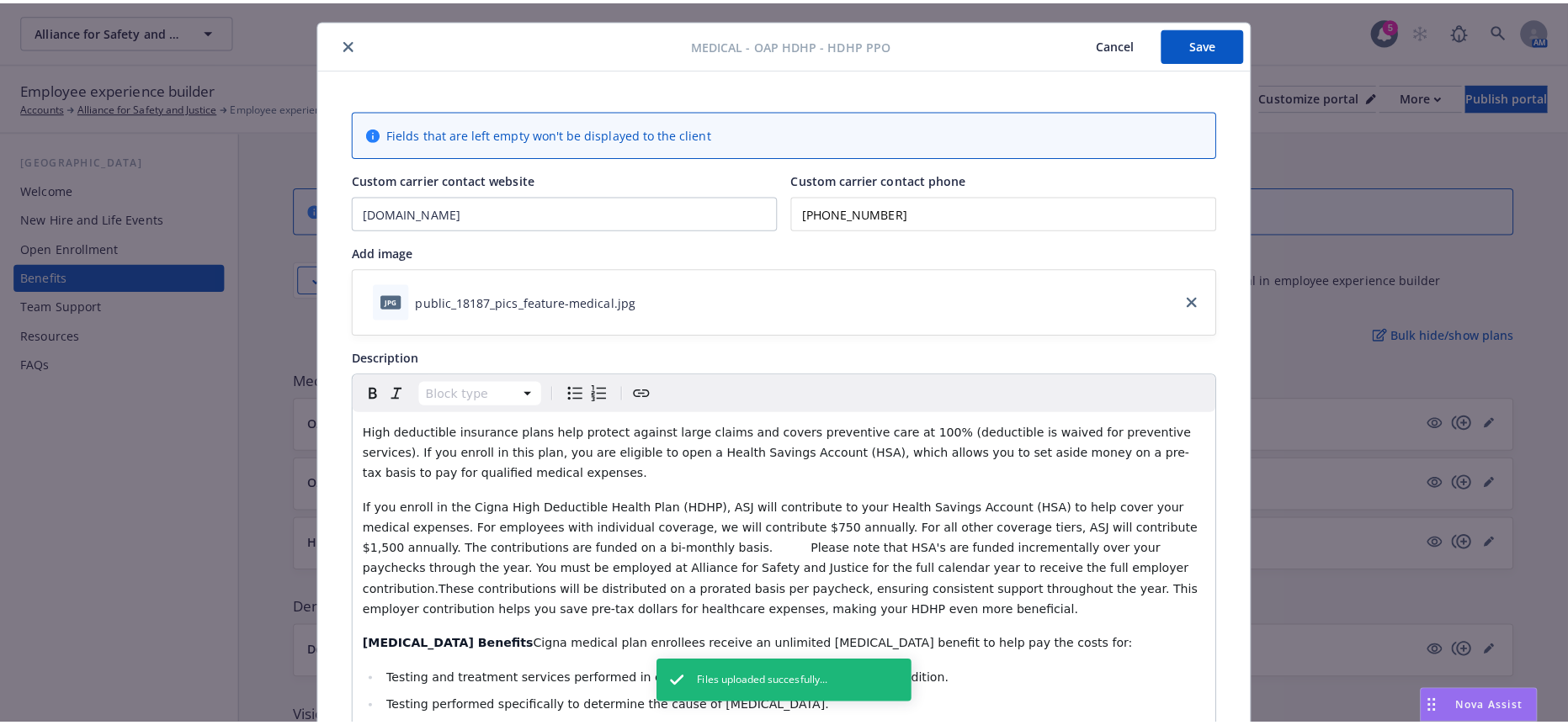
scroll to position [0, 0]
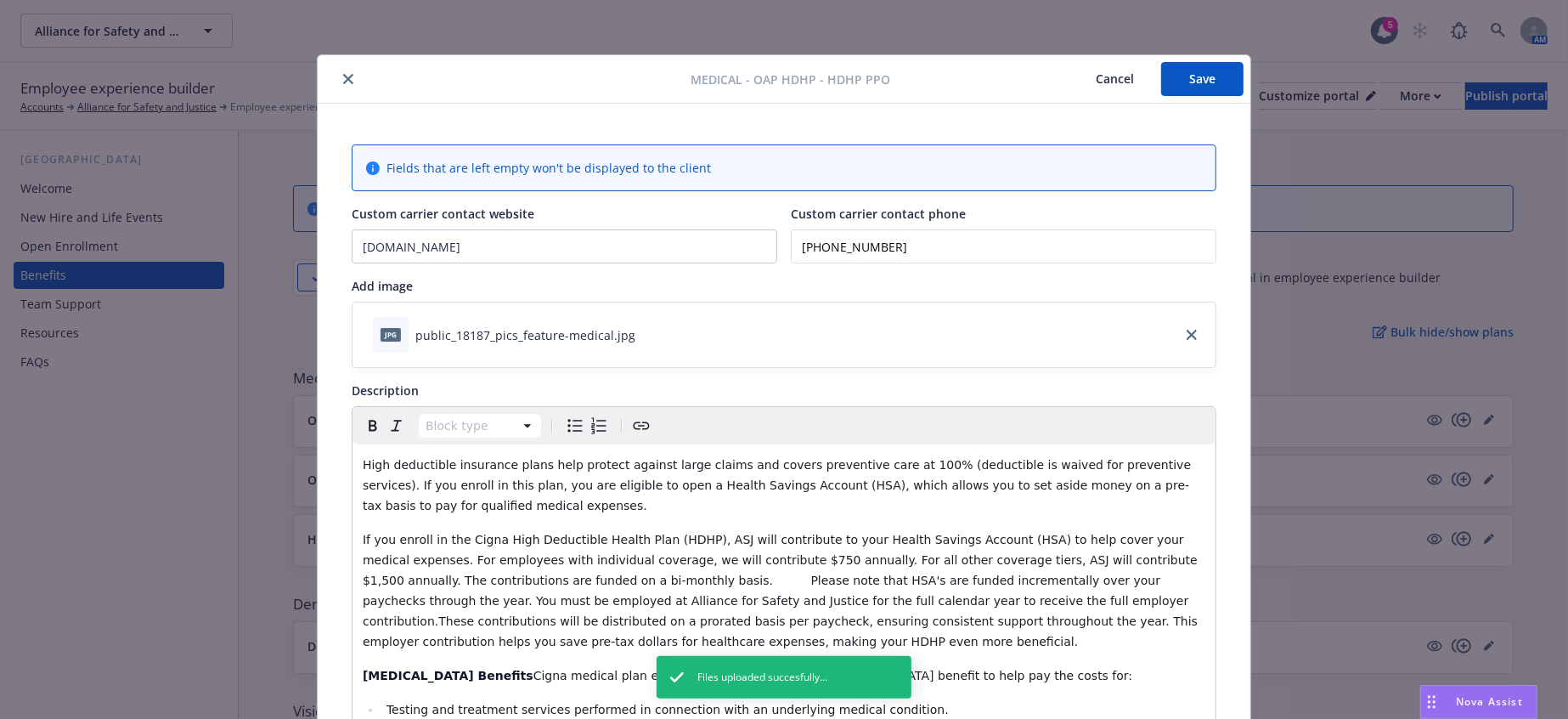
click at [1211, 79] on button "Save" at bounding box center [1203, 79] width 83 height 34
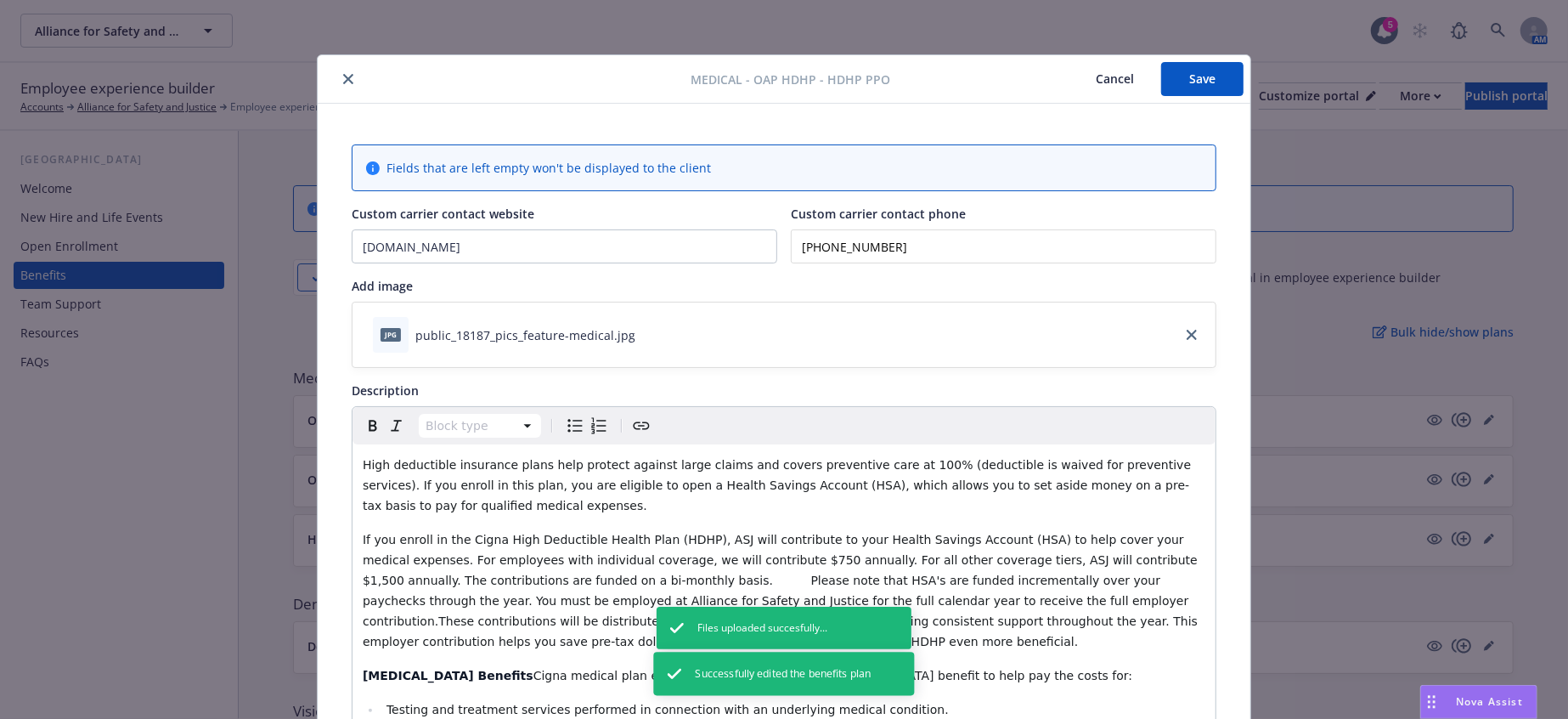
click at [343, 76] on icon "close" at bounding box center [348, 79] width 11 height 11
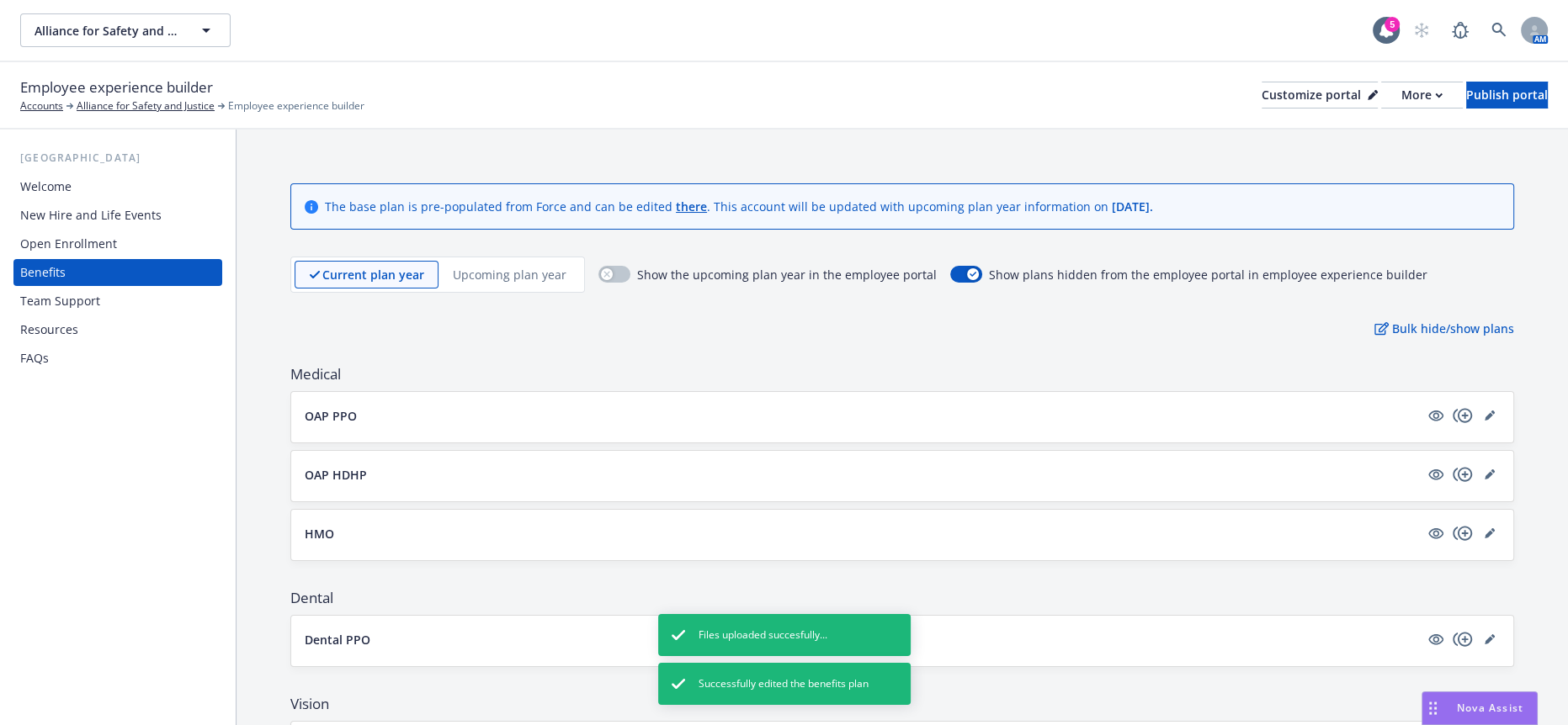
click at [40, 230] on div "Open Enrollment" at bounding box center [69, 244] width 97 height 27
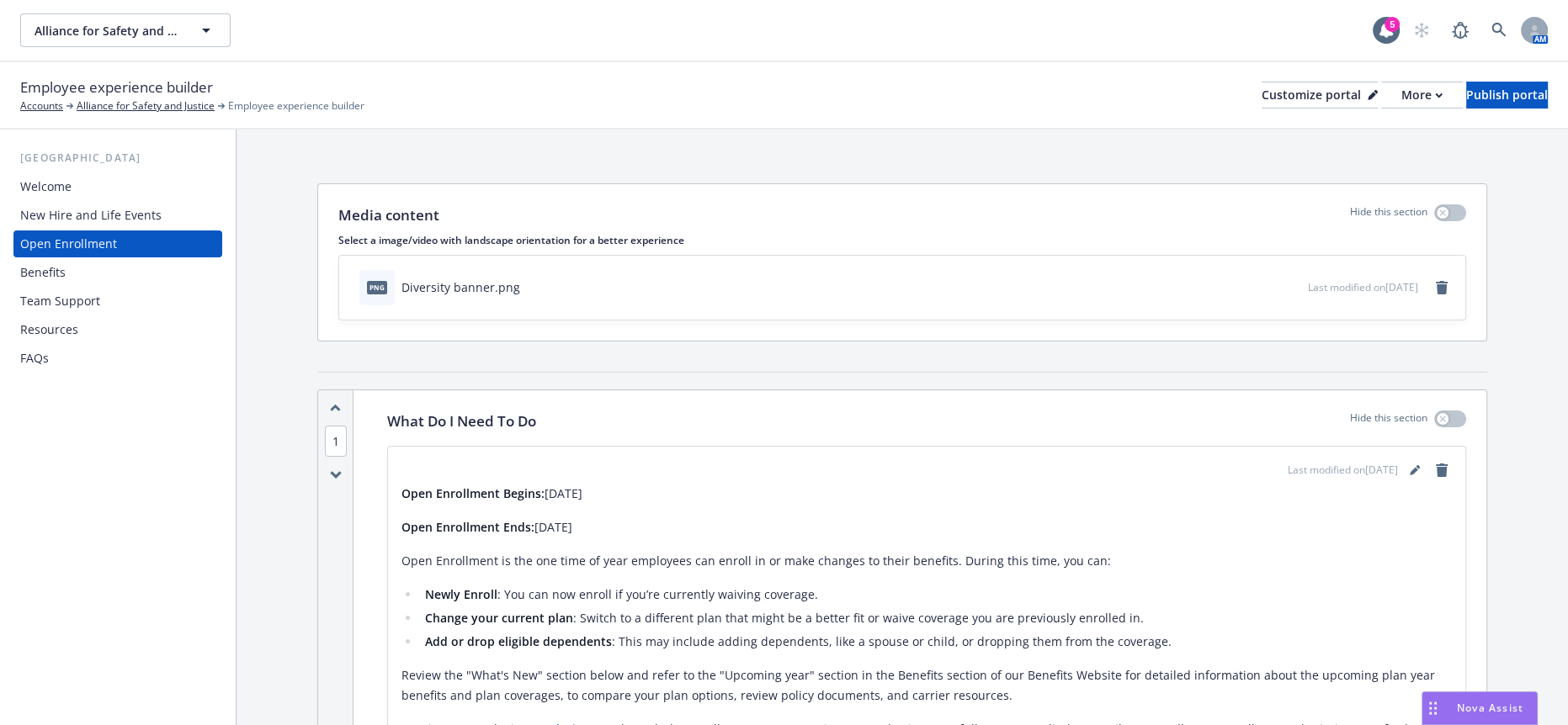
click at [169, 202] on div "New Hire and Life Events" at bounding box center [117, 215] width 195 height 27
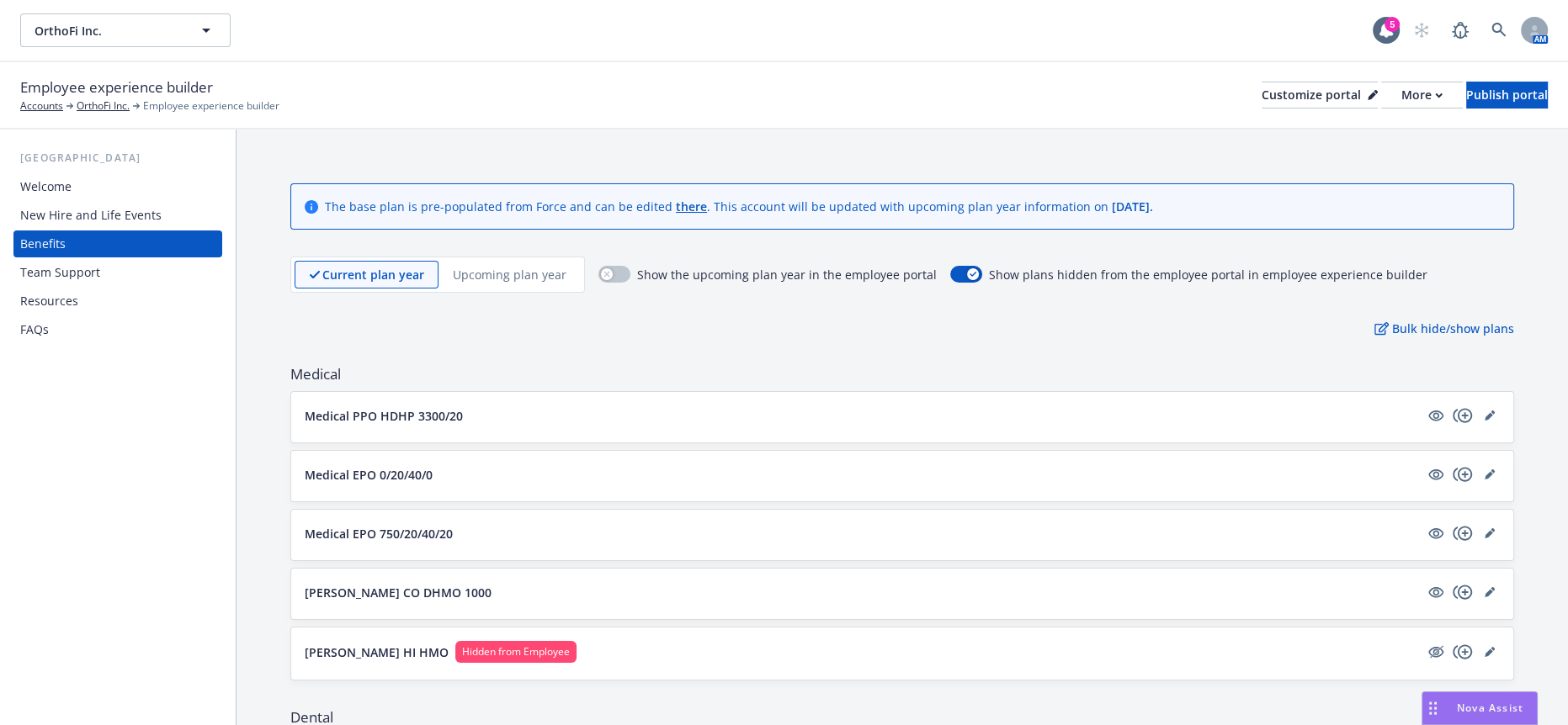
scroll to position [654, 0]
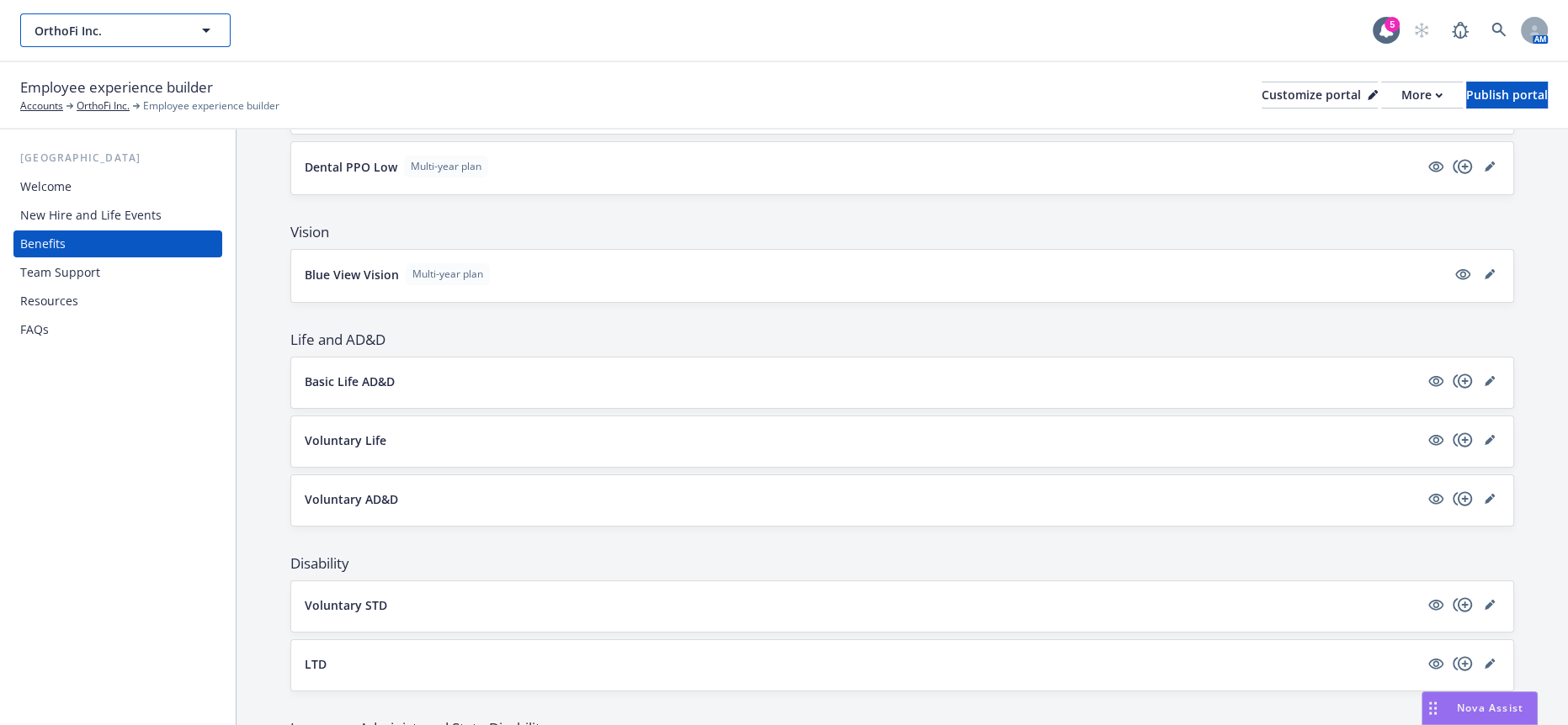
click at [124, 23] on span "OrthoFi Inc." at bounding box center [107, 30] width 146 height 18
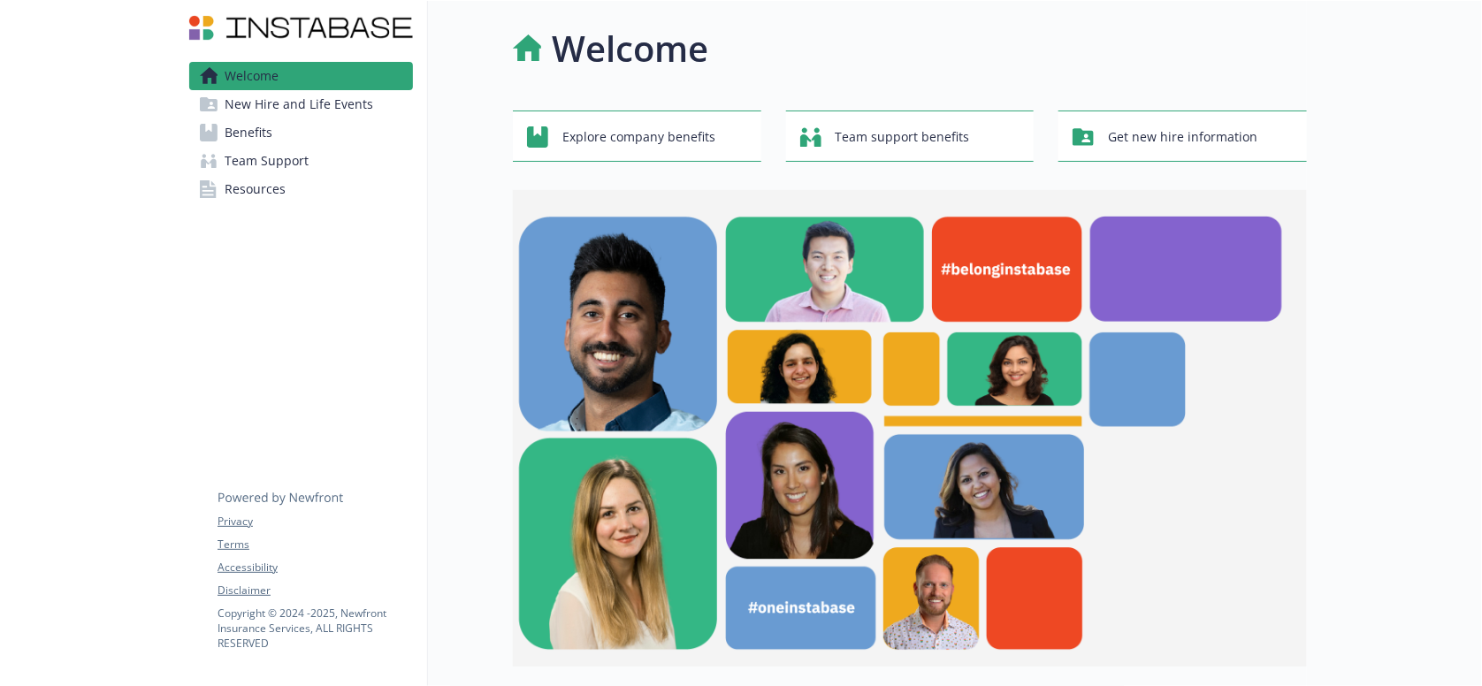
click at [243, 104] on li "Welcome New Hire and Life Events Benefits Team Support Resources" at bounding box center [301, 132] width 224 height 141
click at [272, 129] on link "Benefits" at bounding box center [301, 132] width 224 height 28
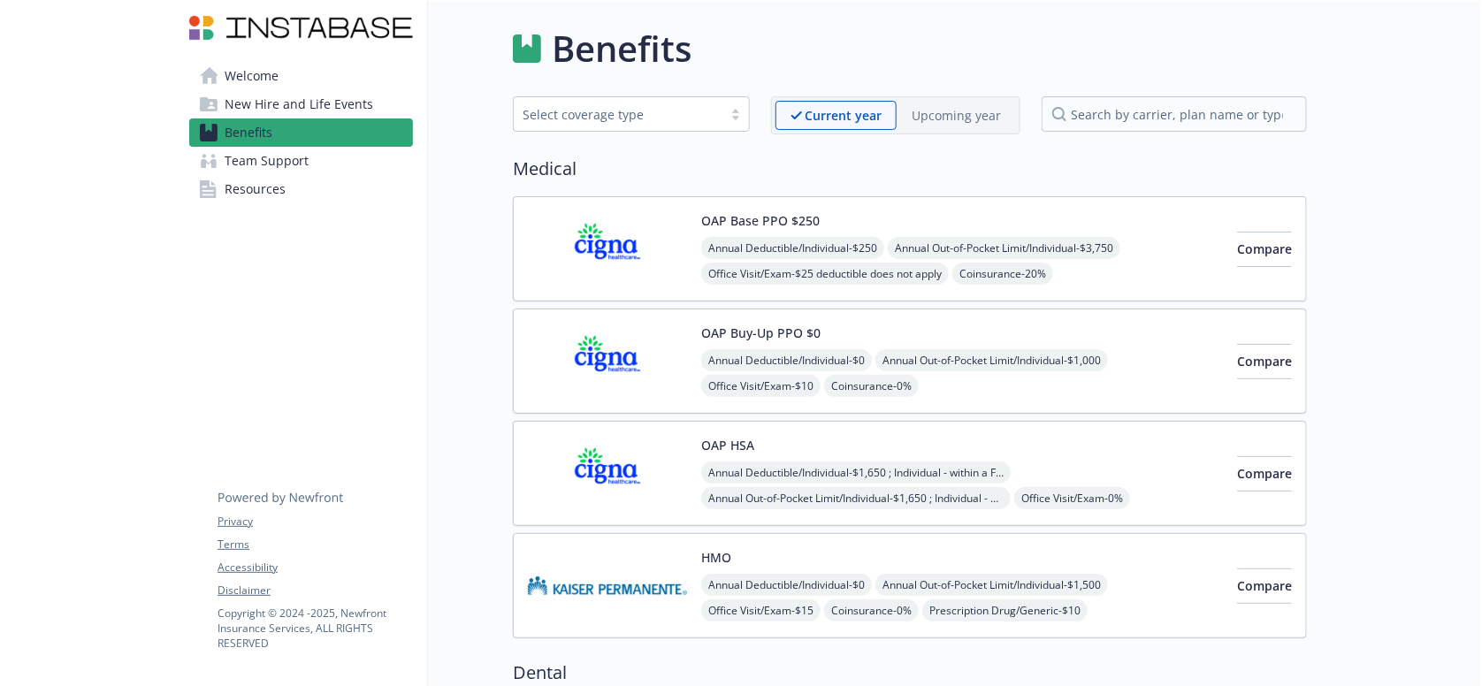
click at [604, 230] on img at bounding box center [607, 248] width 159 height 75
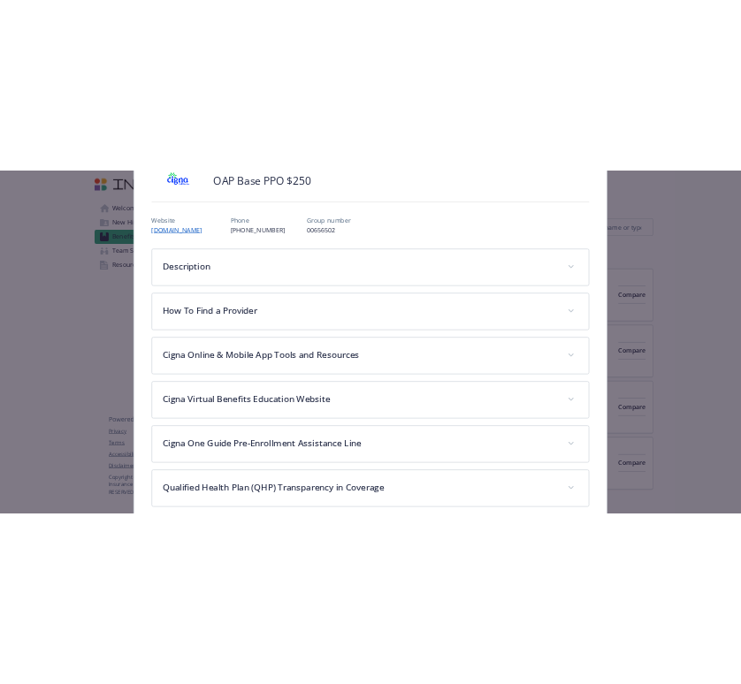
scroll to position [406, 0]
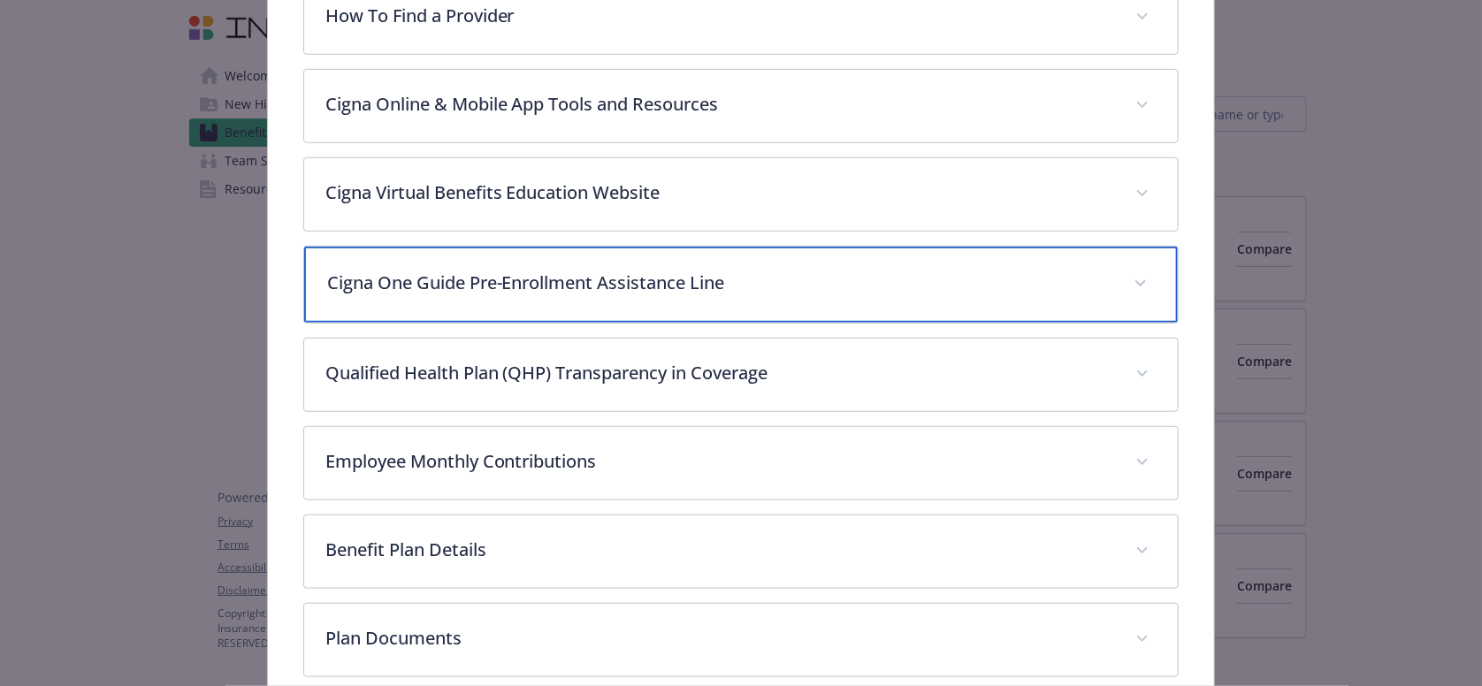
click at [488, 270] on p "Cigna One Guide Pre-Enrollment Assistance Line" at bounding box center [720, 283] width 786 height 27
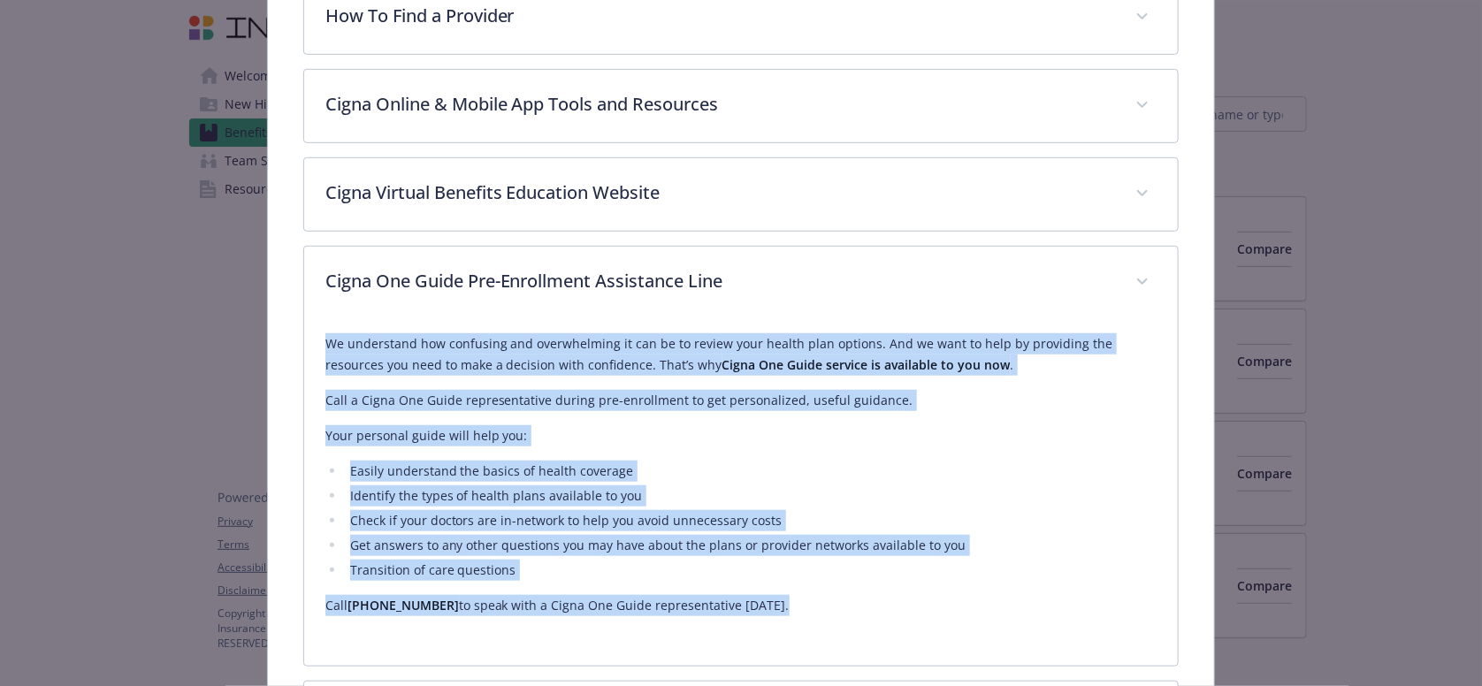
drag, startPoint x: 703, startPoint y: 511, endPoint x: 307, endPoint y: 270, distance: 463.9
click at [307, 319] on div "We understand how confusing and overwhelming it can be to review your health pl…" at bounding box center [741, 492] width 875 height 347
copy div "We understand how confusing and overwhelming it can be to review your health pl…"
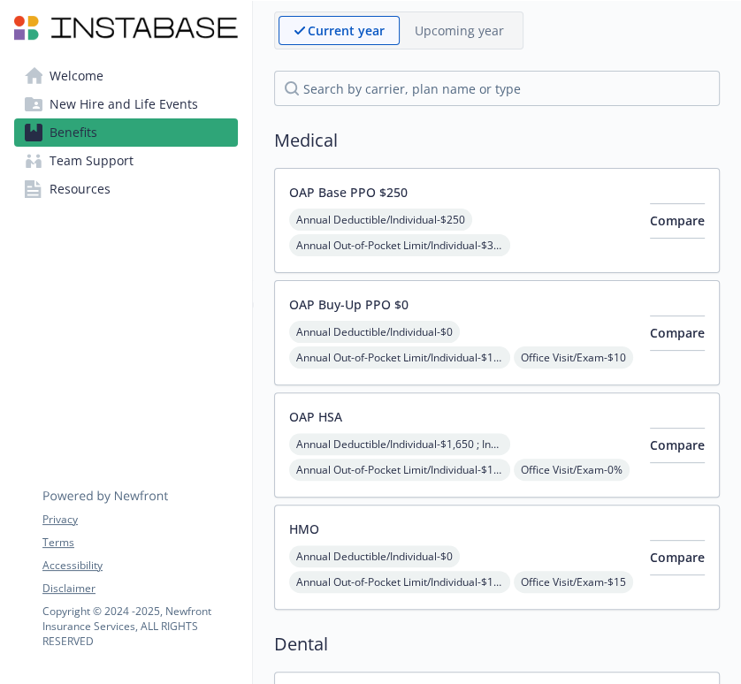
scroll to position [176, 0]
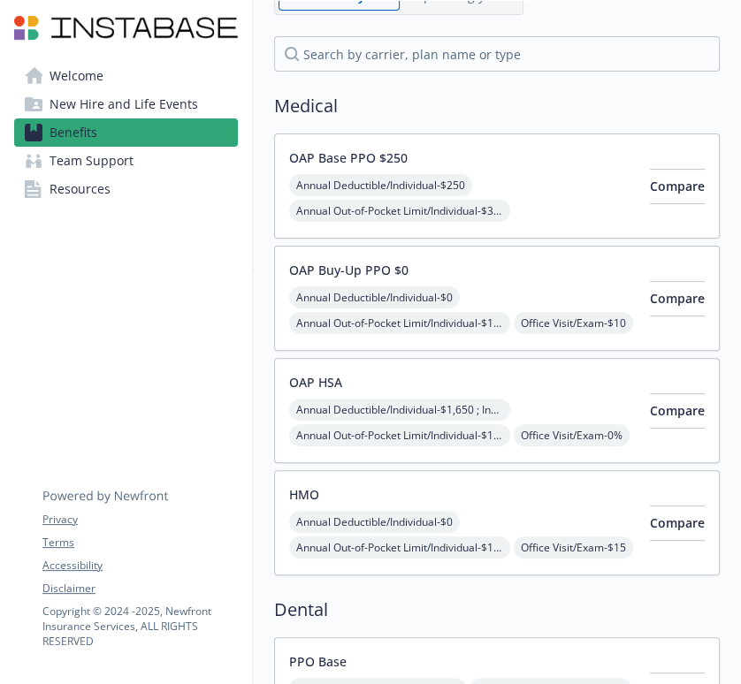
click at [370, 200] on span "Annual Out-of-Pocket Limit/Individual - $3,750" at bounding box center [399, 211] width 221 height 22
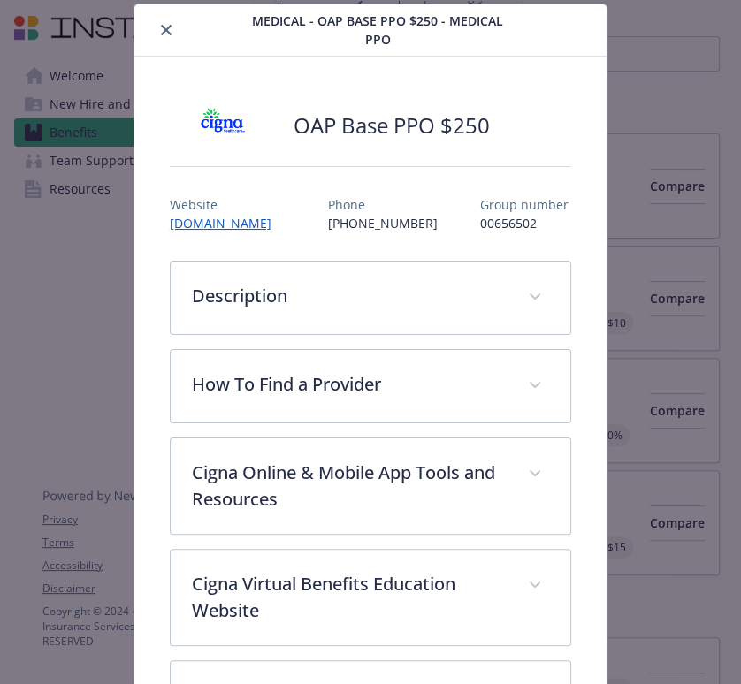
scroll to position [495, 0]
